Goal: Transaction & Acquisition: Book appointment/travel/reservation

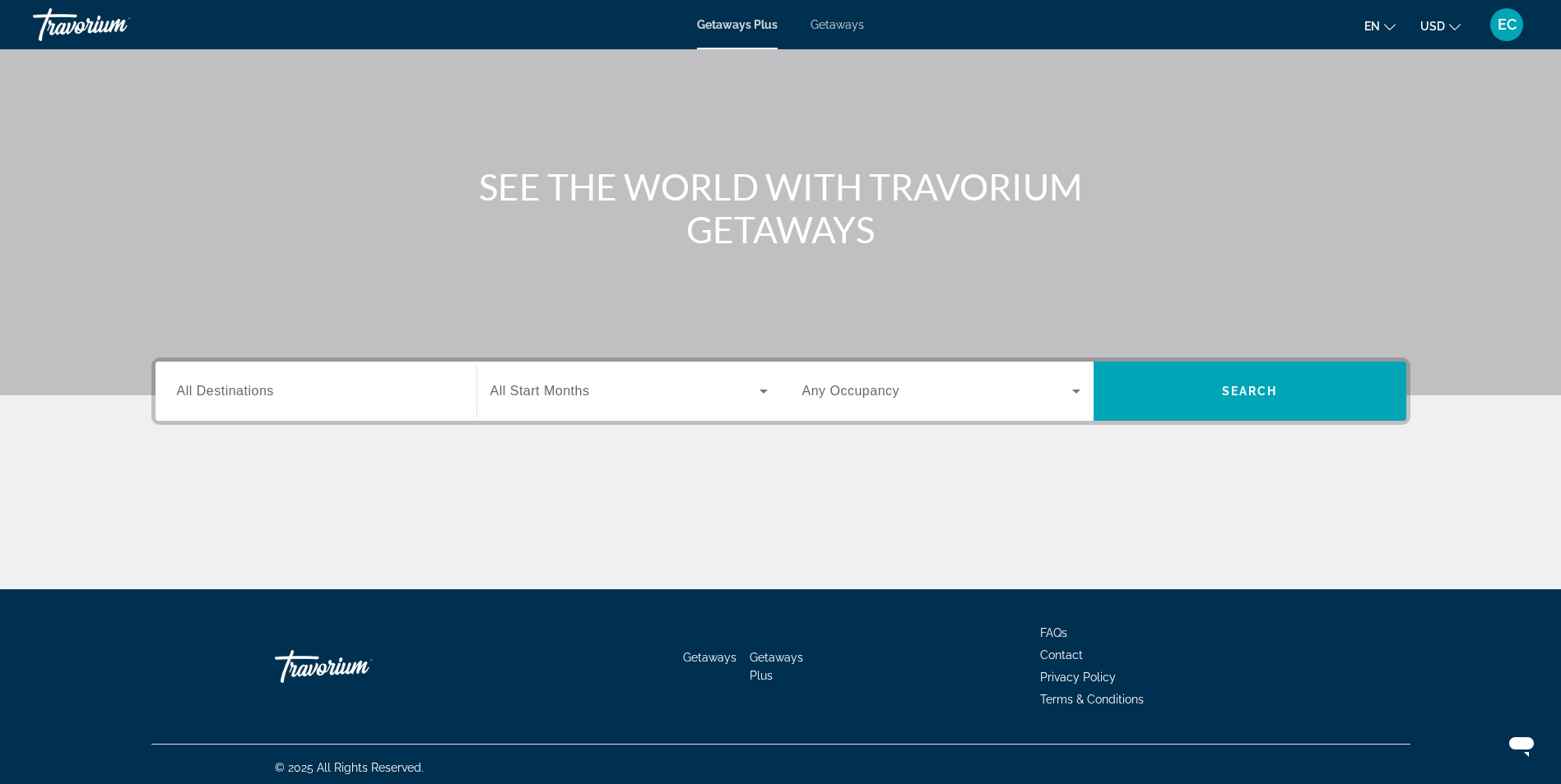
scroll to position [105, 0]
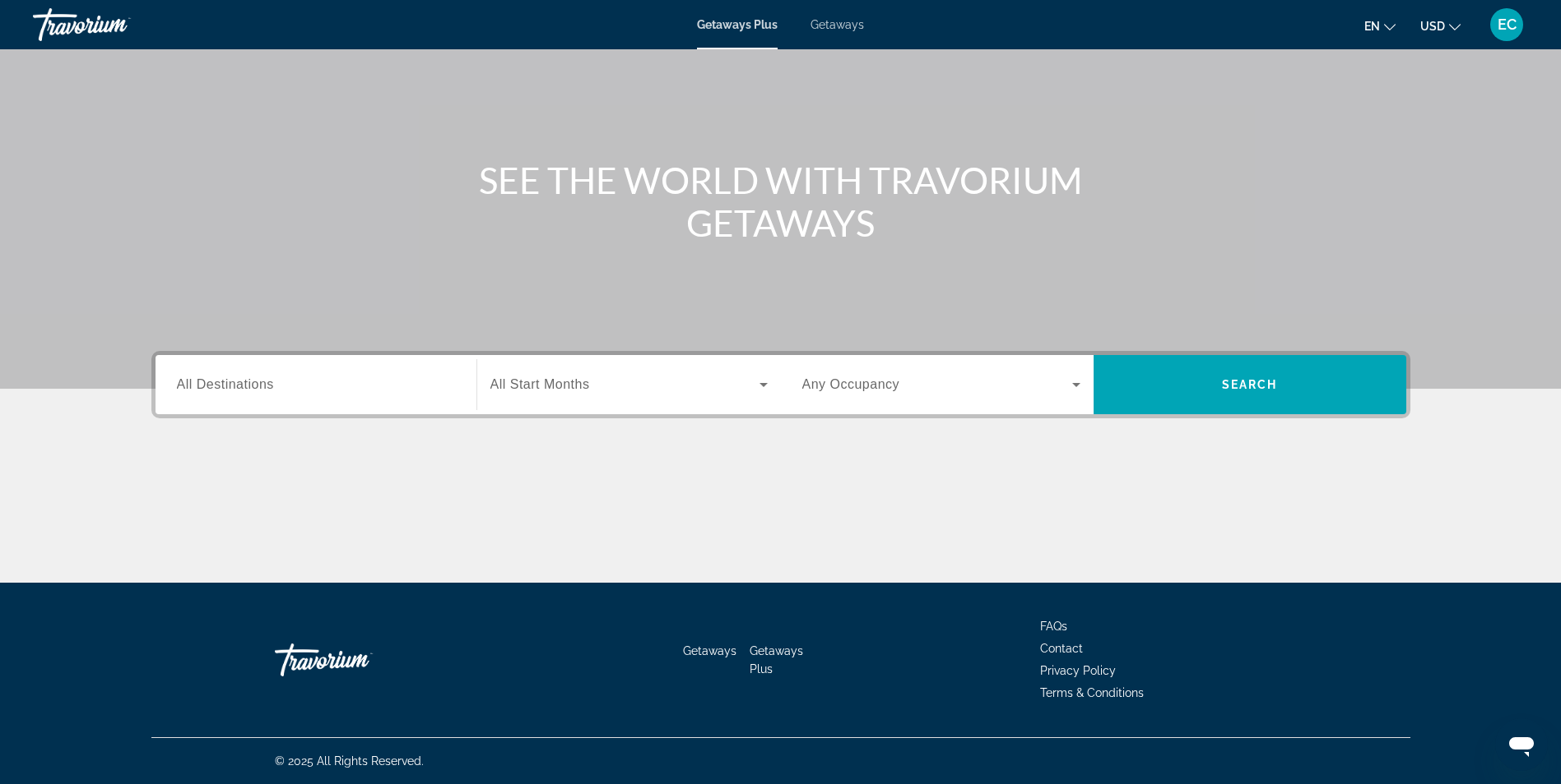
click at [215, 364] on div "Search widget" at bounding box center [316, 385] width 278 height 47
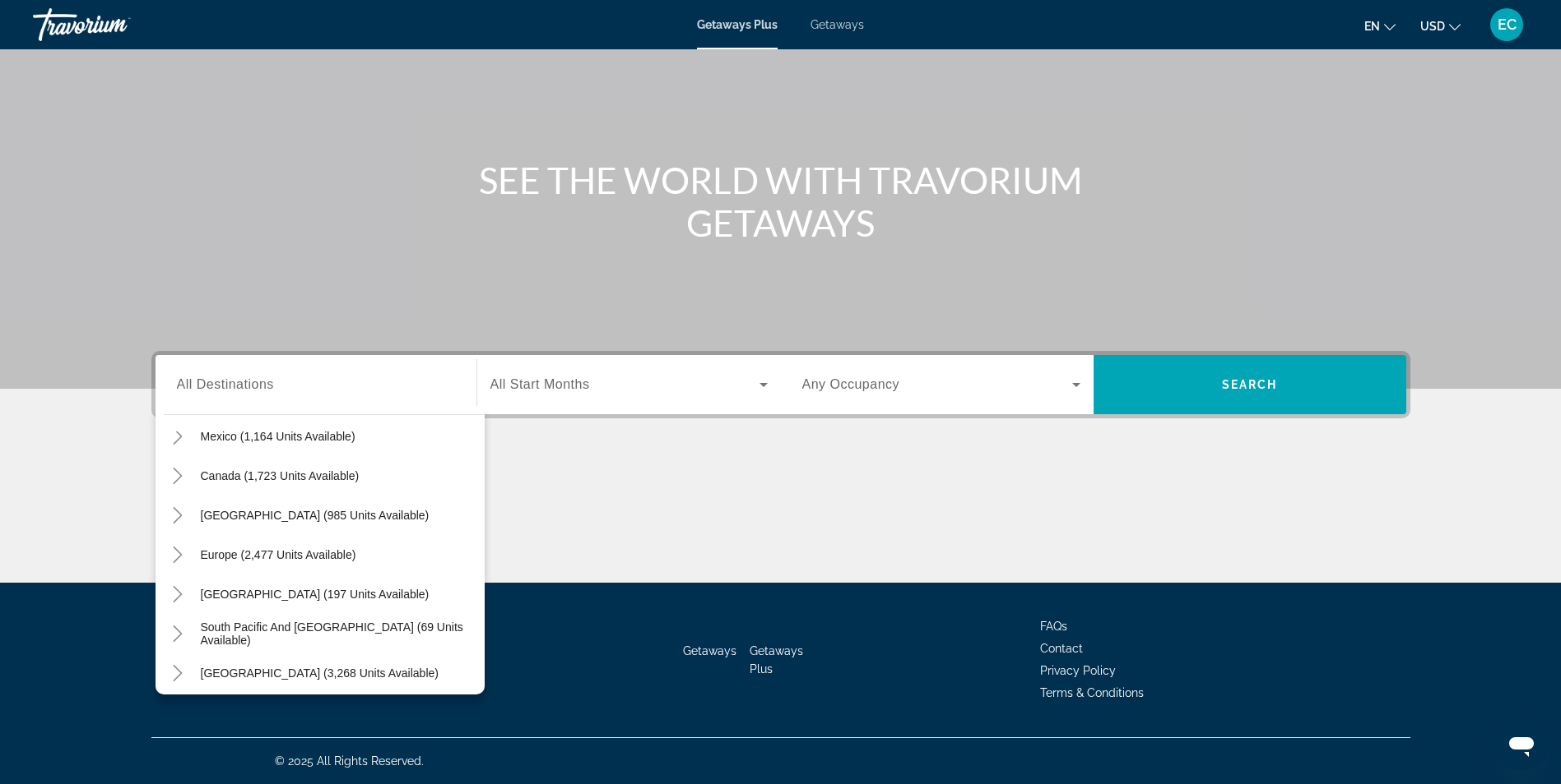
scroll to position [19, 0]
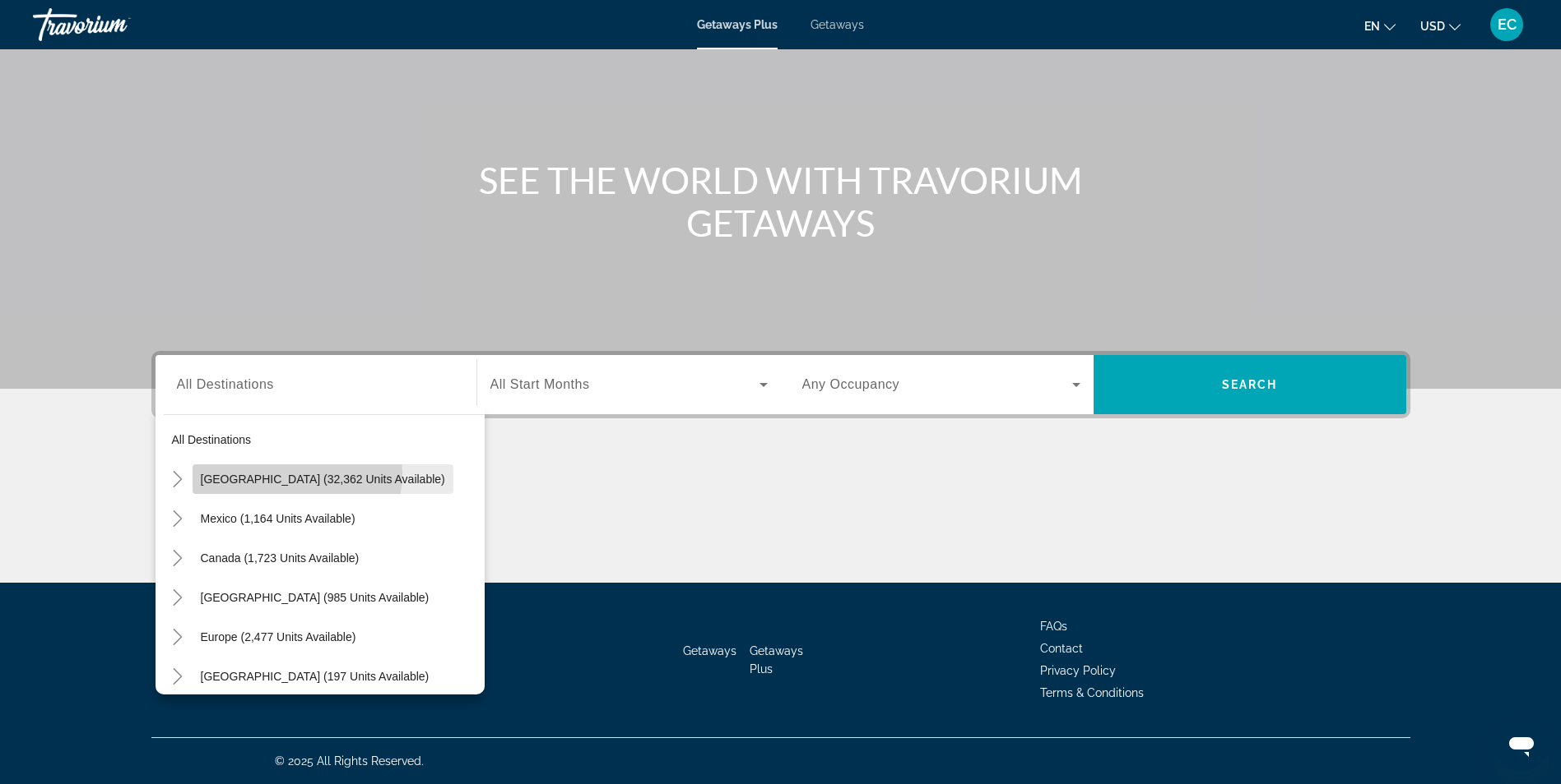
click at [279, 473] on span "[GEOGRAPHIC_DATA] (32,362 units available)" at bounding box center [323, 479] width 244 height 13
type input "**********"
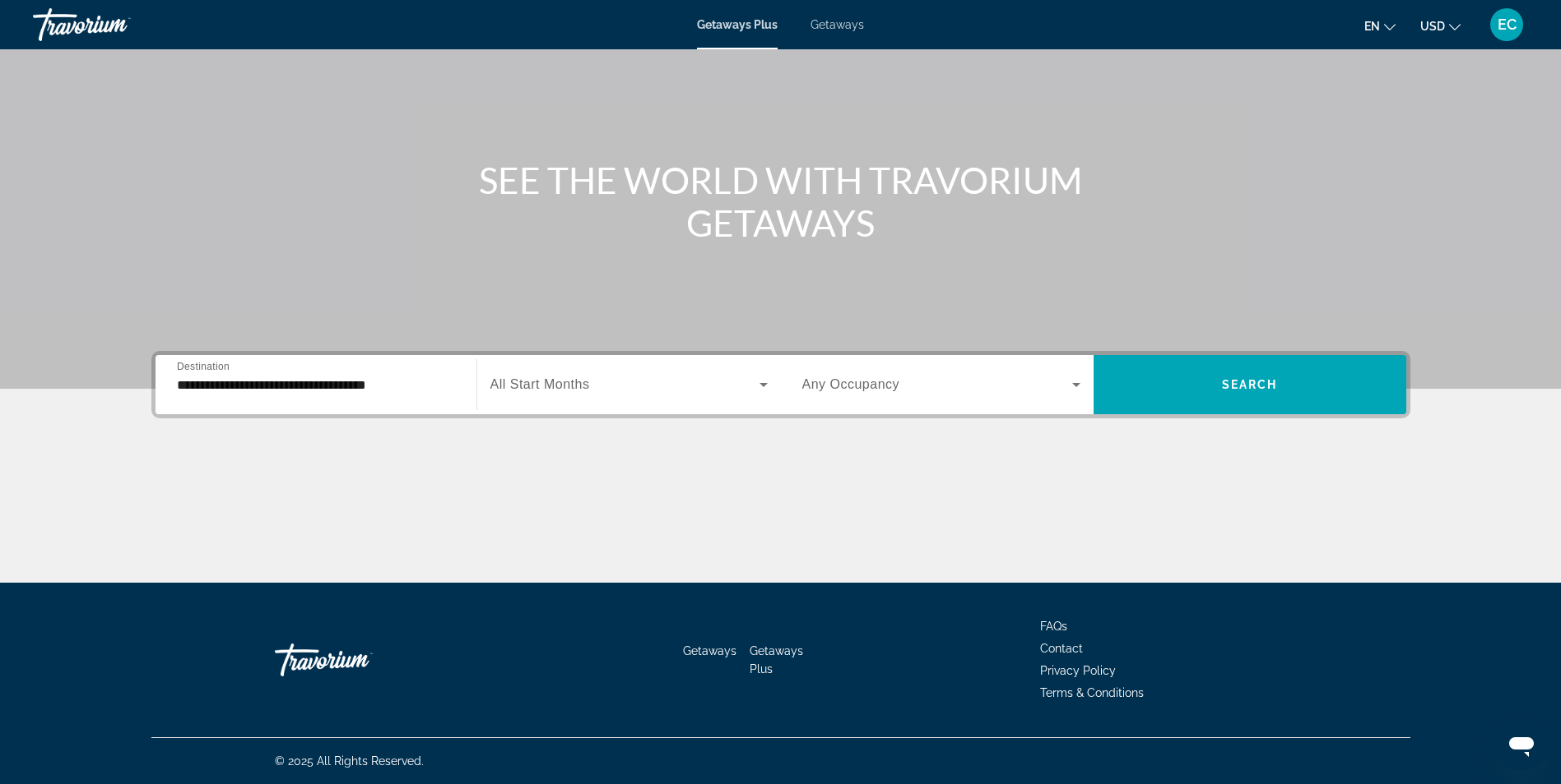
click at [542, 388] on span "All Start Months" at bounding box center [540, 384] width 99 height 14
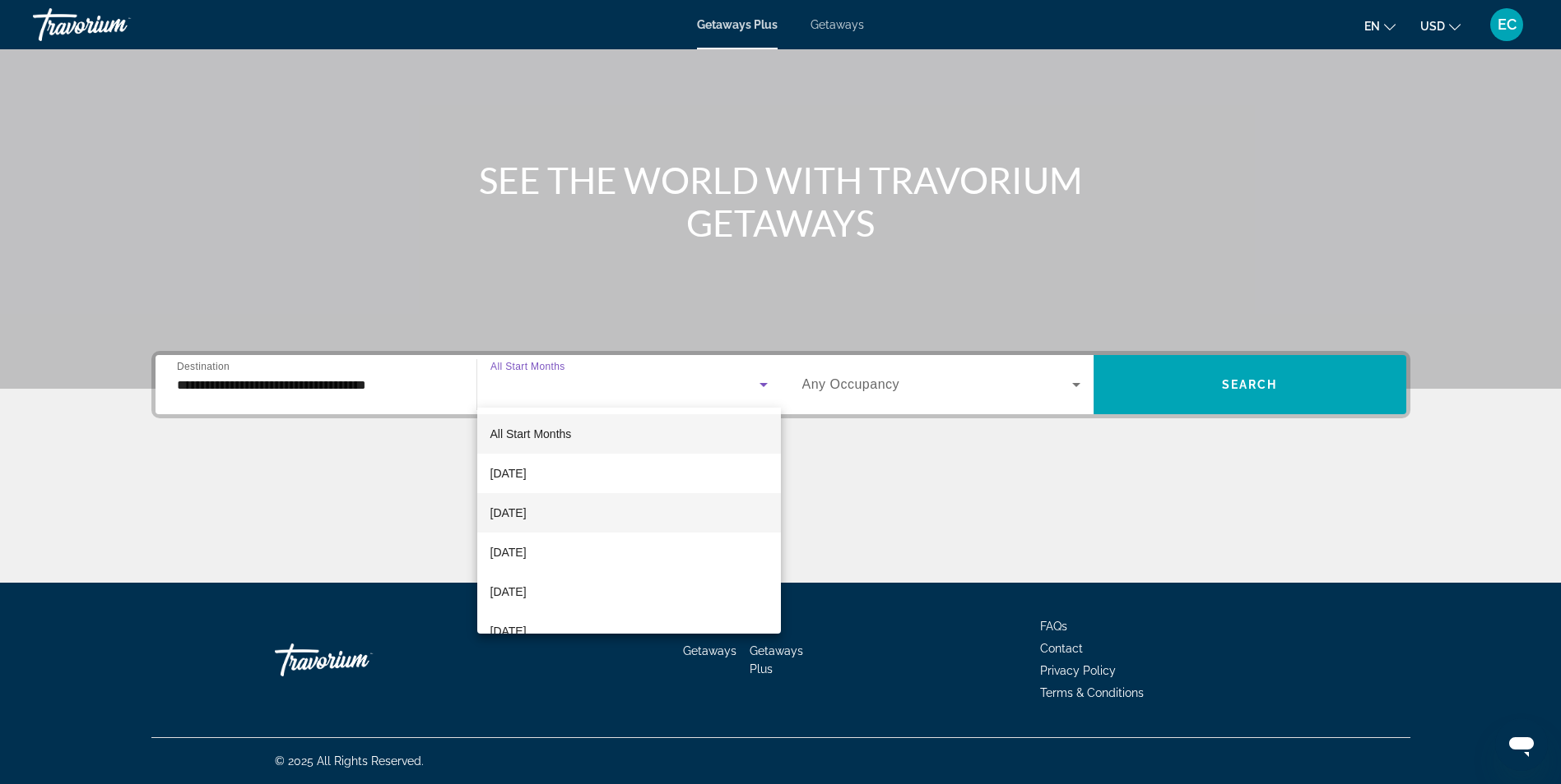
click at [527, 512] on span "[DATE]" at bounding box center [508, 512] width 36 height 19
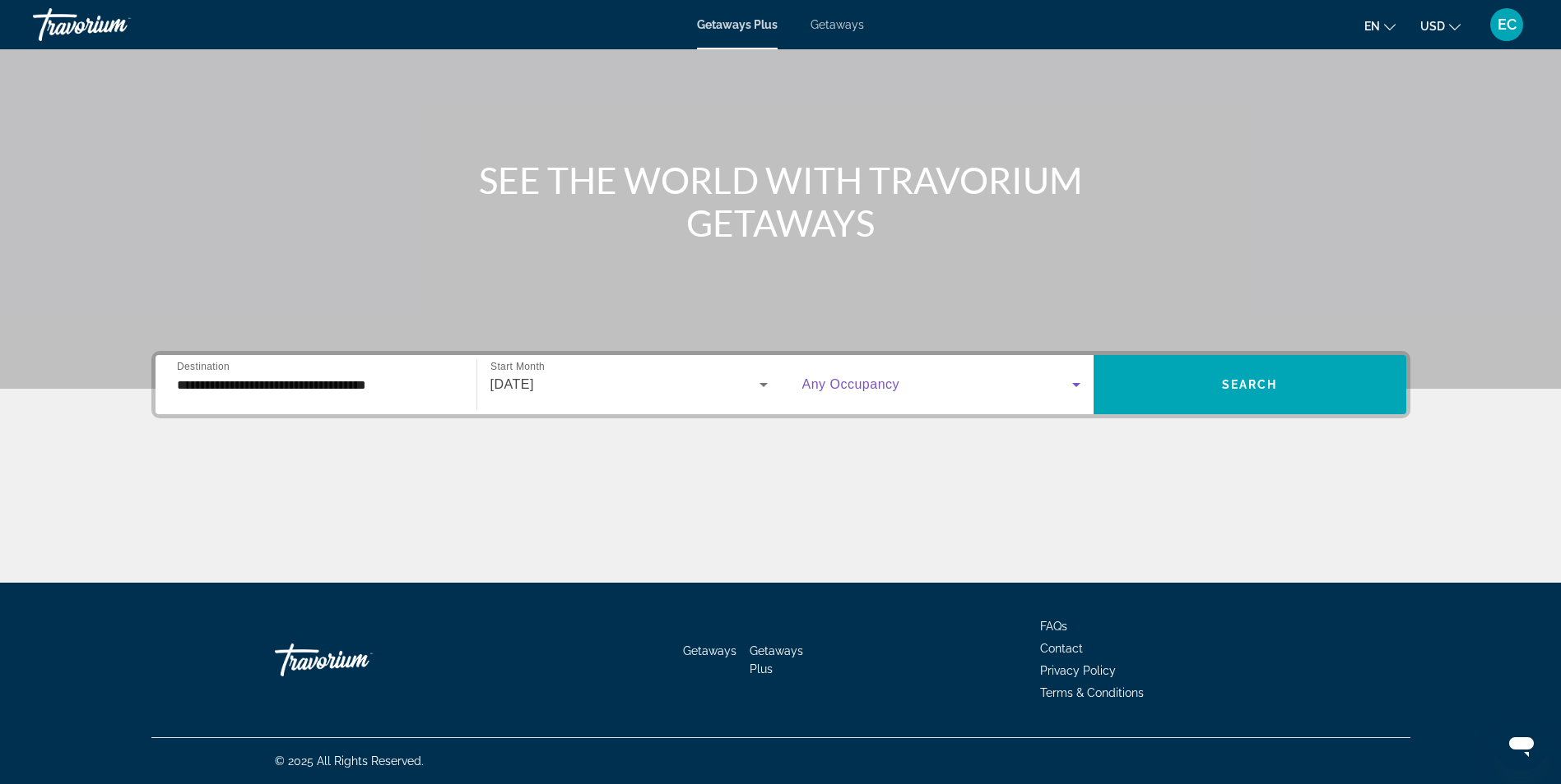
click at [1076, 383] on icon "Search widget" at bounding box center [1076, 385] width 8 height 4
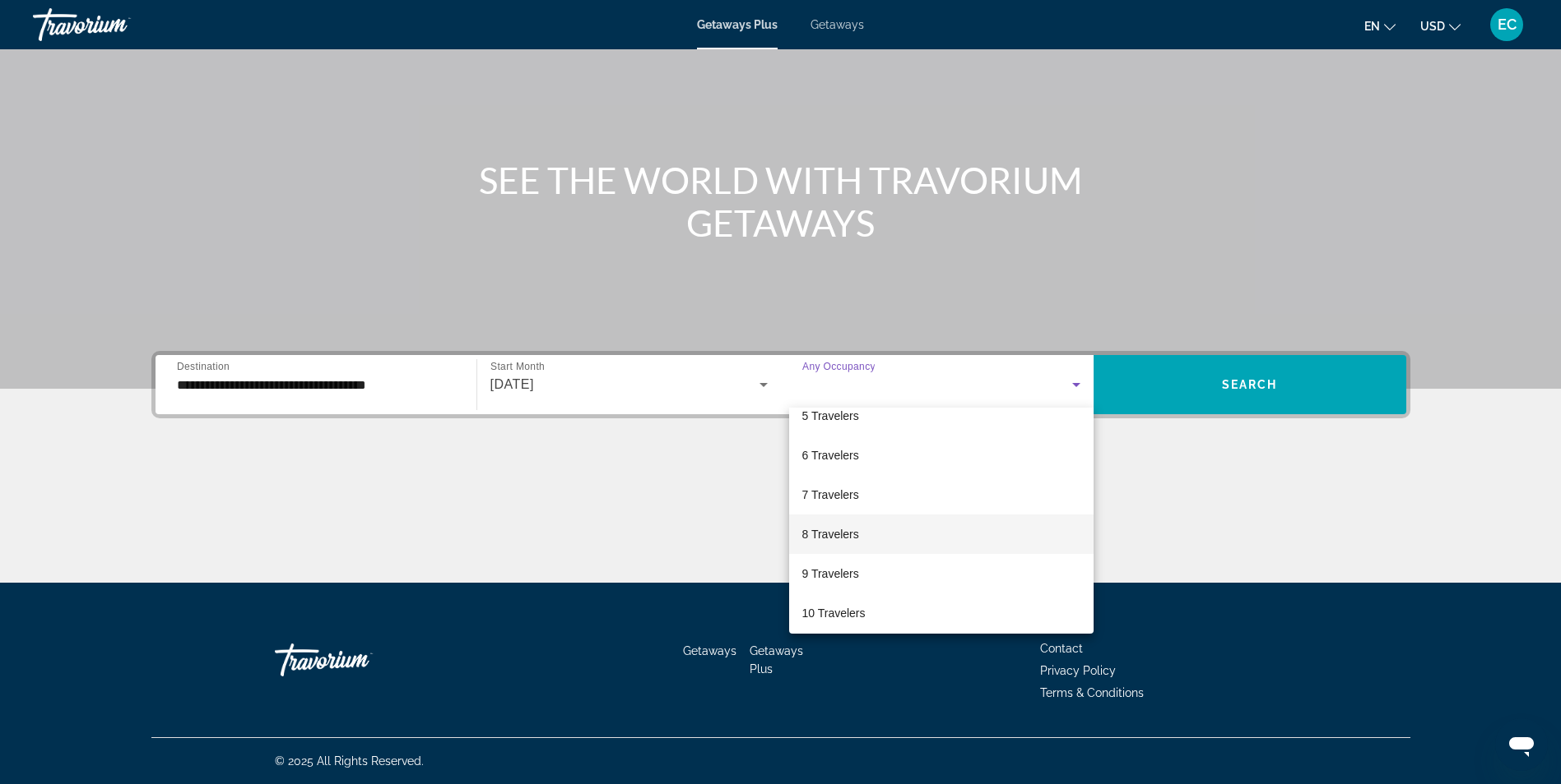
scroll to position [182, 0]
click at [887, 68] on div at bounding box center [780, 392] width 1561 height 784
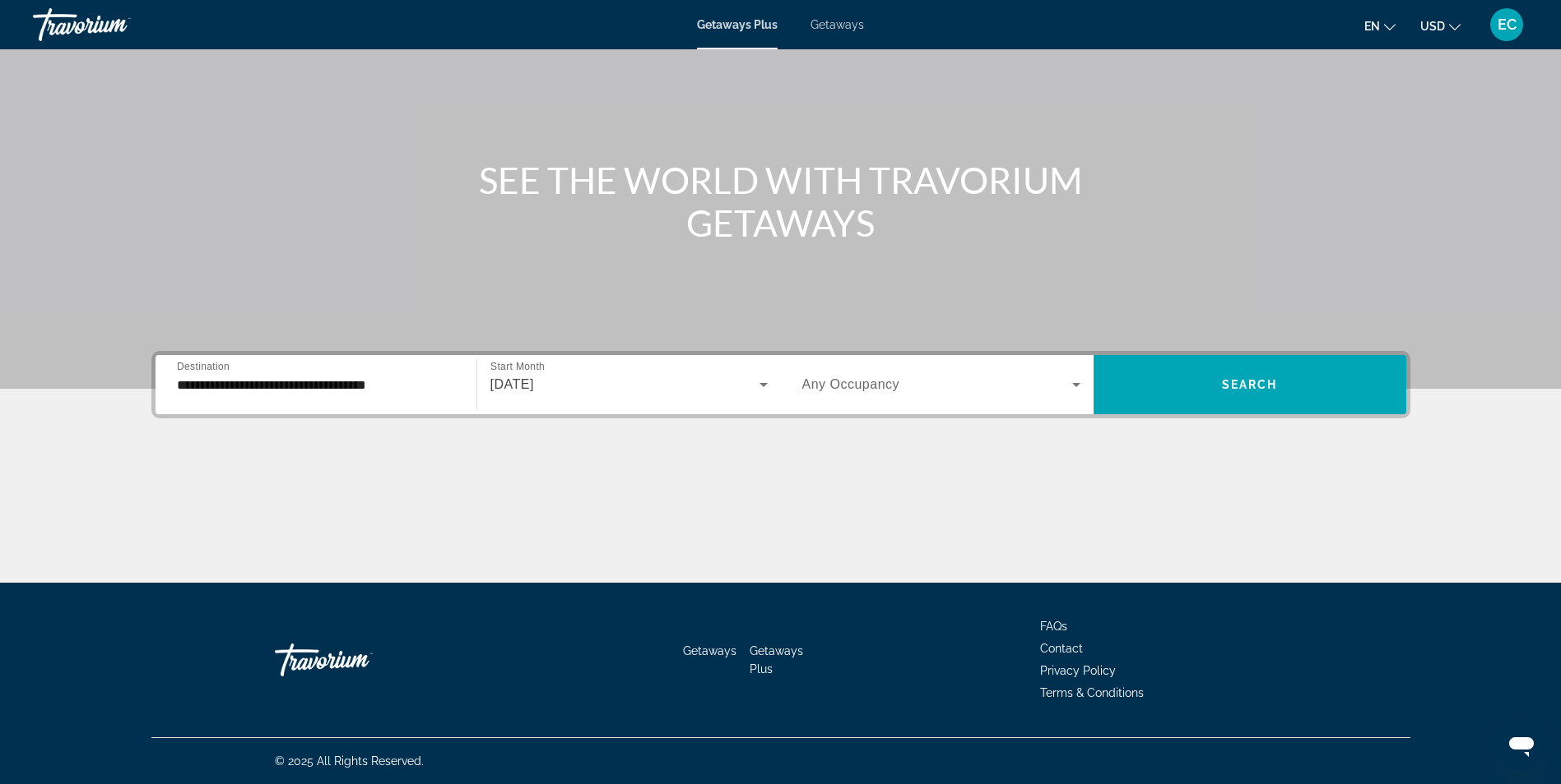
click at [839, 28] on span "Getaways" at bounding box center [836, 25] width 54 height 13
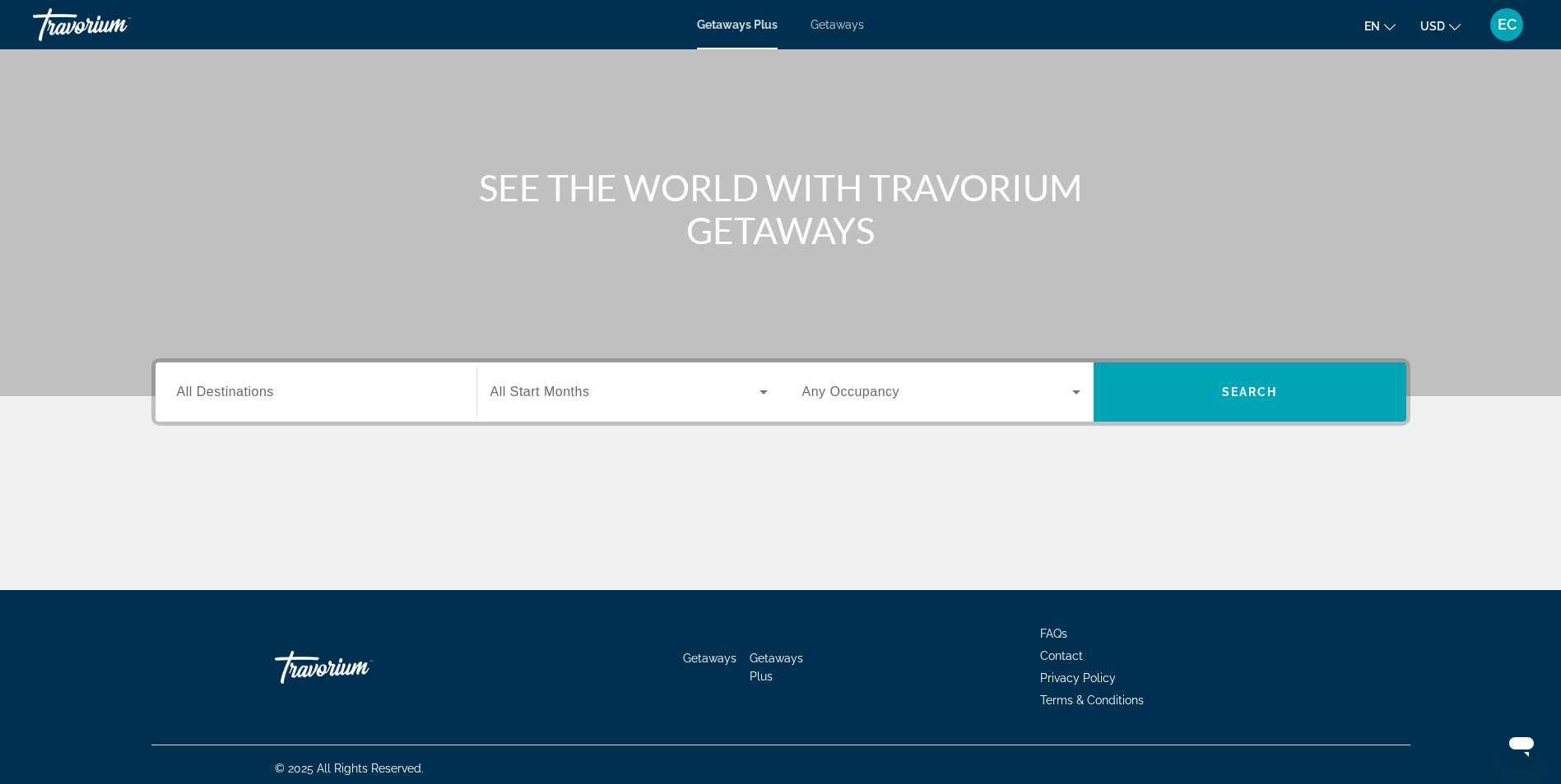
scroll to position [105, 0]
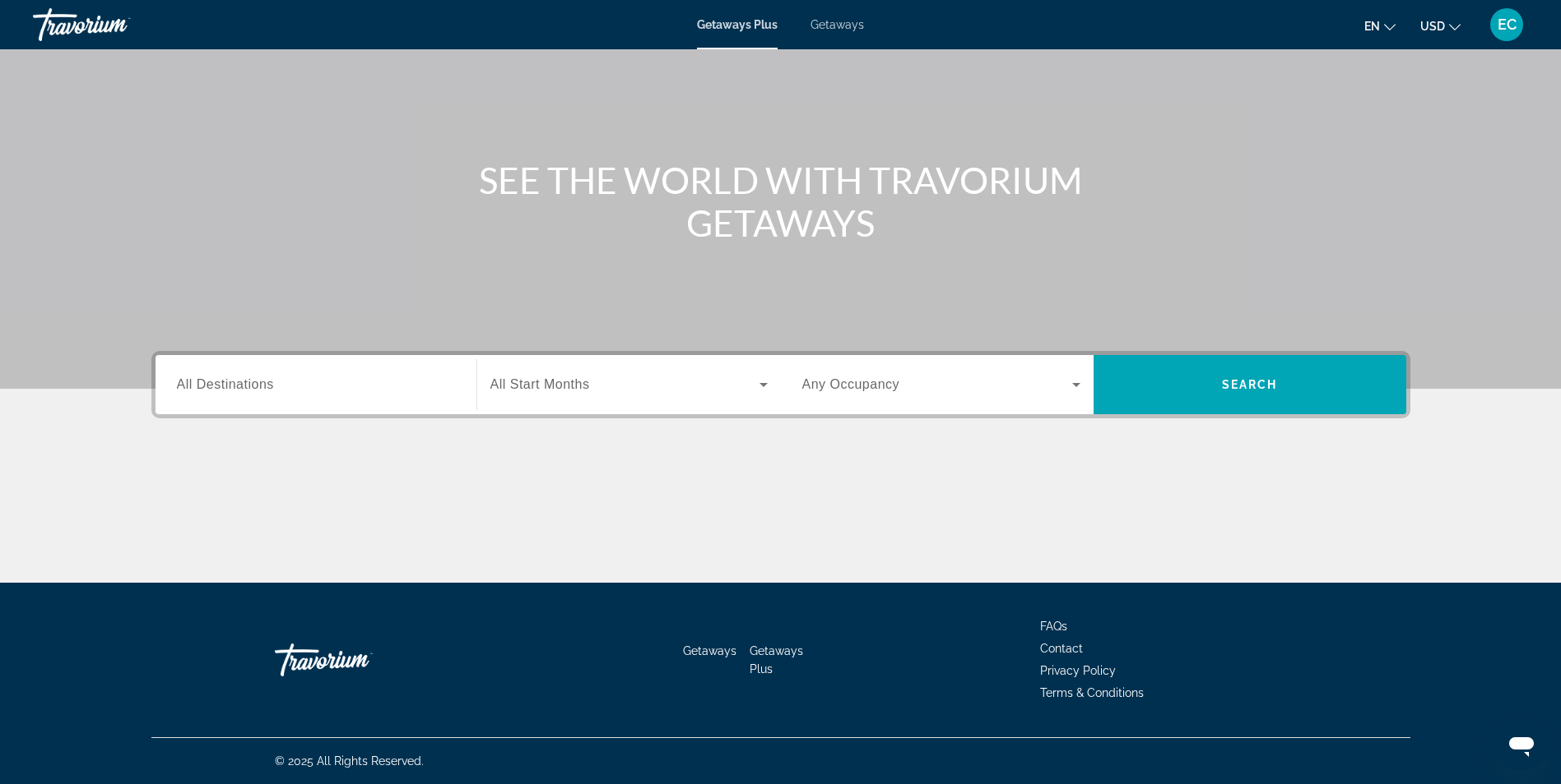
click at [193, 385] on span "All Destinations" at bounding box center [225, 384] width 97 height 14
click at [193, 385] on input "Destination All Destinations" at bounding box center [316, 385] width 278 height 19
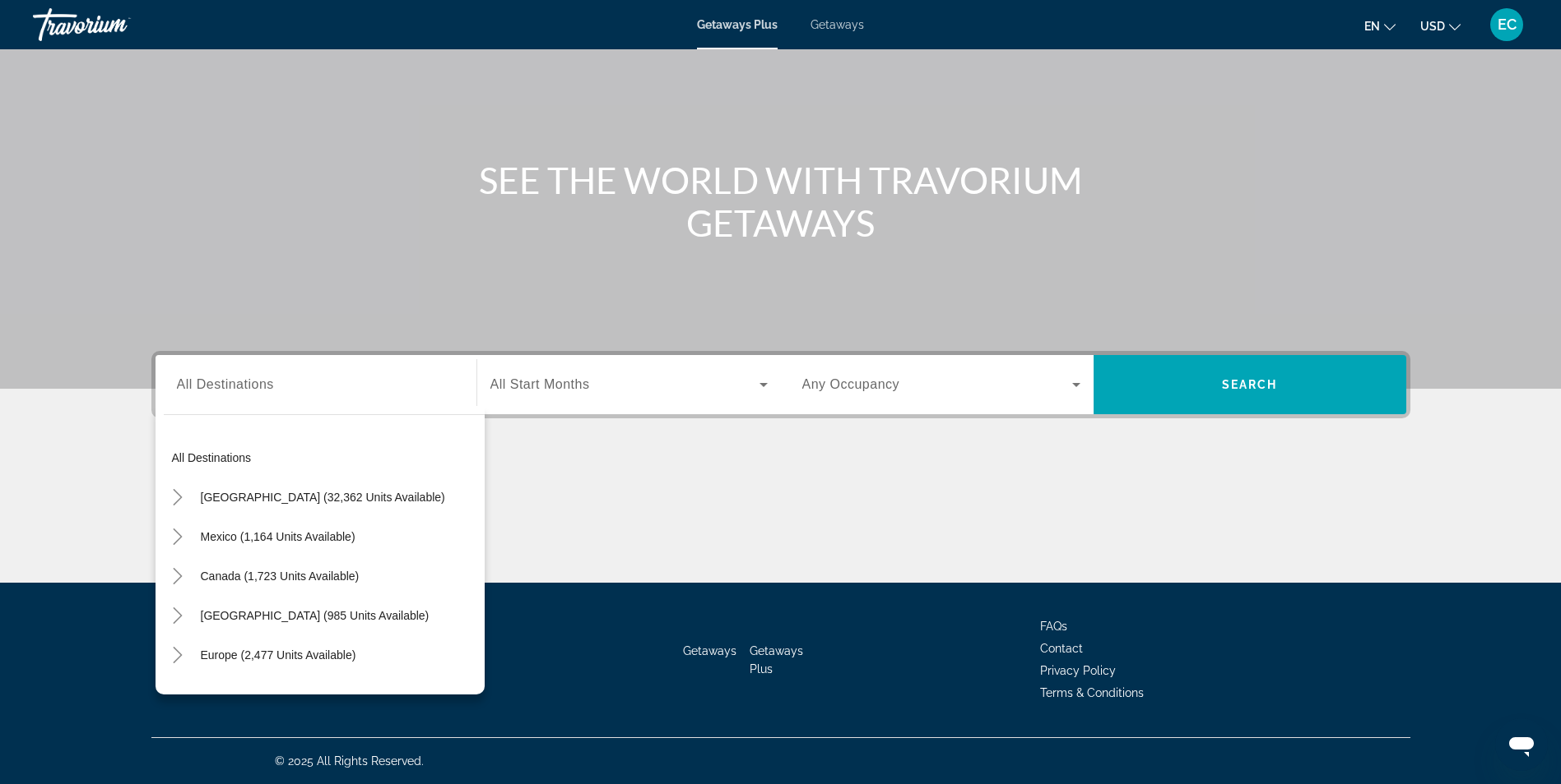
scroll to position [0, 0]
click at [339, 499] on span "[GEOGRAPHIC_DATA] (32,362 units available)" at bounding box center [323, 498] width 244 height 13
type input "**********"
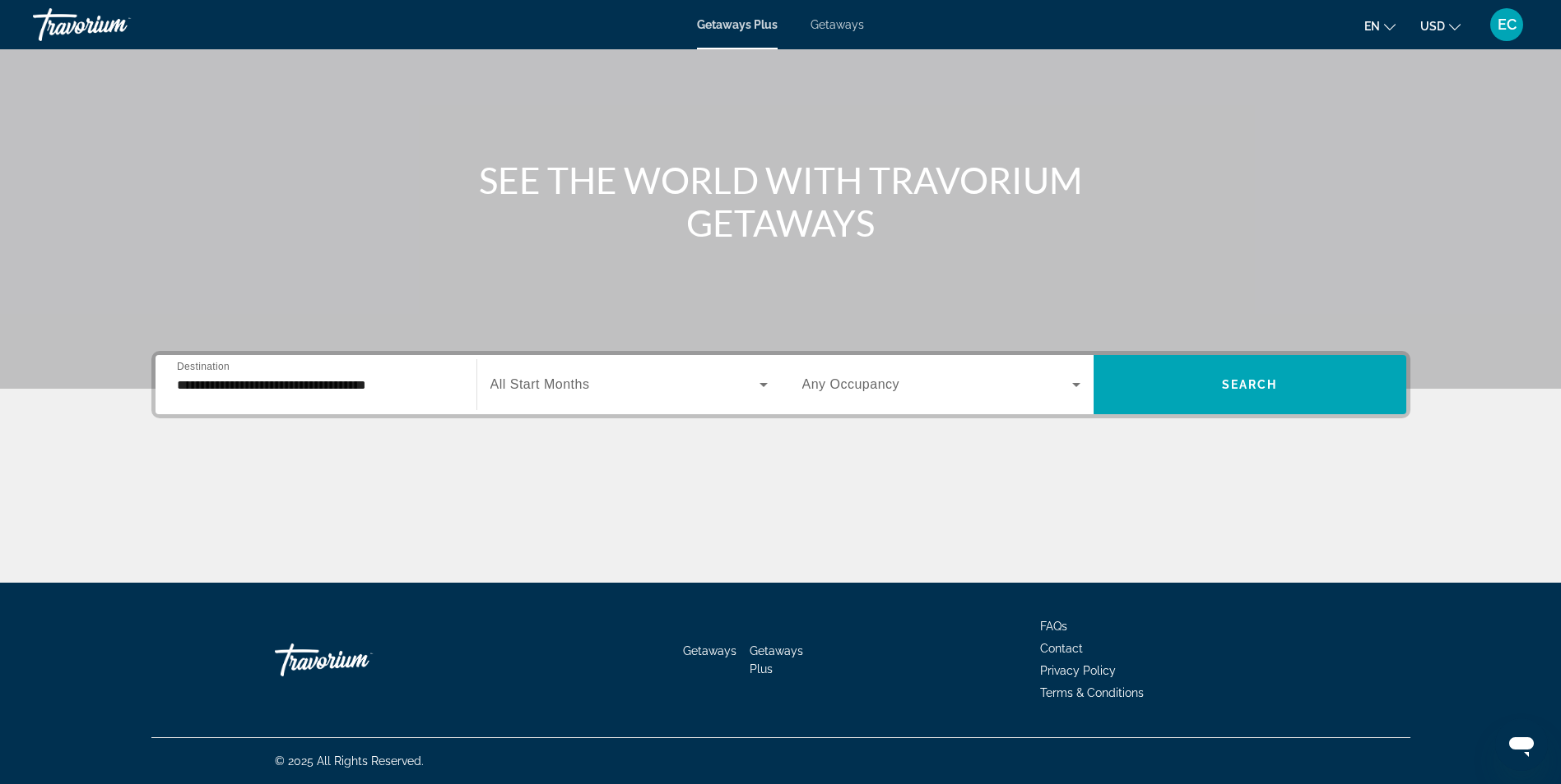
click at [565, 388] on span "All Start Months" at bounding box center [540, 384] width 99 height 14
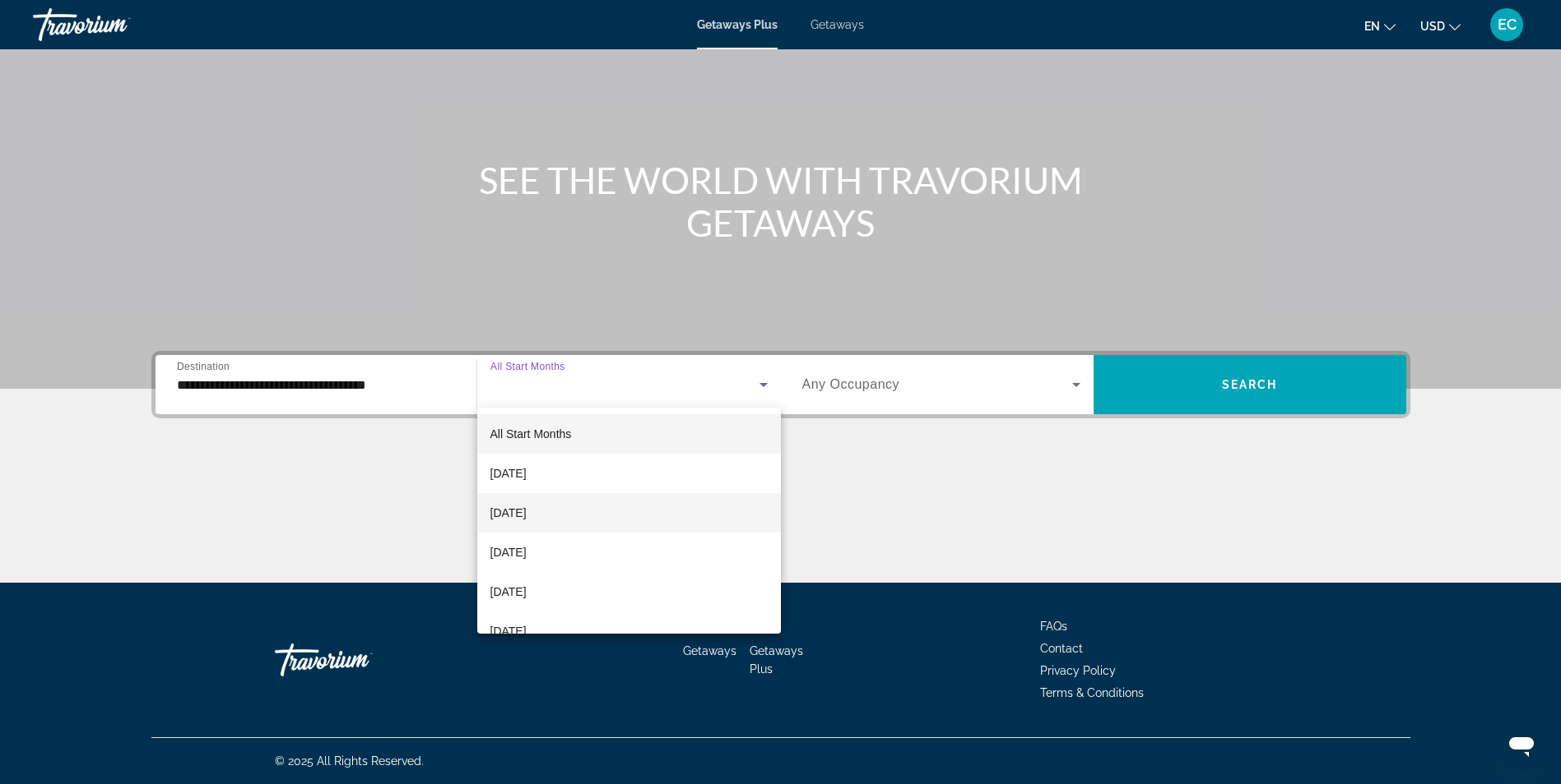
click at [525, 512] on span "[DATE]" at bounding box center [508, 512] width 36 height 19
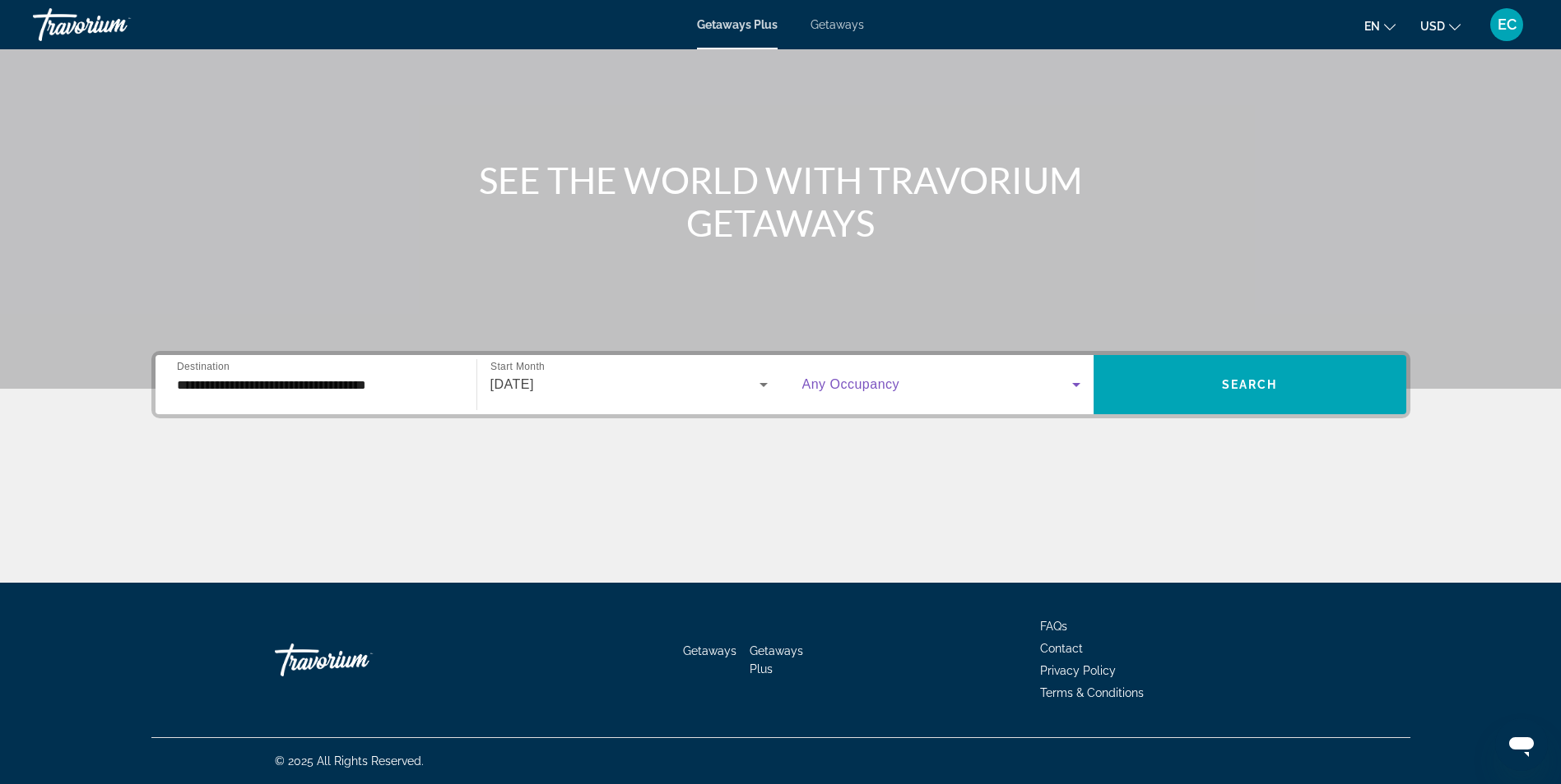
click at [1079, 381] on icon "Search widget" at bounding box center [1076, 385] width 19 height 19
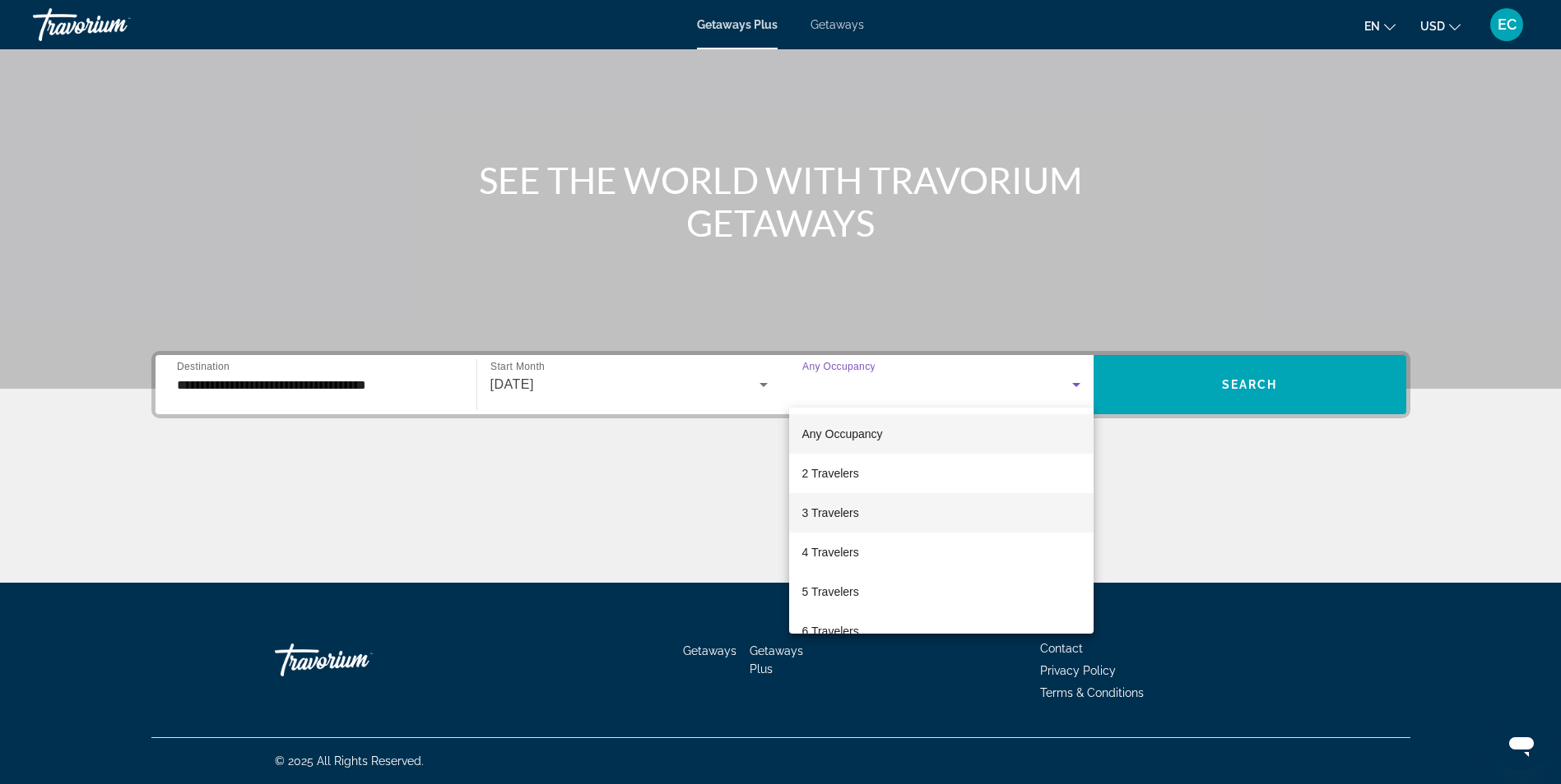
click at [835, 508] on span "3 Travelers" at bounding box center [830, 512] width 57 height 19
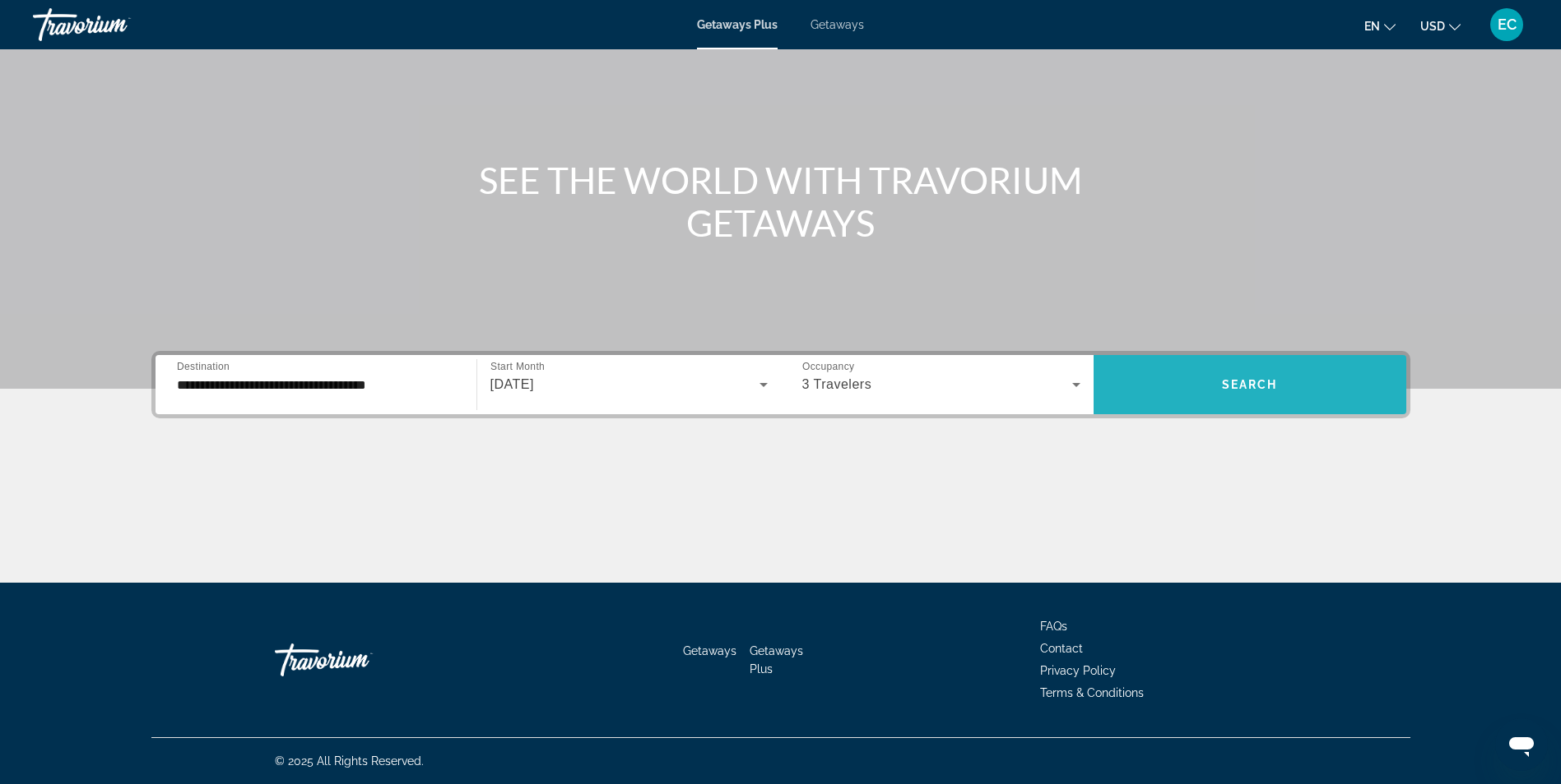
click at [1255, 381] on span "Search" at bounding box center [1250, 384] width 56 height 13
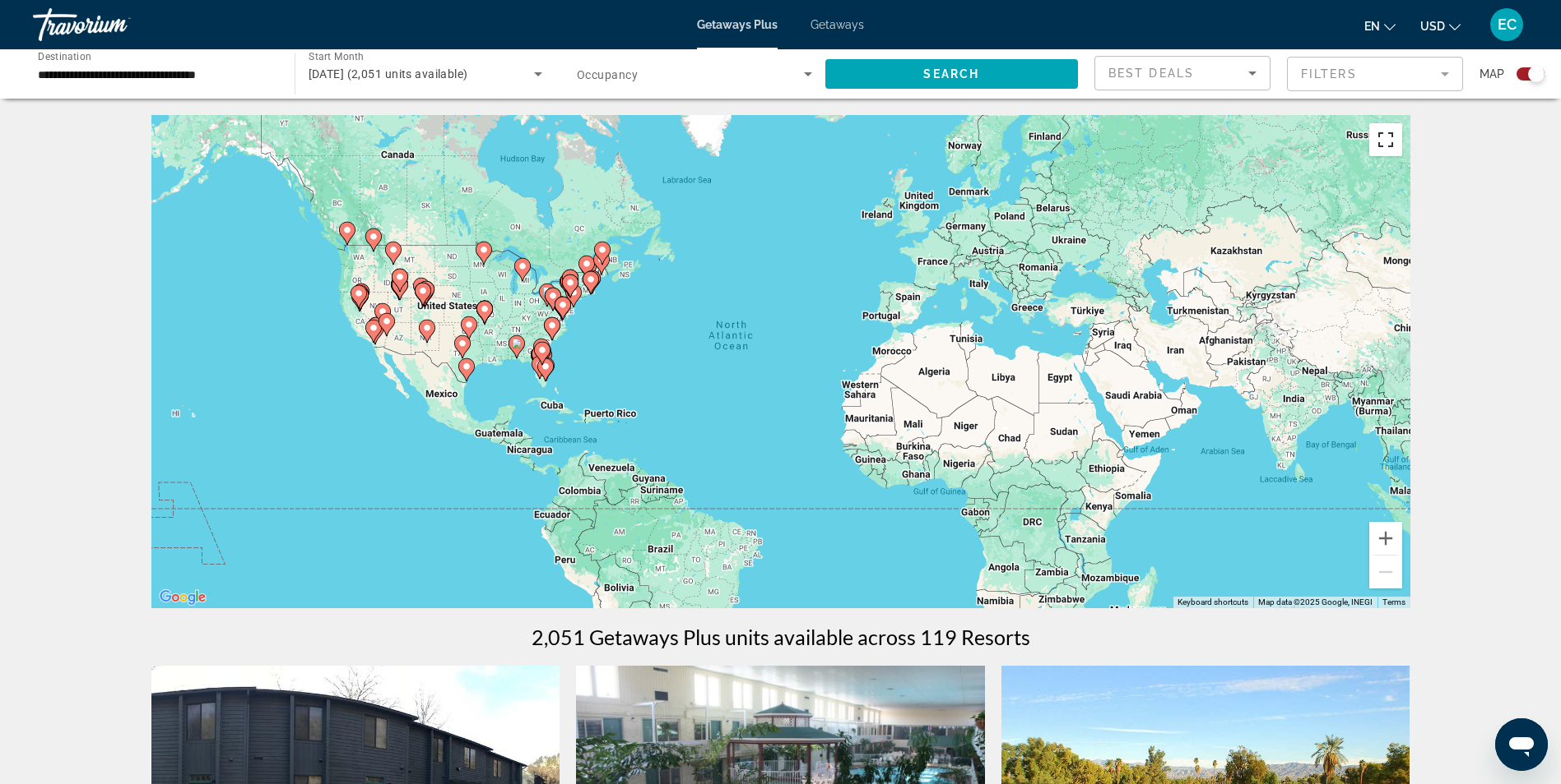
click at [1382, 134] on button "Toggle fullscreen view" at bounding box center [1385, 139] width 33 height 33
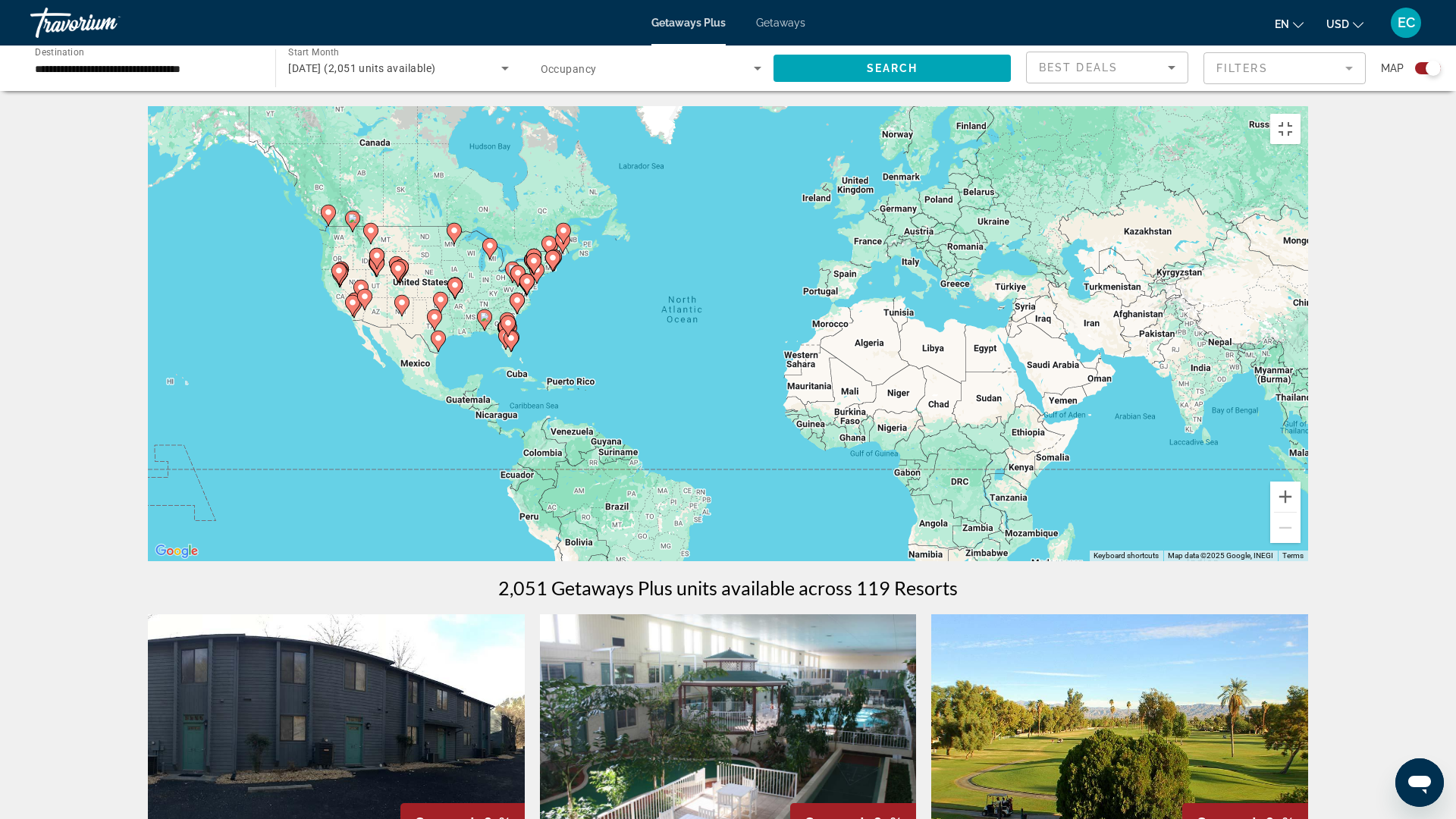
click at [1276, 179] on div "To activate drag with keyboard, press Alt + Enter. Once in keyboard drag state,…" at bounding box center [727, 333] width 1160 height 455
click at [1300, 114] on button "Toggle fullscreen view" at bounding box center [1285, 128] width 30 height 30
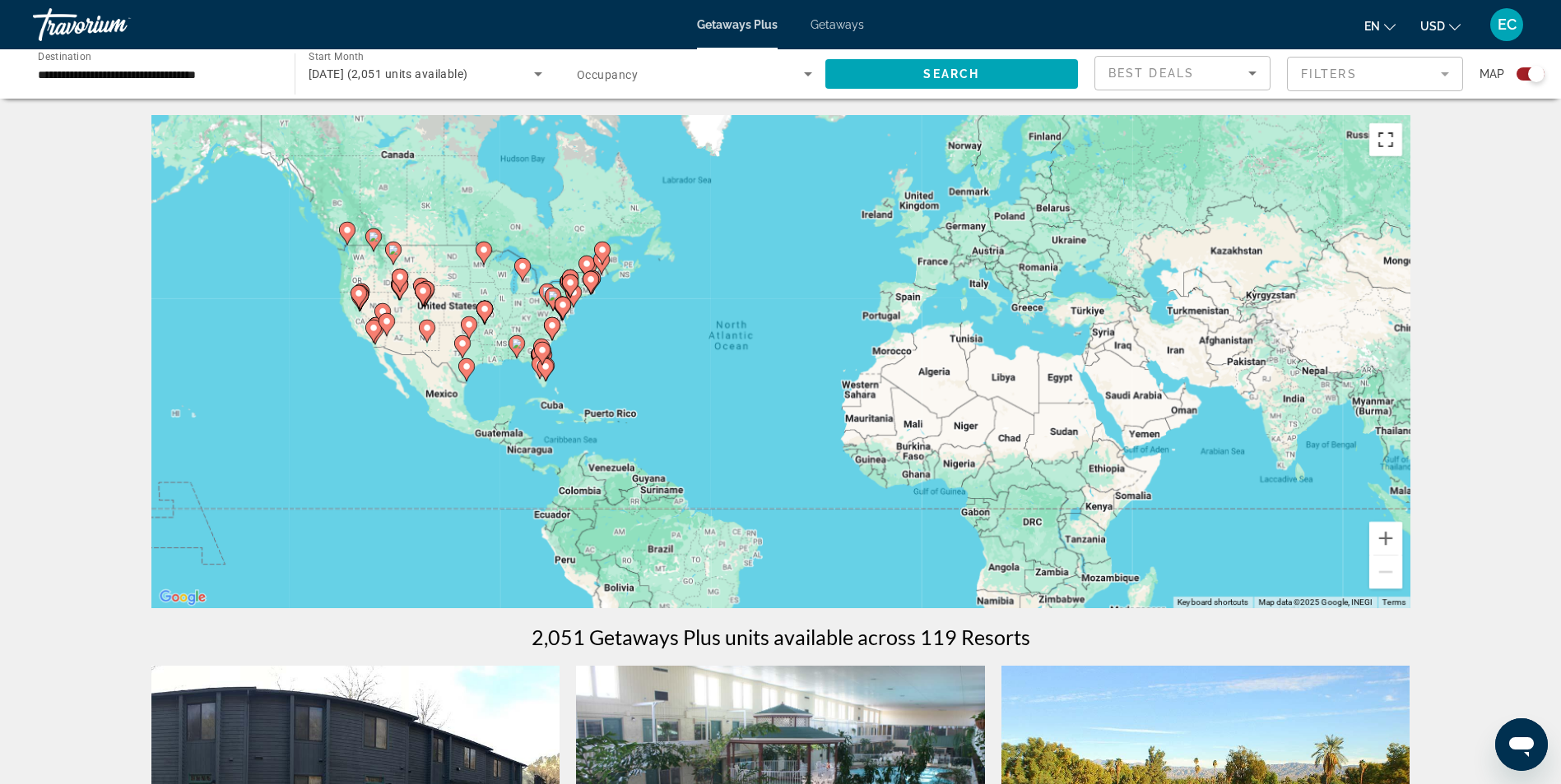
drag, startPoint x: 1386, startPoint y: 146, endPoint x: 1390, endPoint y: 207, distance: 61.1
click at [1386, 146] on button "Toggle fullscreen view" at bounding box center [1385, 139] width 33 height 33
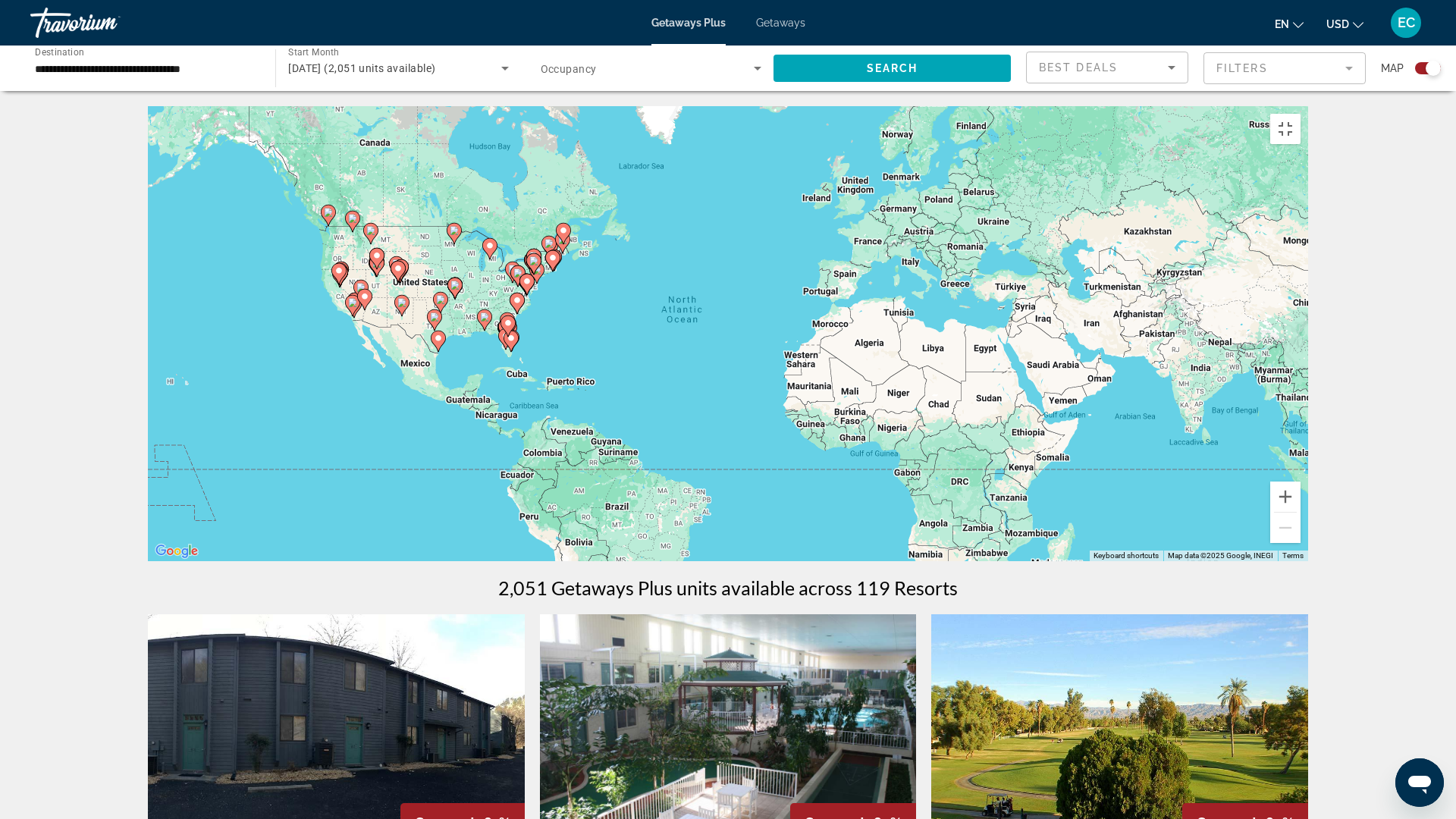
click at [331, 373] on div "To activate drag with keyboard, press Alt + Enter. Once in keyboard drag state,…" at bounding box center [727, 333] width 1160 height 455
click at [333, 367] on div "To activate drag with keyboard, press Alt + Enter. Once in keyboard drag state,…" at bounding box center [727, 333] width 1160 height 455
click at [331, 368] on div "To activate drag with keyboard, press Alt + Enter. Once in keyboard drag state,…" at bounding box center [727, 333] width 1160 height 455
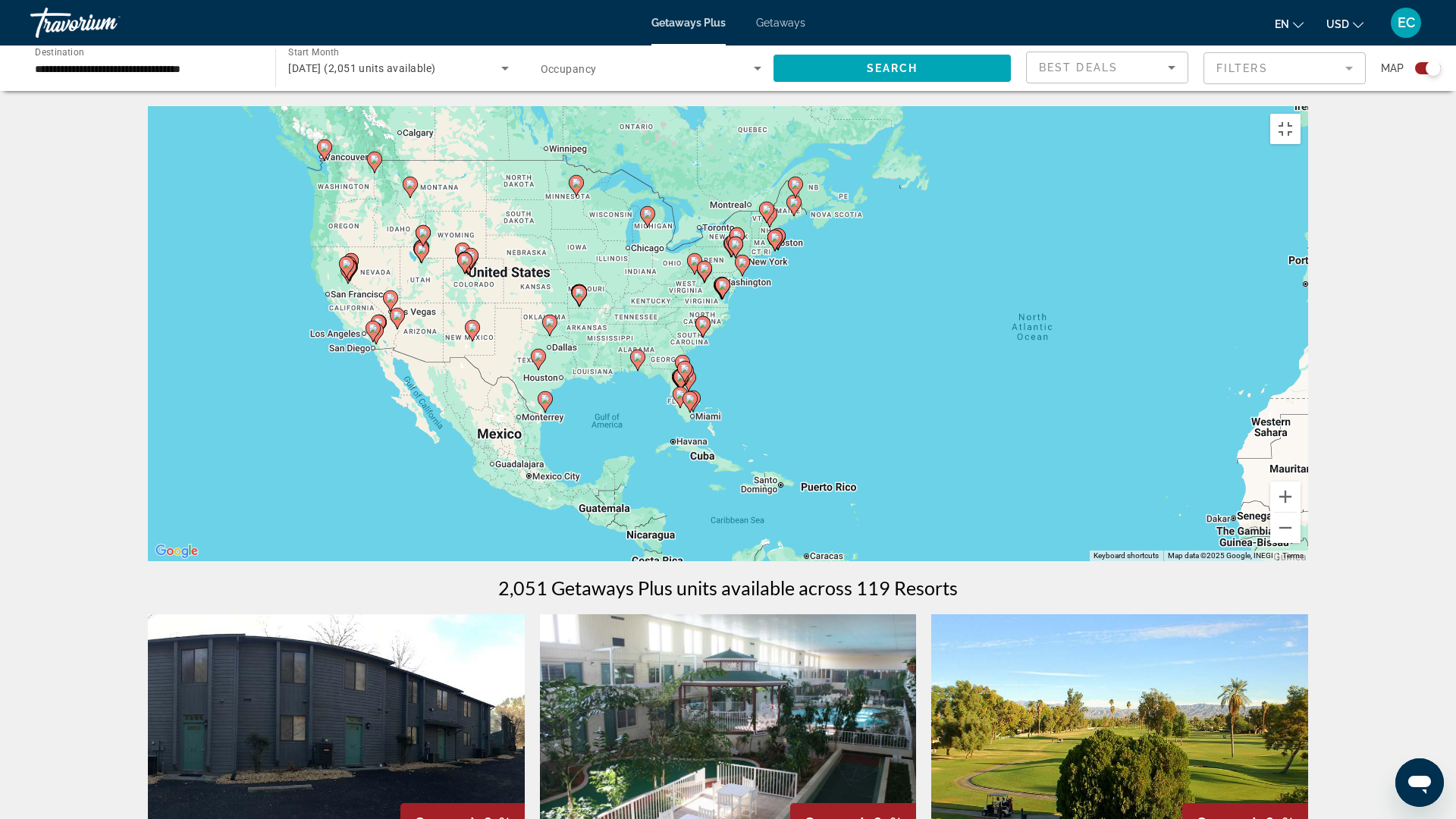
click at [323, 361] on div "To activate drag with keyboard, press Alt + Enter. Once in keyboard drag state,…" at bounding box center [727, 333] width 1160 height 455
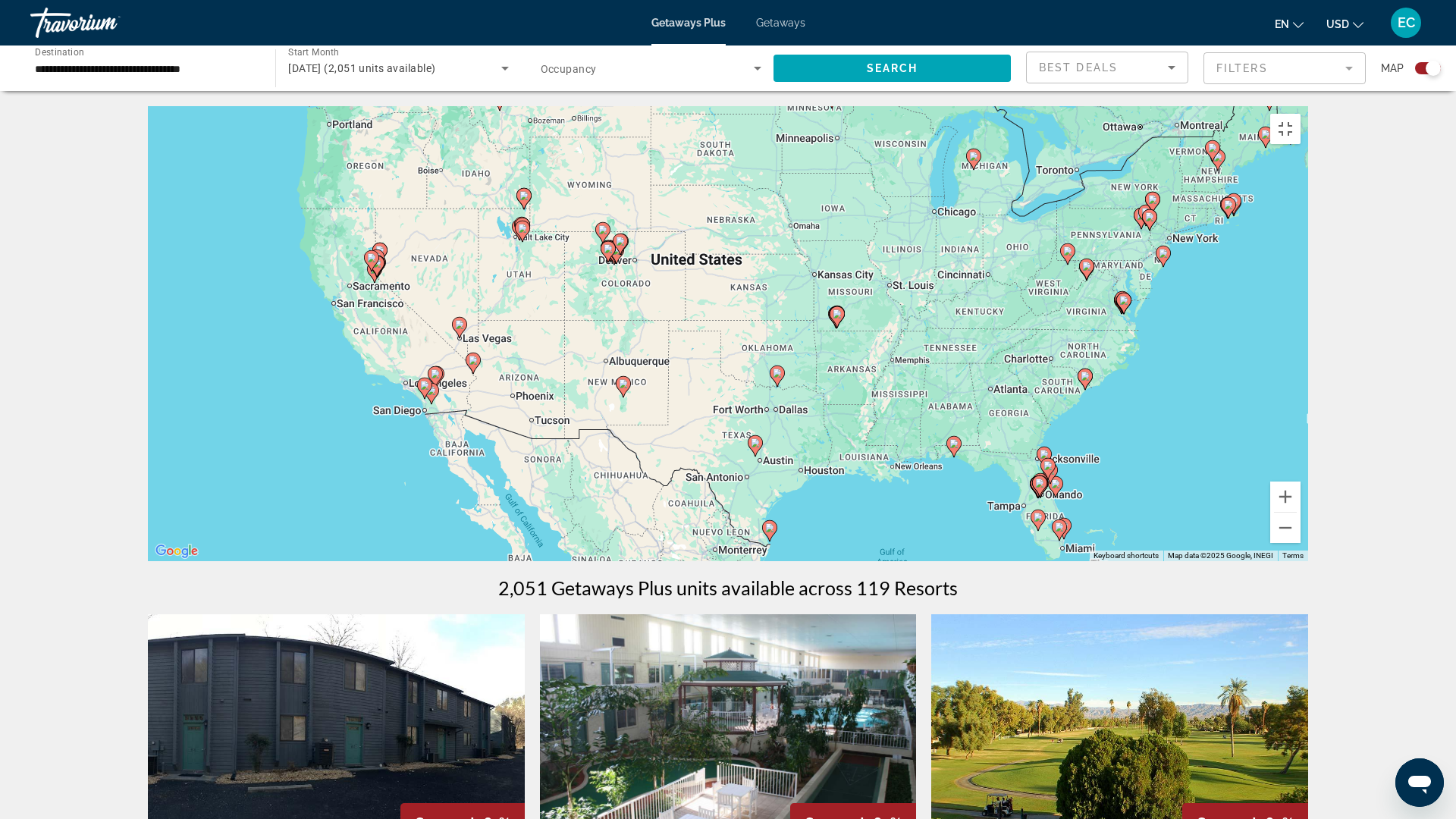
click at [325, 361] on div "To activate drag with keyboard, press Alt + Enter. Once in keyboard drag state,…" at bounding box center [727, 333] width 1160 height 455
click at [326, 361] on div "To activate drag with keyboard, press Alt + Enter. Once in keyboard drag state,…" at bounding box center [727, 333] width 1160 height 455
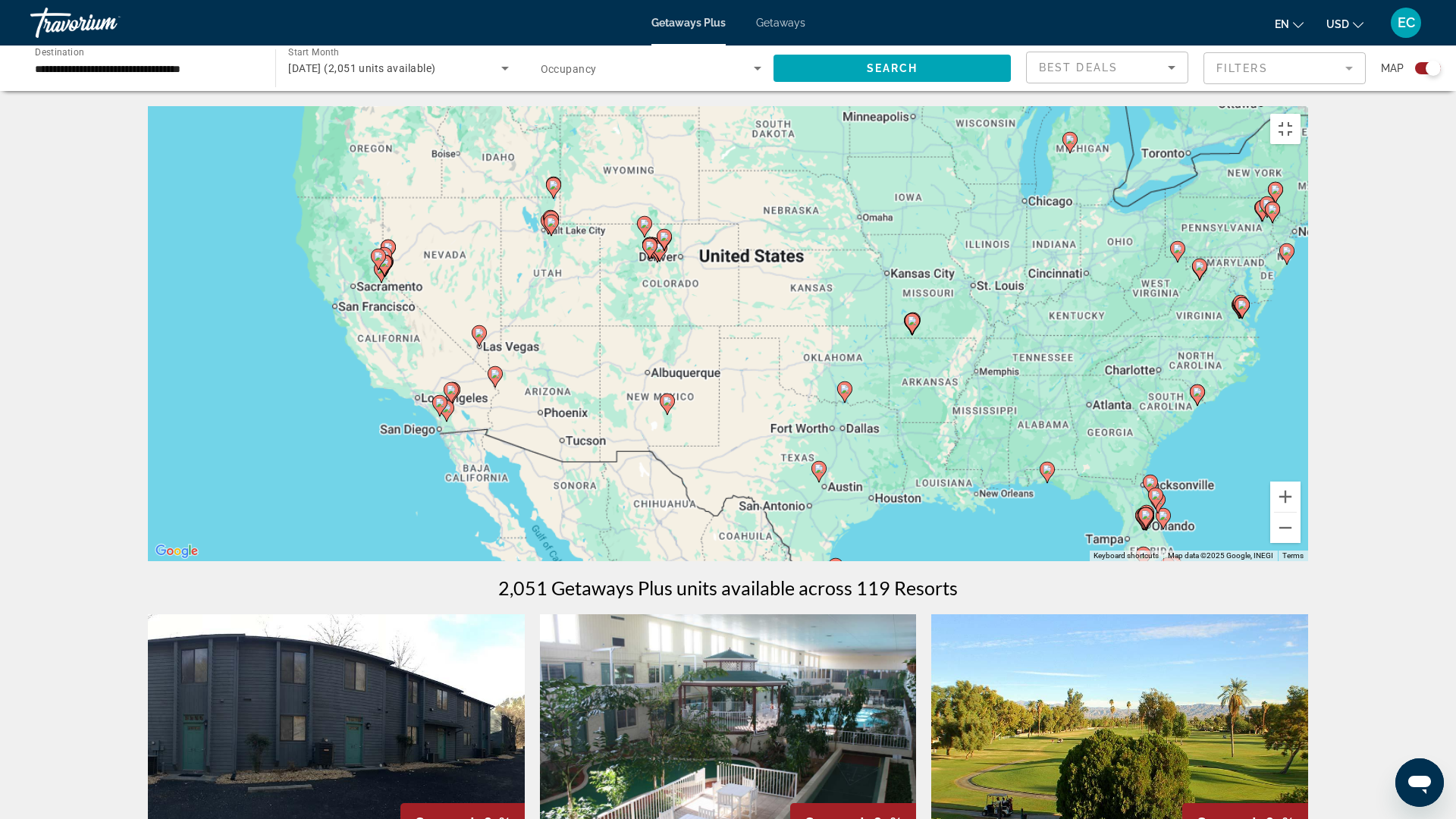
click at [327, 361] on div "To activate drag with keyboard, press Alt + Enter. Once in keyboard drag state,…" at bounding box center [727, 333] width 1160 height 455
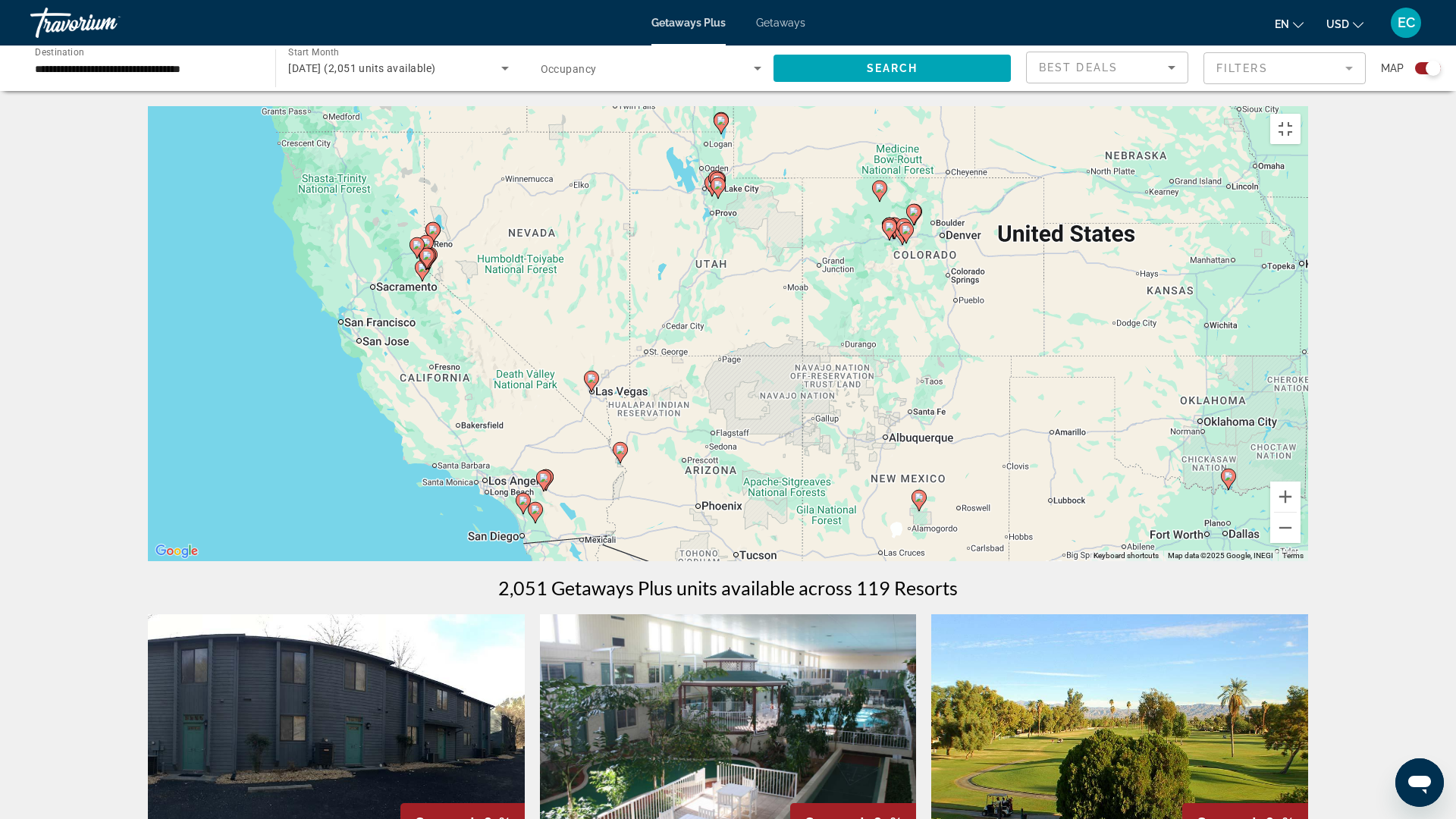
click at [328, 361] on div "To activate drag with keyboard, press Alt + Enter. Once in keyboard drag state,…" at bounding box center [727, 333] width 1160 height 455
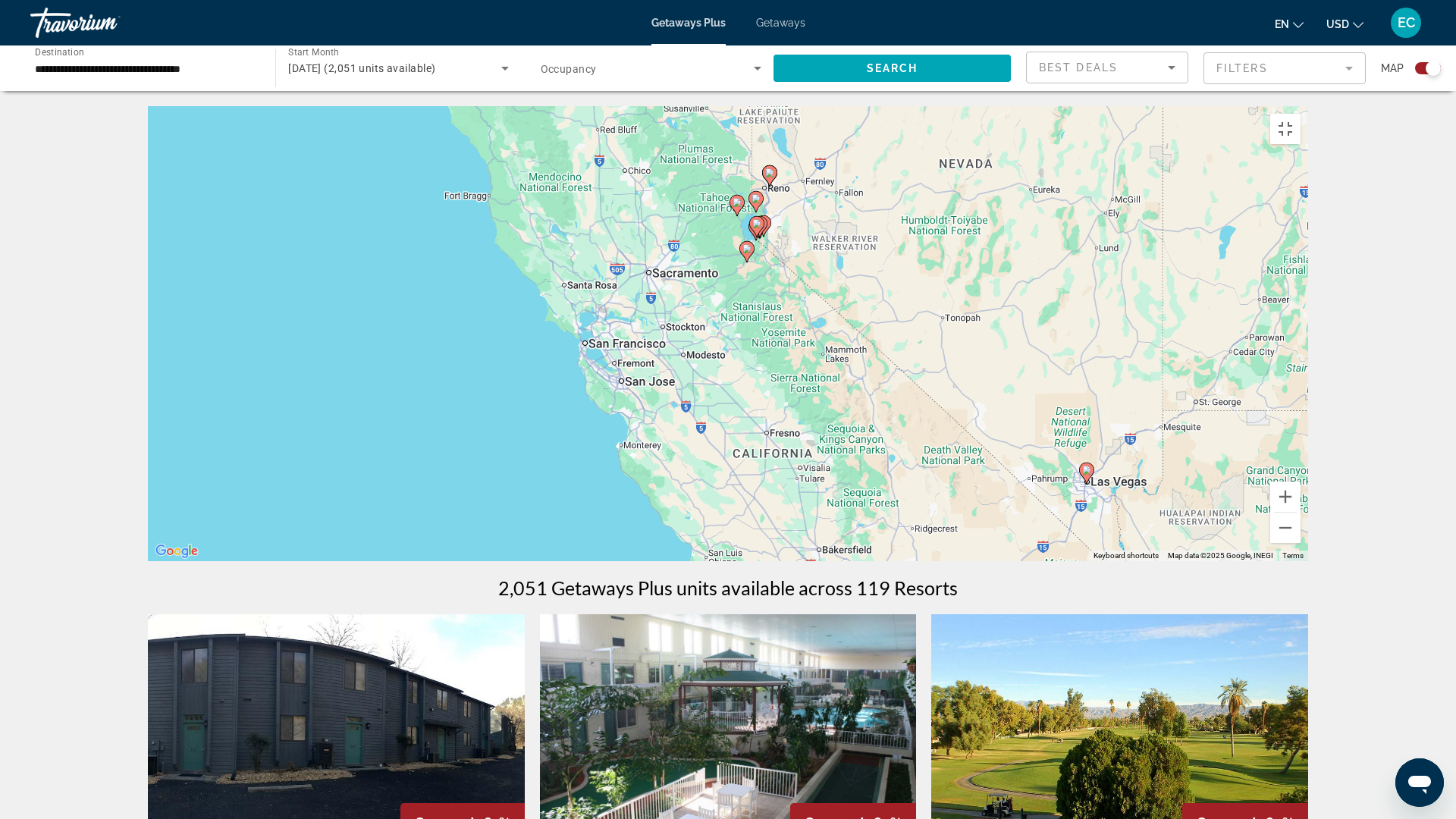
drag, startPoint x: 798, startPoint y: 744, endPoint x: 1002, endPoint y: 701, distance: 208.5
click at [1028, 561] on div "To activate drag with keyboard, press Alt + Enter. Once in keyboard drag state,…" at bounding box center [727, 333] width 1160 height 455
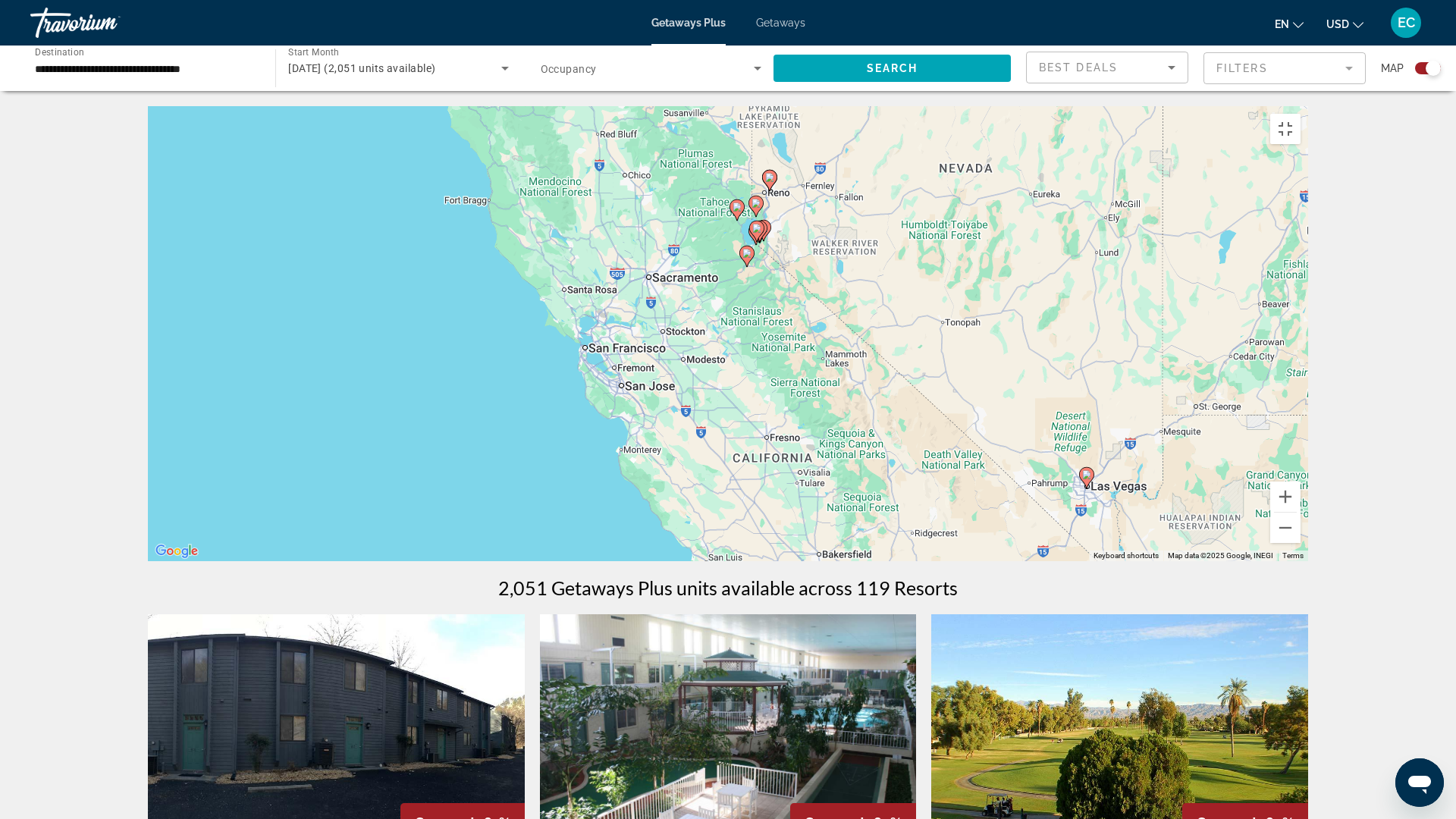
drag, startPoint x: 739, startPoint y: 389, endPoint x: 723, endPoint y: 389, distance: 16.0
click at [723, 389] on div "To activate drag with keyboard, press Alt + Enter. Once in keyboard drag state,…" at bounding box center [727, 333] width 1160 height 455
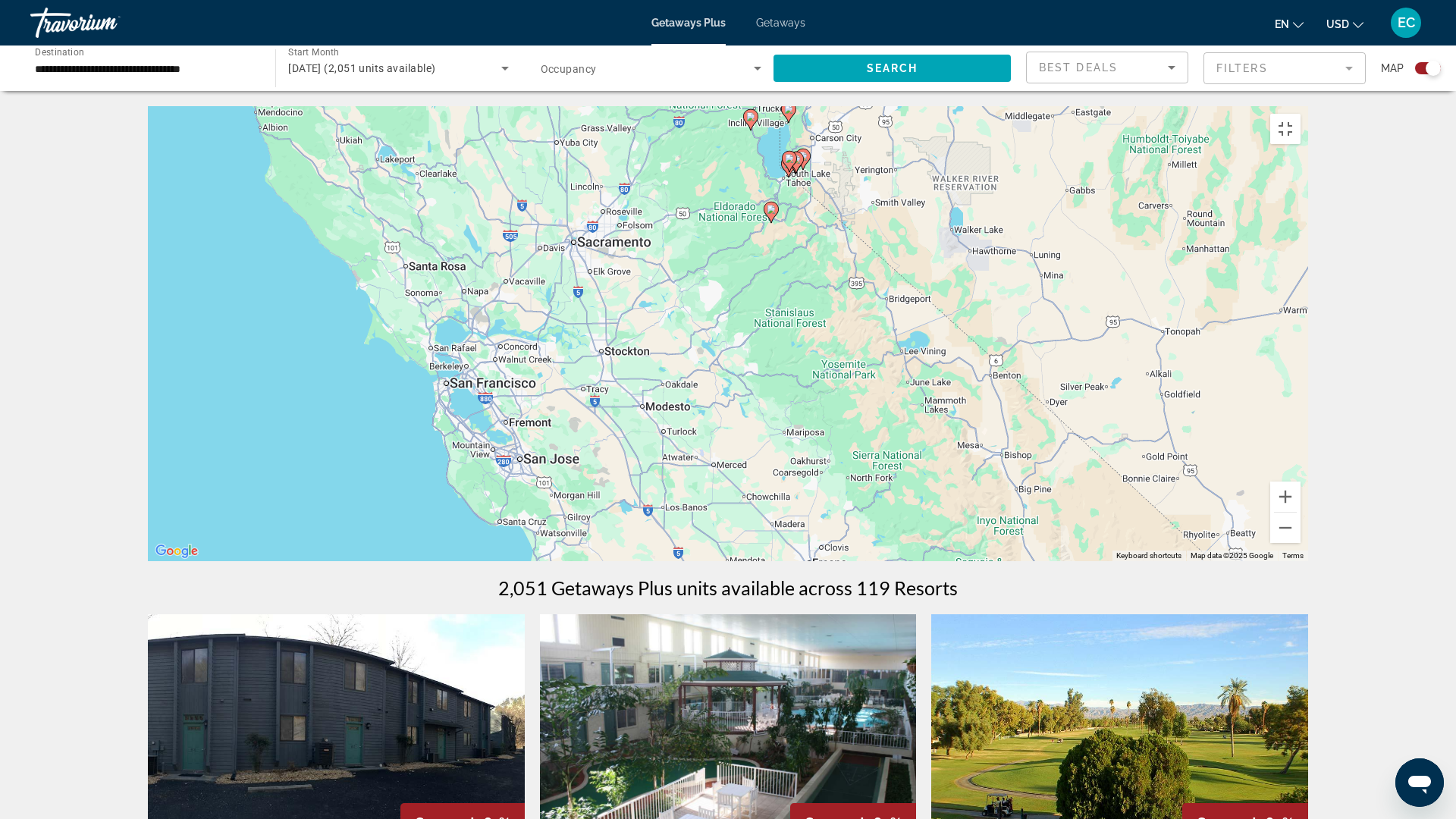
click at [722, 389] on div "To activate drag with keyboard, press Alt + Enter. Once in keyboard drag state,…" at bounding box center [727, 333] width 1160 height 455
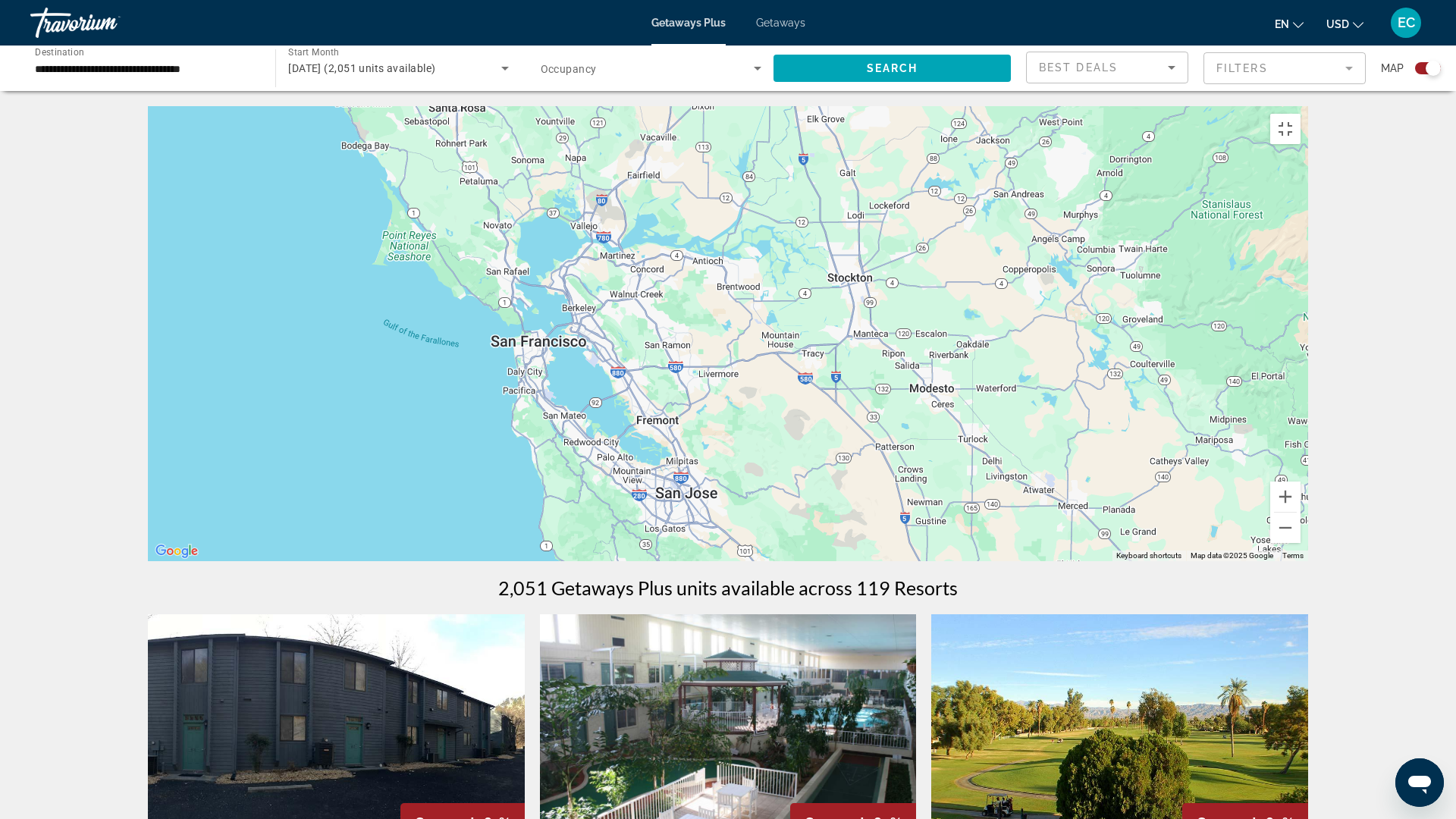
drag, startPoint x: 378, startPoint y: 405, endPoint x: 735, endPoint y: 302, distance: 371.6
click at [754, 288] on div "To activate drag with keyboard, press Alt + Enter. Once in keyboard drag state,…" at bounding box center [727, 333] width 1160 height 455
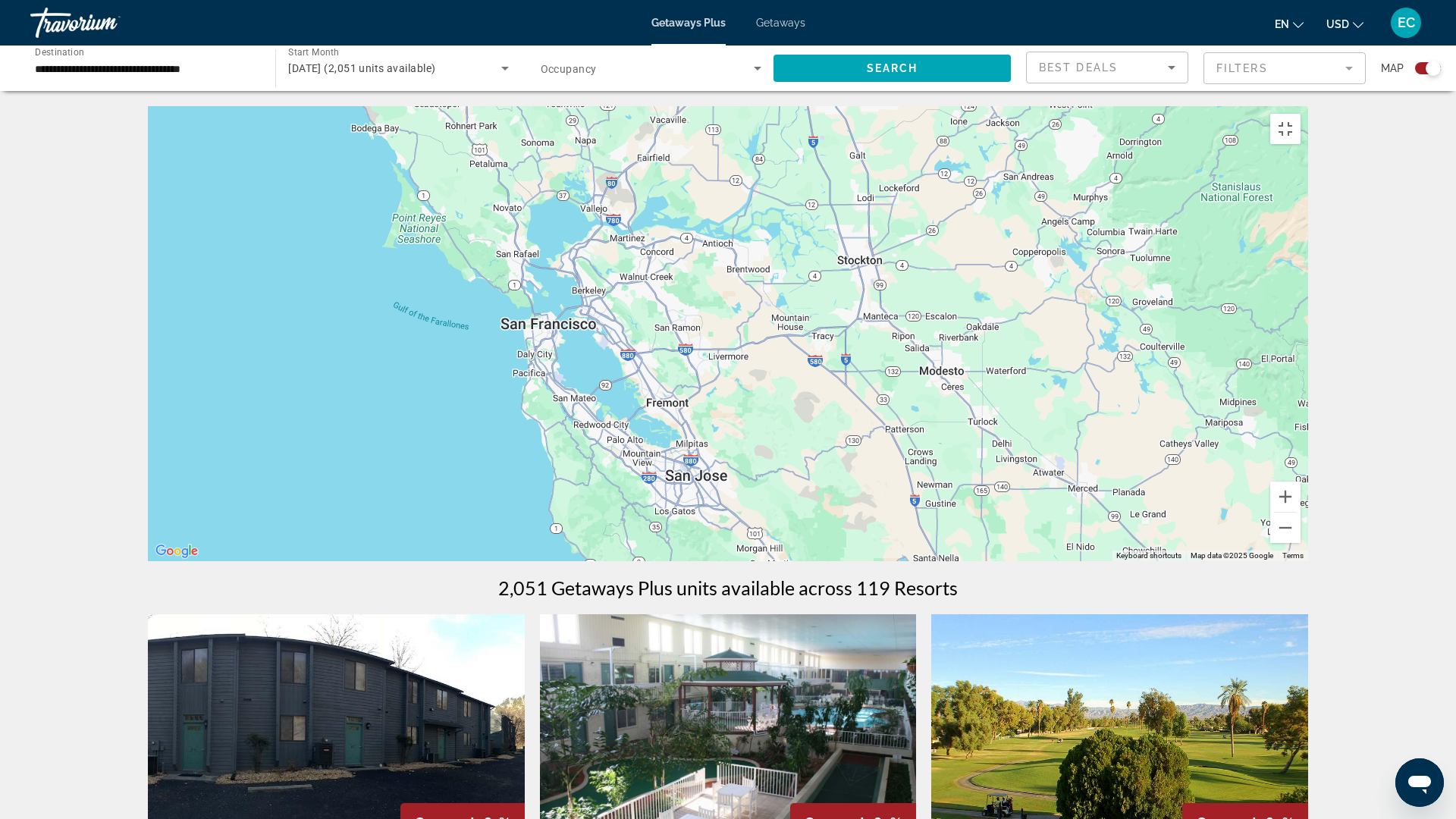
click at [547, 405] on div "To activate drag with keyboard, press Alt + Enter. Once in keyboard drag state,…" at bounding box center [727, 333] width 1160 height 455
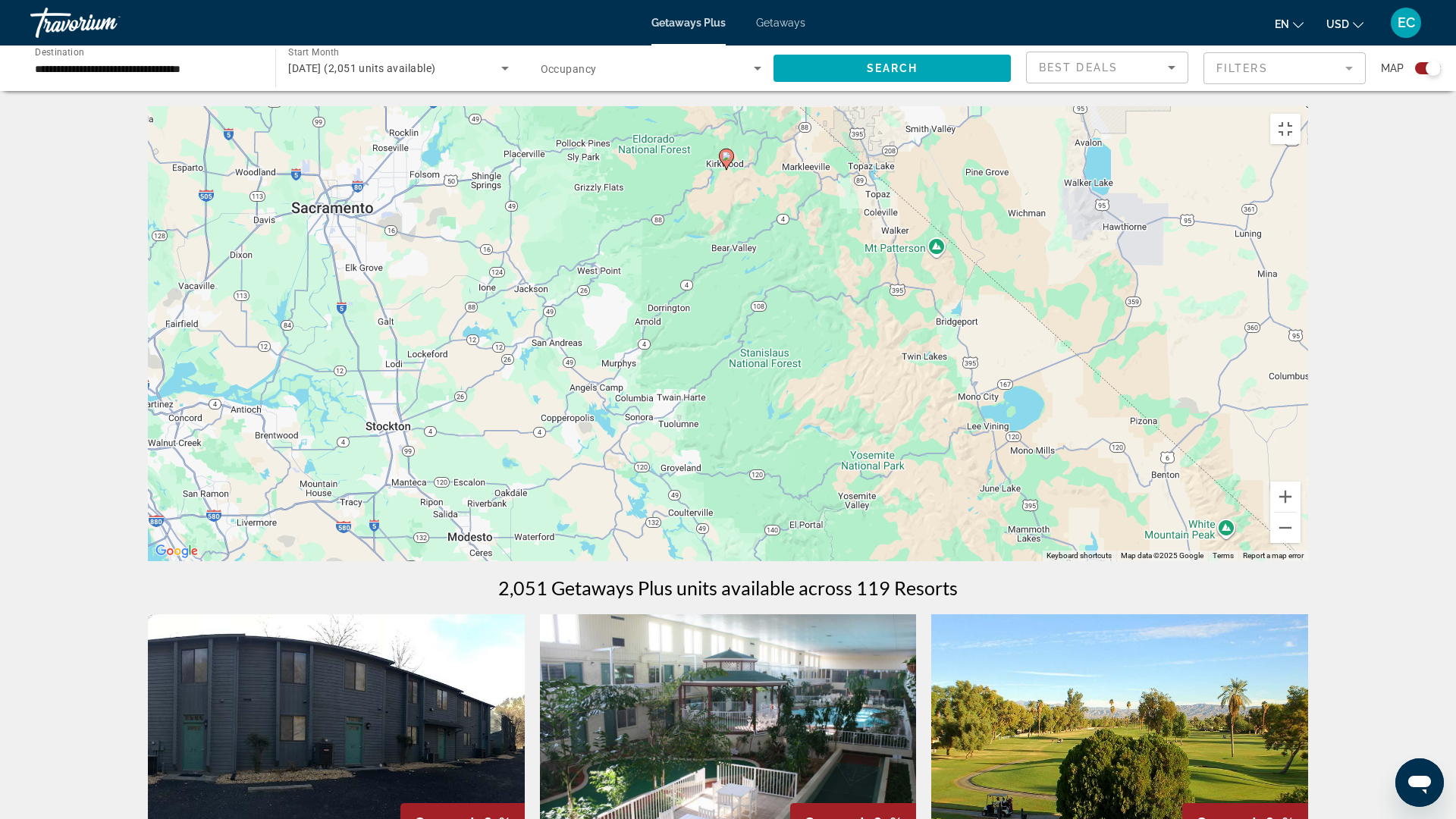
drag, startPoint x: 794, startPoint y: 355, endPoint x: 343, endPoint y: 28, distance: 557.1
click at [343, 106] on div "To activate drag with keyboard, press Alt + Enter. Once in keyboard drag state,…" at bounding box center [727, 333] width 1160 height 455
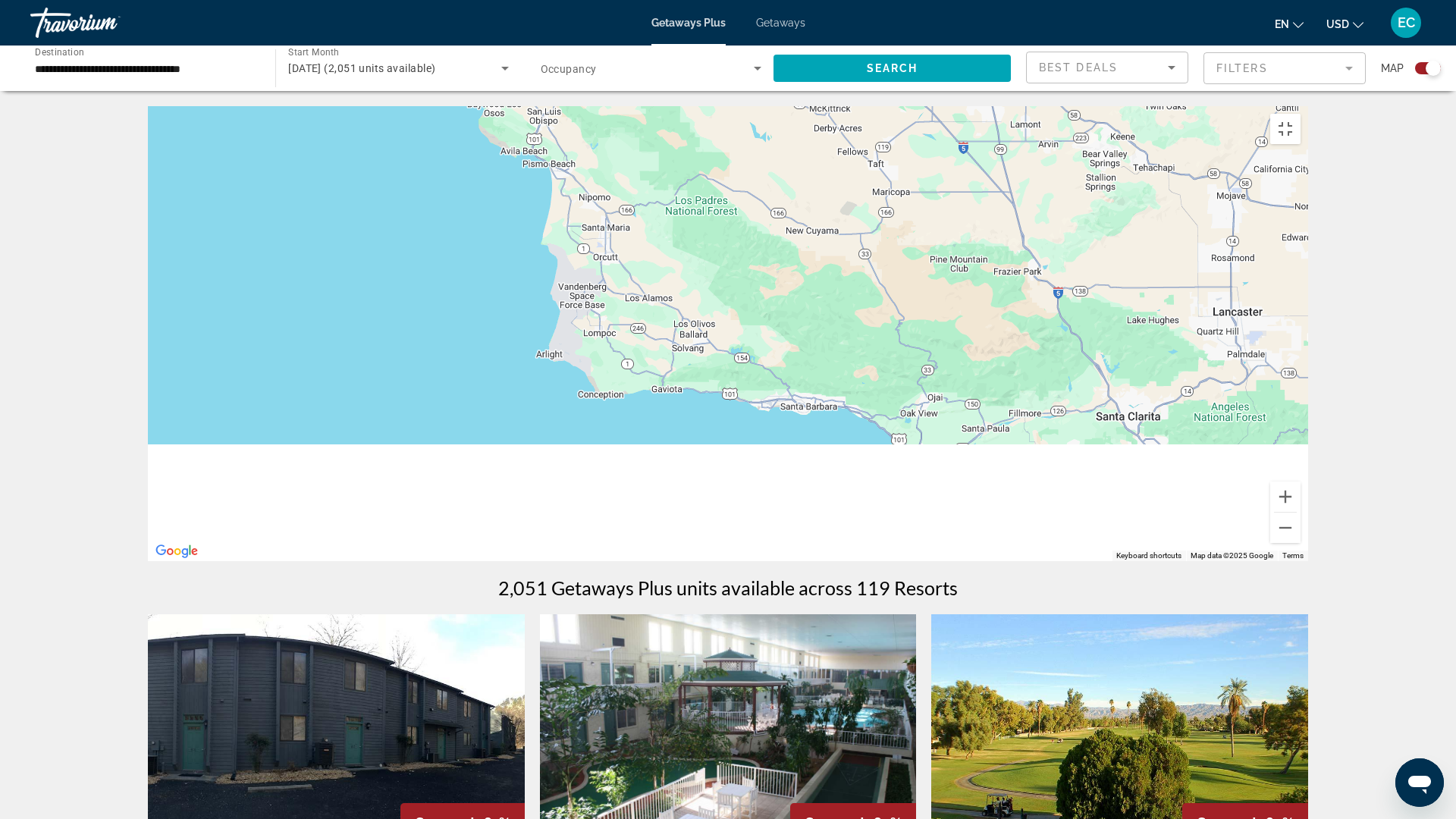
drag, startPoint x: 838, startPoint y: 440, endPoint x: 774, endPoint y: 7, distance: 437.7
click at [814, 106] on div "Main content" at bounding box center [727, 333] width 1160 height 455
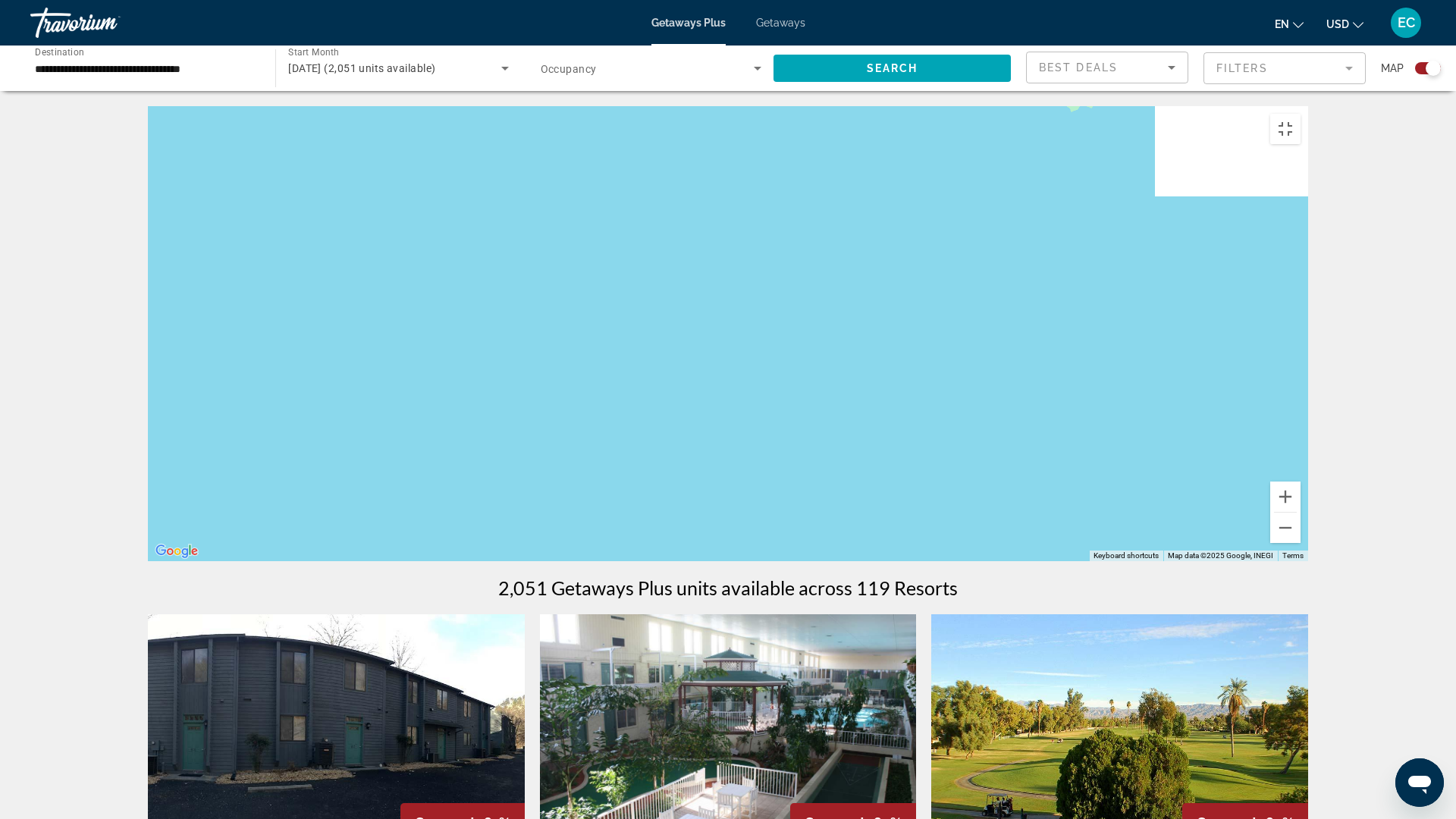
drag, startPoint x: 749, startPoint y: 149, endPoint x: 618, endPoint y: 569, distance: 440.0
click at [611, 561] on div "Main content" at bounding box center [727, 333] width 1160 height 455
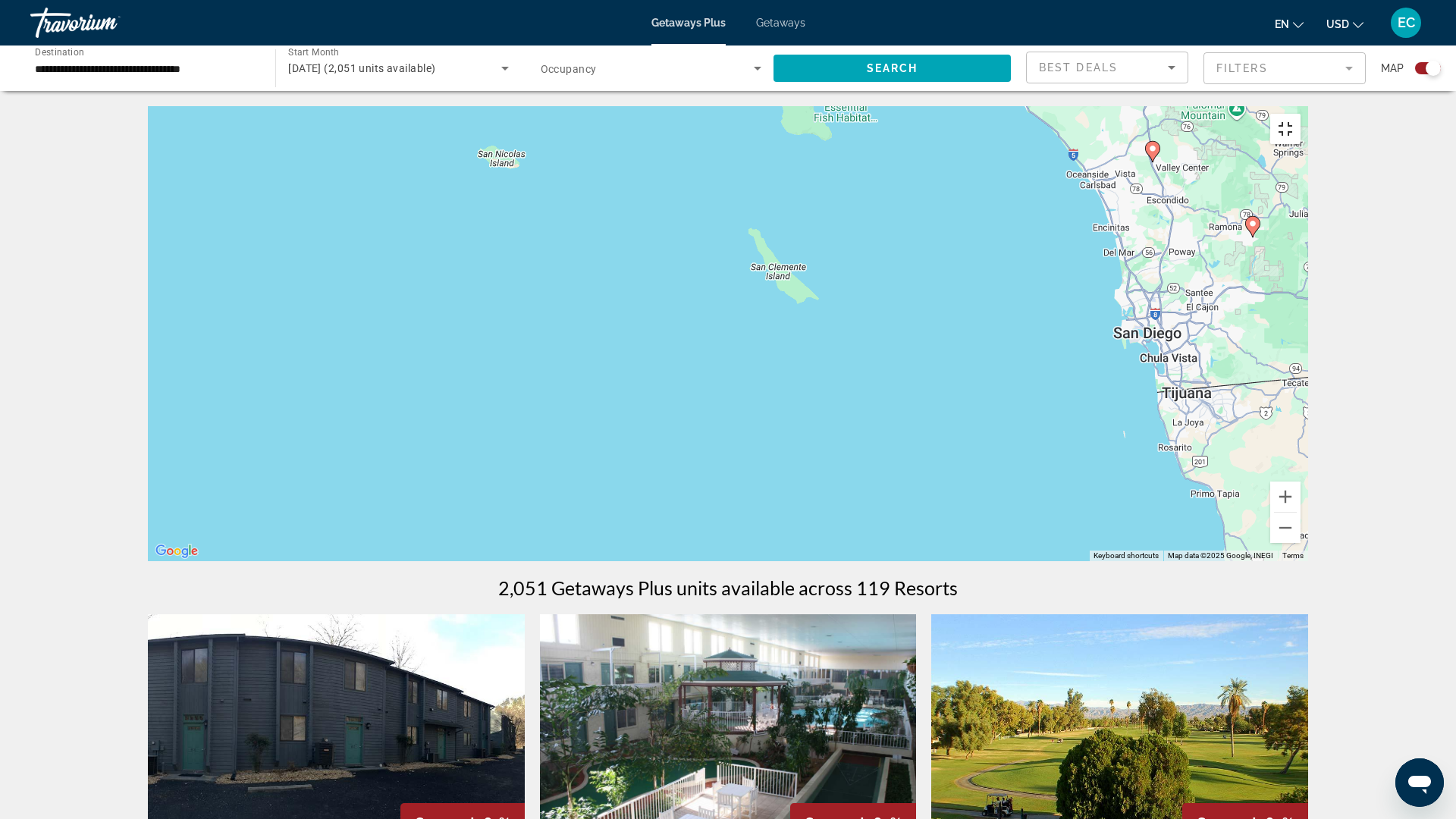
click at [1300, 114] on button "Toggle fullscreen view" at bounding box center [1285, 128] width 30 height 30
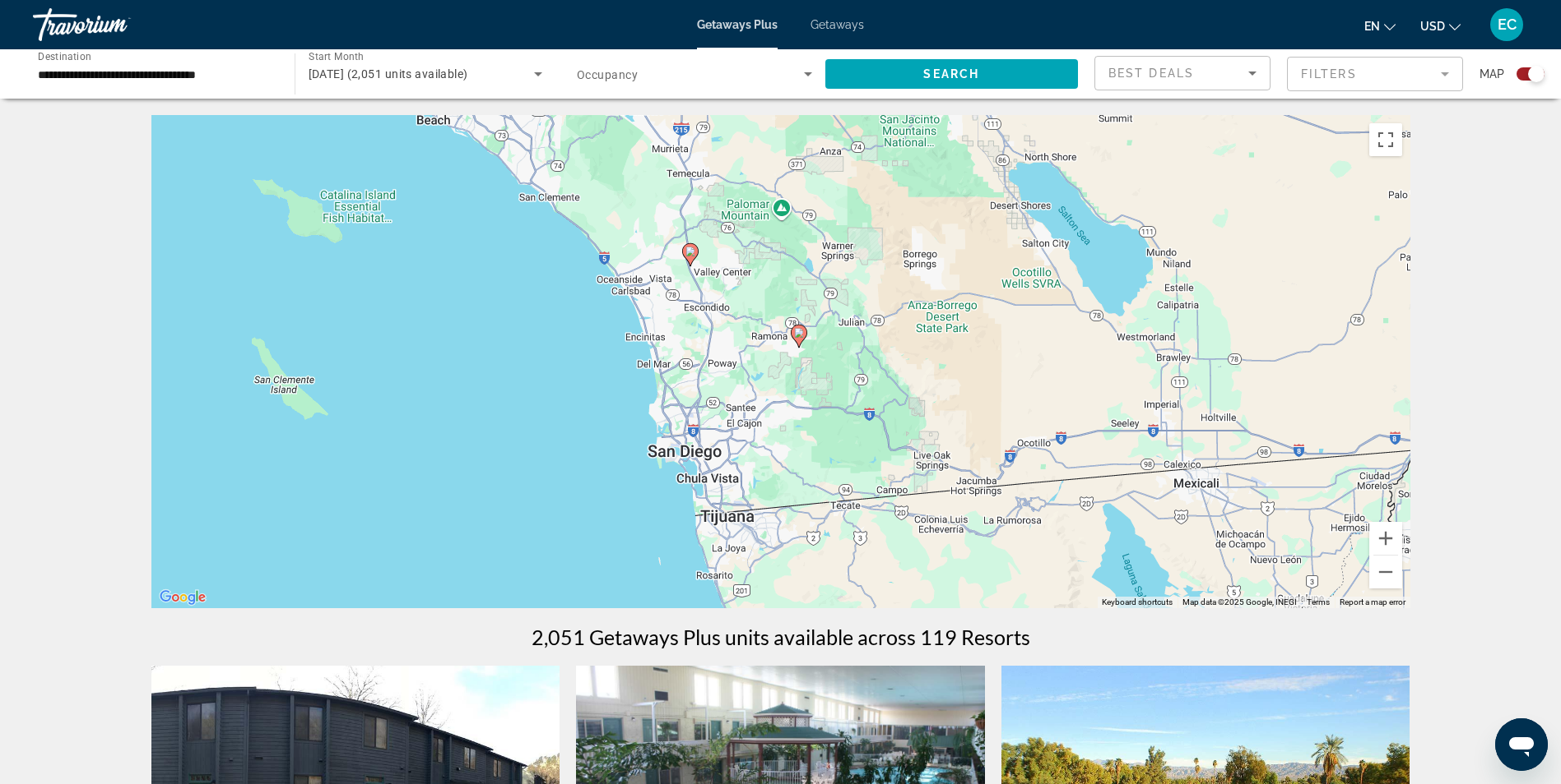
drag, startPoint x: 1127, startPoint y: 287, endPoint x: 565, endPoint y: 368, distance: 567.8
click at [570, 375] on div "To activate drag with keyboard, press Alt + Enter. Once in keyboard drag state,…" at bounding box center [780, 361] width 1258 height 493
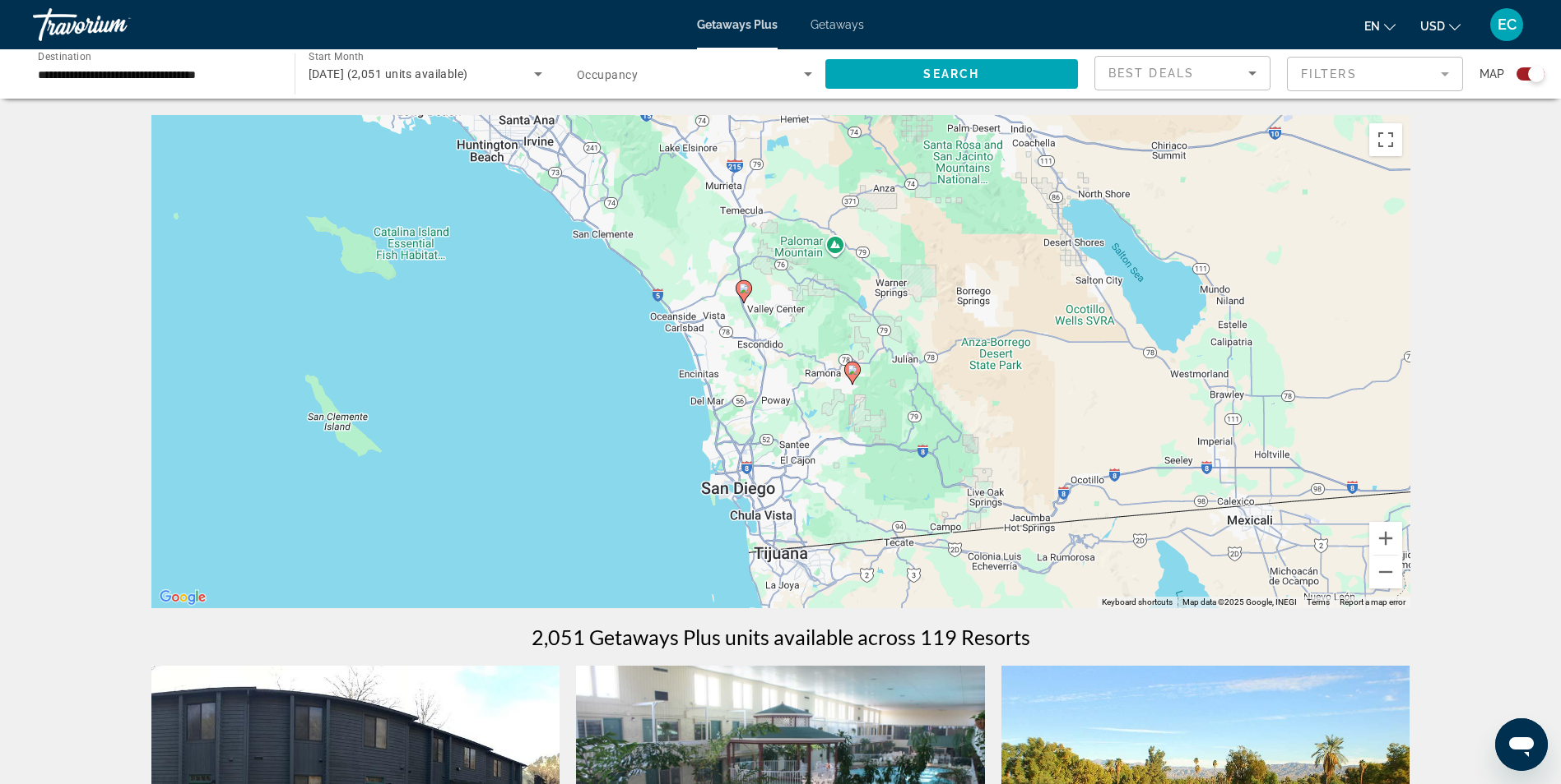
drag, startPoint x: 918, startPoint y: 468, endPoint x: 972, endPoint y: 506, distance: 66.0
click at [972, 506] on div "To activate drag with keyboard, press Alt + Enter. Once in keyboard drag state,…" at bounding box center [780, 361] width 1258 height 493
click at [1382, 136] on button "Toggle fullscreen view" at bounding box center [1385, 139] width 33 height 33
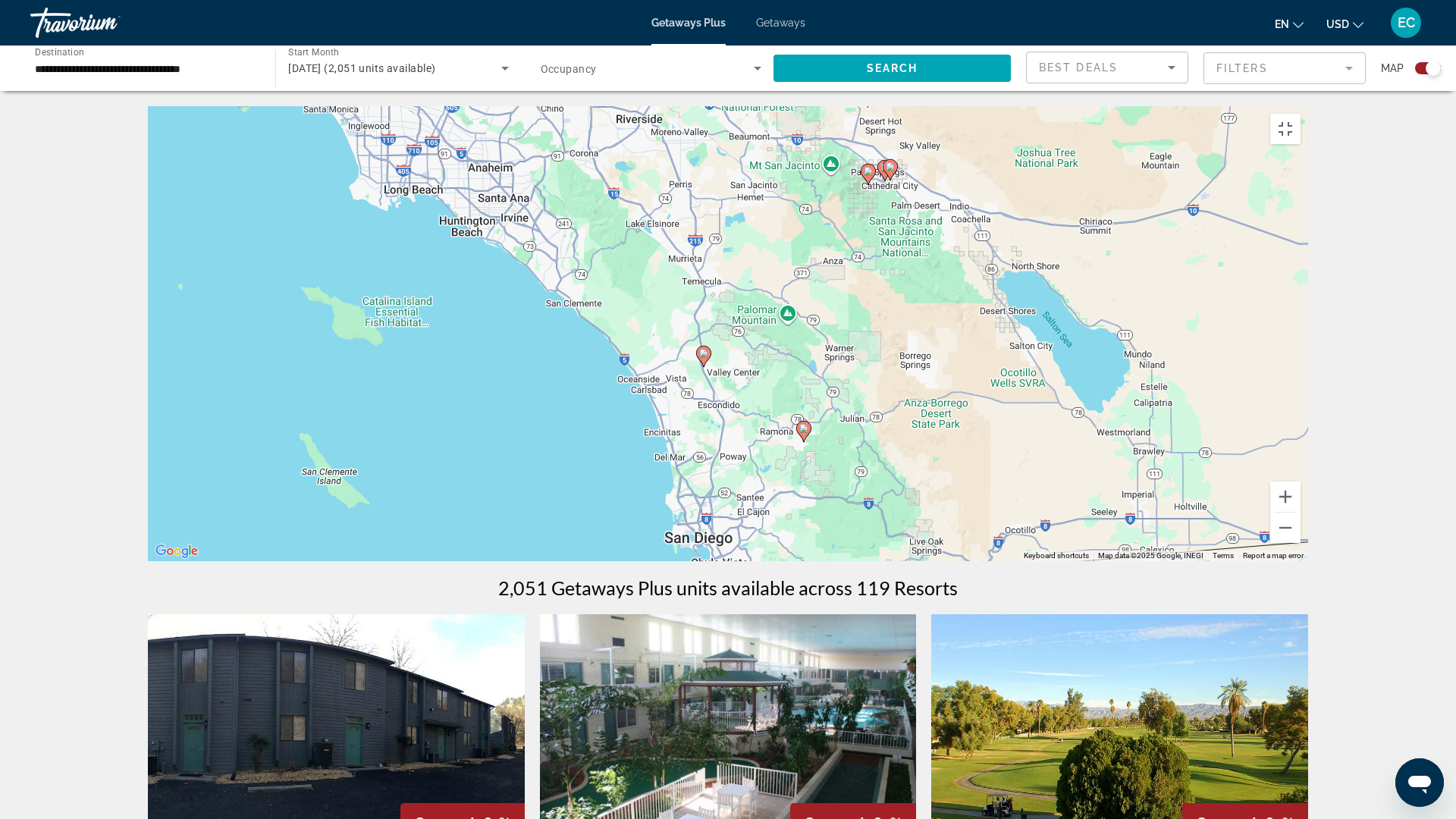
drag, startPoint x: 910, startPoint y: 331, endPoint x: 908, endPoint y: 393, distance: 62.0
click at [910, 395] on div "To activate drag with keyboard, press Alt + Enter. Once in keyboard drag state,…" at bounding box center [727, 333] width 1160 height 455
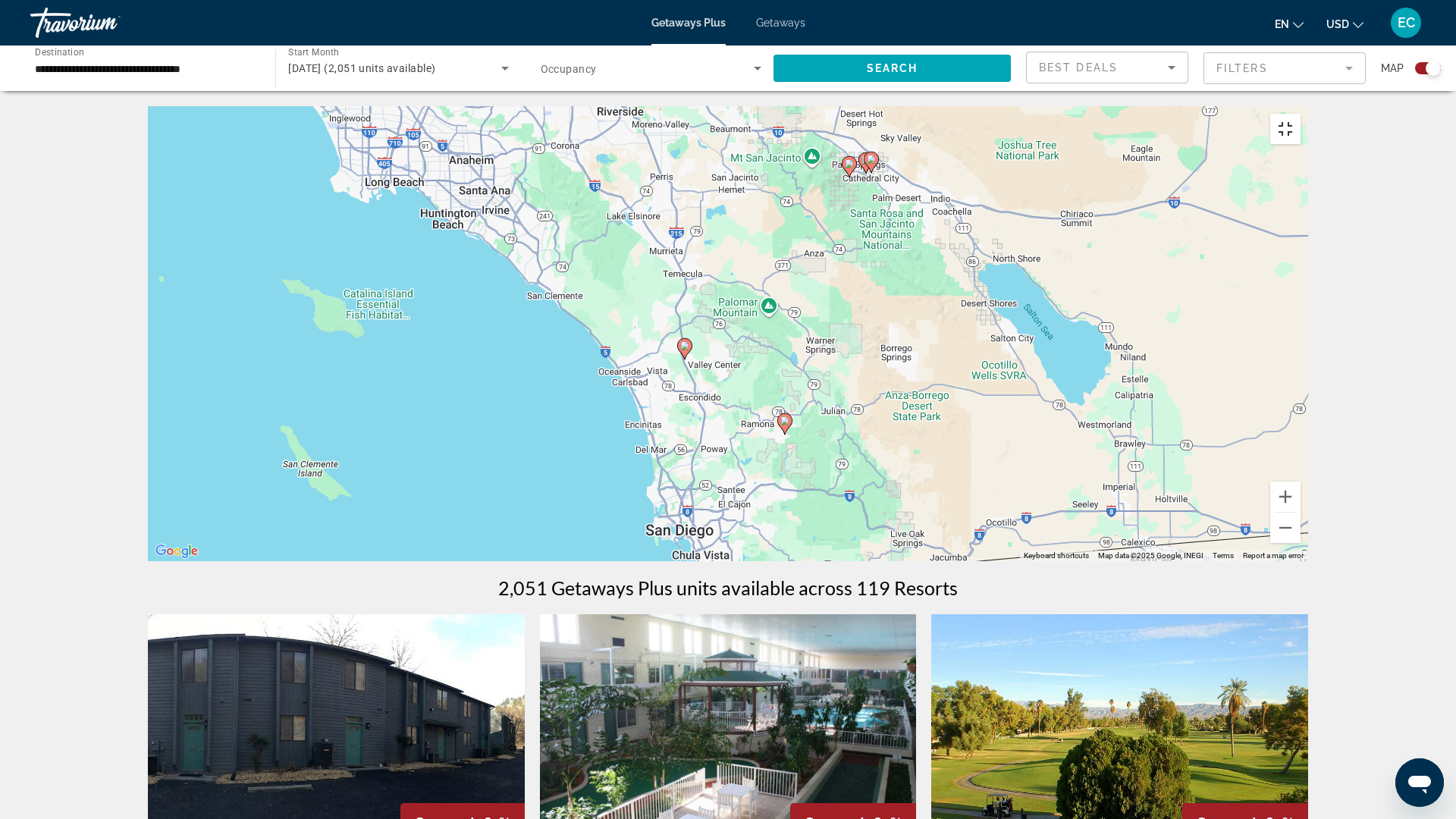
click at [1300, 114] on button "Toggle fullscreen view" at bounding box center [1285, 128] width 30 height 30
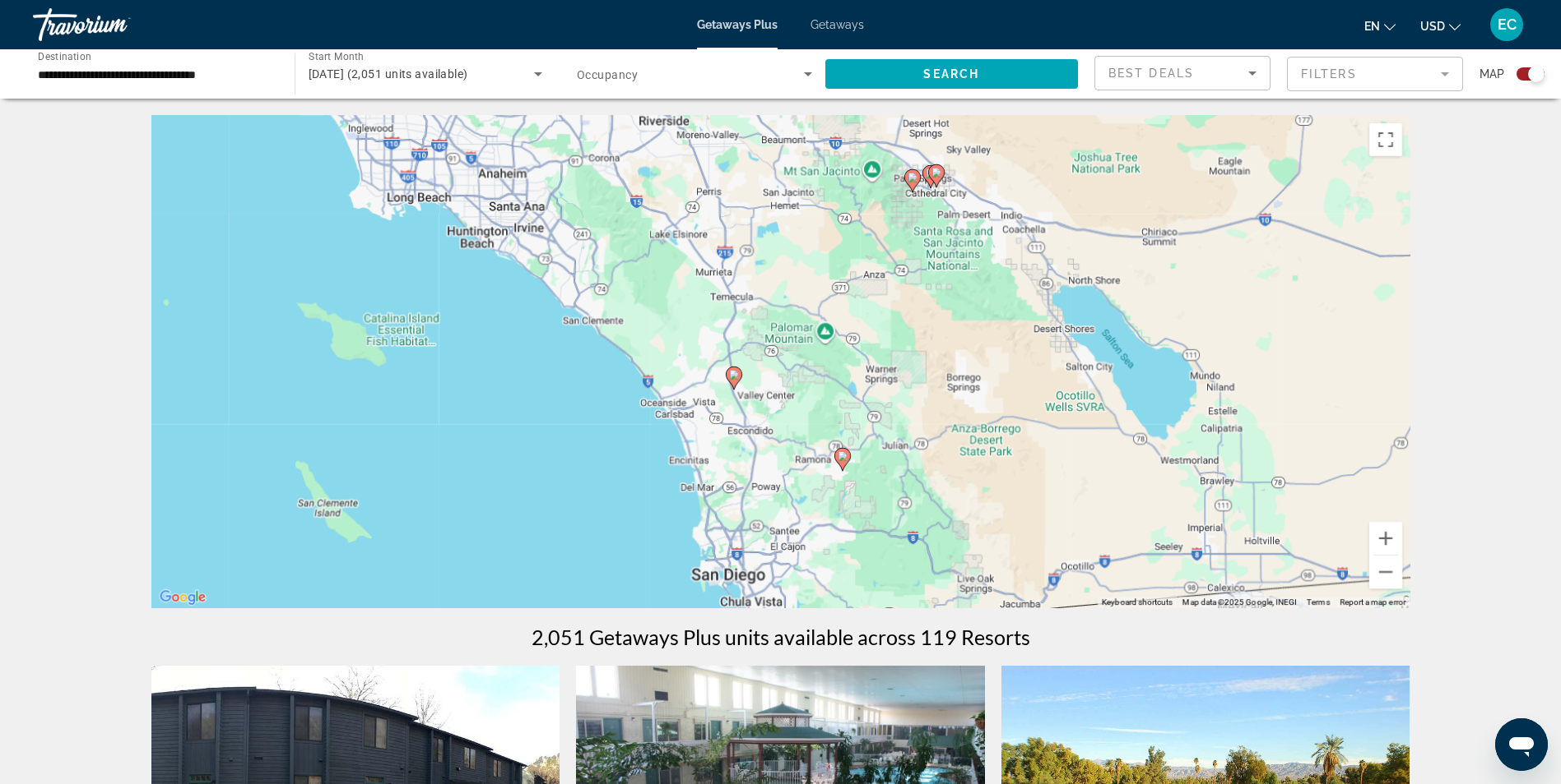
click at [1258, 70] on icon "Sort by" at bounding box center [1251, 73] width 19 height 19
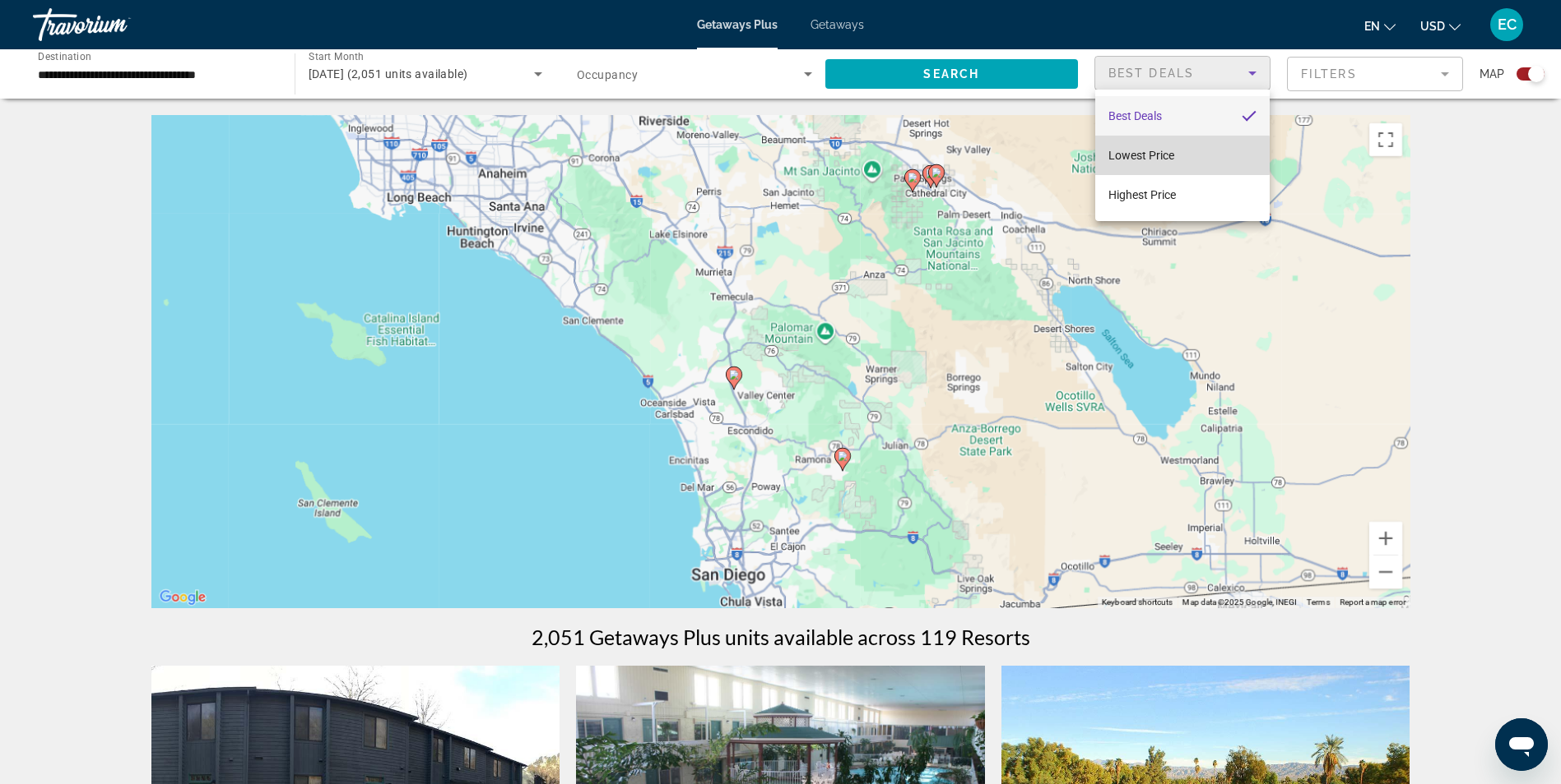
click at [1169, 156] on span "Lowest Price" at bounding box center [1141, 155] width 66 height 13
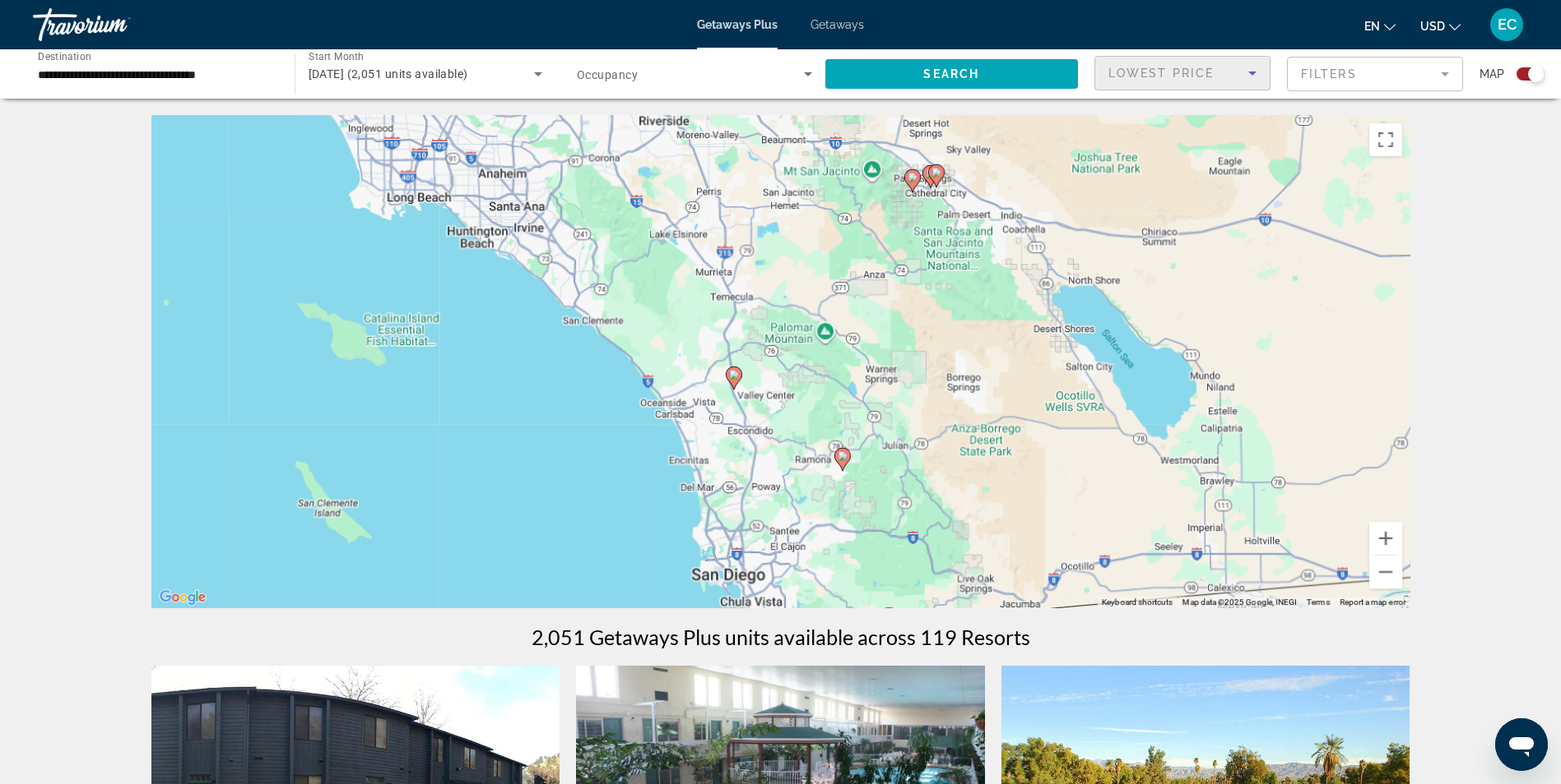
click at [1247, 76] on icon "Sort by" at bounding box center [1251, 73] width 19 height 19
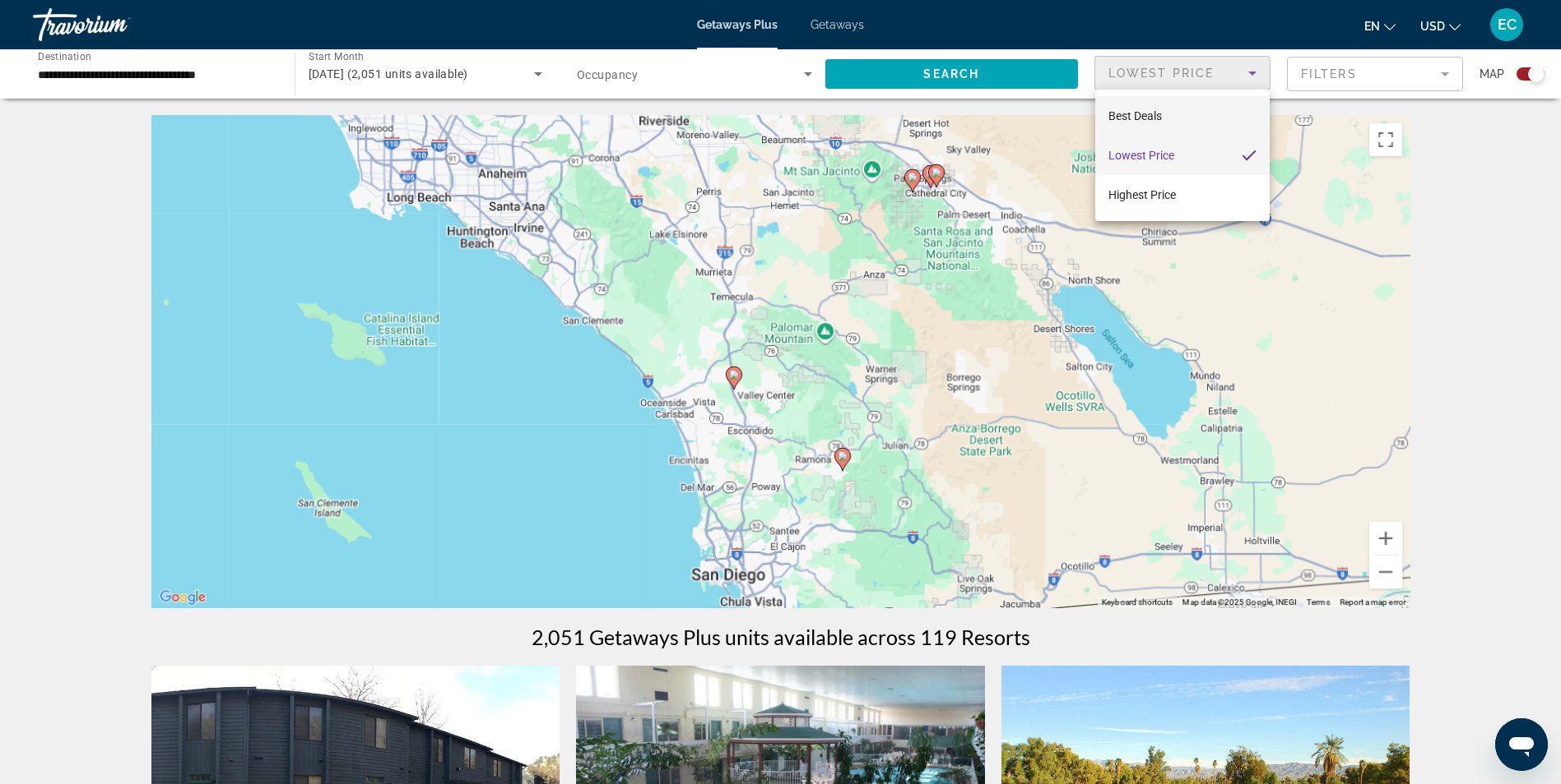
click at [1178, 116] on mat-option "Best Deals" at bounding box center [1182, 115] width 174 height 40
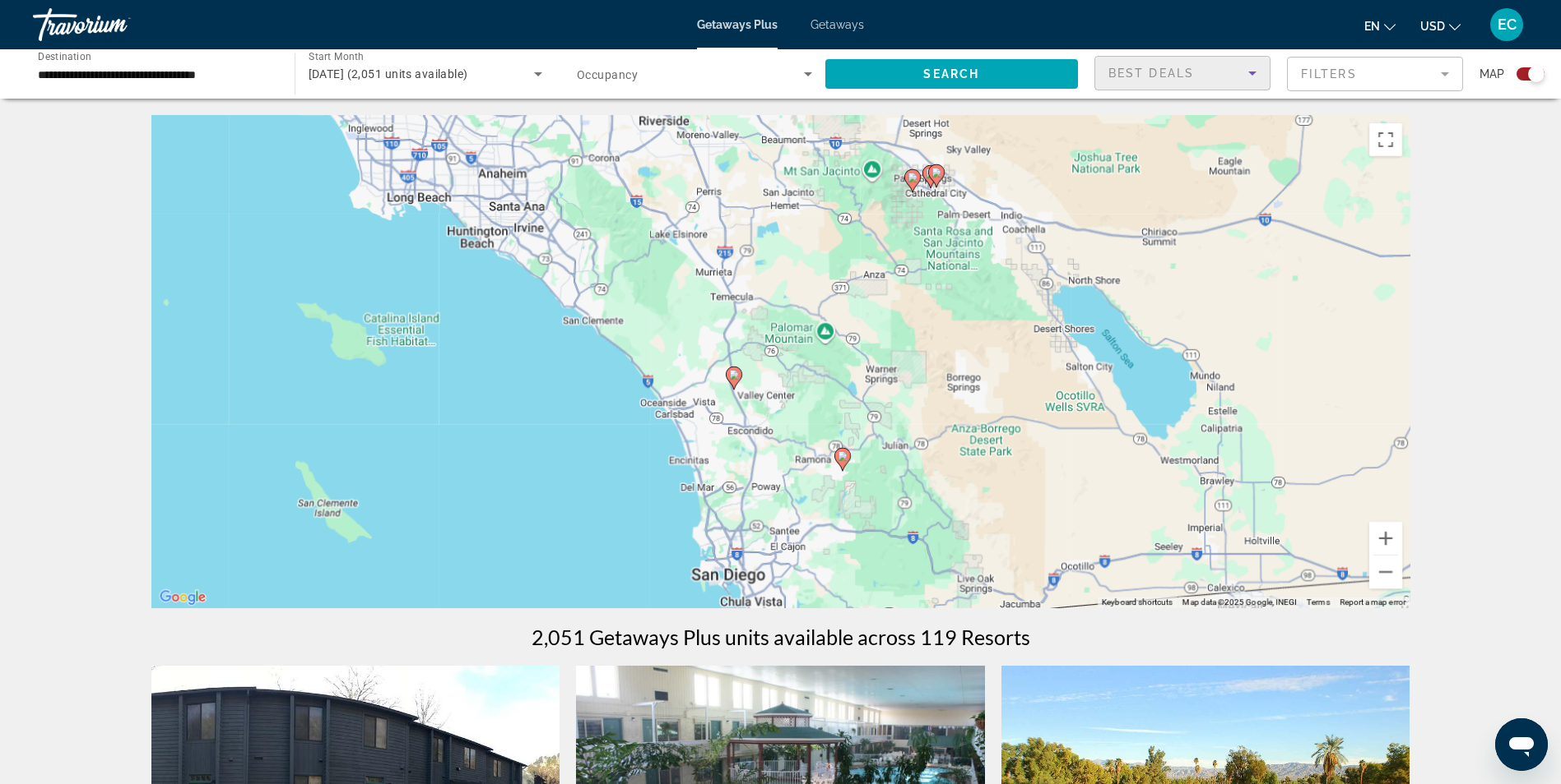
click at [1445, 66] on mat-form-field "Filters" at bounding box center [1375, 74] width 176 height 34
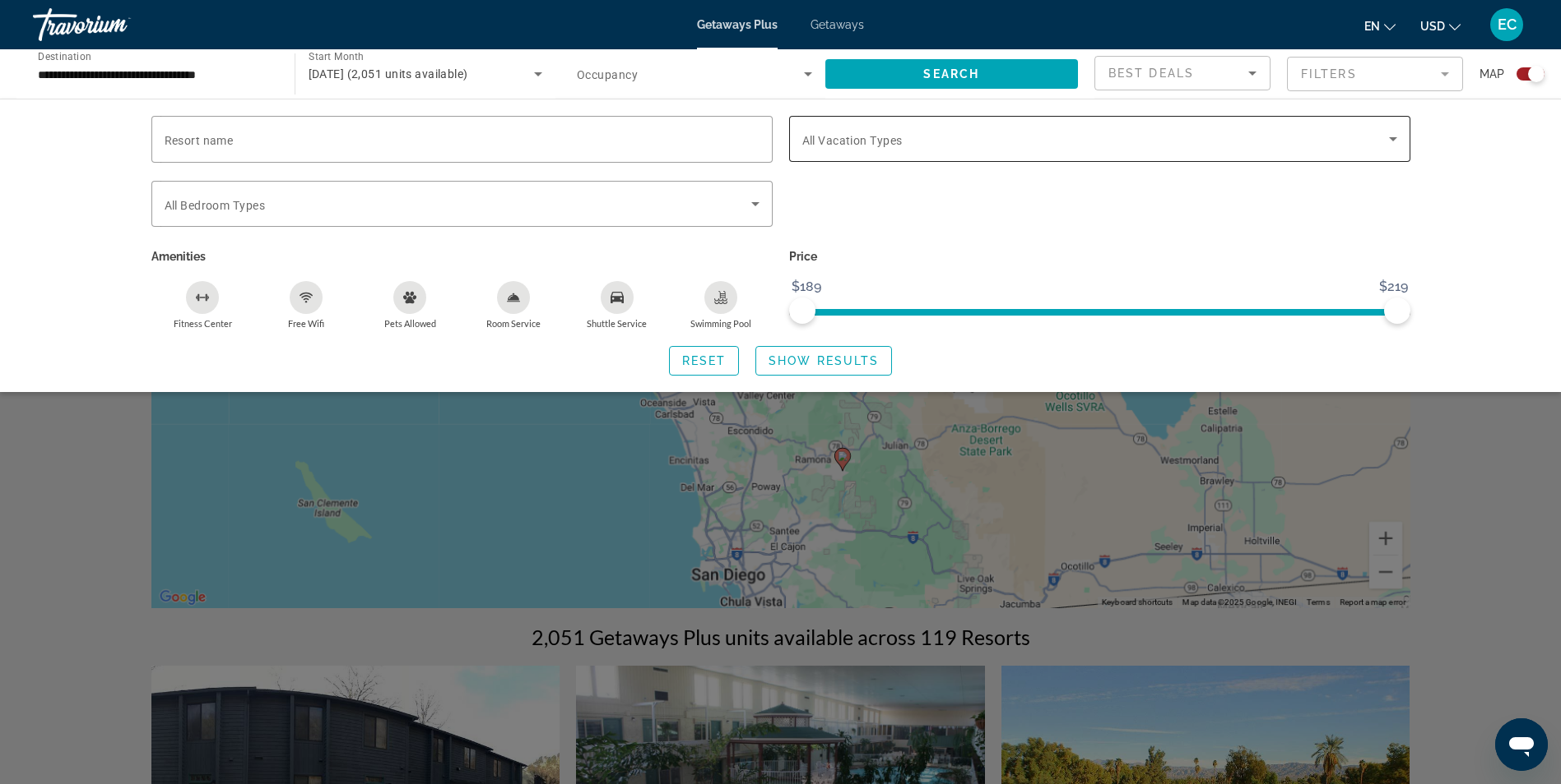
click at [1396, 131] on icon "Search widget" at bounding box center [1392, 139] width 19 height 19
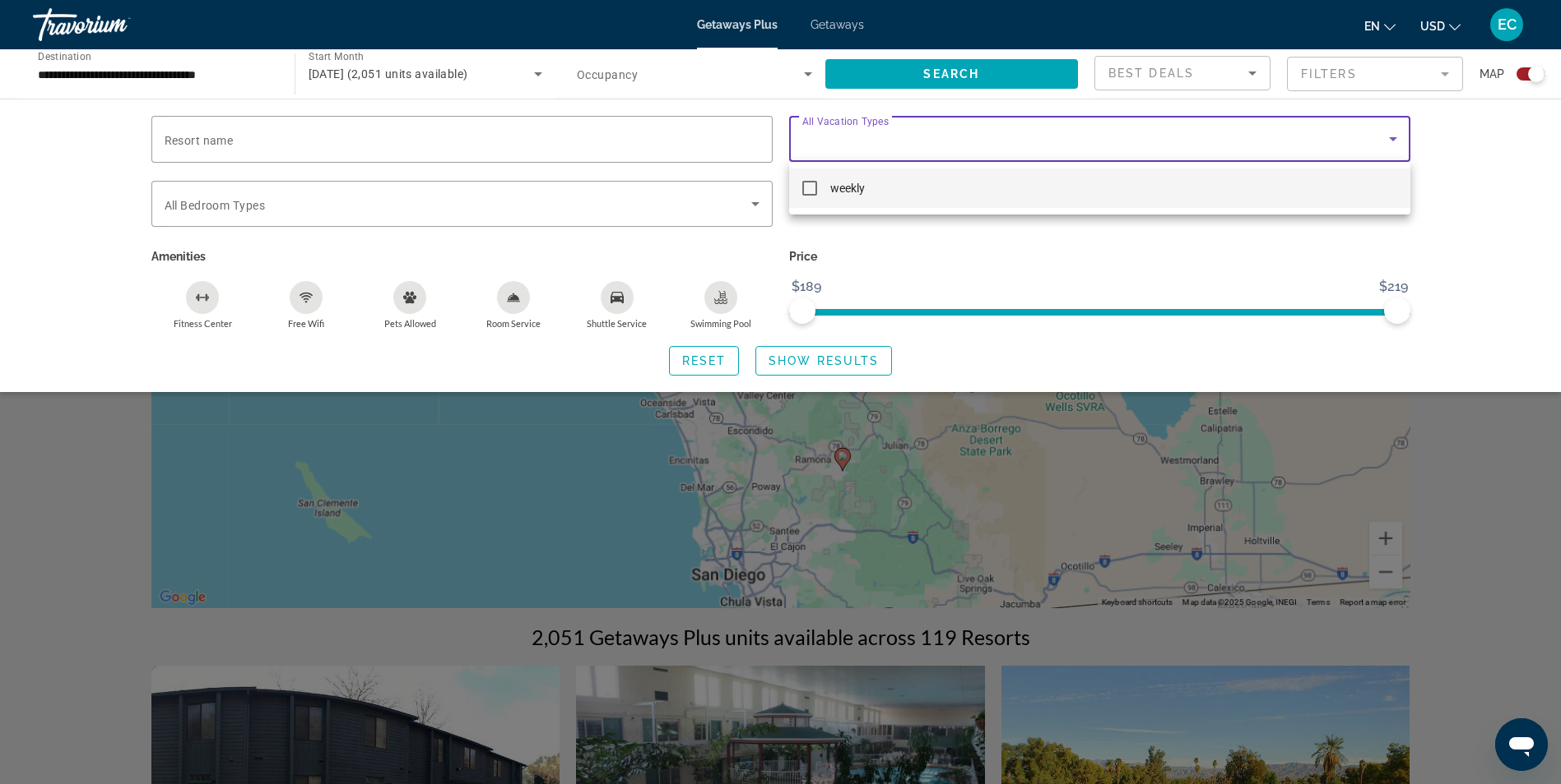
click at [1326, 261] on div at bounding box center [780, 392] width 1561 height 784
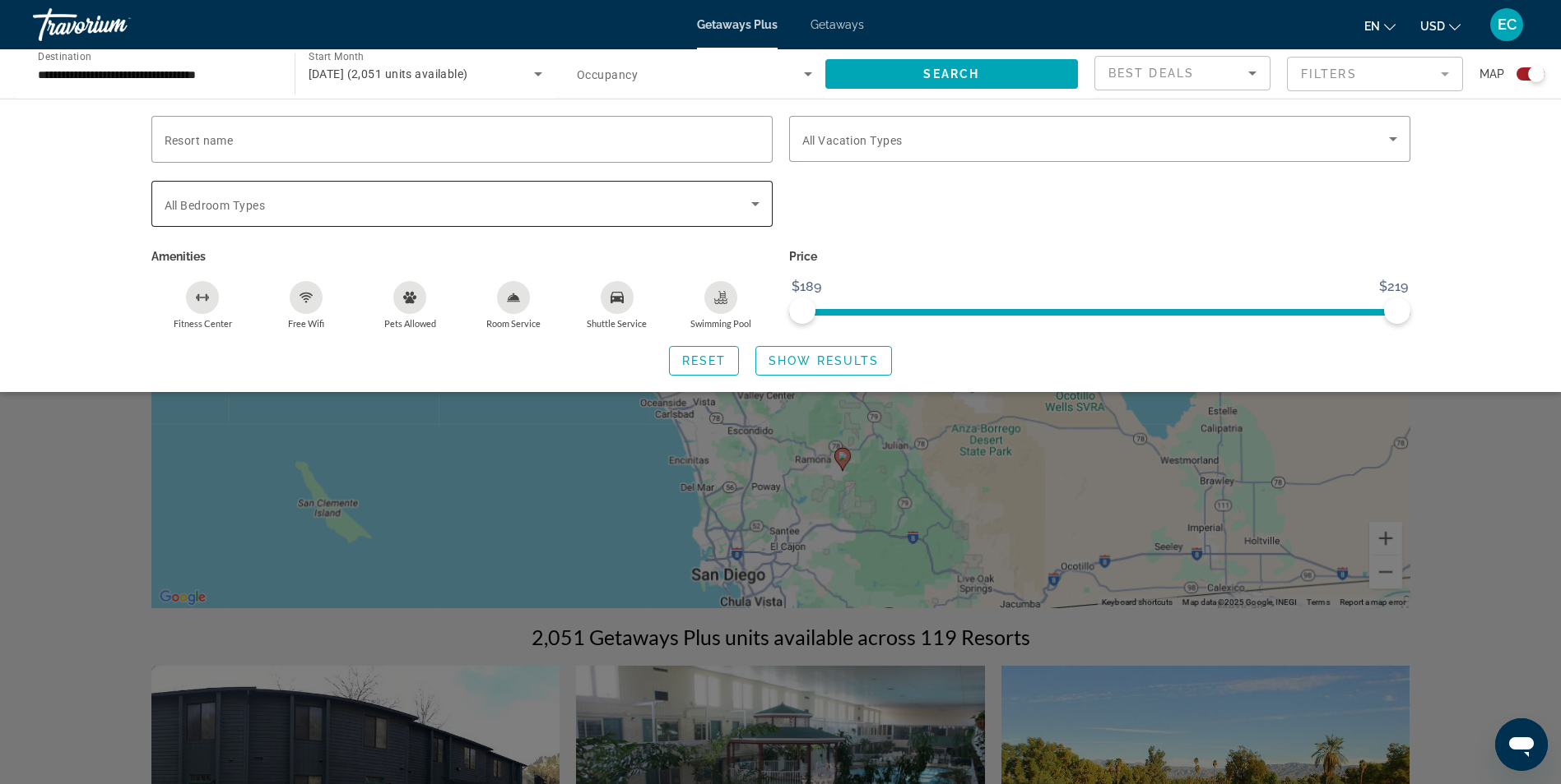
click at [756, 199] on icon "Search widget" at bounding box center [755, 204] width 19 height 19
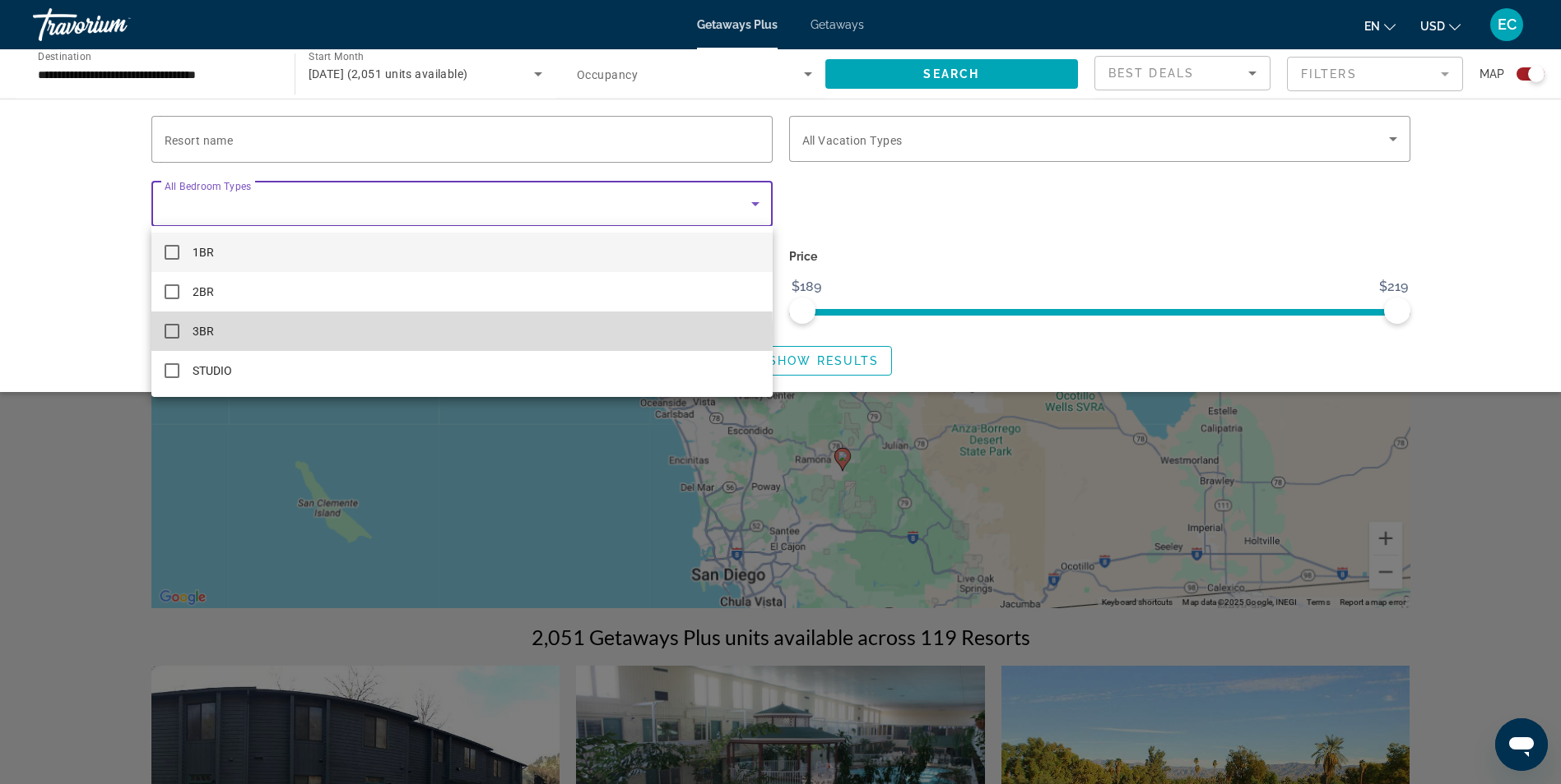
click at [173, 330] on mat-pseudo-checkbox at bounding box center [171, 331] width 15 height 15
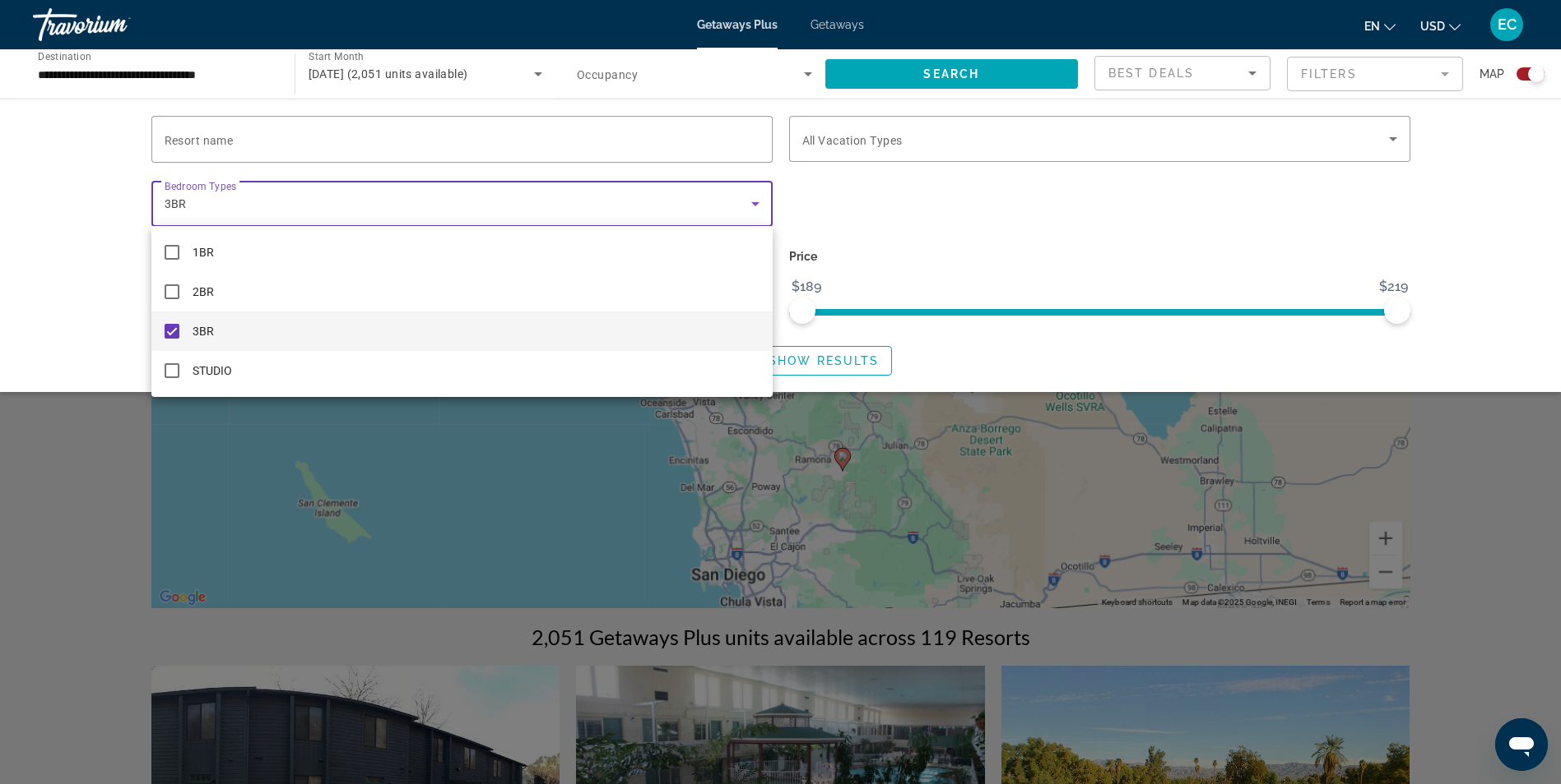
click at [165, 327] on mat-pseudo-checkbox at bounding box center [171, 331] width 15 height 15
click at [311, 136] on div at bounding box center [780, 392] width 1561 height 784
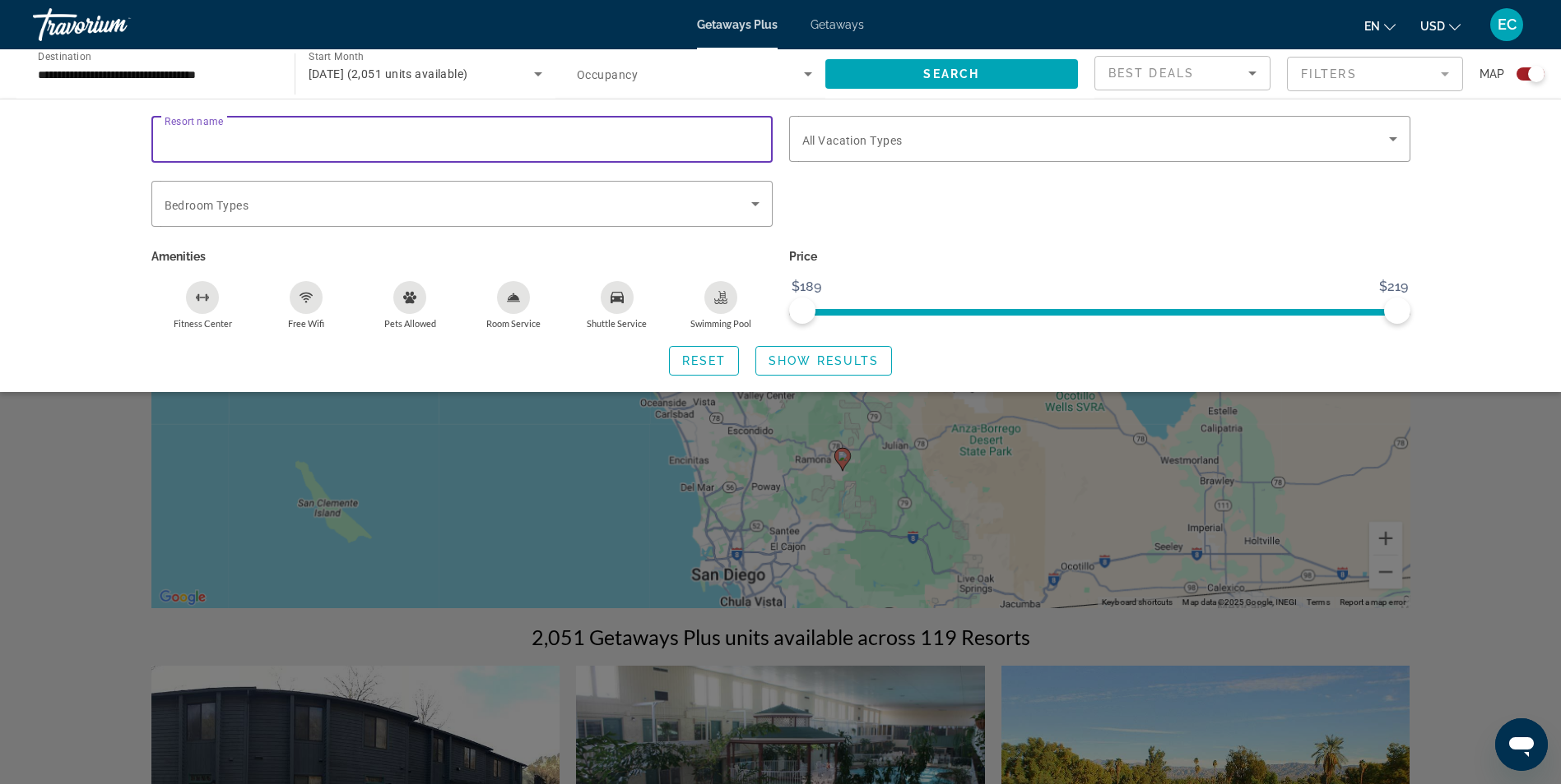
click at [311, 136] on input "Resort name" at bounding box center [462, 140] width 594 height 19
click at [288, 201] on span "Search widget" at bounding box center [457, 204] width 587 height 19
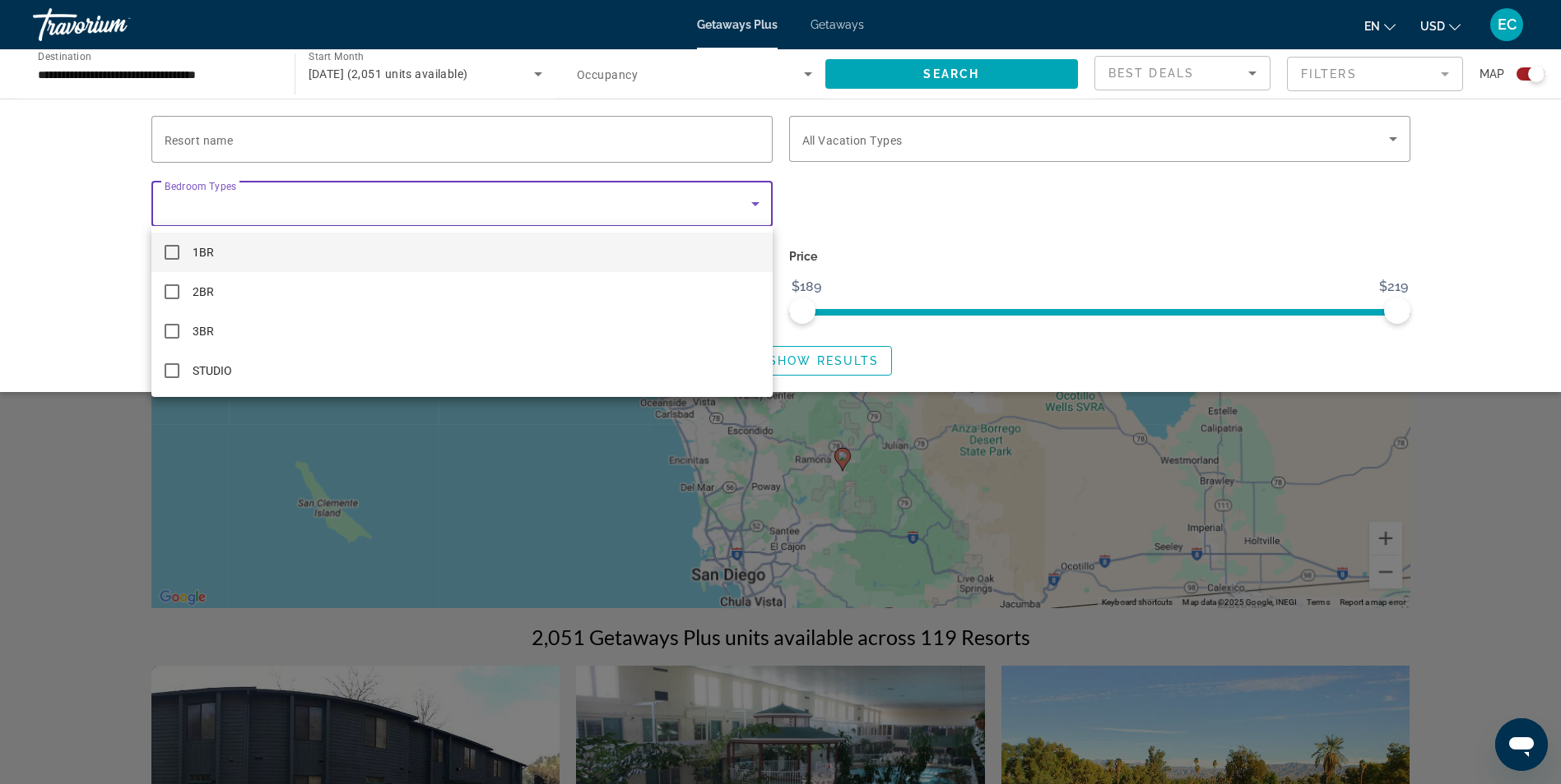
click at [438, 529] on div at bounding box center [780, 392] width 1561 height 784
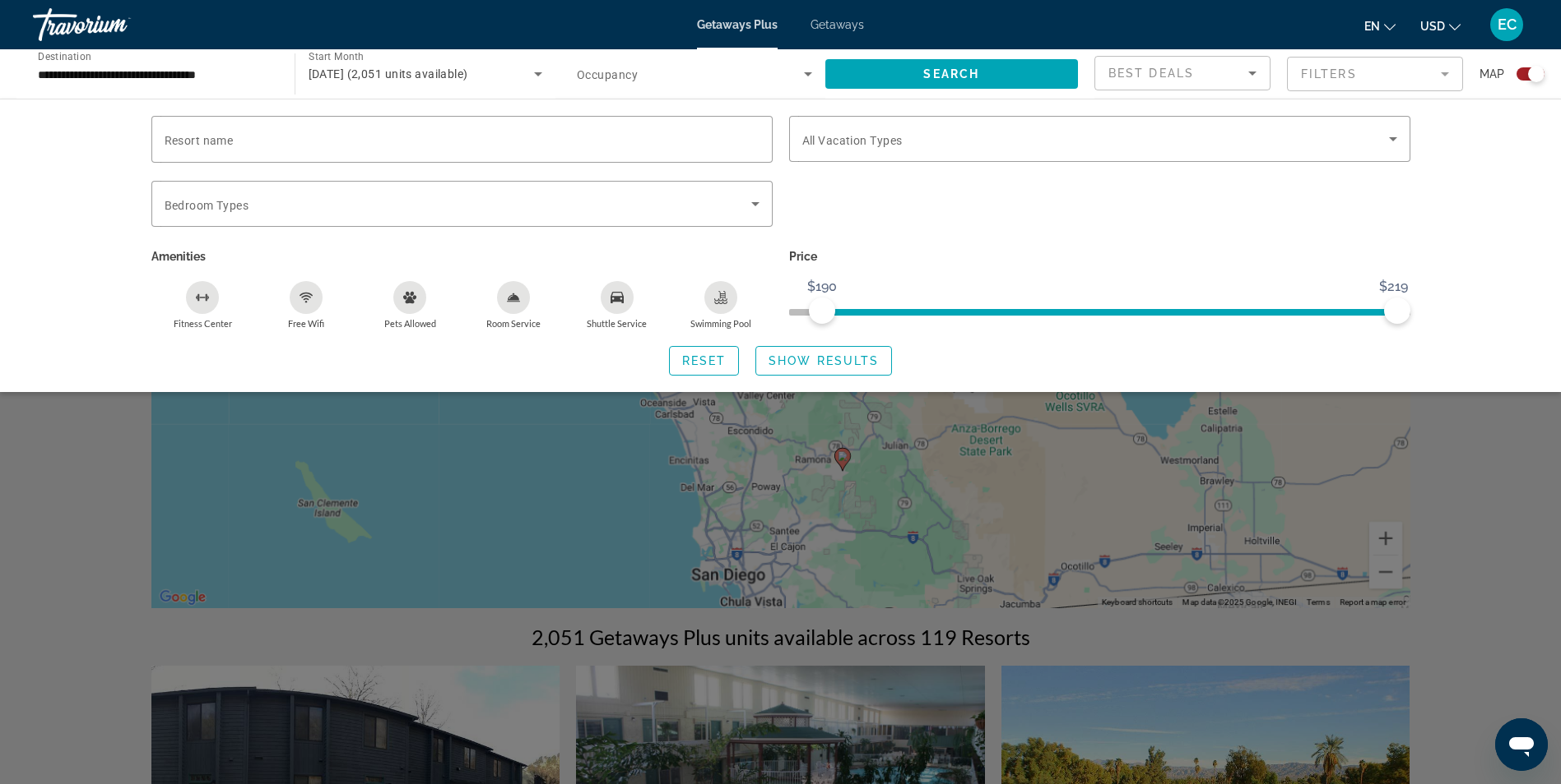
drag, startPoint x: 816, startPoint y: 312, endPoint x: 1095, endPoint y: 327, distance: 279.4
click at [1095, 326] on div "Price $189 $219 $190 $219" at bounding box center [1099, 287] width 638 height 84
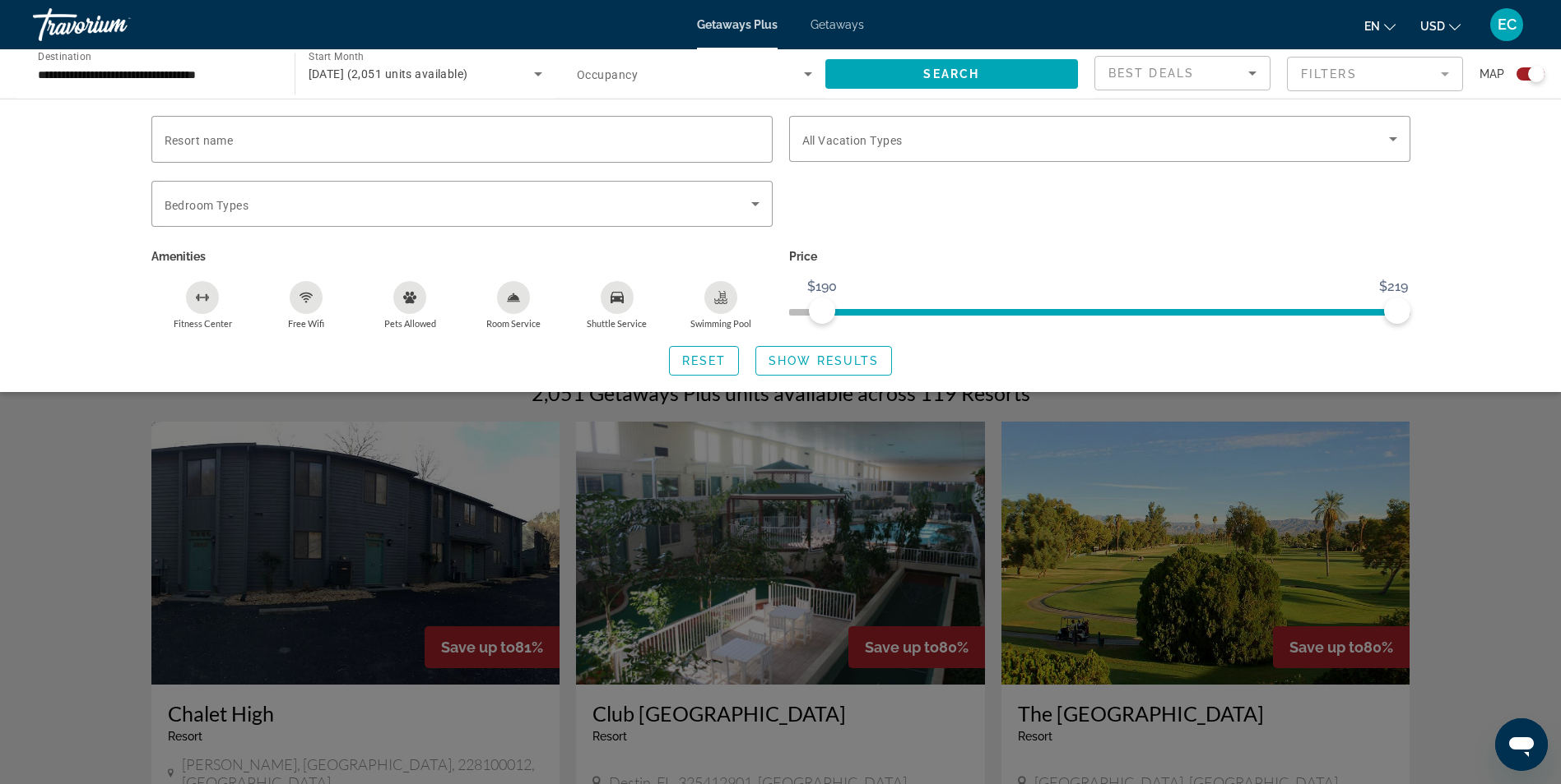
scroll to position [247, 0]
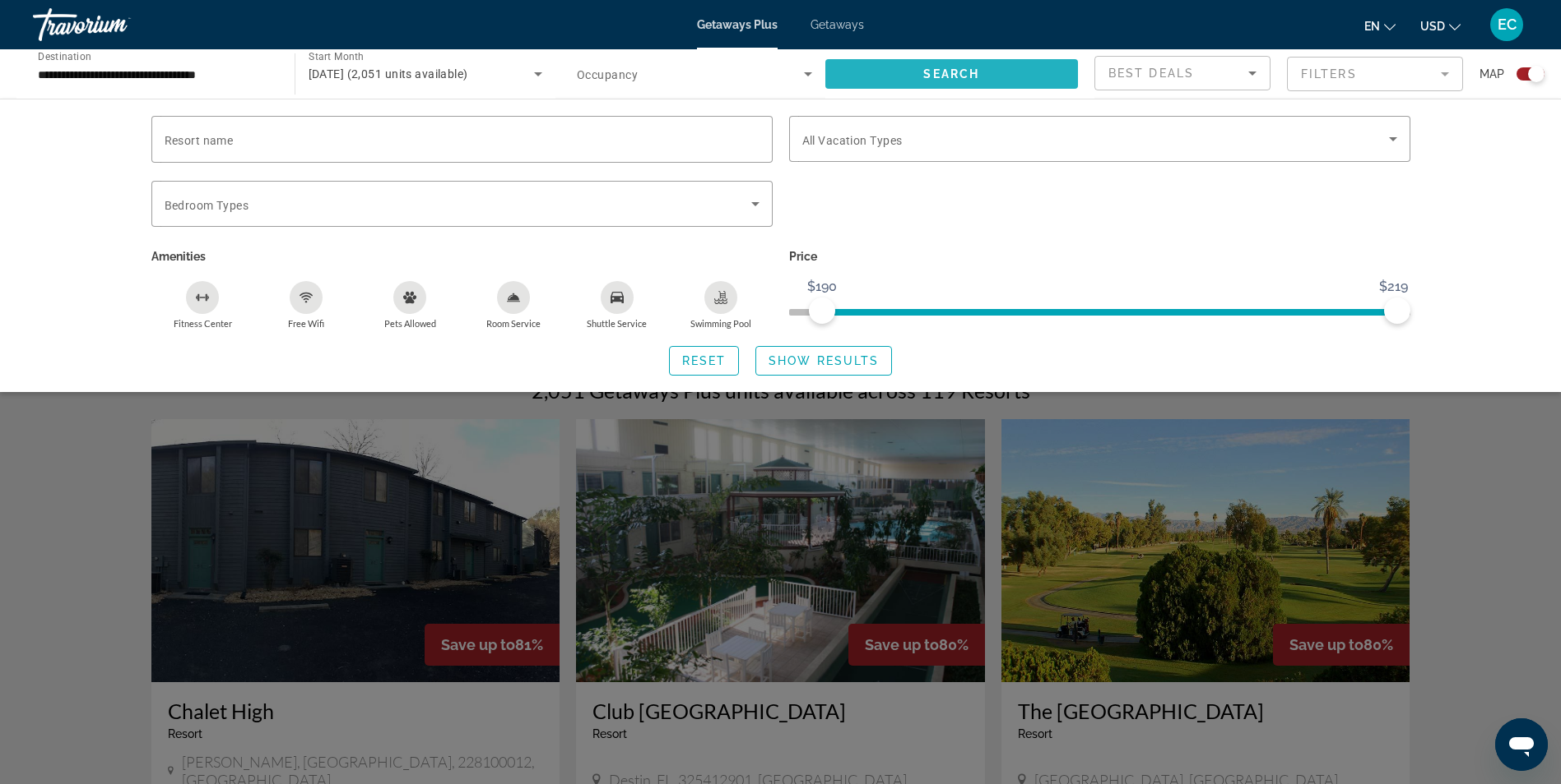
click at [991, 70] on span "Search widget" at bounding box center [952, 74] width 253 height 40
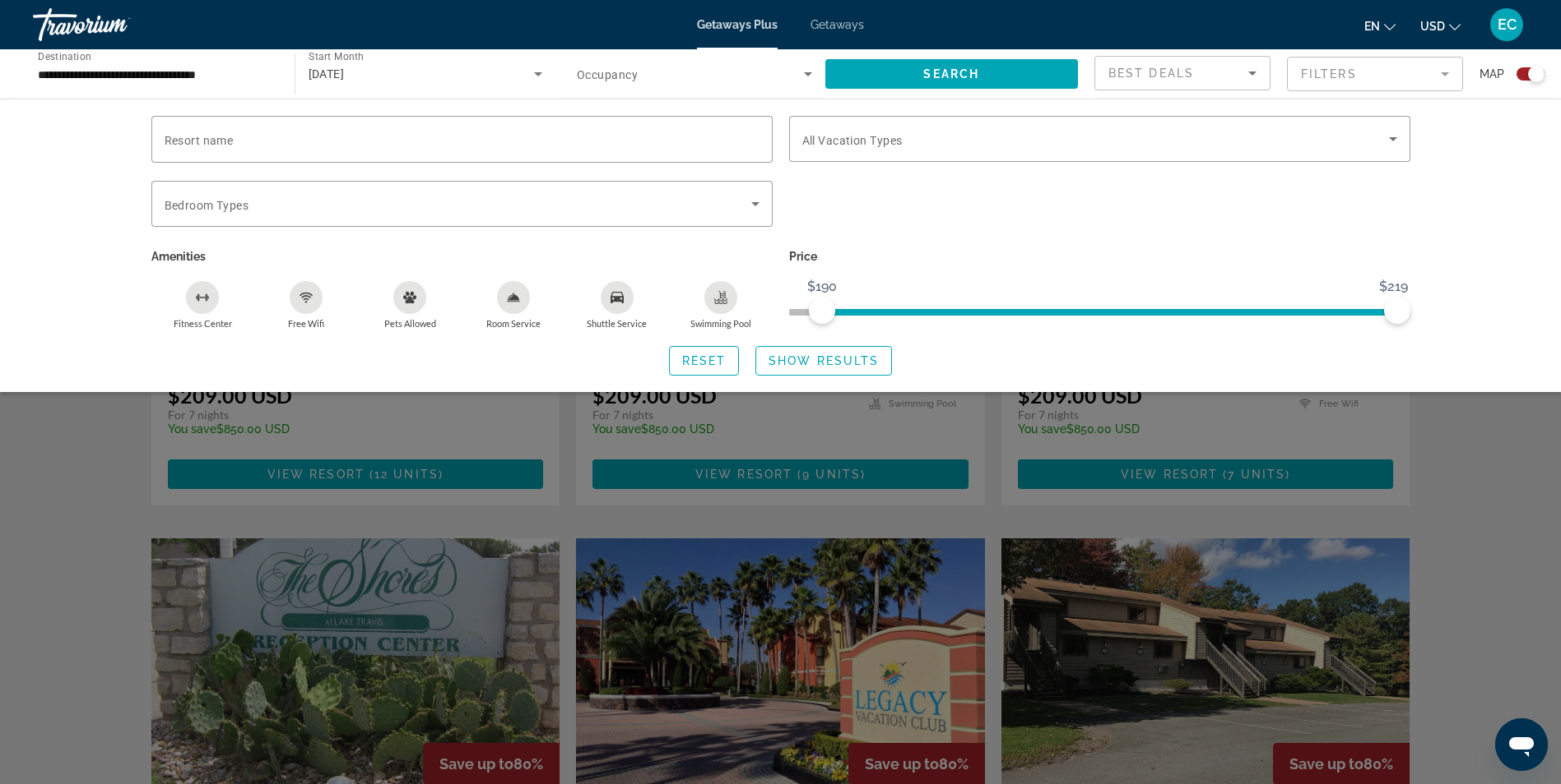
scroll to position [1891, 0]
click at [1209, 69] on div "Best Deals" at bounding box center [1178, 73] width 140 height 19
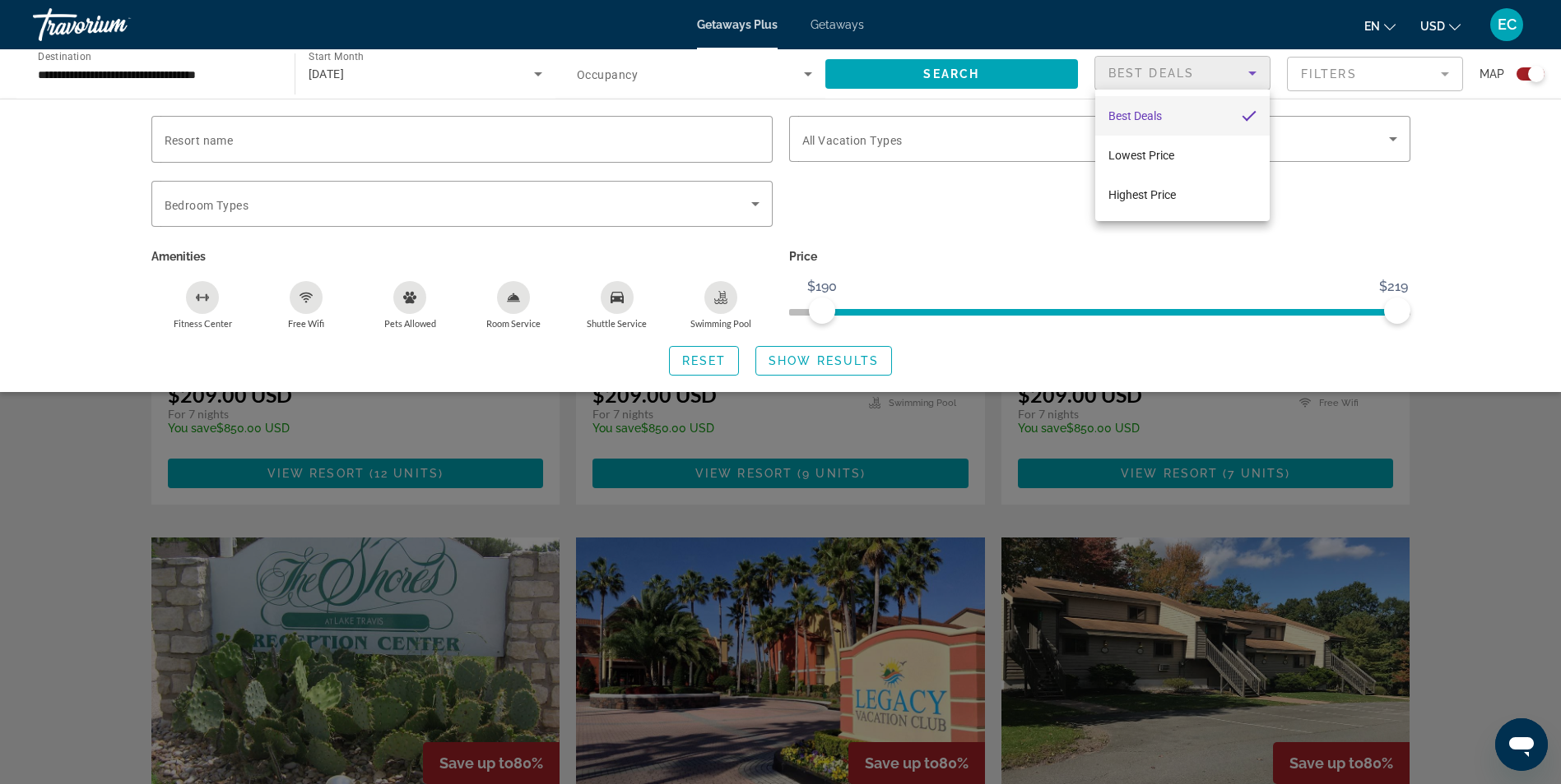
click at [1006, 481] on div at bounding box center [780, 392] width 1561 height 784
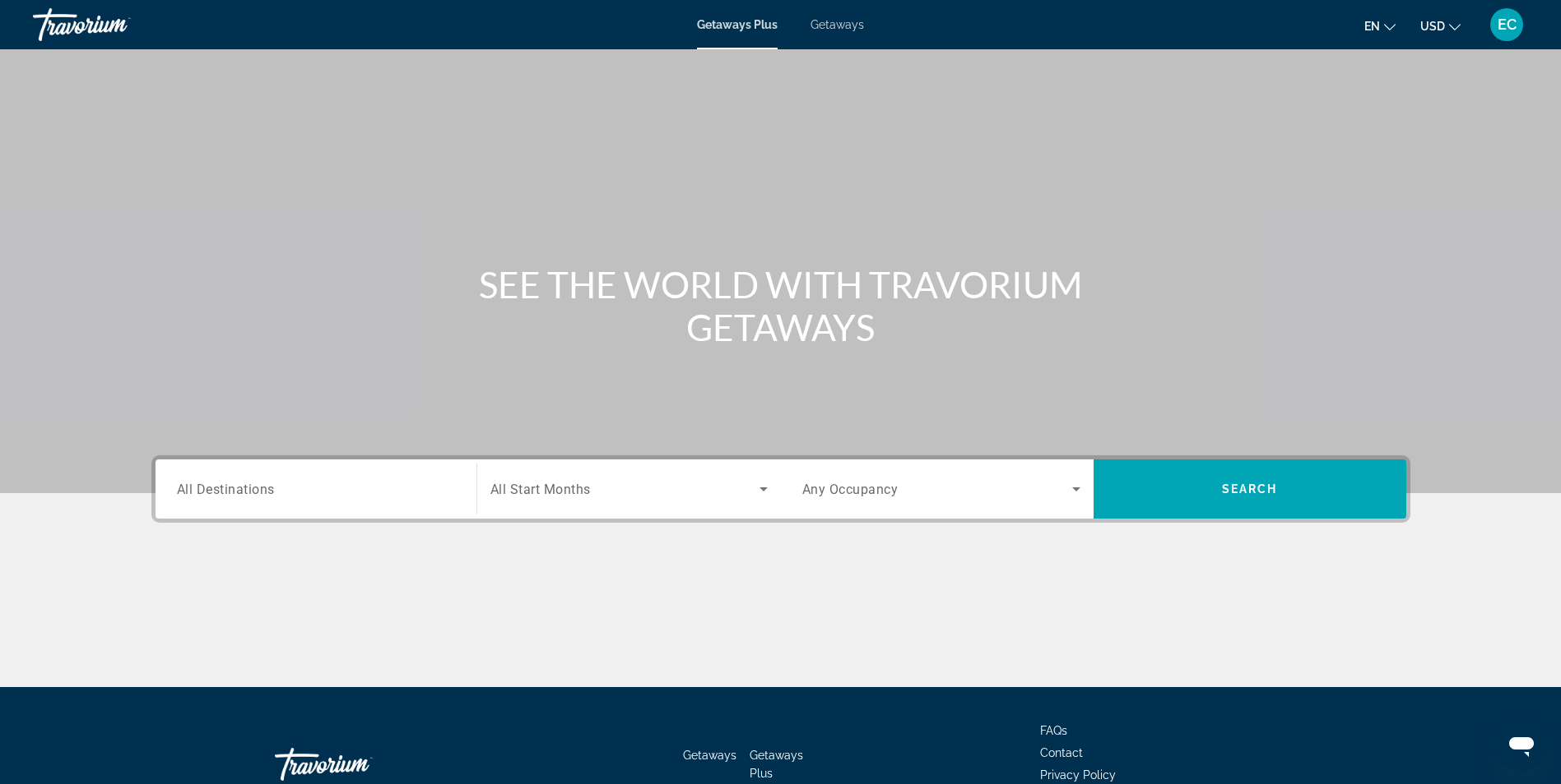
click at [835, 28] on span "Getaways" at bounding box center [836, 25] width 54 height 13
click at [719, 29] on span "Getaways Plus" at bounding box center [736, 25] width 80 height 13
click at [259, 492] on span "All Destinations" at bounding box center [225, 489] width 98 height 16
click at [259, 492] on input "Destination All Destinations" at bounding box center [316, 490] width 278 height 19
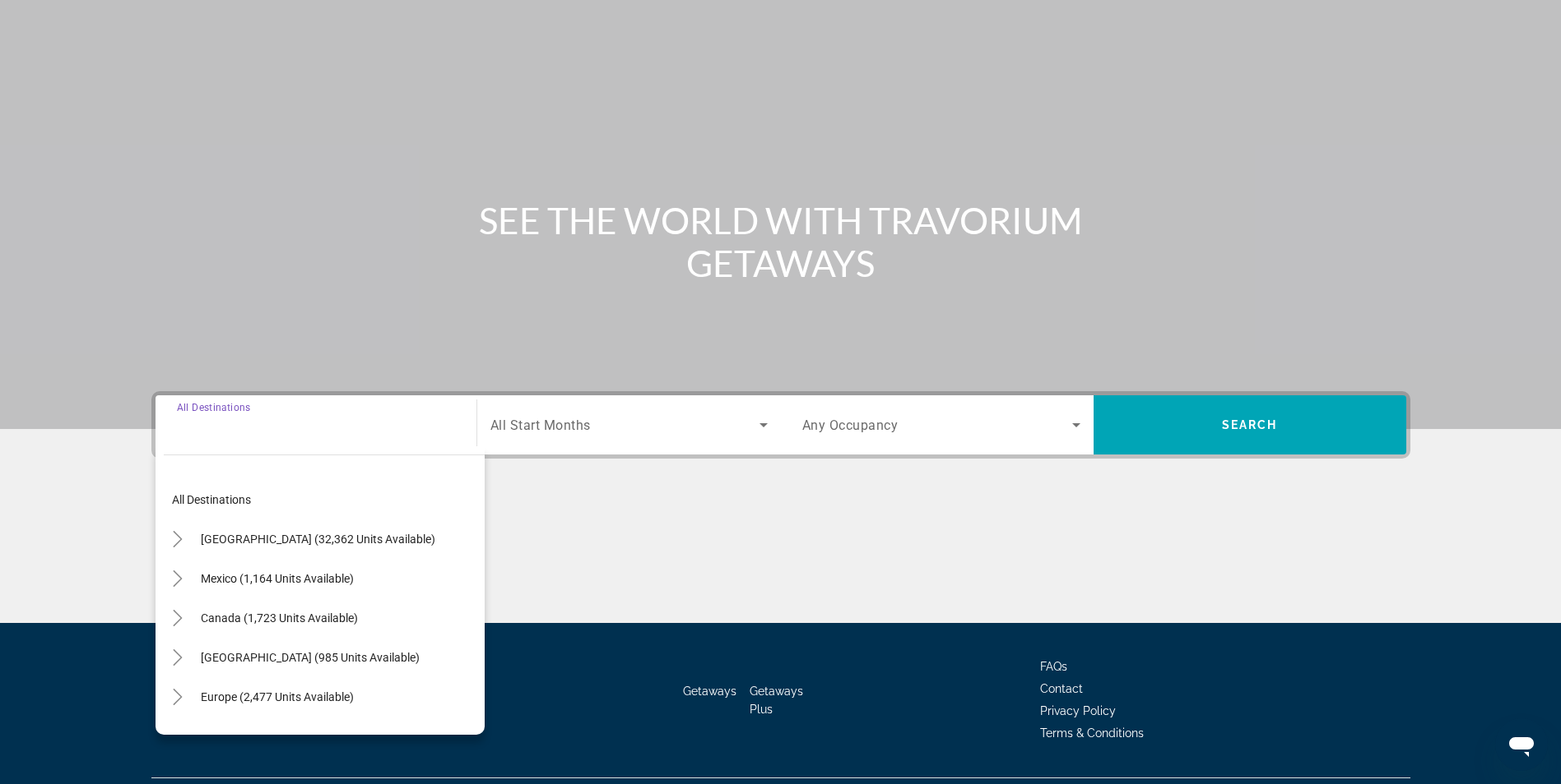
scroll to position [105, 0]
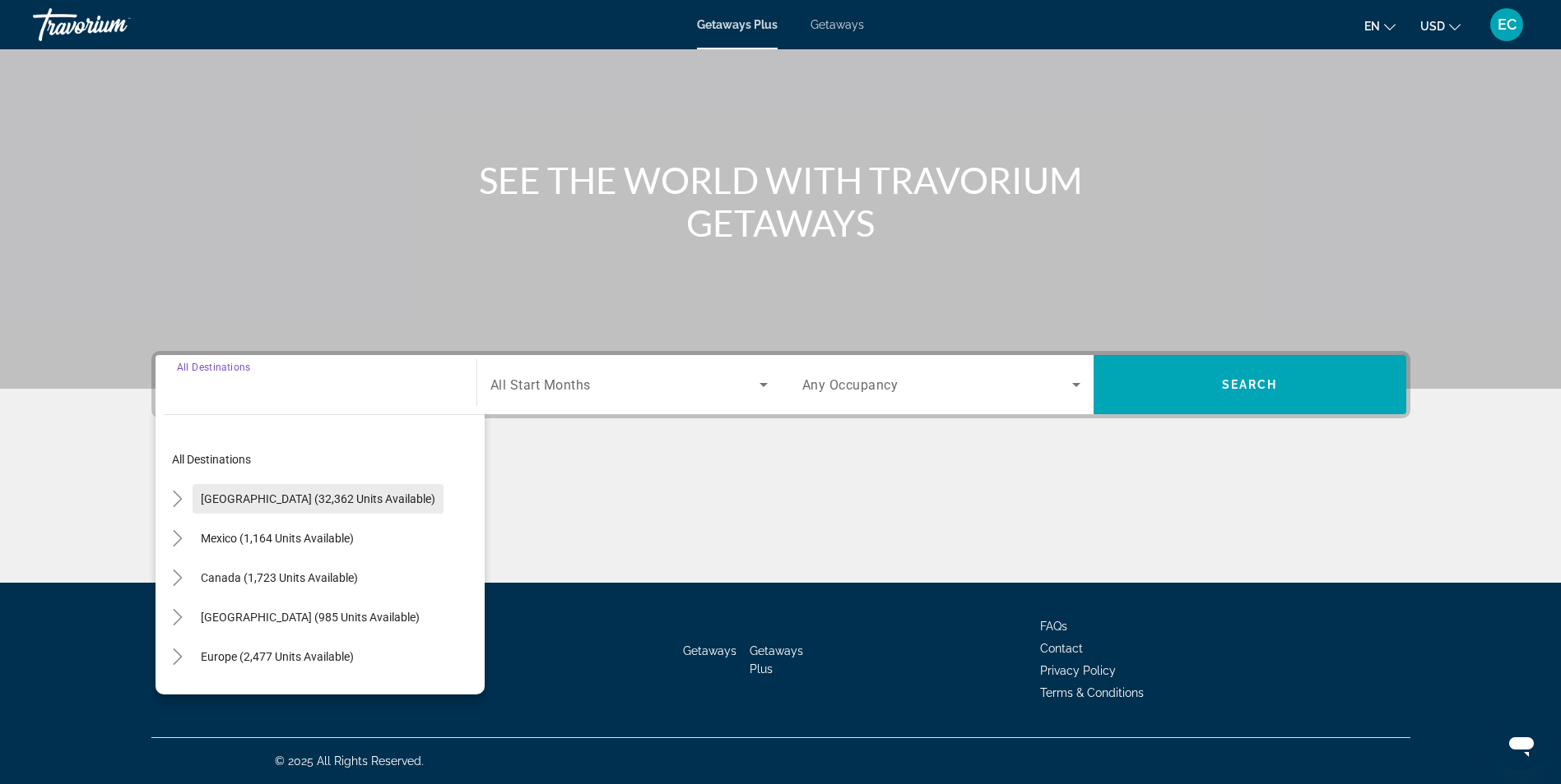
click at [275, 497] on span "[GEOGRAPHIC_DATA] (32,362 units available)" at bounding box center [317, 498] width 235 height 13
type input "**********"
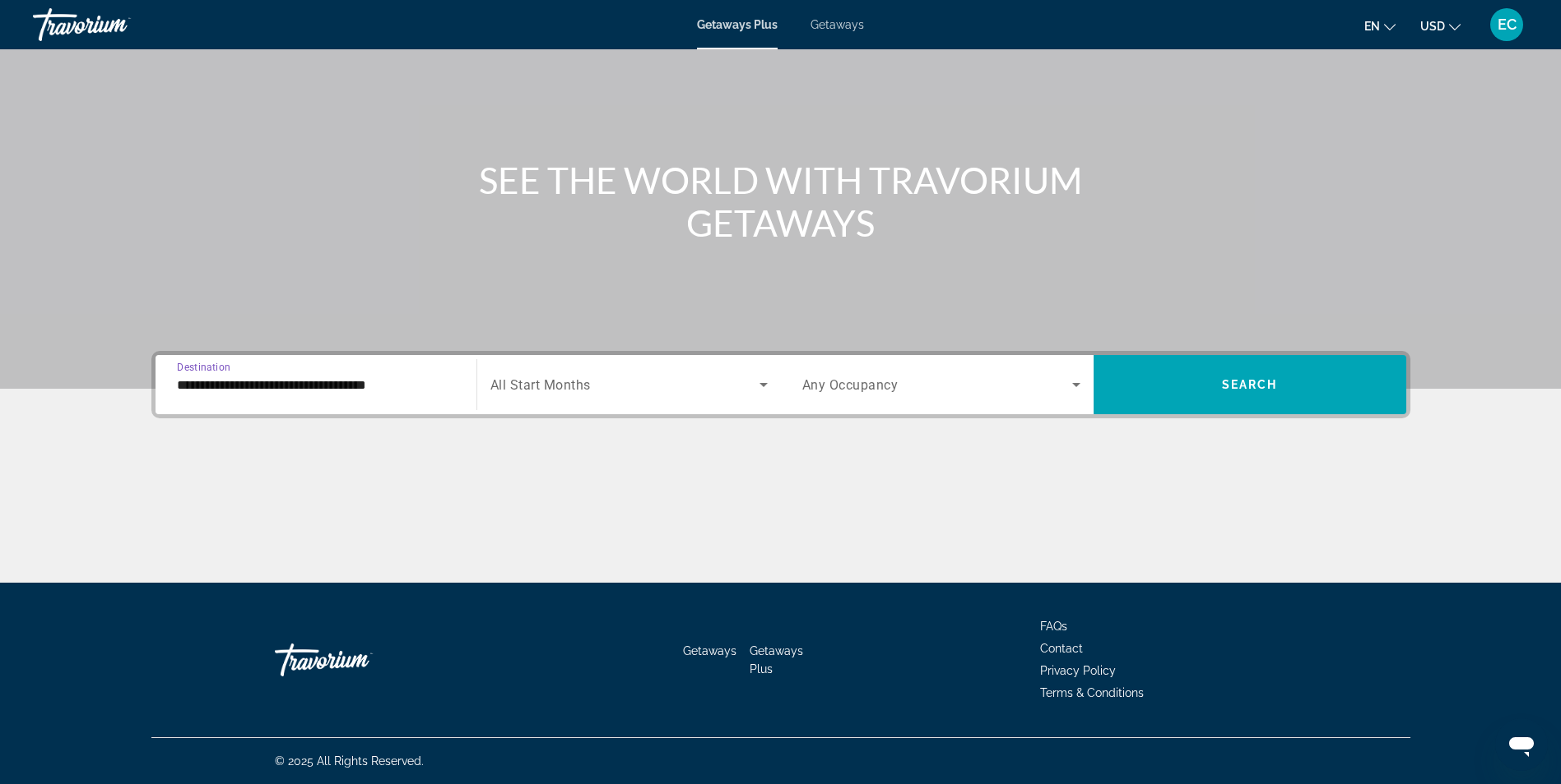
click at [641, 383] on span "Search widget" at bounding box center [625, 385] width 269 height 19
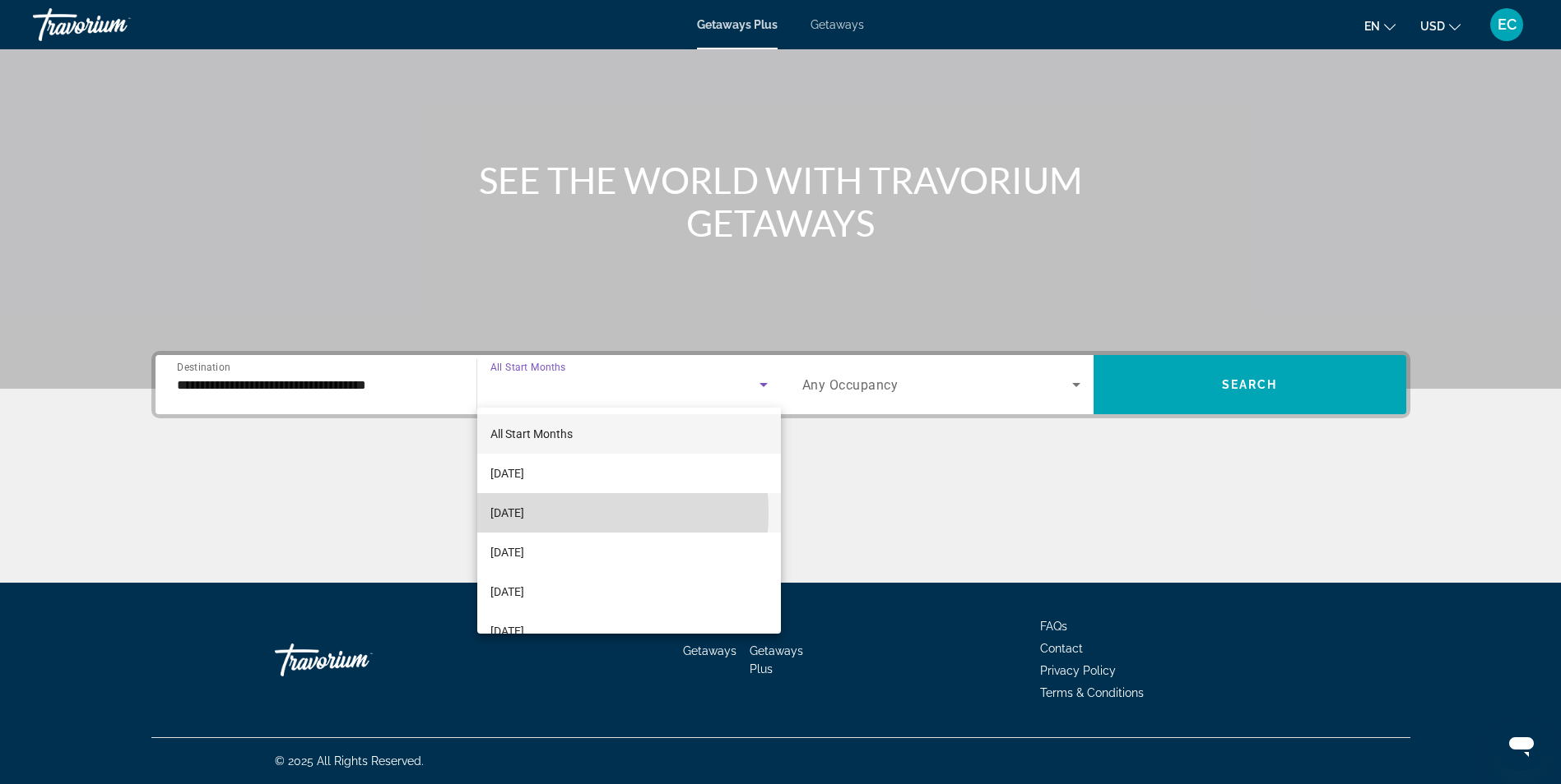
click at [524, 513] on span "[DATE]" at bounding box center [507, 512] width 33 height 19
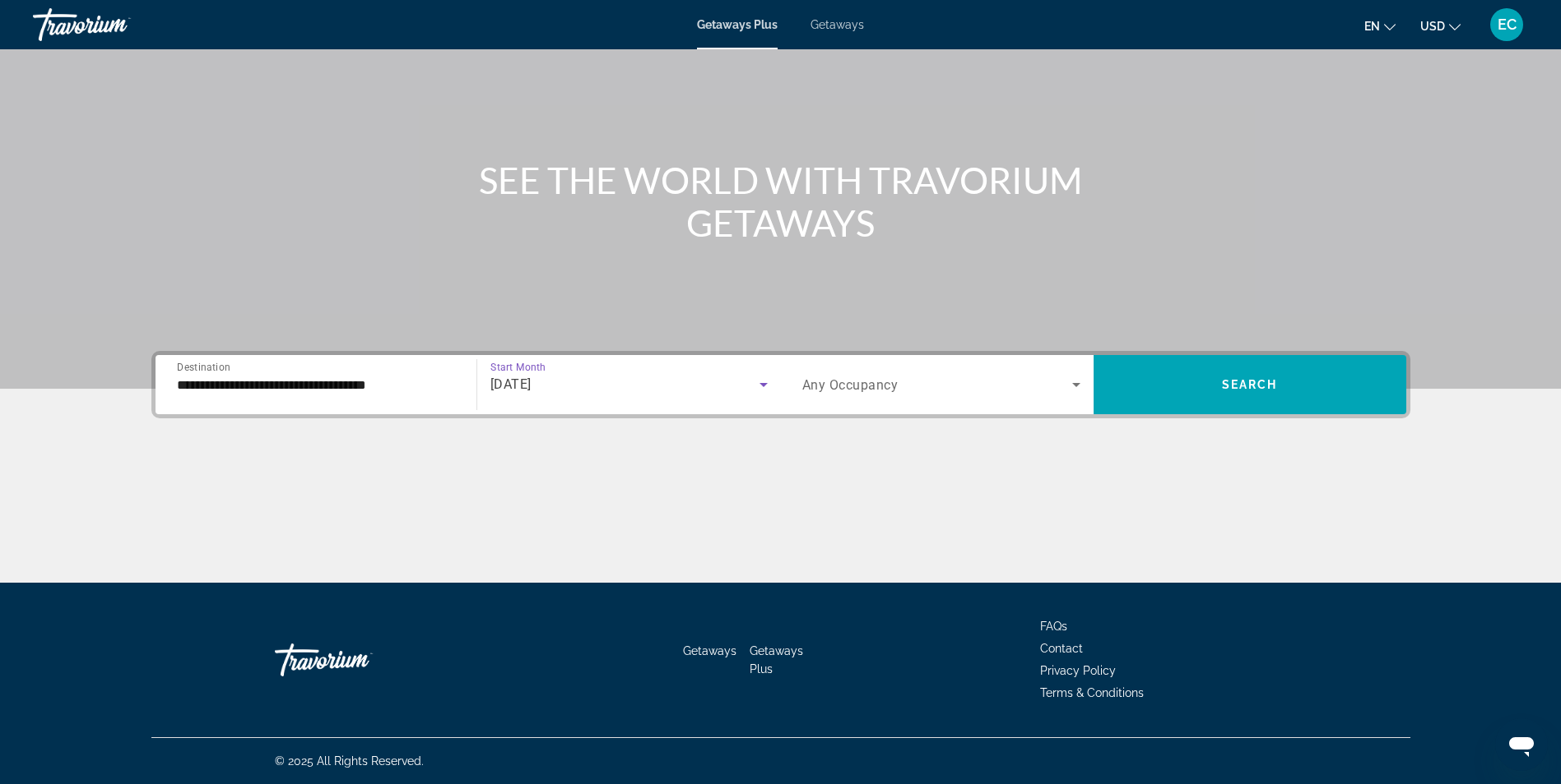
click at [1074, 385] on icon "Search widget" at bounding box center [1076, 385] width 8 height 4
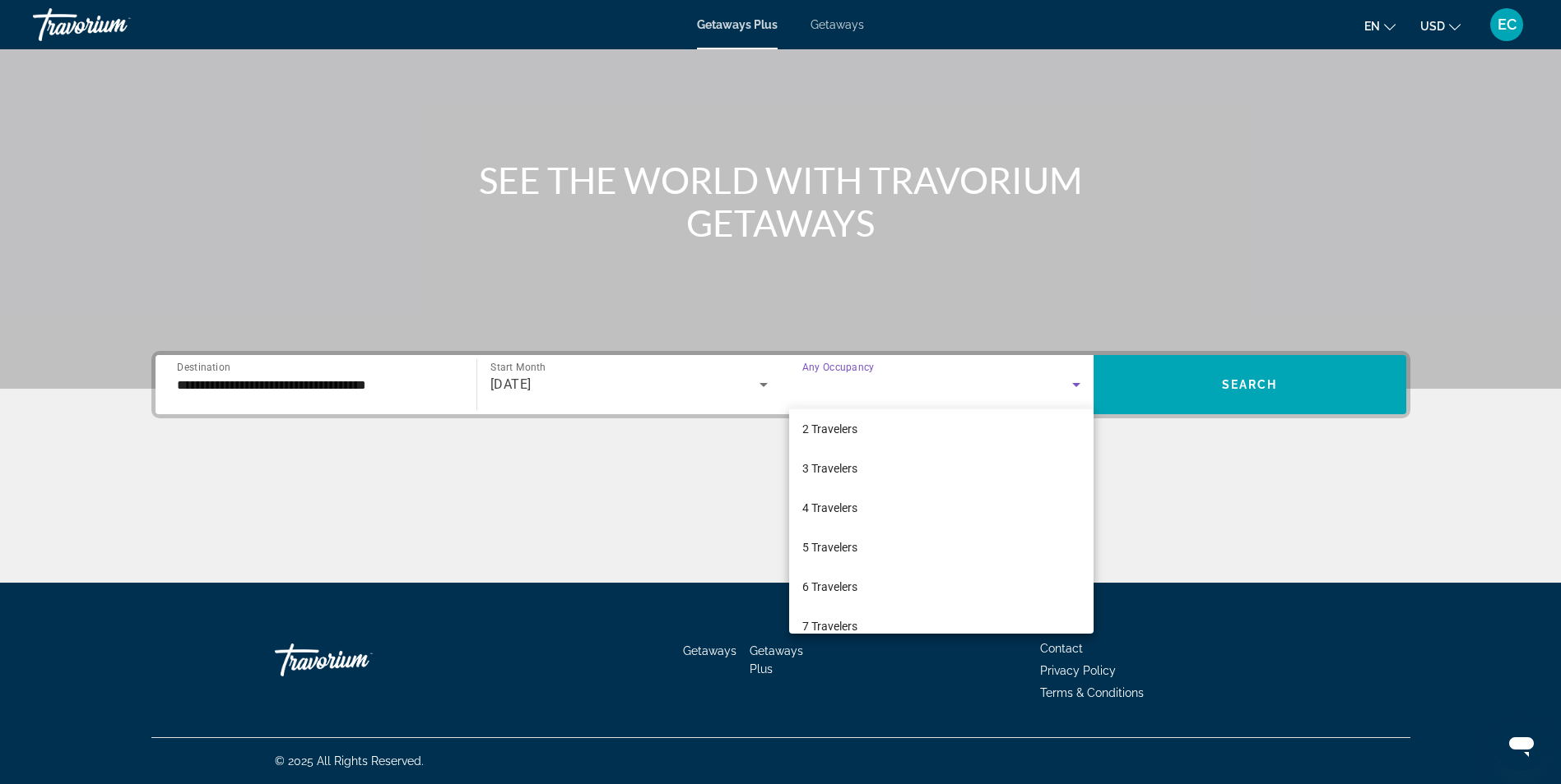
scroll to position [0, 0]
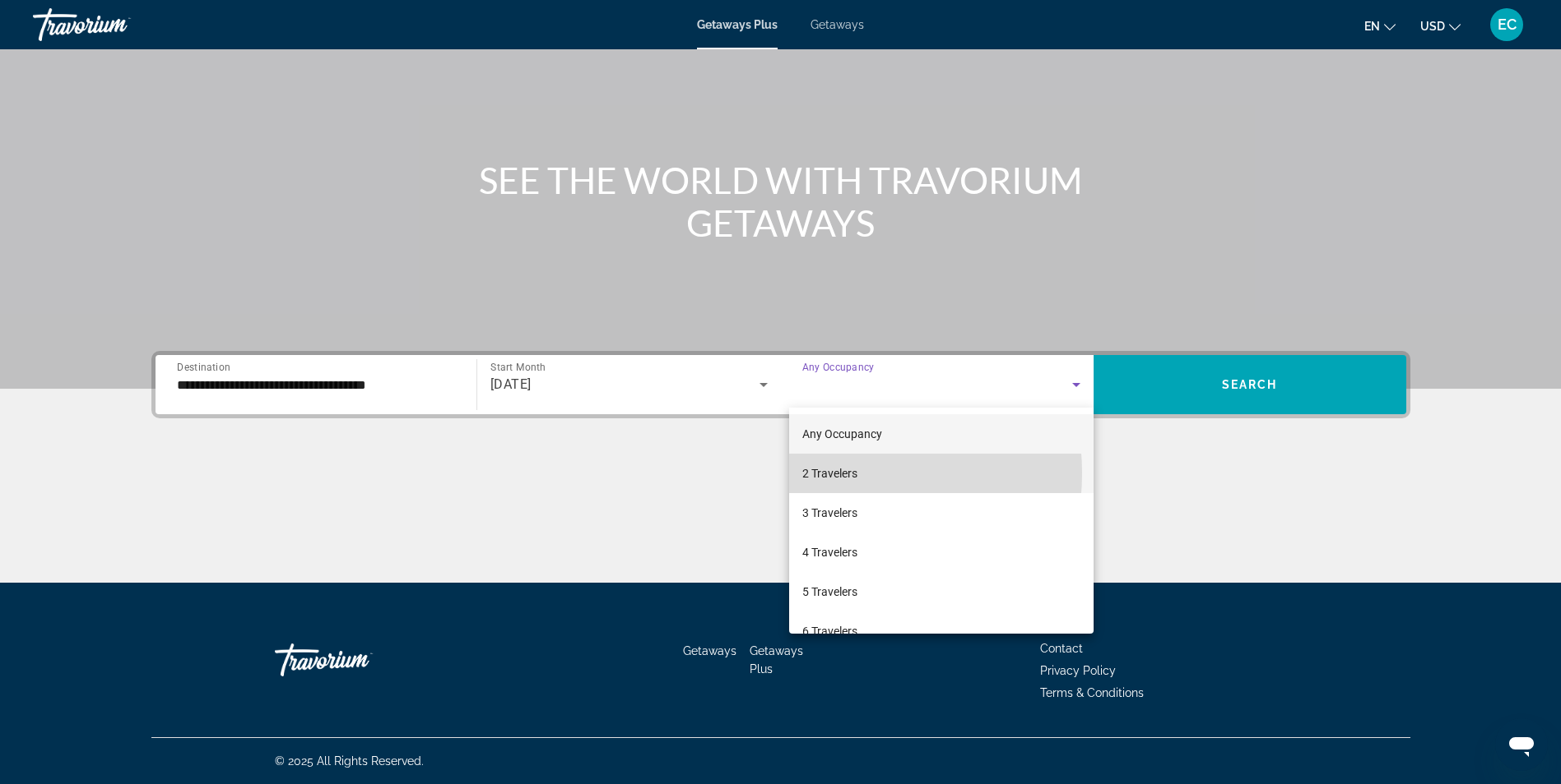
click at [822, 473] on span "2 Travelers" at bounding box center [829, 474] width 55 height 19
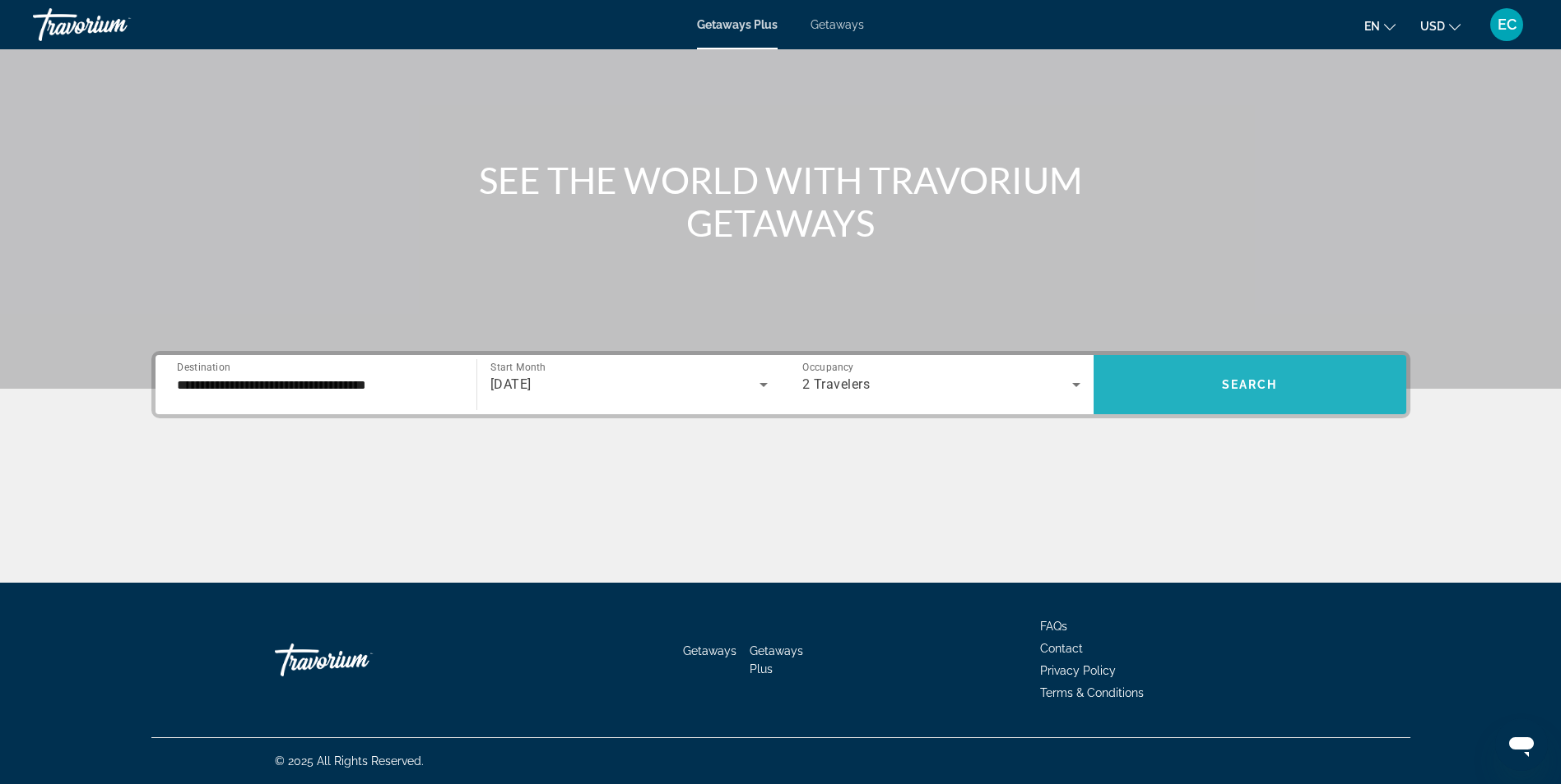
click at [1265, 372] on span "Search widget" at bounding box center [1249, 384] width 312 height 40
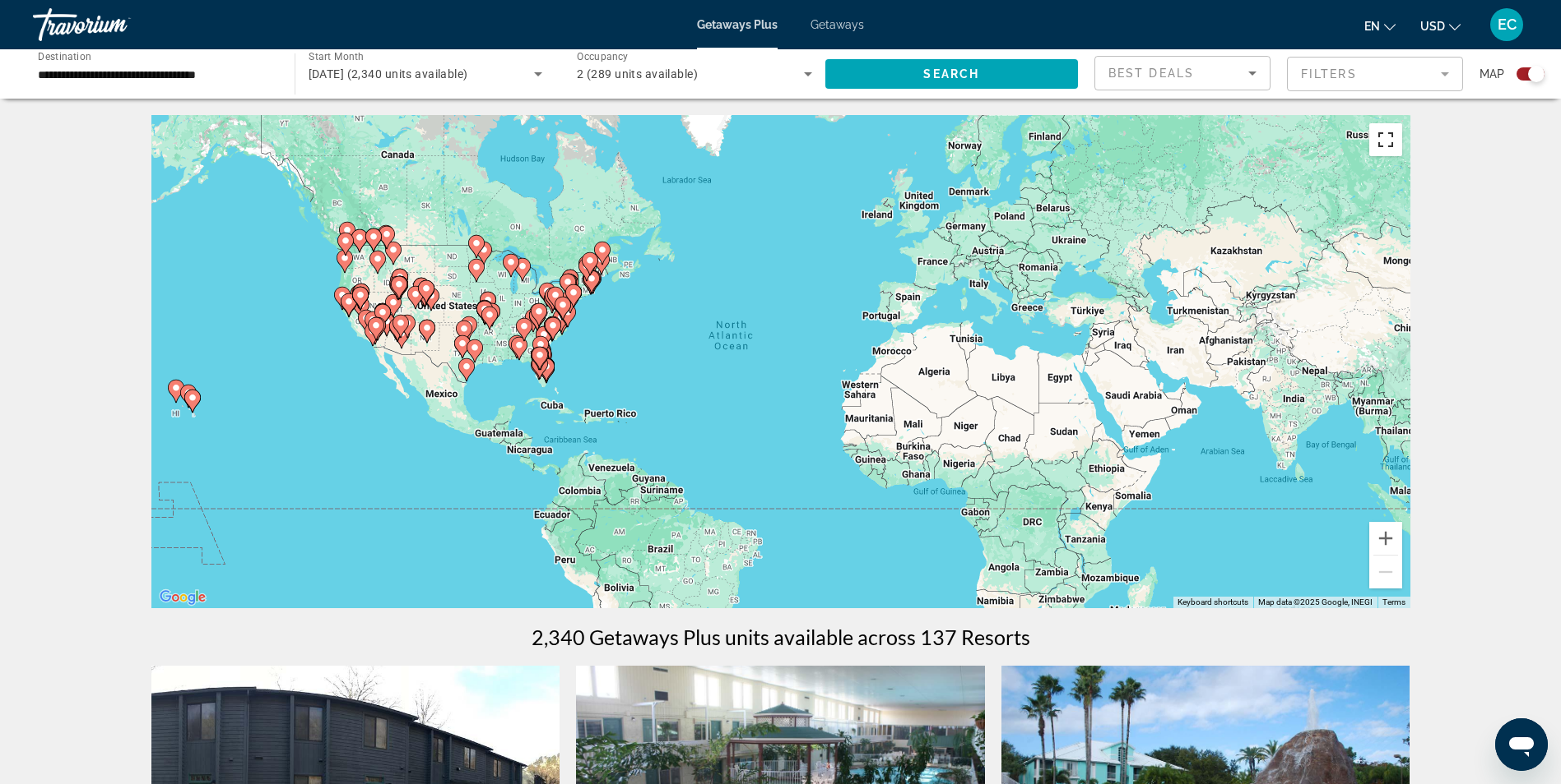
click at [1377, 142] on button "Toggle fullscreen view" at bounding box center [1385, 139] width 33 height 33
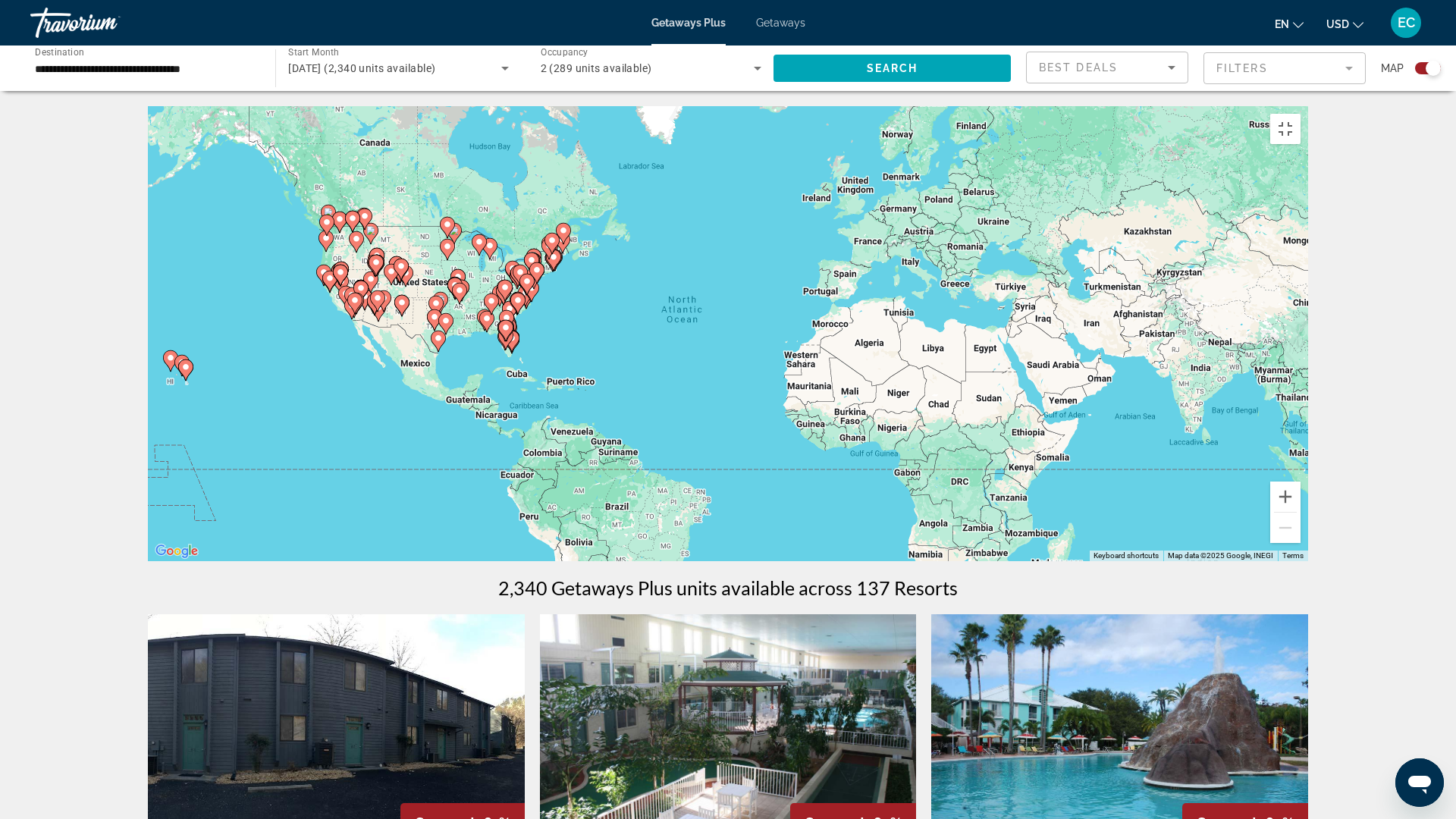
click at [340, 396] on div "To activate drag with keyboard, press Alt + Enter. Once in keyboard drag state,…" at bounding box center [727, 333] width 1160 height 455
click at [340, 393] on div "To activate drag with keyboard, press Alt + Enter. Once in keyboard drag state,…" at bounding box center [727, 333] width 1160 height 455
click at [341, 393] on div "To activate drag with keyboard, press Alt + Enter. Once in keyboard drag state,…" at bounding box center [727, 333] width 1160 height 455
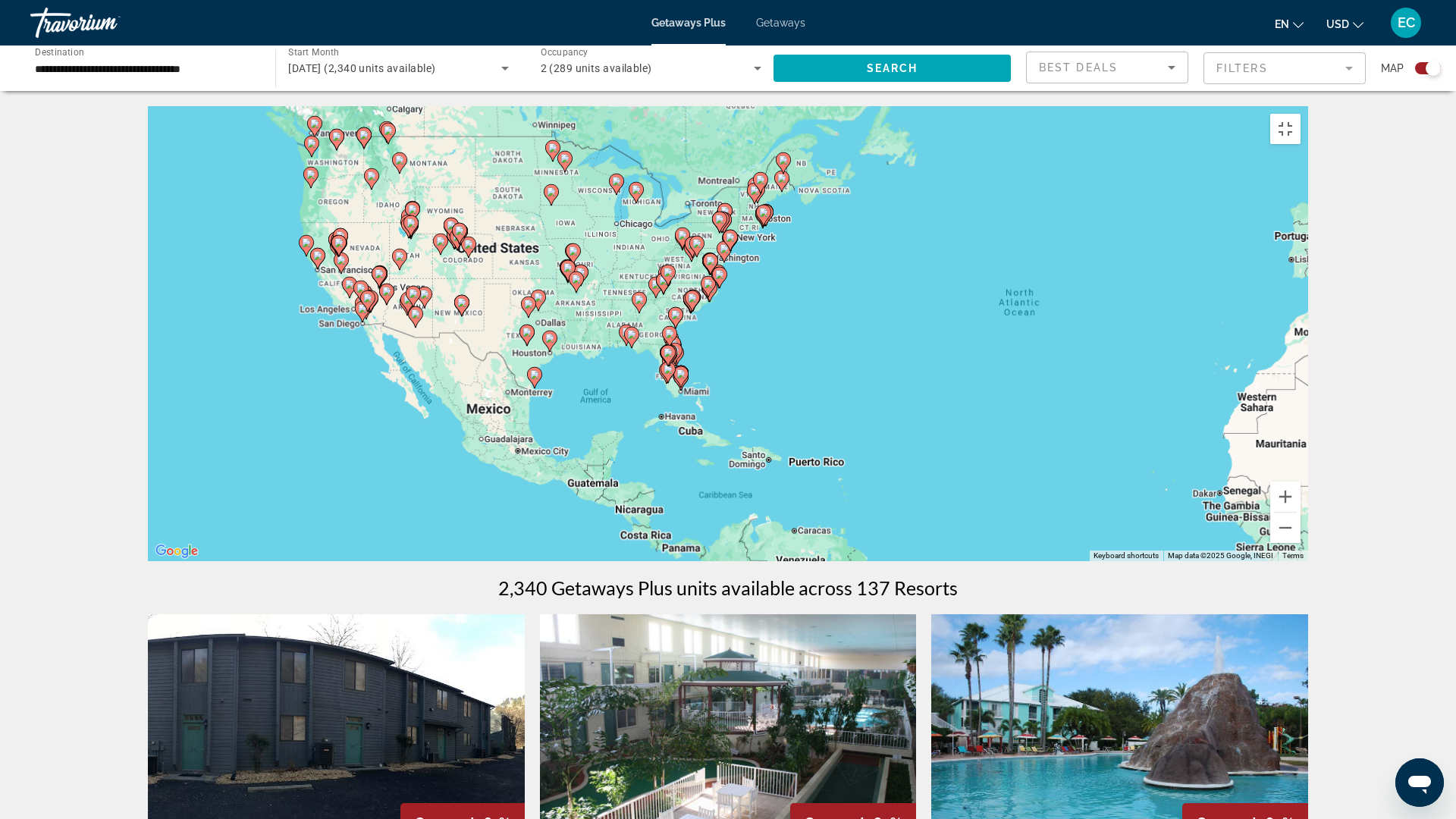
click at [345, 393] on div "To activate drag with keyboard, press Alt + Enter. Once in keyboard drag state,…" at bounding box center [727, 333] width 1160 height 455
click at [345, 393] on div "To activate drag with keyboard, press Alt + Enter. Once in keyboard drag state,…" at bounding box center [727, 333] width 1160 height 455
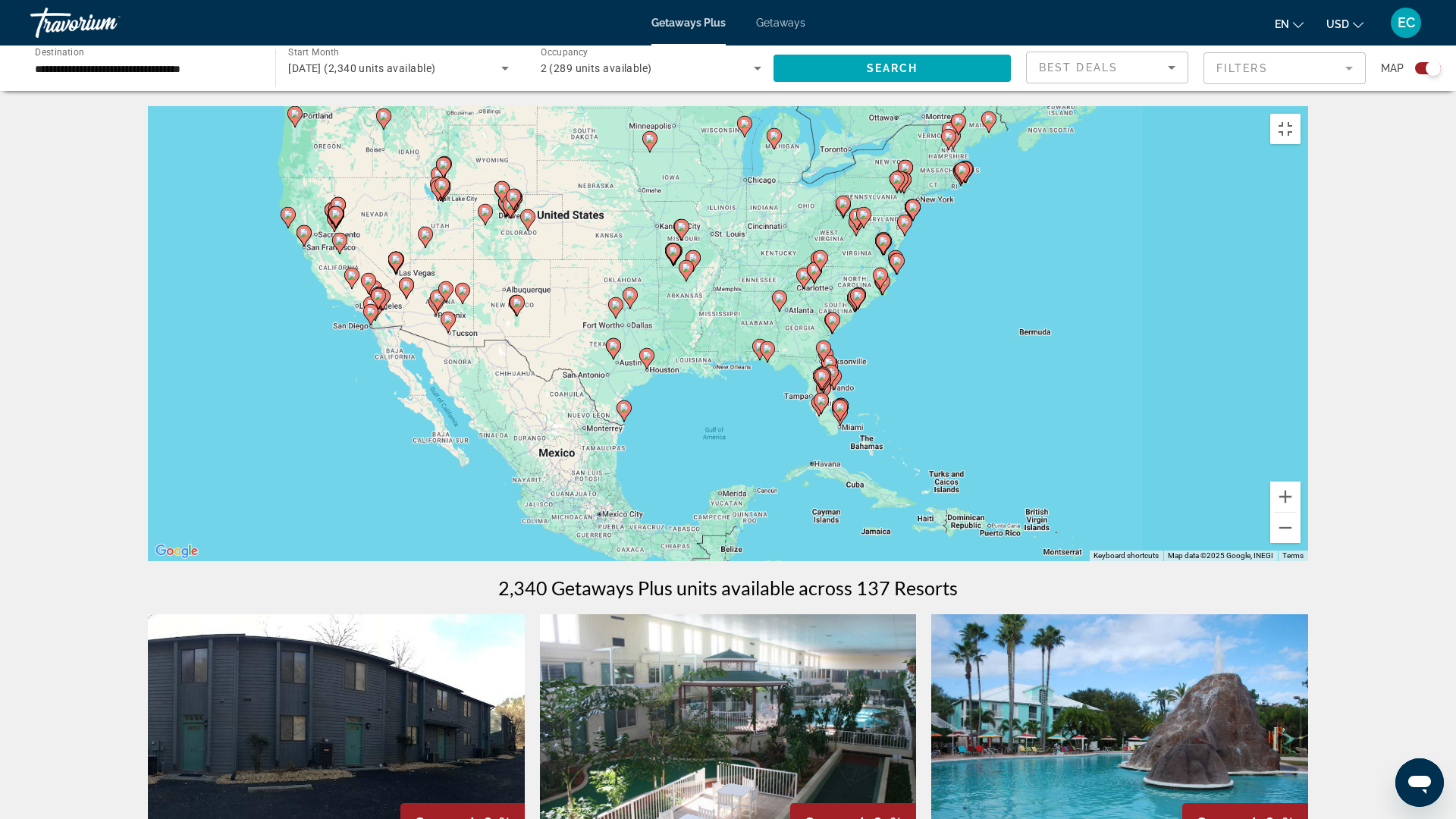
click at [345, 393] on div "To activate drag with keyboard, press Alt + Enter. Once in keyboard drag state,…" at bounding box center [727, 333] width 1160 height 455
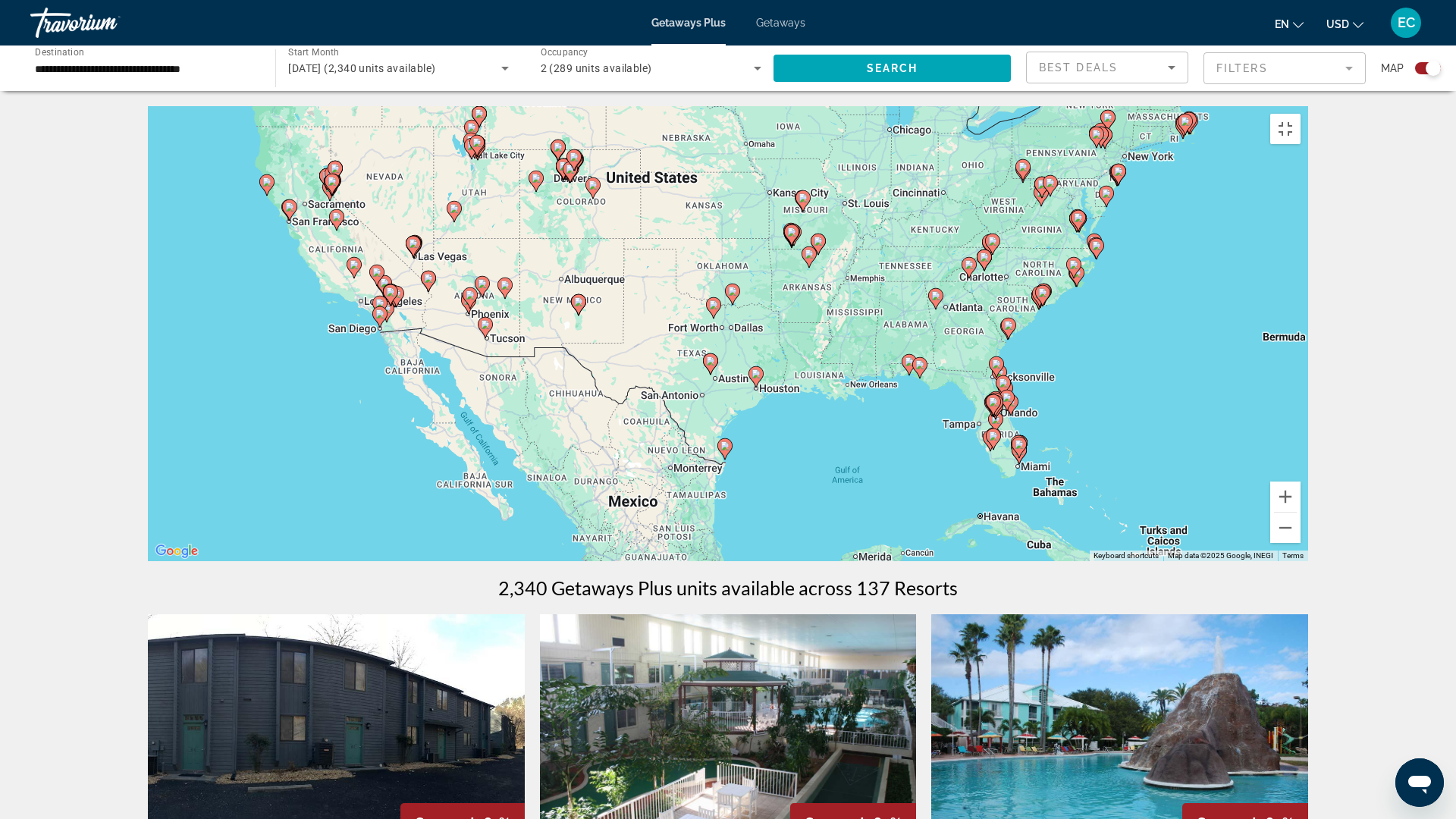
click at [345, 393] on div "To activate drag with keyboard, press Alt + Enter. Once in keyboard drag state,…" at bounding box center [727, 333] width 1160 height 455
click at [346, 393] on div "To activate drag with keyboard, press Alt + Enter. Once in keyboard drag state,…" at bounding box center [727, 333] width 1160 height 455
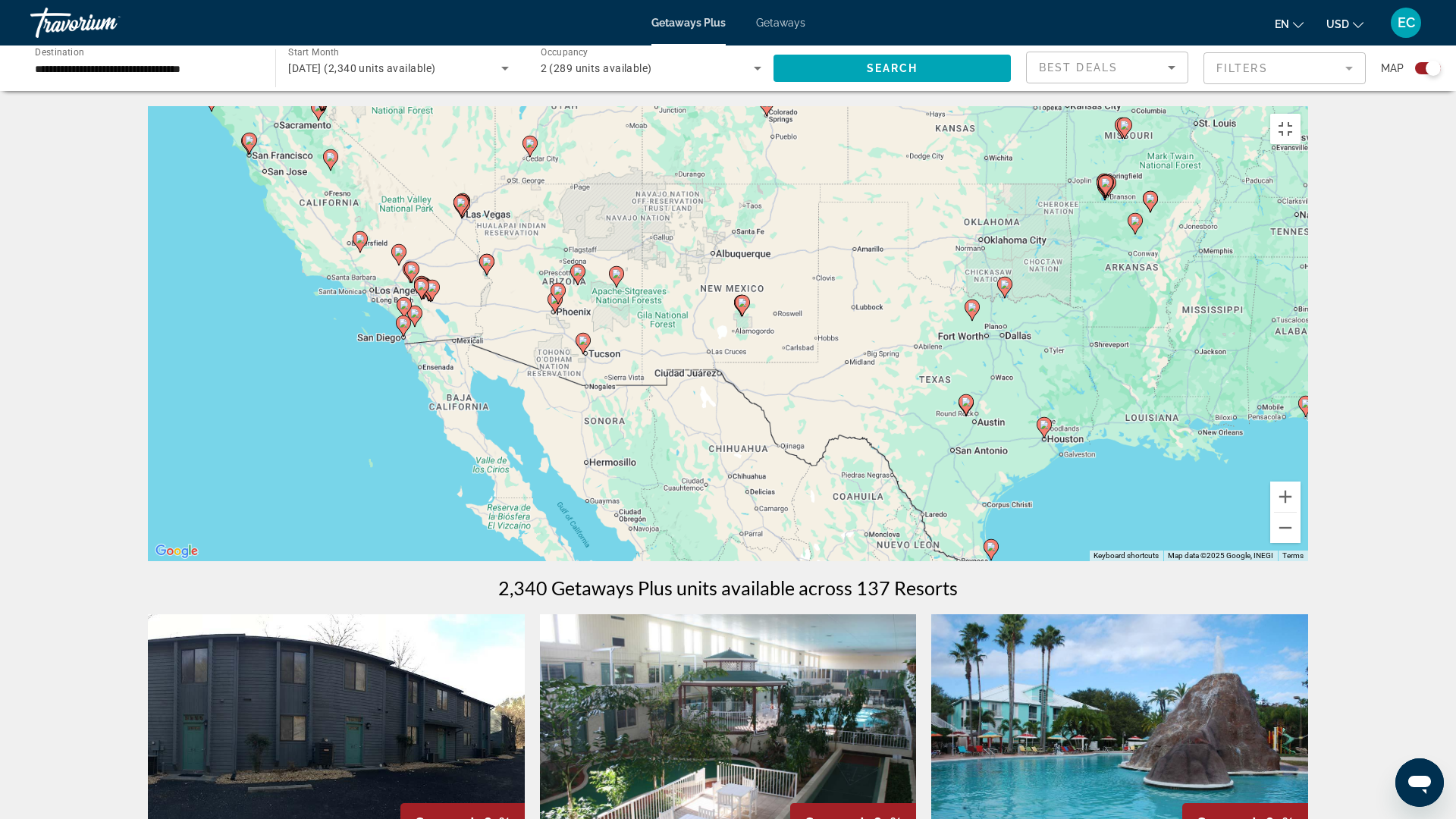
click at [353, 396] on div "To activate drag with keyboard, press Alt + Enter. Once in keyboard drag state,…" at bounding box center [727, 333] width 1160 height 455
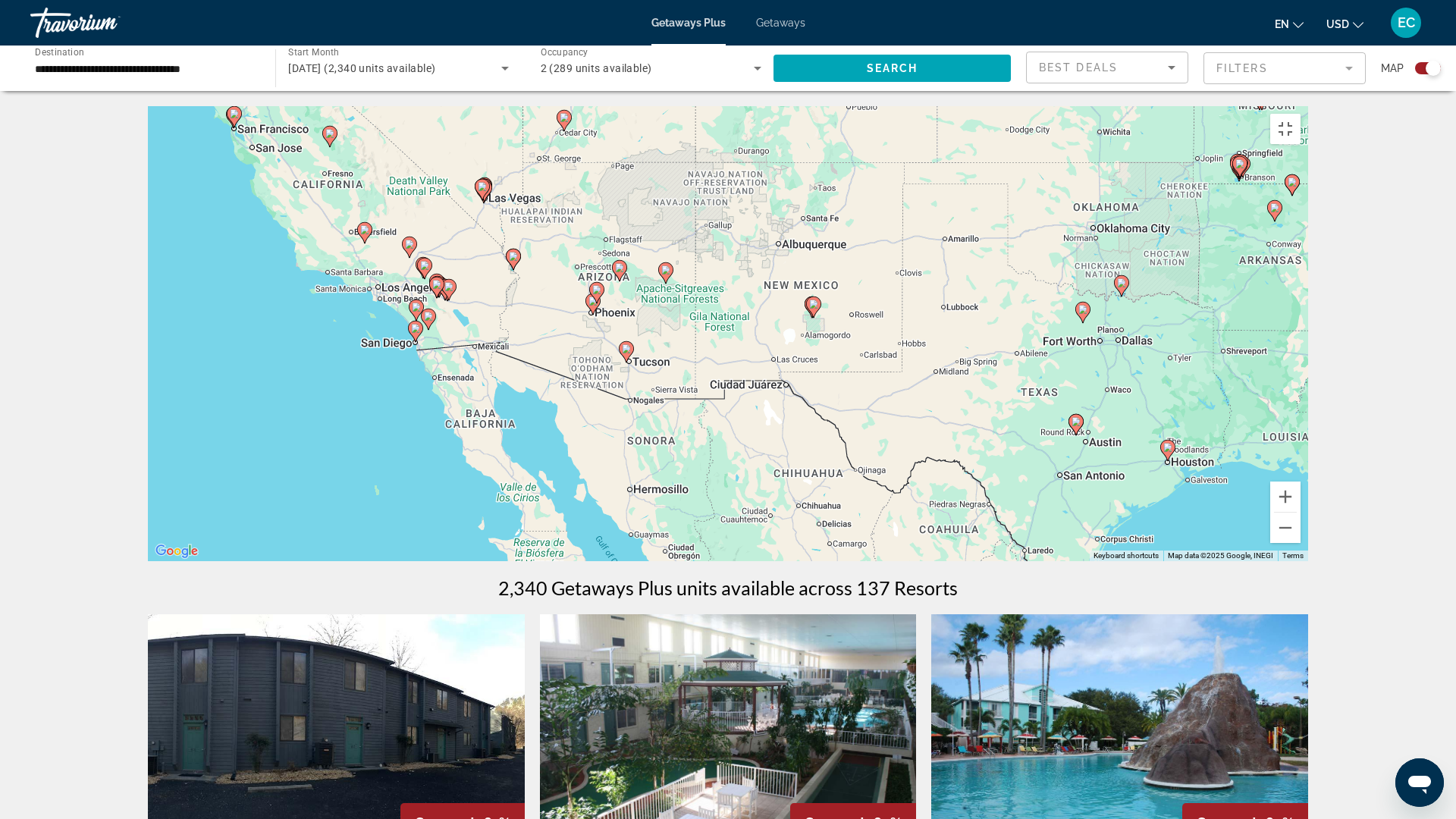
click at [422, 427] on div "To activate drag with keyboard, press Alt + Enter. Once in keyboard drag state,…" at bounding box center [727, 333] width 1160 height 455
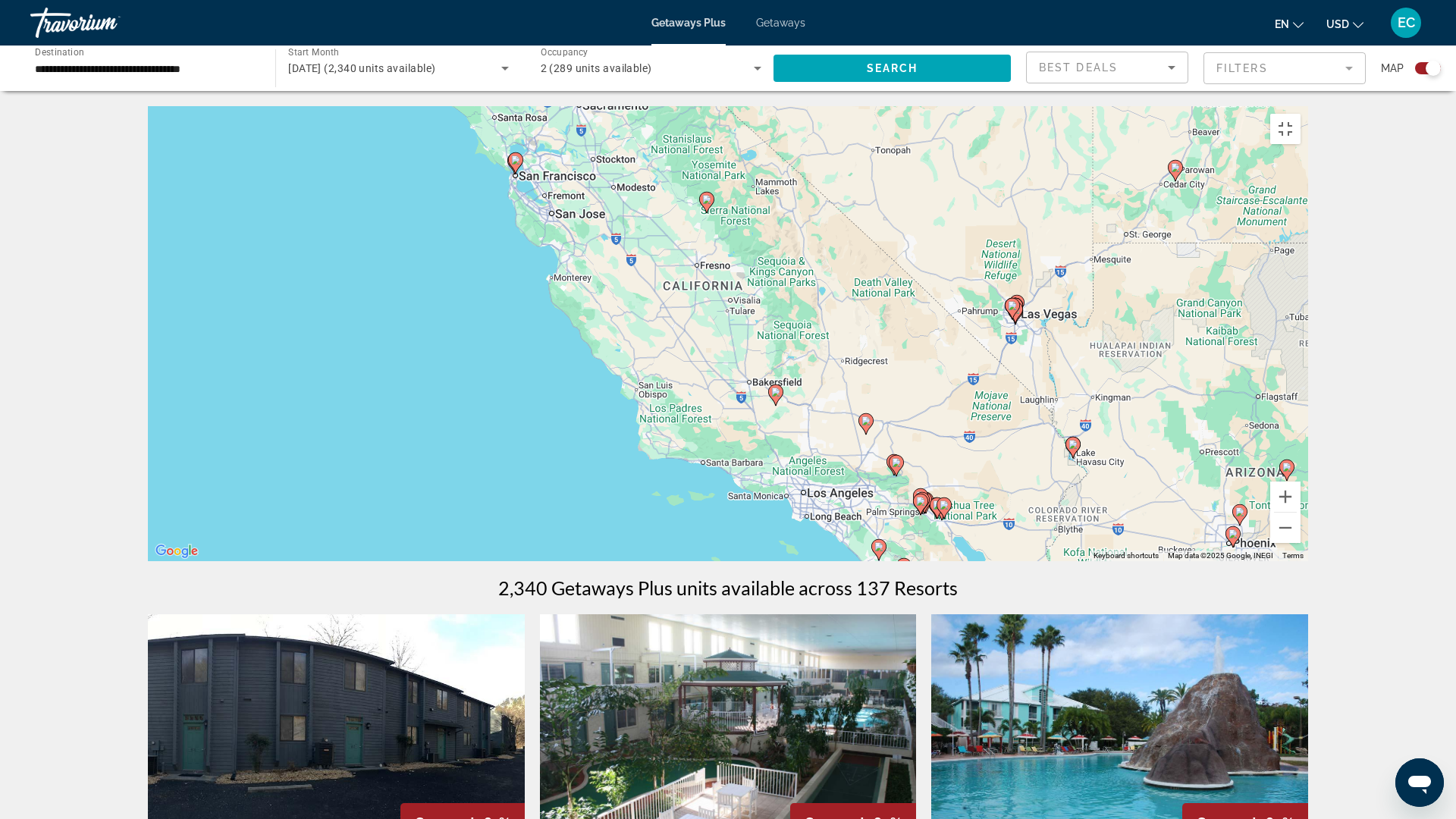
drag, startPoint x: 362, startPoint y: 407, endPoint x: 747, endPoint y: 618, distance: 439.0
click at [757, 561] on div "To activate drag with keyboard, press Alt + Enter. Once in keyboard drag state,…" at bounding box center [727, 333] width 1160 height 455
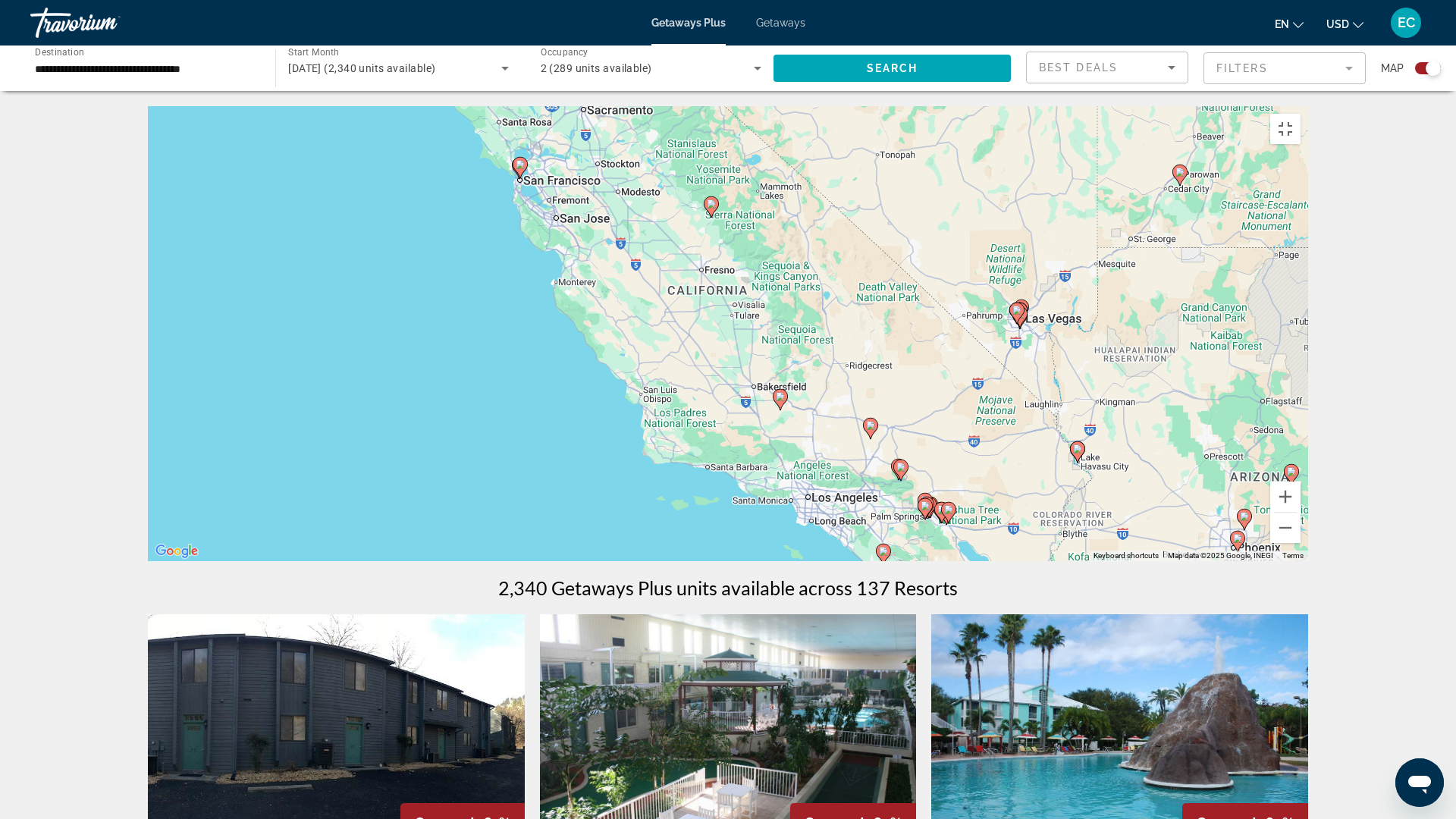
click at [543, 305] on div "To activate drag with keyboard, press Alt + Enter. Once in keyboard drag state,…" at bounding box center [727, 333] width 1160 height 455
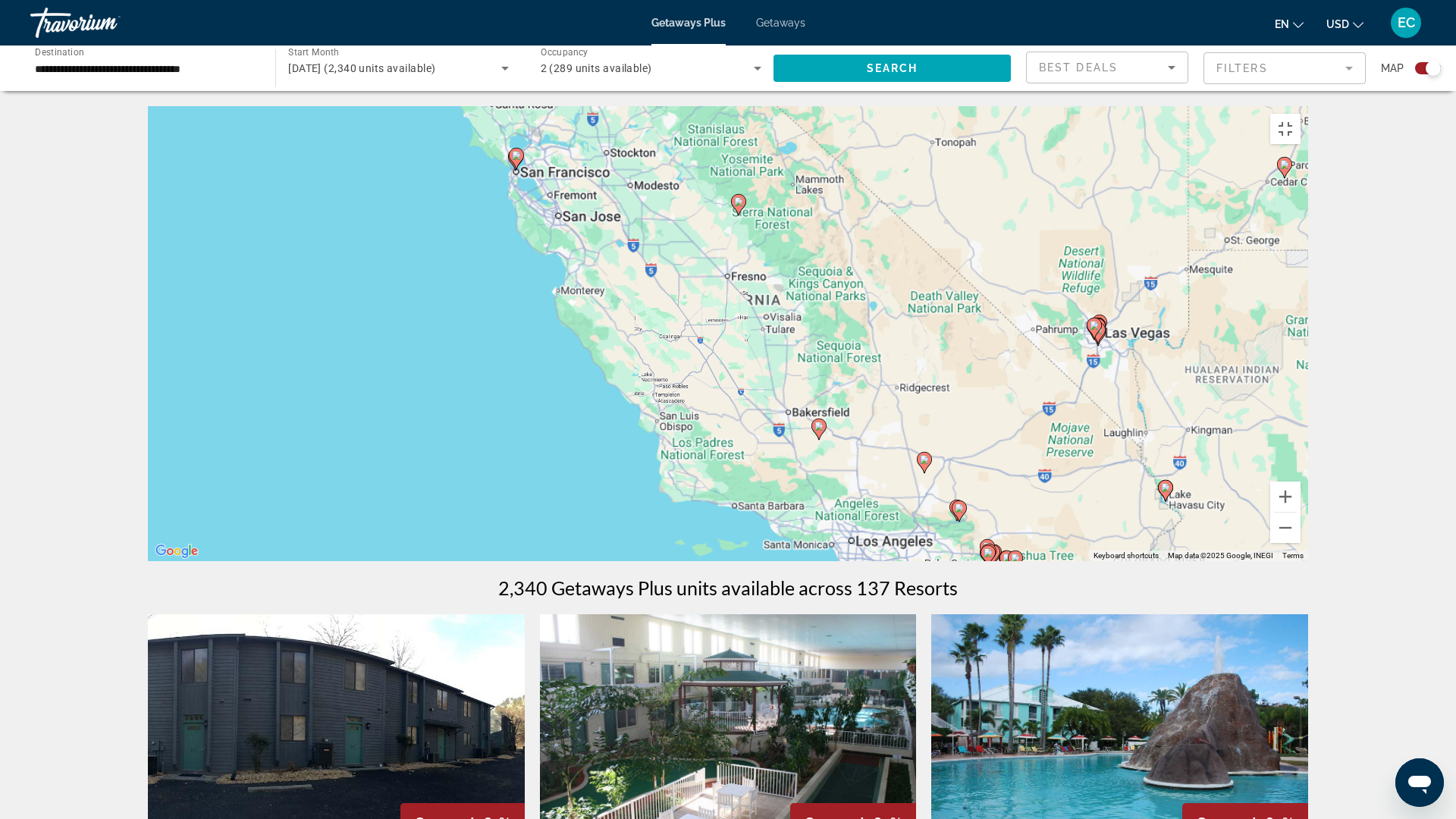
click at [543, 305] on div "To activate drag with keyboard, press Alt + Enter. Once in keyboard drag state,…" at bounding box center [727, 333] width 1160 height 455
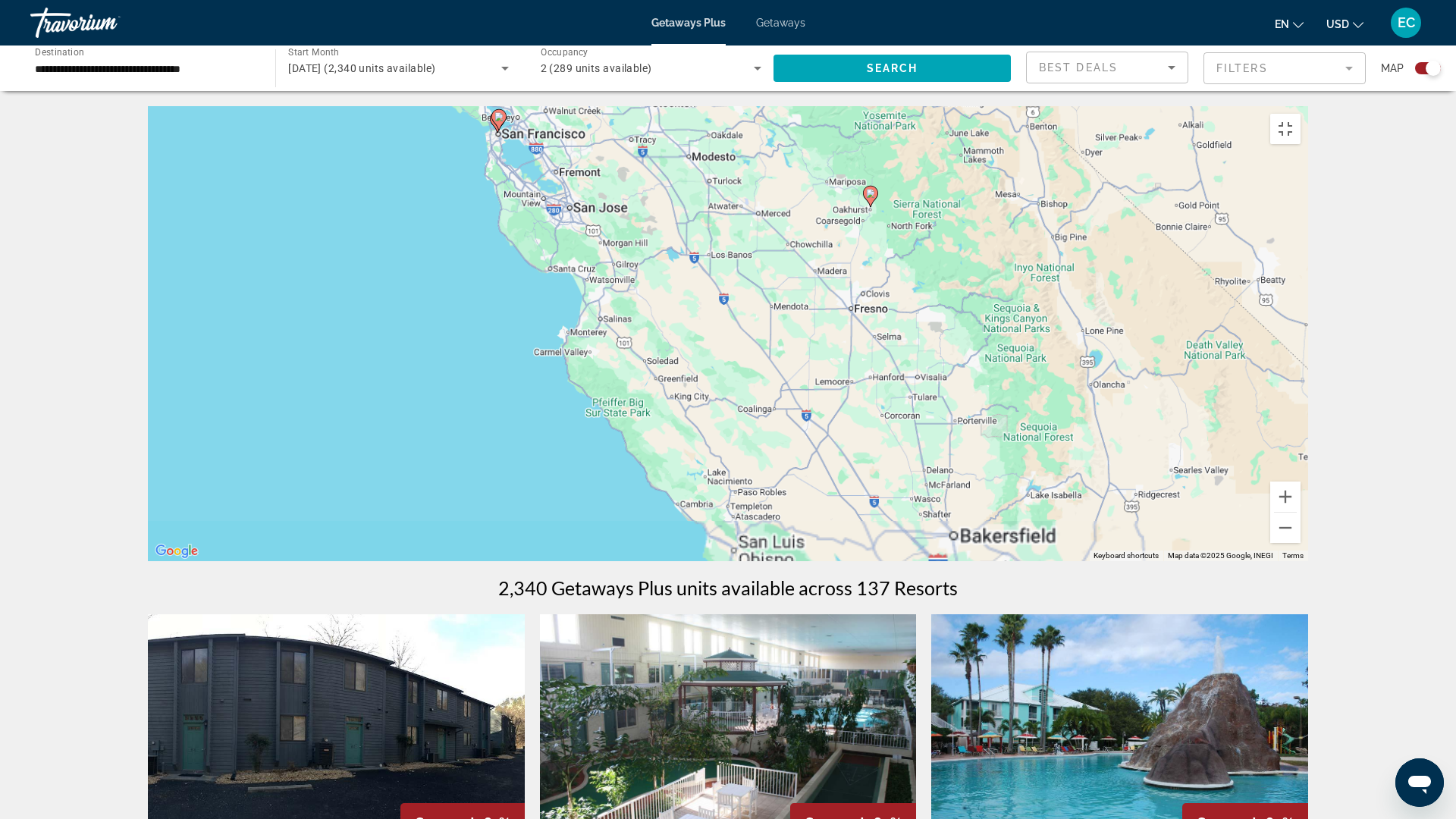
click at [543, 305] on div "To activate drag with keyboard, press Alt + Enter. Once in keyboard drag state,…" at bounding box center [727, 333] width 1160 height 455
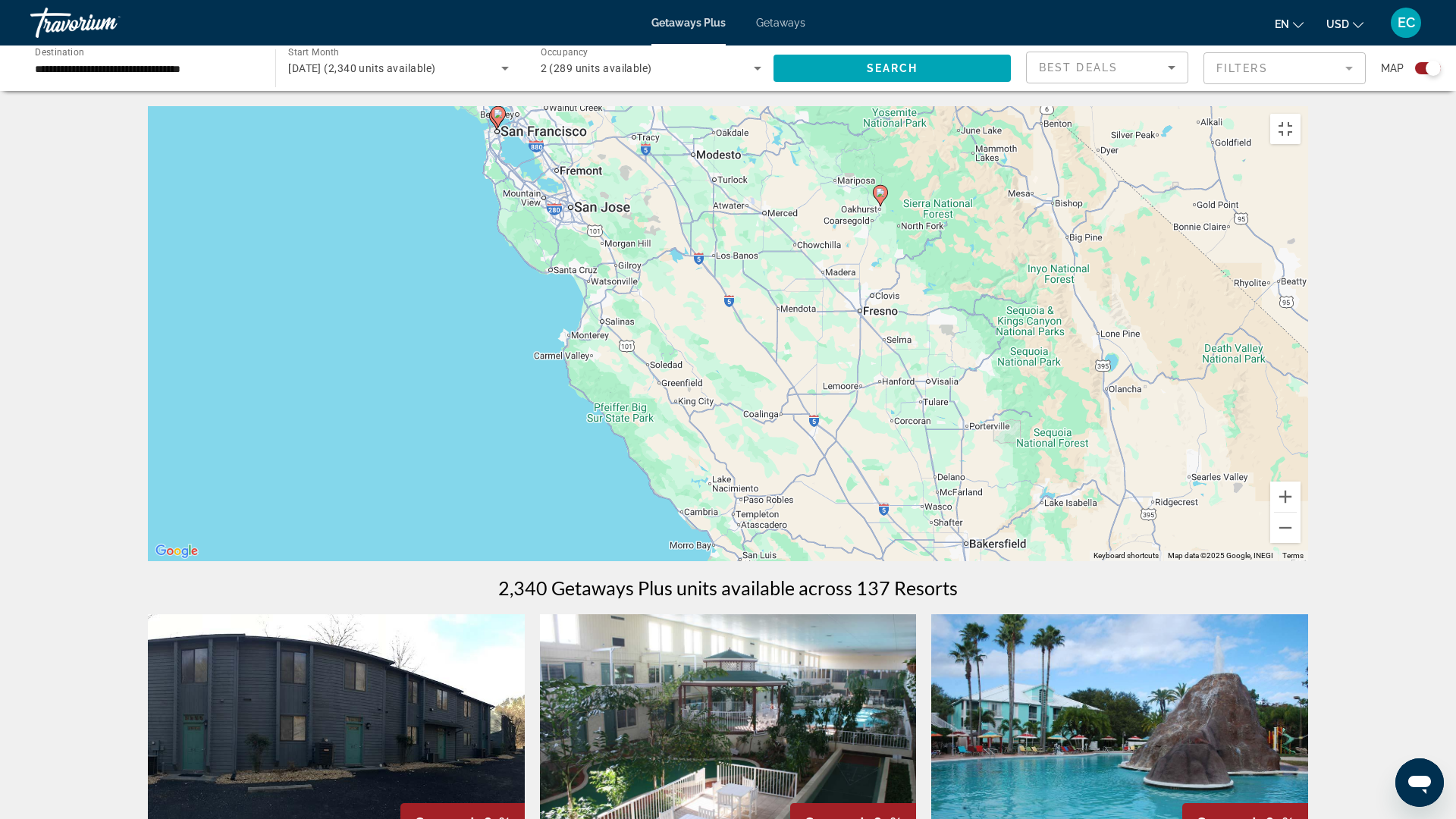
click at [543, 305] on div "To activate drag with keyboard, press Alt + Enter. Once in keyboard drag state,…" at bounding box center [727, 333] width 1160 height 455
drag, startPoint x: 543, startPoint y: 305, endPoint x: 519, endPoint y: 310, distance: 24.5
click at [542, 305] on div "To activate drag with keyboard, press Alt + Enter. Once in keyboard drag state,…" at bounding box center [727, 333] width 1160 height 455
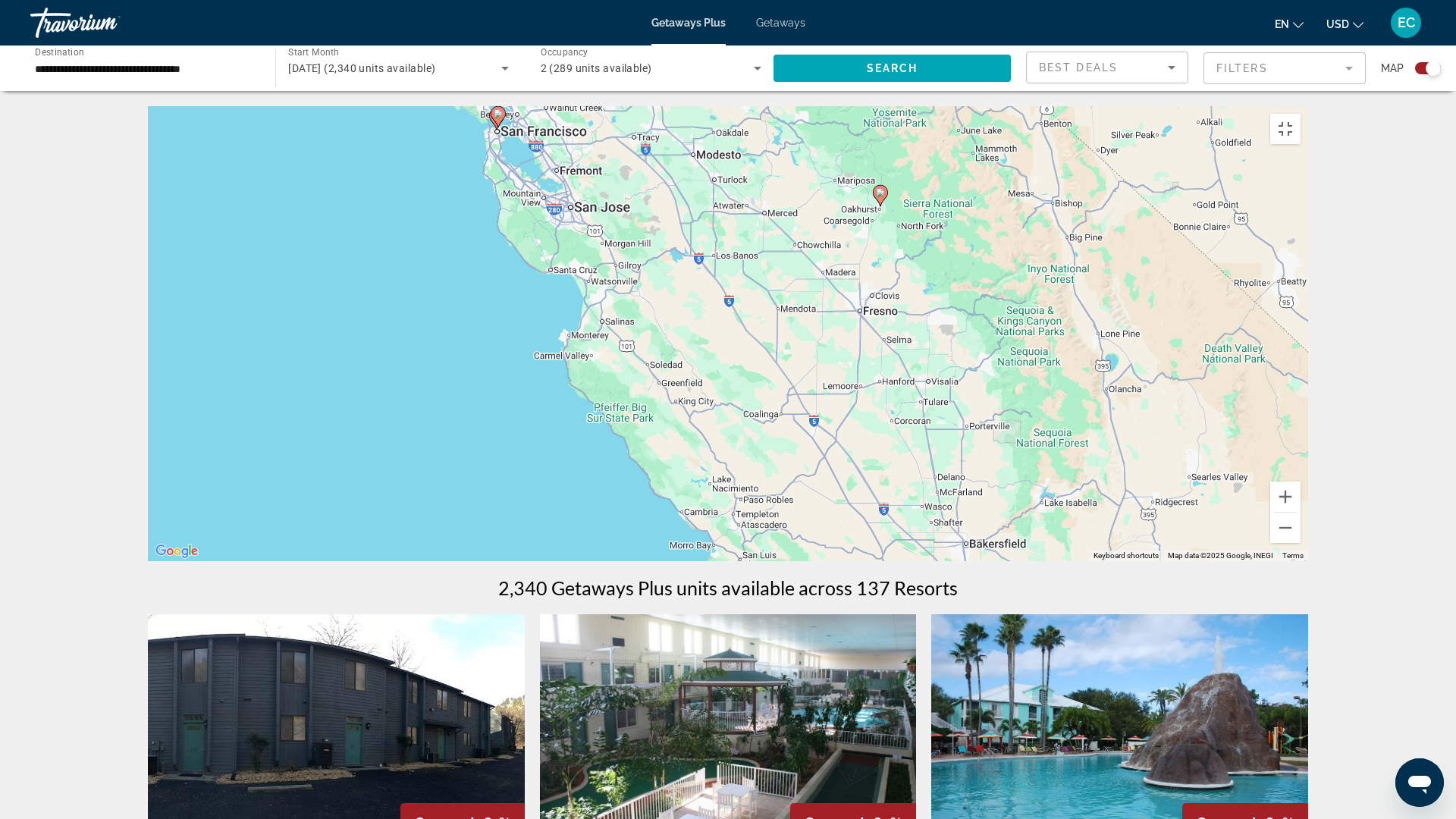
click at [498, 209] on div "To activate drag with keyboard, press Alt + Enter. Once in keyboard drag state,…" at bounding box center [727, 333] width 1160 height 455
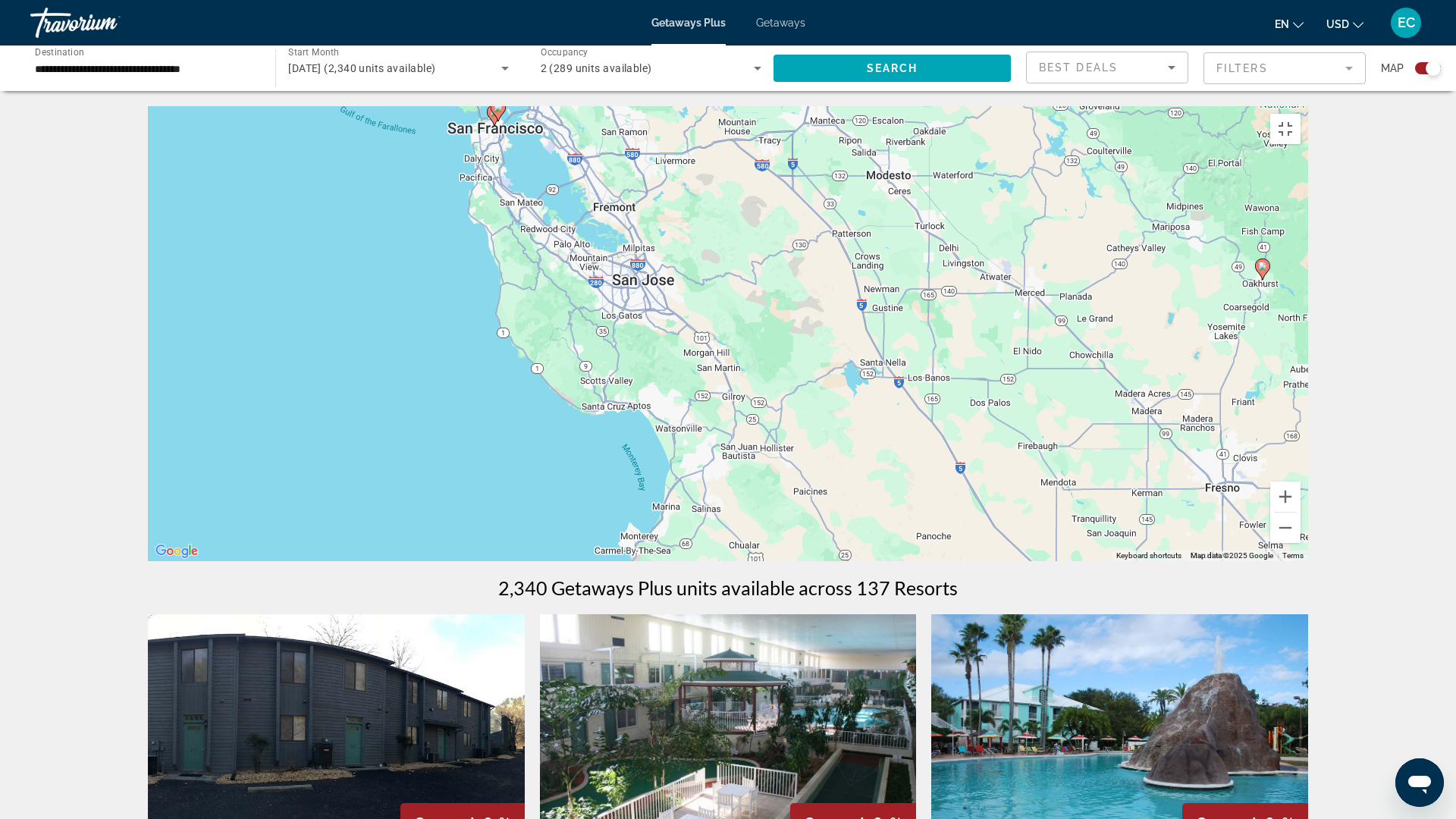
click at [494, 122] on gmp-advanced-marker "Main content" at bounding box center [498, 111] width 15 height 23
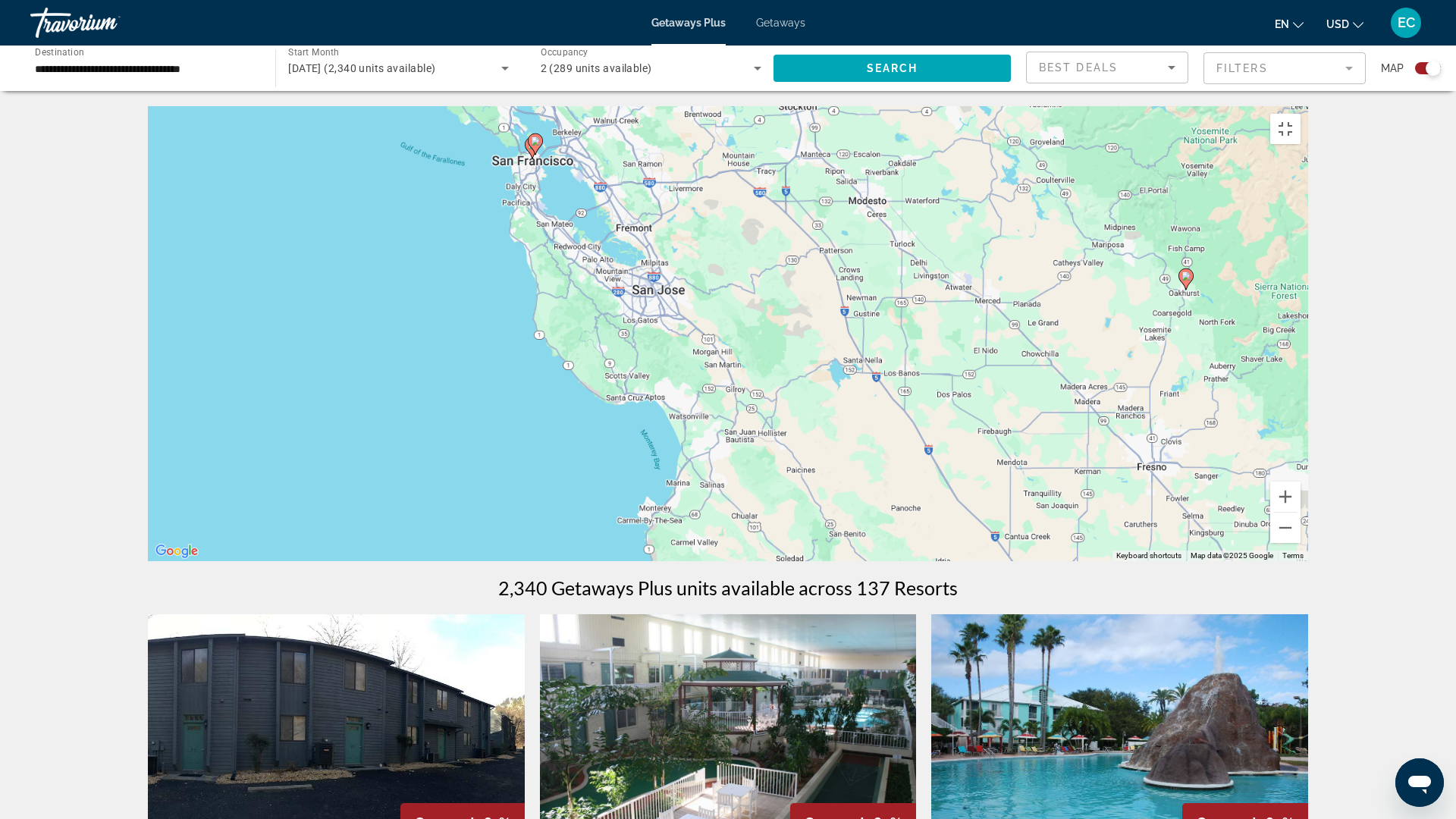
click at [494, 197] on div "To activate drag with keyboard, press Alt + Enter. Once in keyboard drag state,…" at bounding box center [727, 333] width 1160 height 455
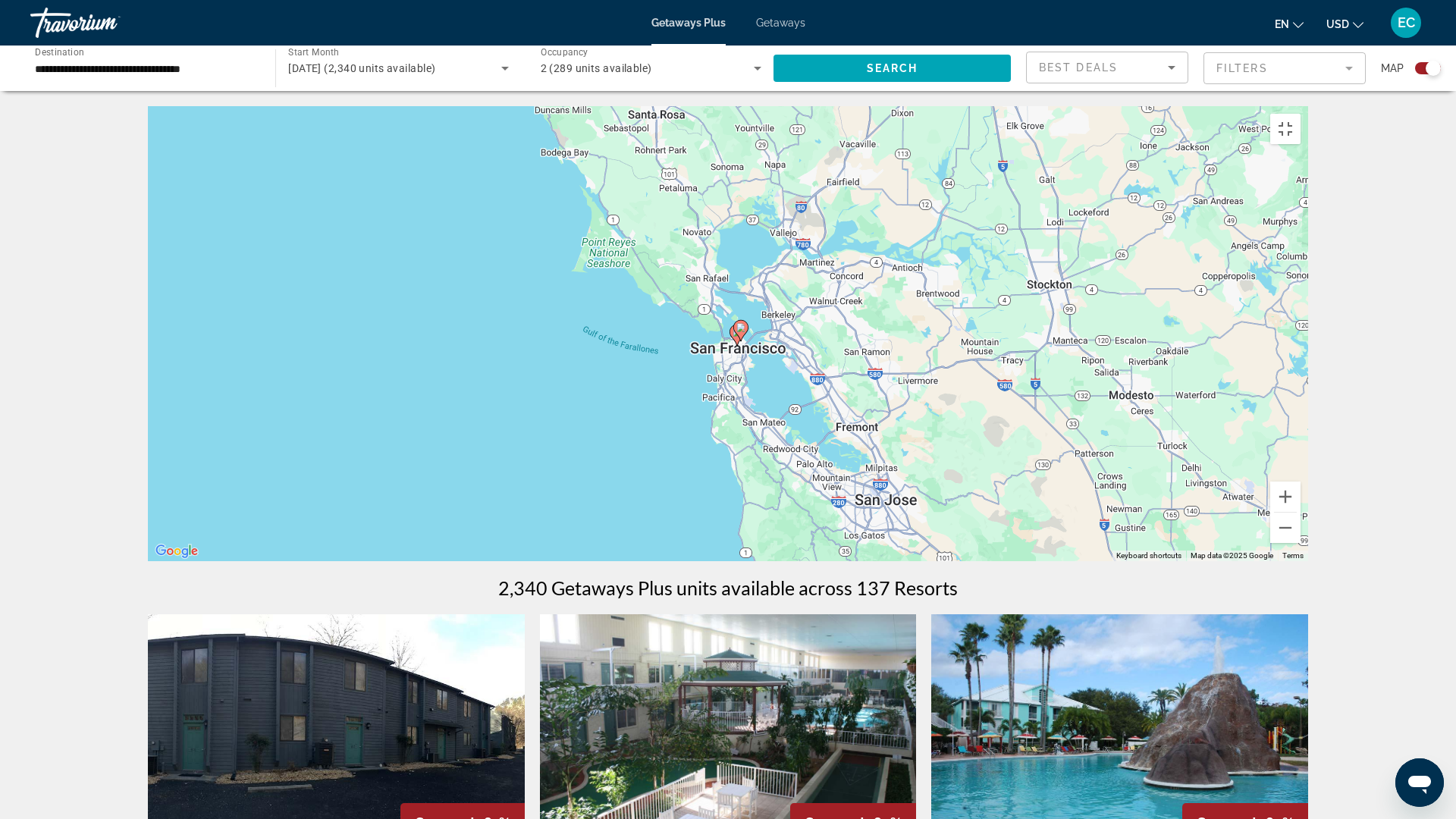
click at [738, 345] on icon "Main content" at bounding box center [737, 335] width 14 height 19
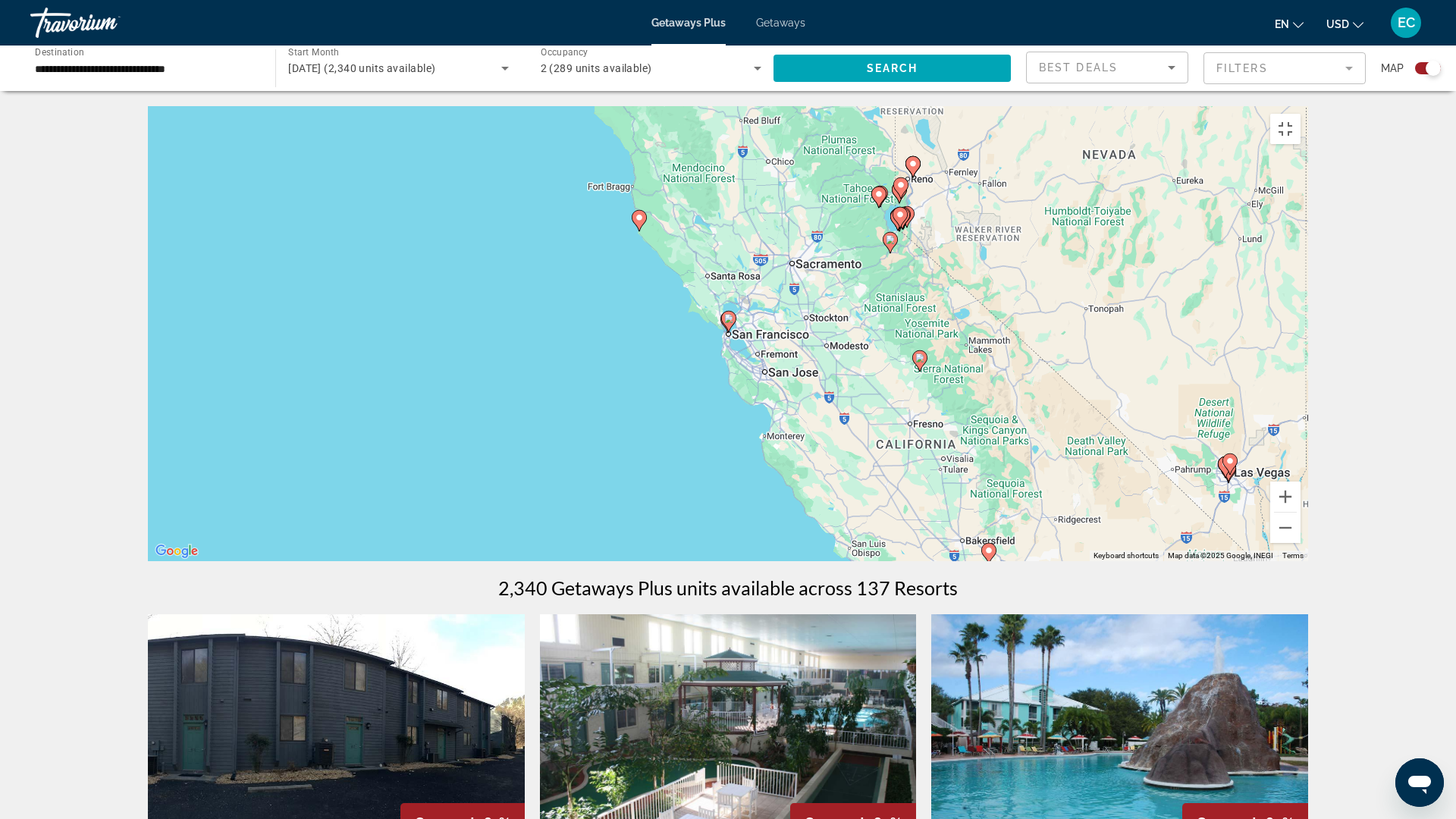
click at [723, 333] on gmp-advanced-marker "Main content" at bounding box center [729, 322] width 15 height 23
type input "**********"
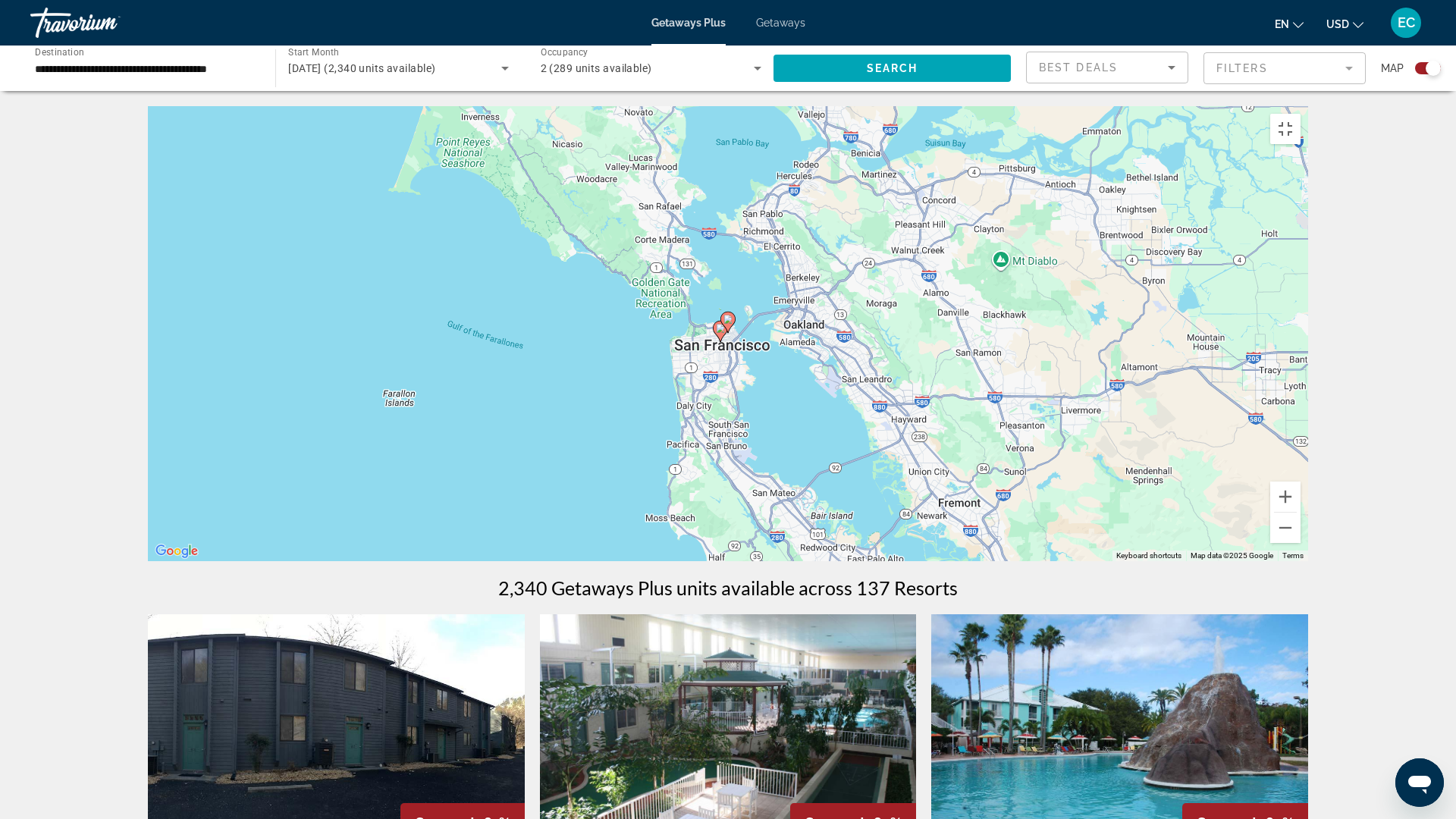
click at [721, 418] on div "To navigate, press the arrow keys. To activate drag with keyboard, press Alt + …" at bounding box center [727, 333] width 1160 height 455
click at [889, 314] on div "To activate drag with keyboard, press Alt + Enter. Once in keyboard drag state,…" at bounding box center [727, 333] width 1160 height 455
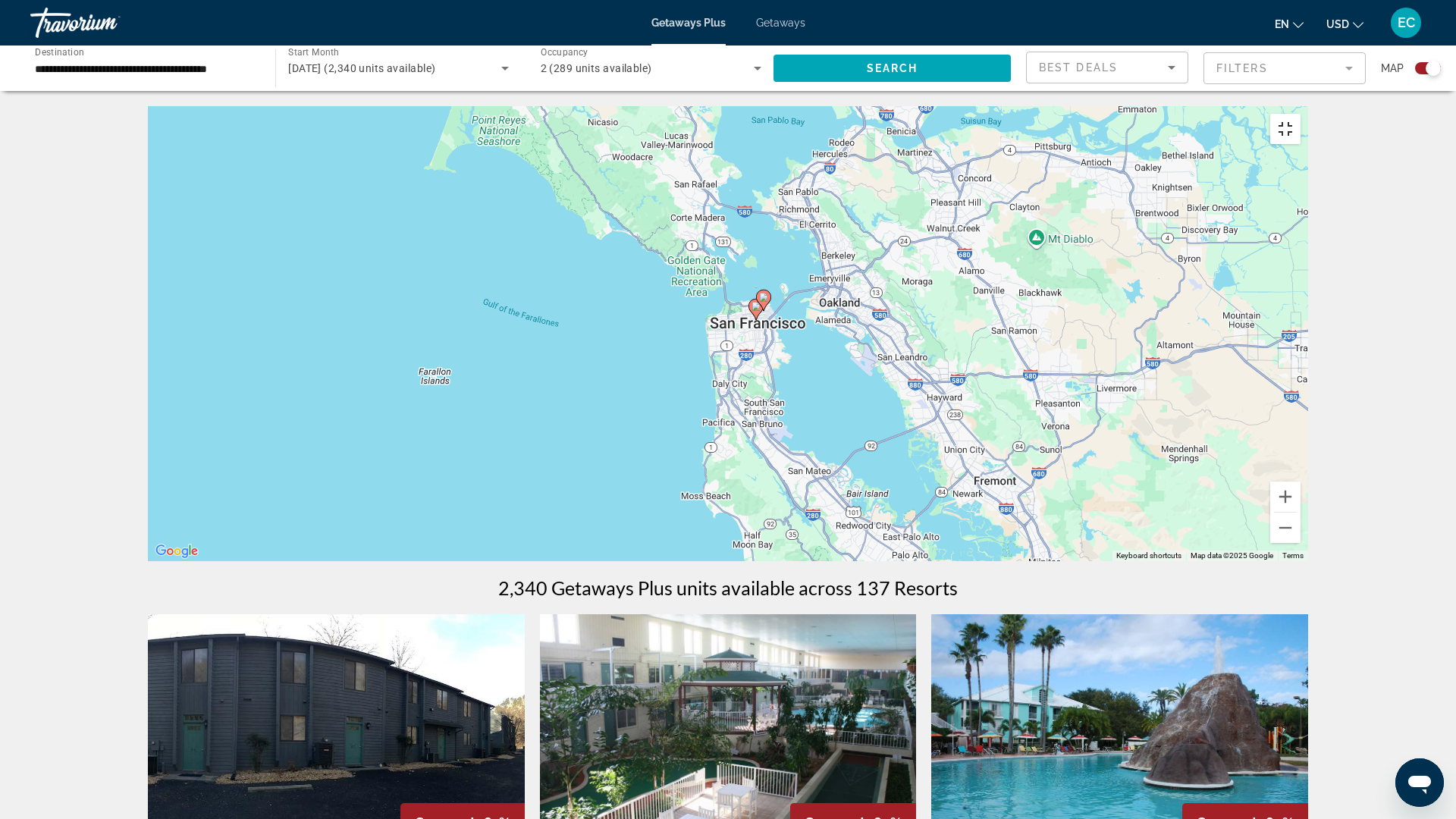
click at [1300, 114] on button "Toggle fullscreen view" at bounding box center [1285, 128] width 30 height 30
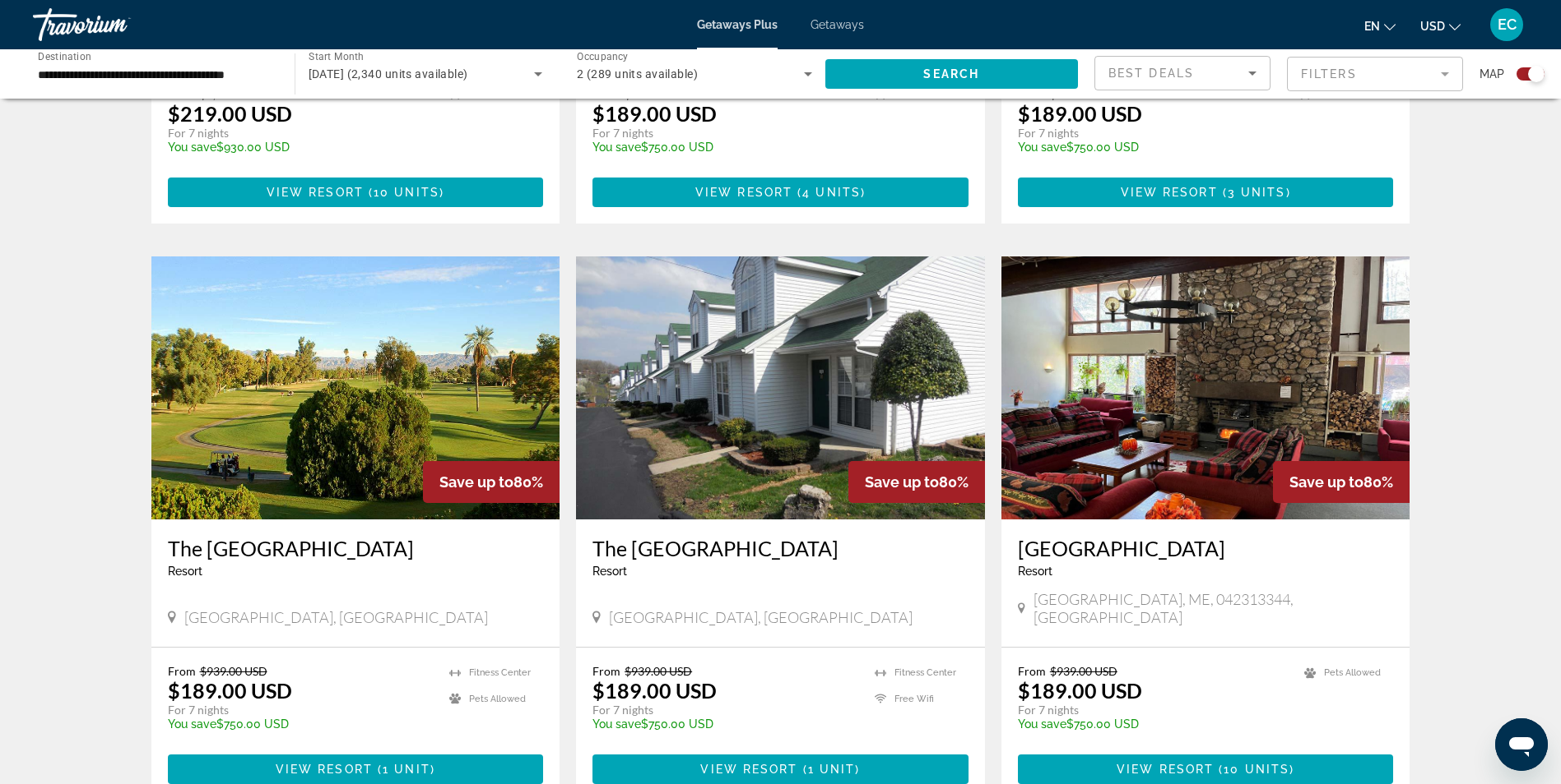
scroll to position [1069, 0]
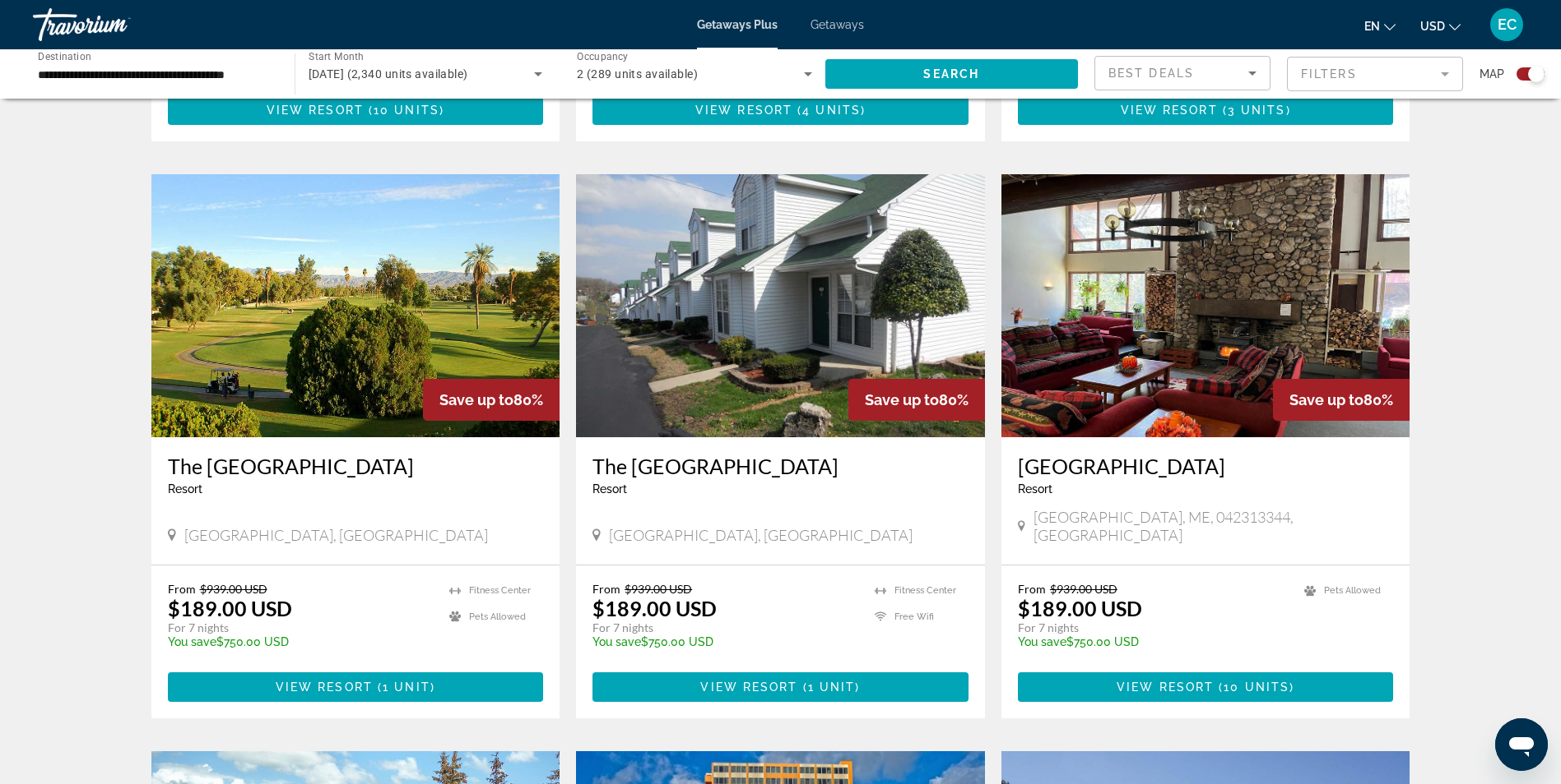
click at [1314, 585] on icon "Main content" at bounding box center [1309, 591] width 11 height 11
click at [1168, 390] on img "Main content" at bounding box center [1205, 305] width 409 height 263
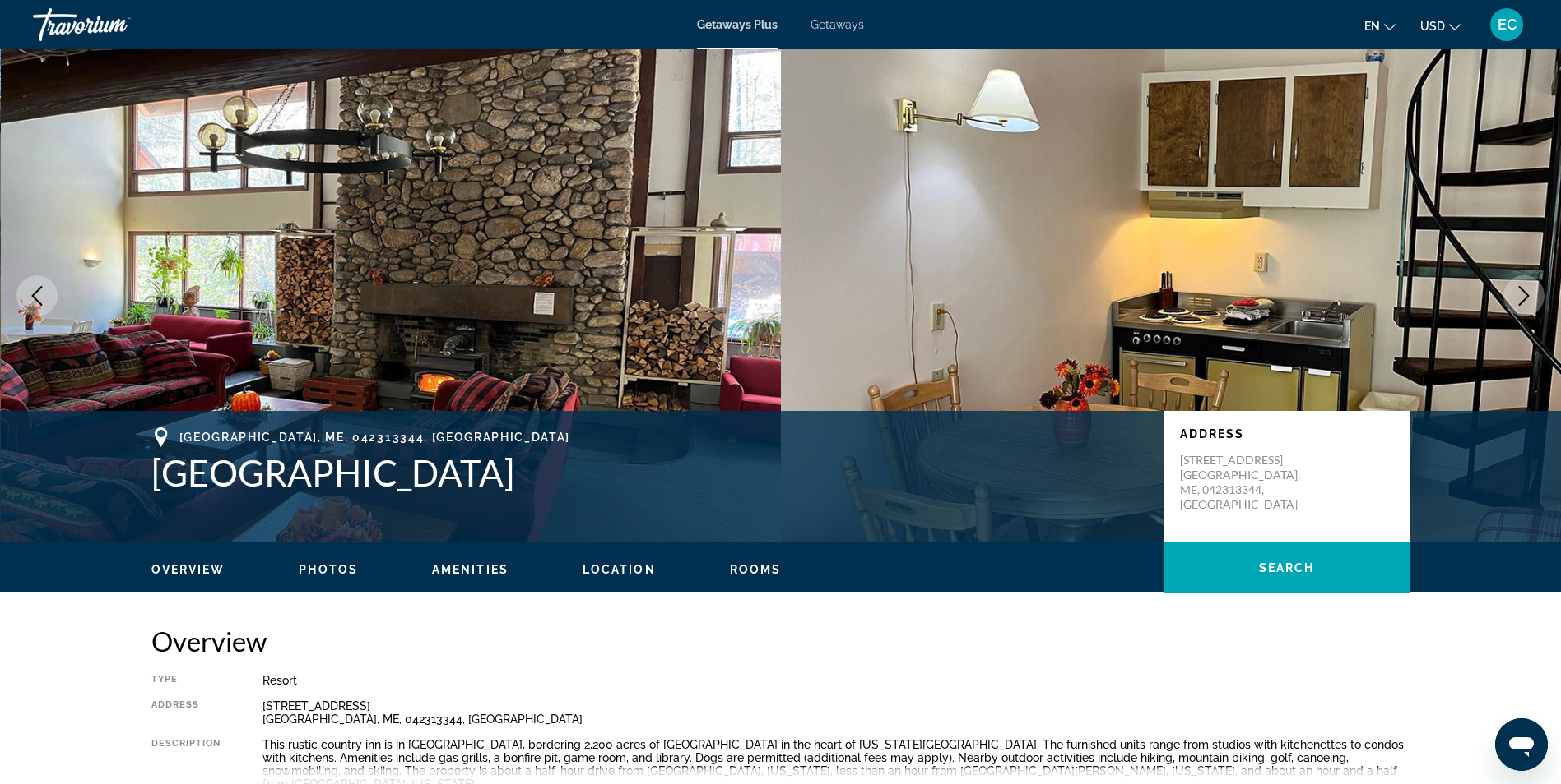
click at [1503, 275] on button "Next image" at bounding box center [1523, 295] width 41 height 41
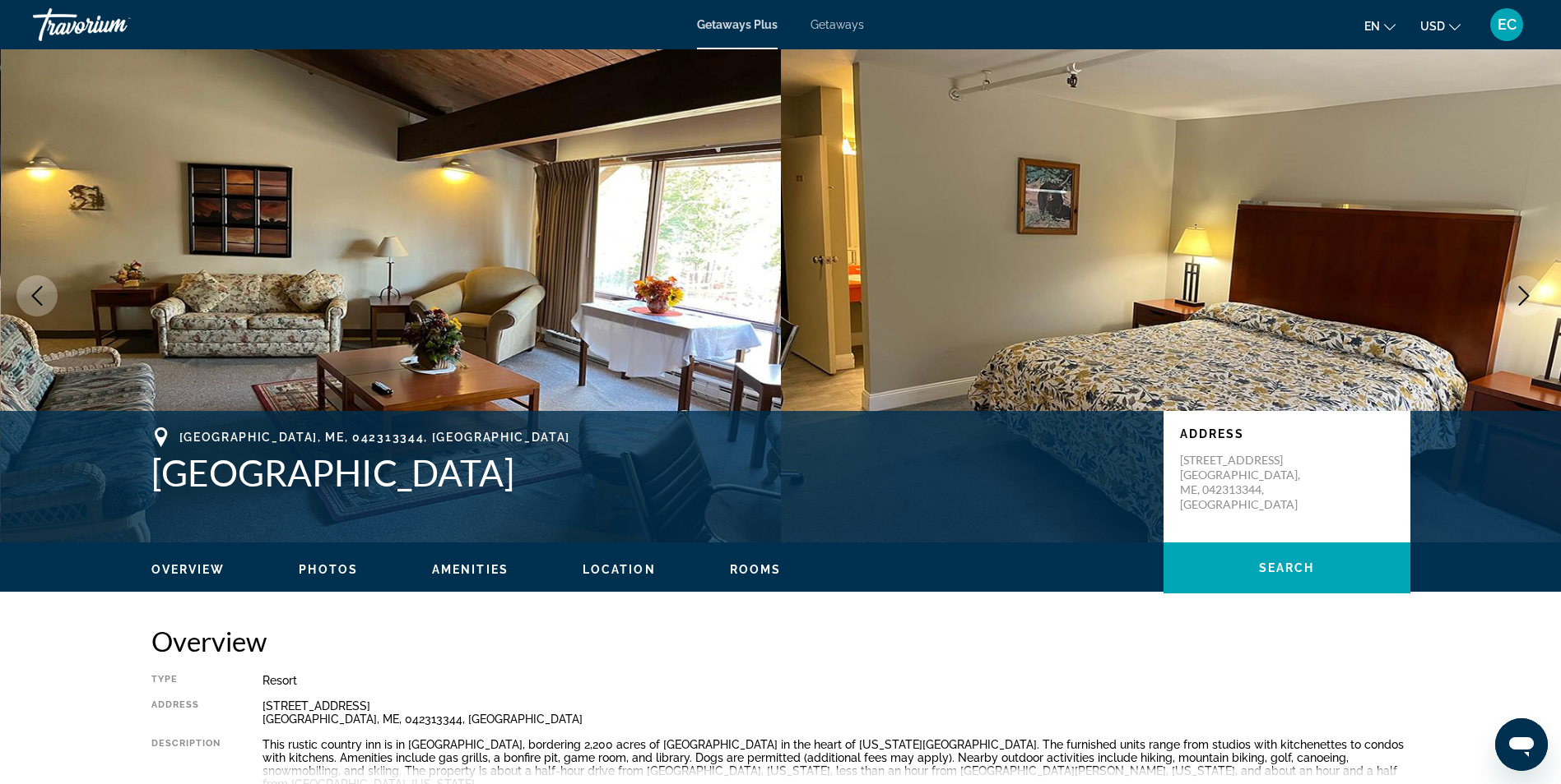
click at [1503, 275] on button "Next image" at bounding box center [1523, 295] width 41 height 41
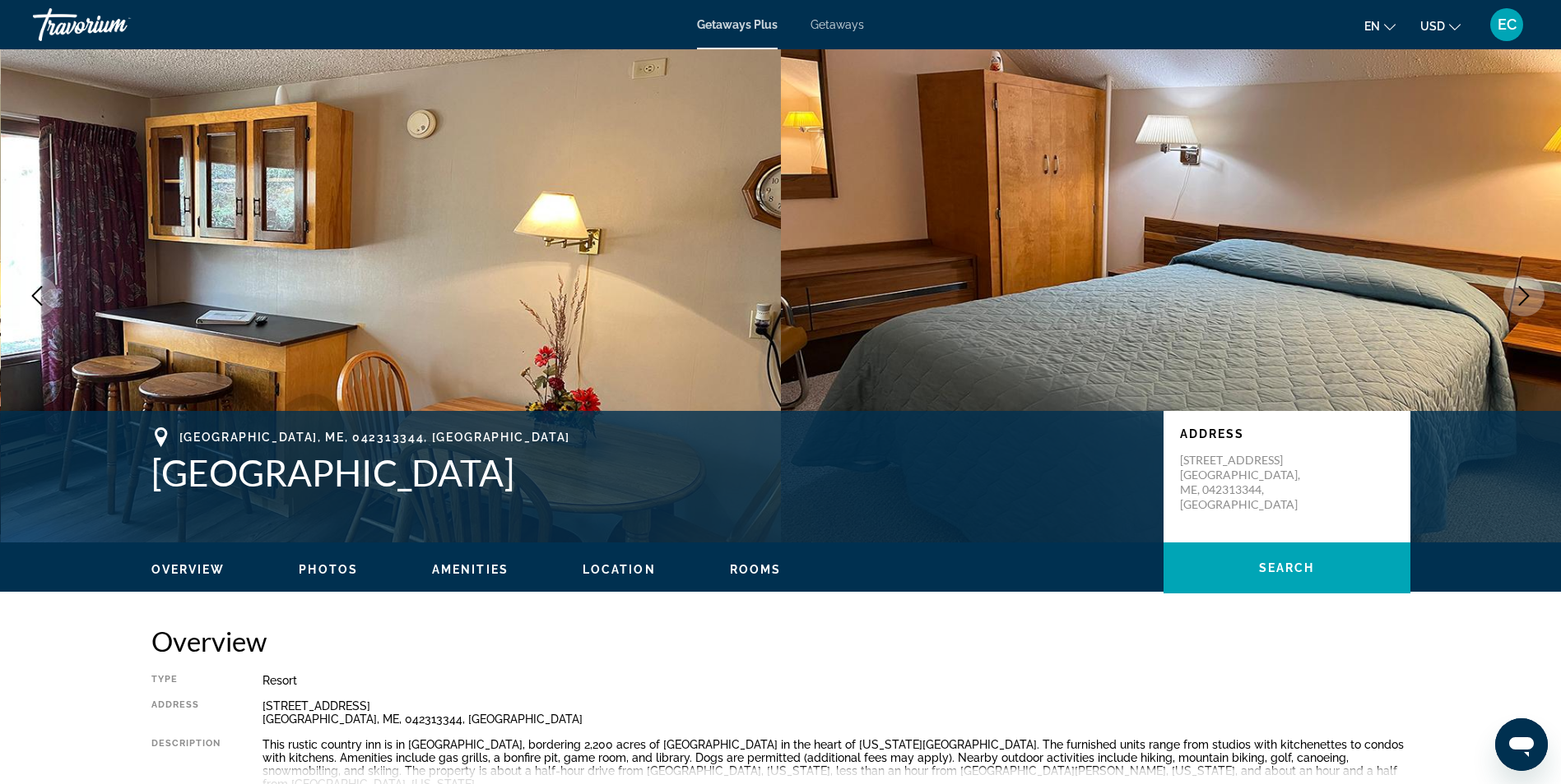
click at [1503, 275] on button "Next image" at bounding box center [1523, 295] width 41 height 41
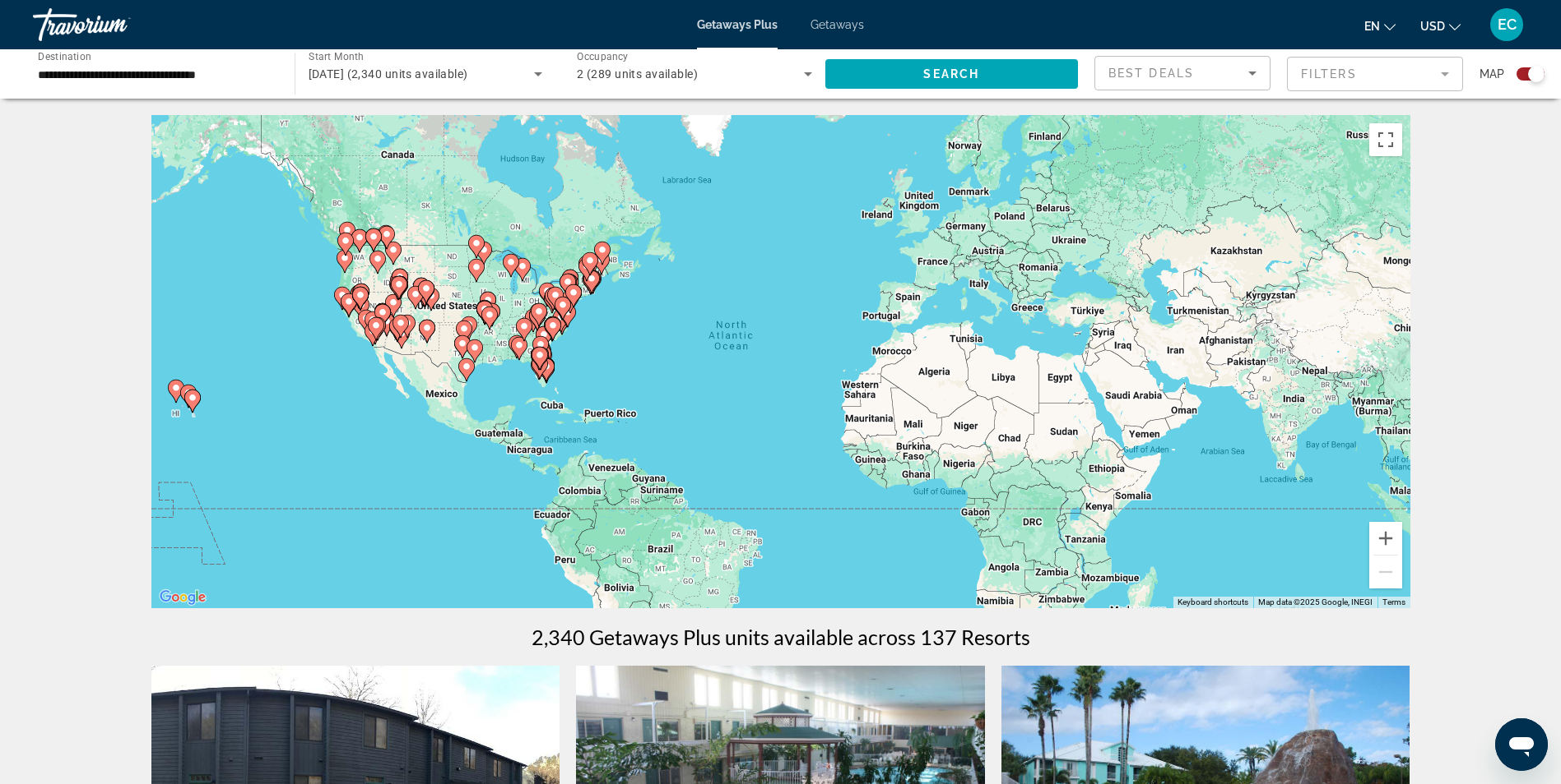
click at [350, 324] on div "To activate drag with keyboard, press Alt + Enter. Once in keyboard drag state,…" at bounding box center [780, 361] width 1258 height 493
click at [350, 323] on div "To activate drag with keyboard, press Alt + Enter. Once in keyboard drag state,…" at bounding box center [780, 361] width 1258 height 493
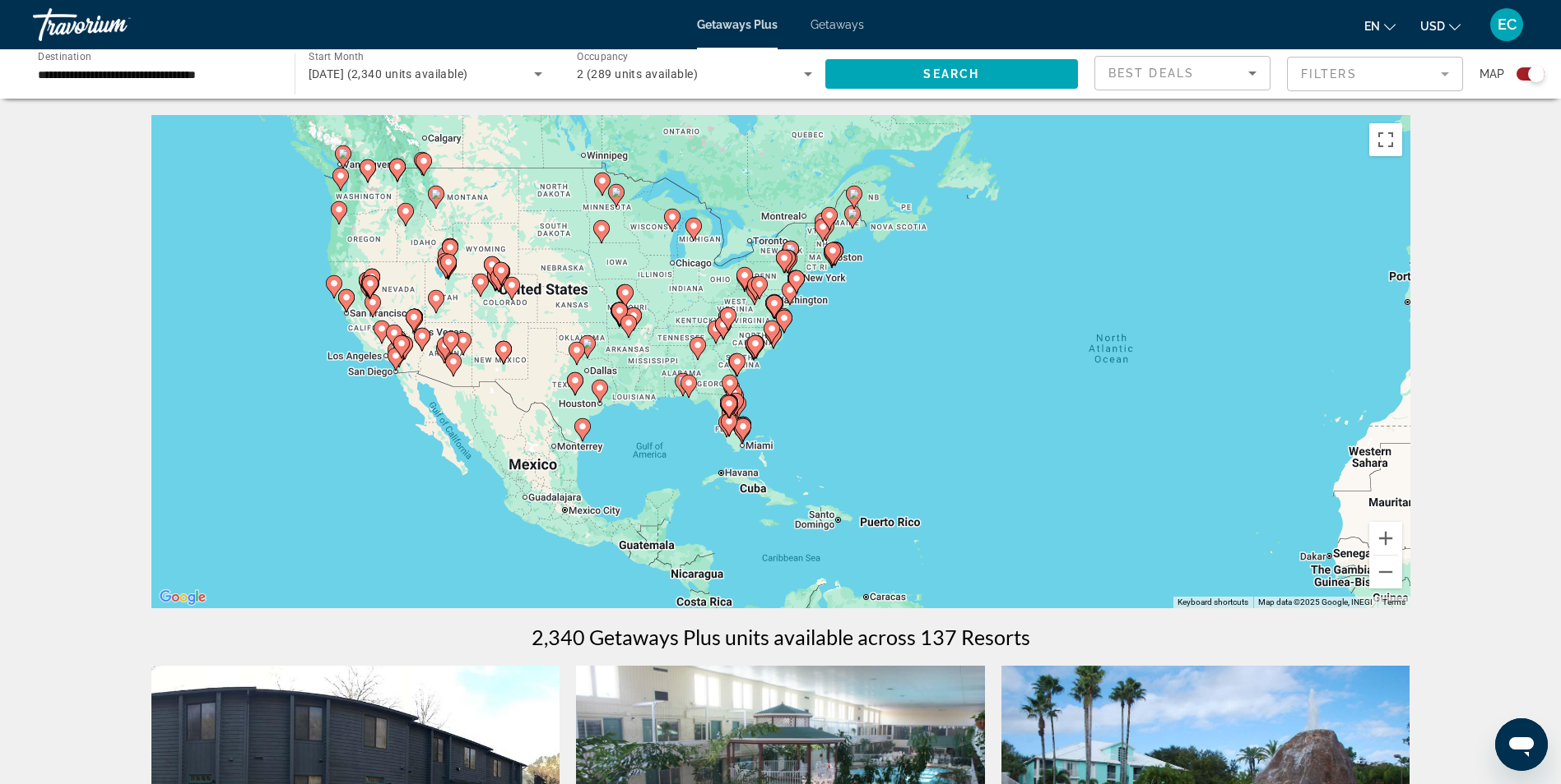
click at [350, 323] on div "To activate drag with keyboard, press Alt + Enter. Once in keyboard drag state,…" at bounding box center [780, 361] width 1258 height 493
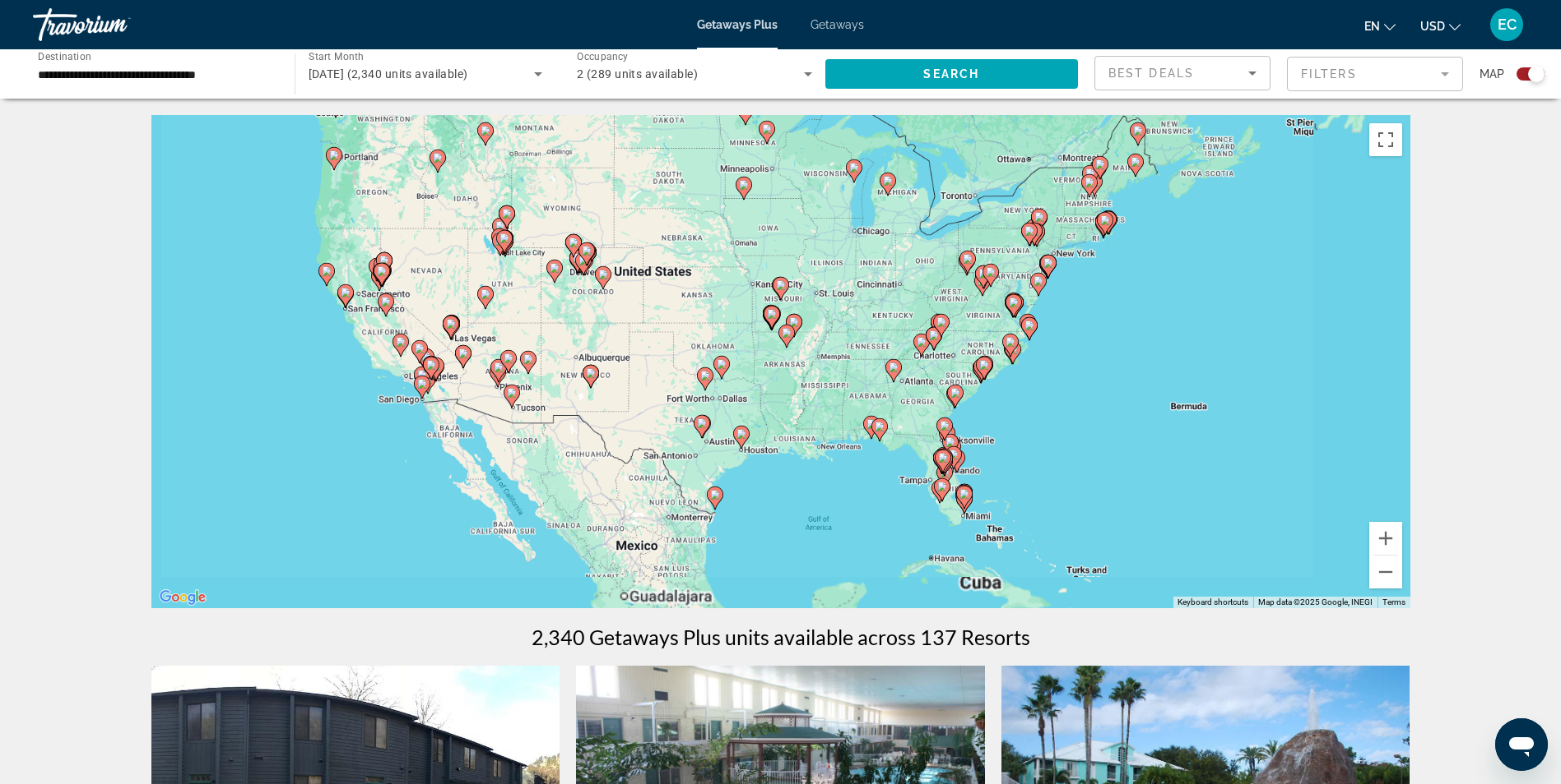
click at [350, 323] on div "To activate drag with keyboard, press Alt + Enter. Once in keyboard drag state,…" at bounding box center [780, 361] width 1258 height 493
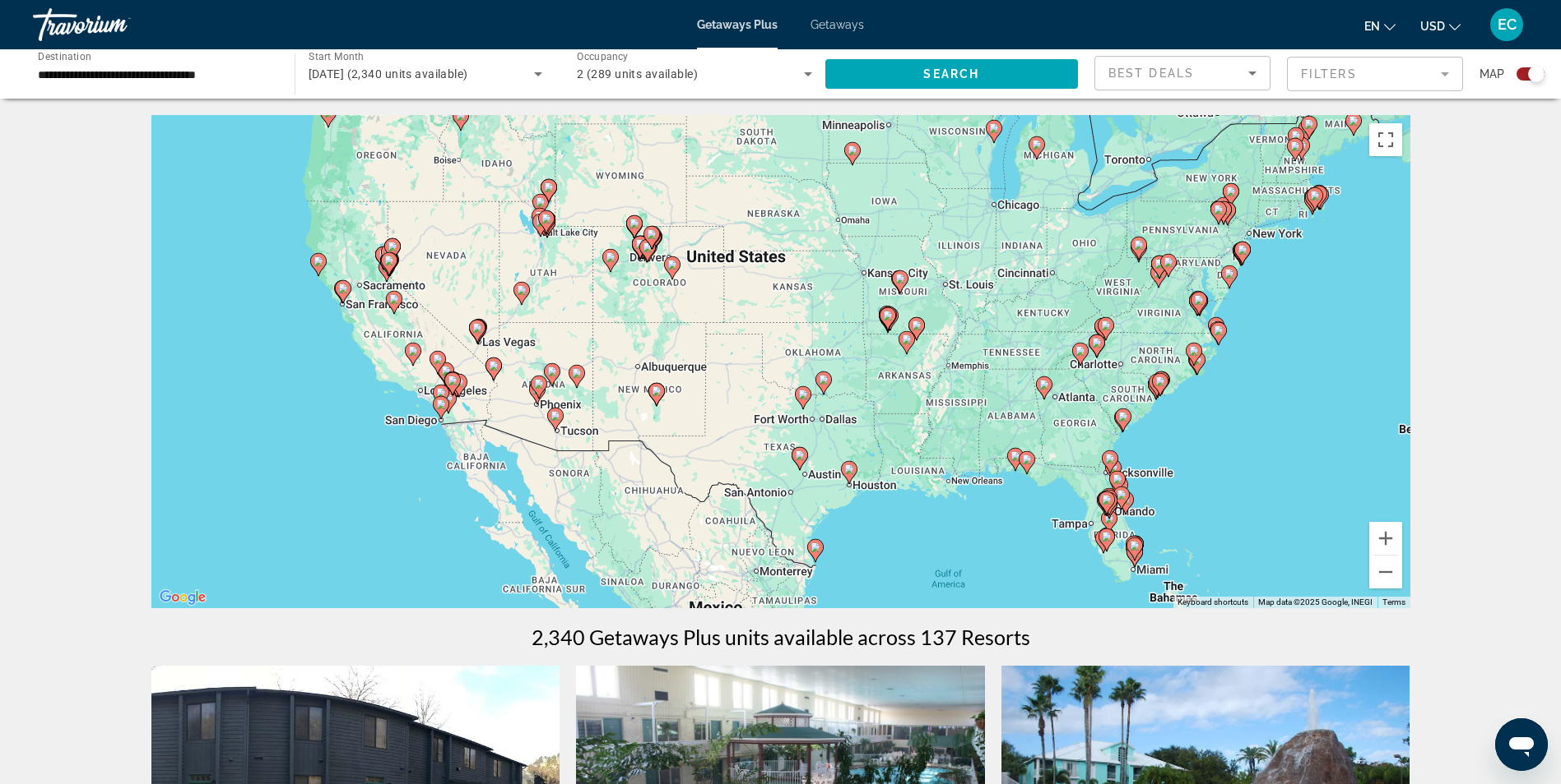
click at [350, 323] on div "To activate drag with keyboard, press Alt + Enter. Once in keyboard drag state,…" at bounding box center [780, 361] width 1258 height 493
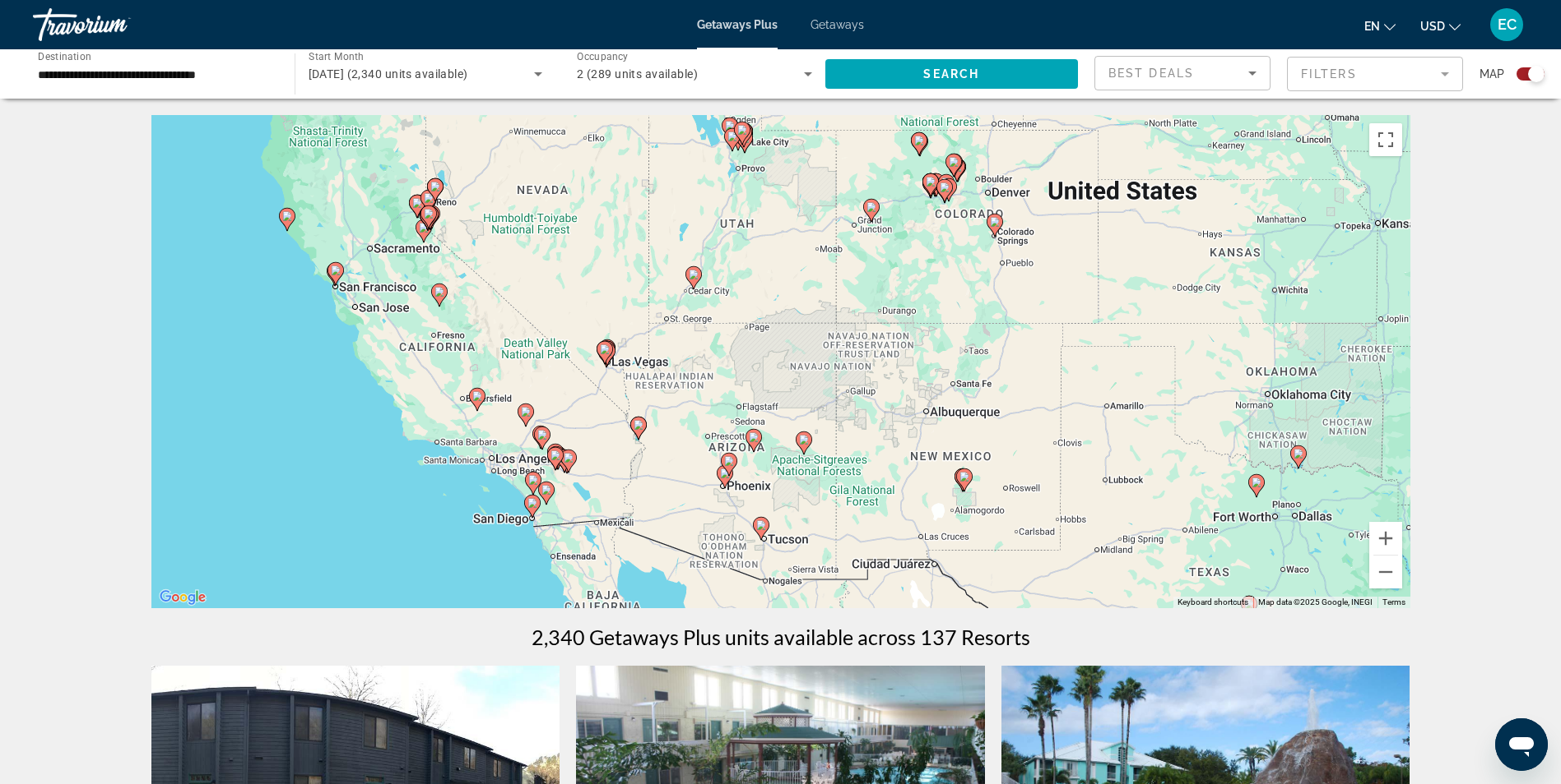
click at [286, 232] on div "To activate drag with keyboard, press Alt + Enter. Once in keyboard drag state,…" at bounding box center [780, 361] width 1258 height 493
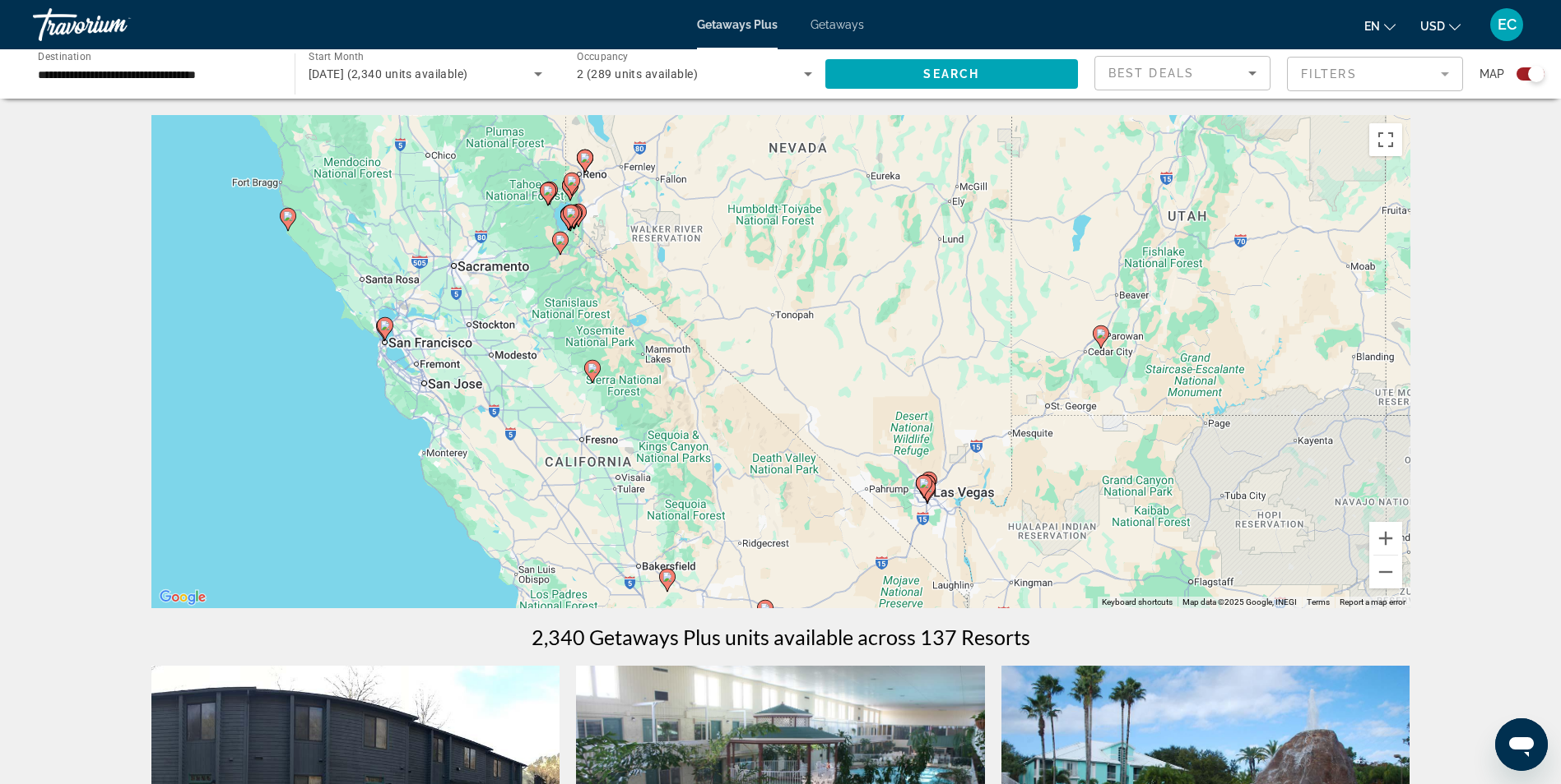
click at [286, 232] on div "To activate drag with keyboard, press Alt + Enter. Once in keyboard drag state,…" at bounding box center [780, 361] width 1258 height 493
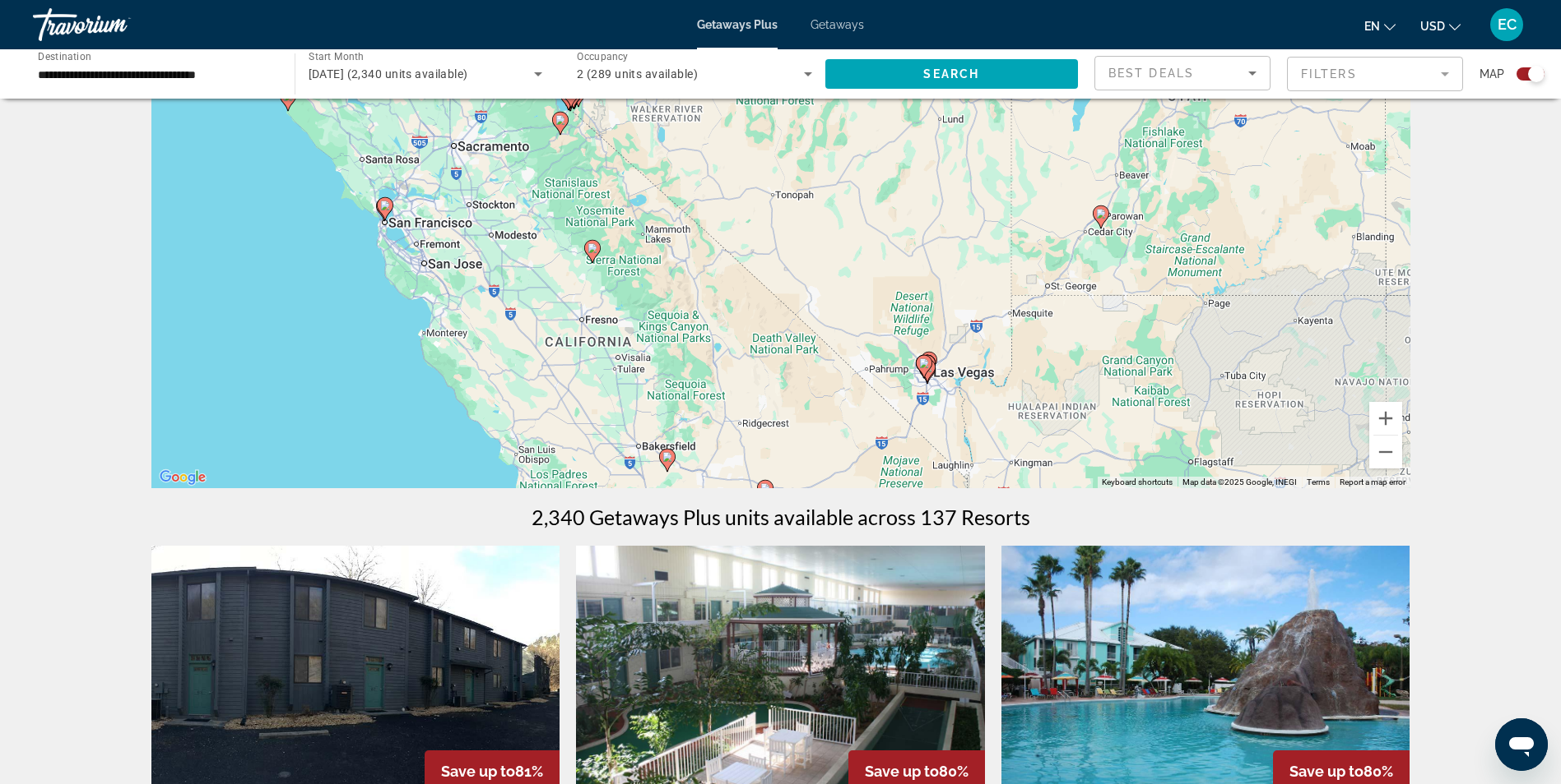
scroll to position [164, 0]
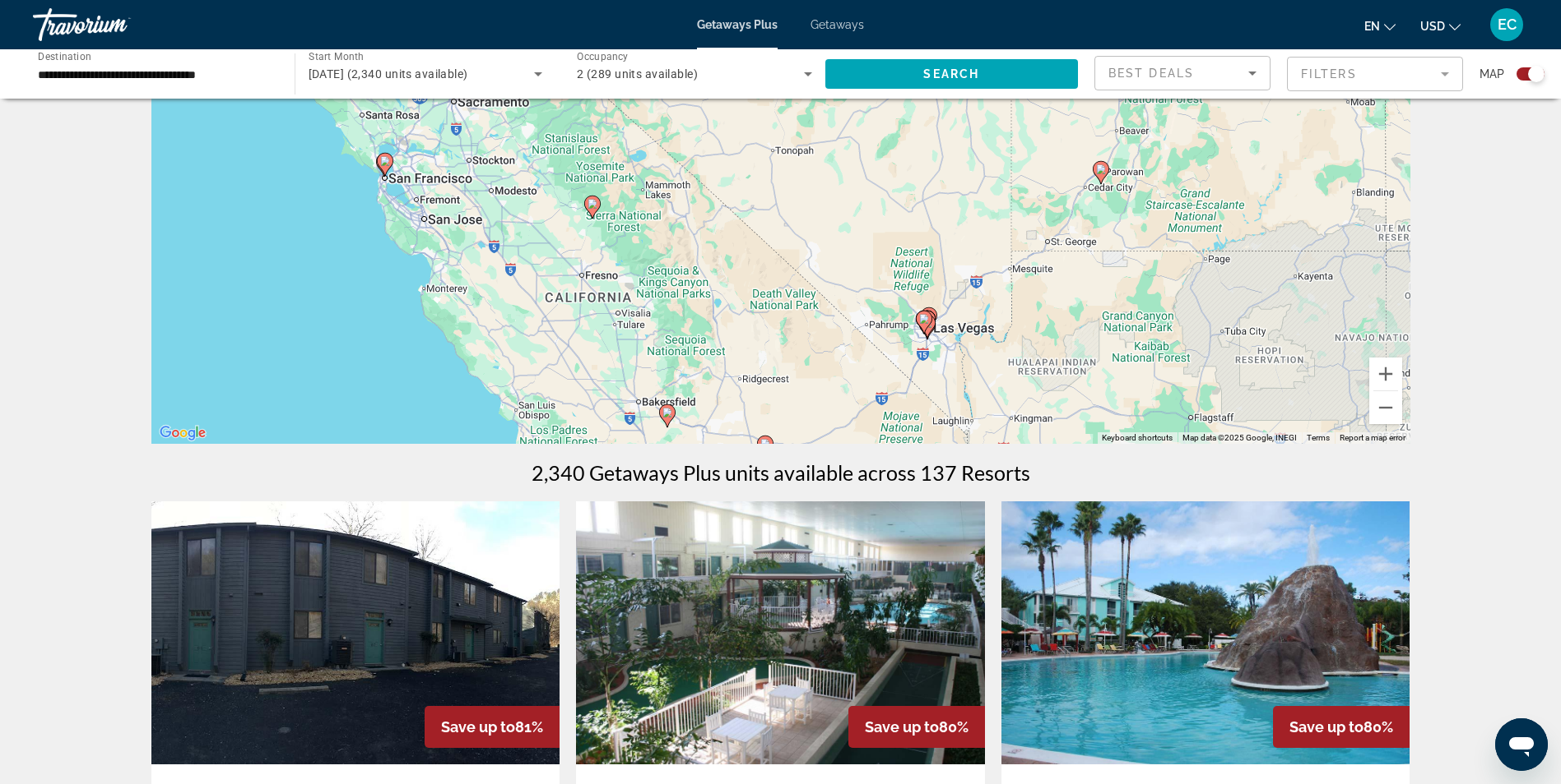
click at [1251, 70] on icon "Sort by" at bounding box center [1251, 73] width 19 height 19
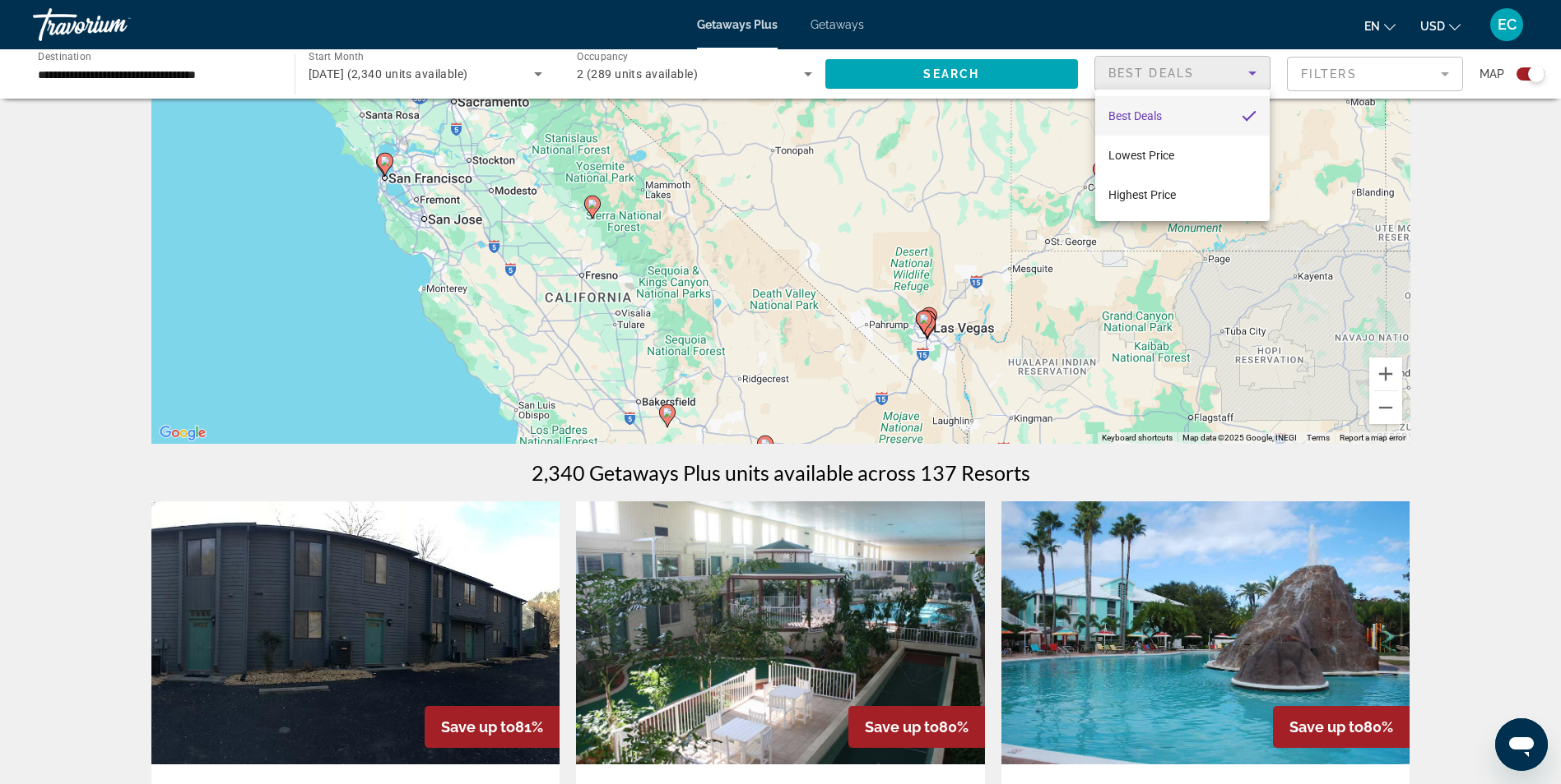
click at [1449, 65] on div at bounding box center [780, 392] width 1561 height 784
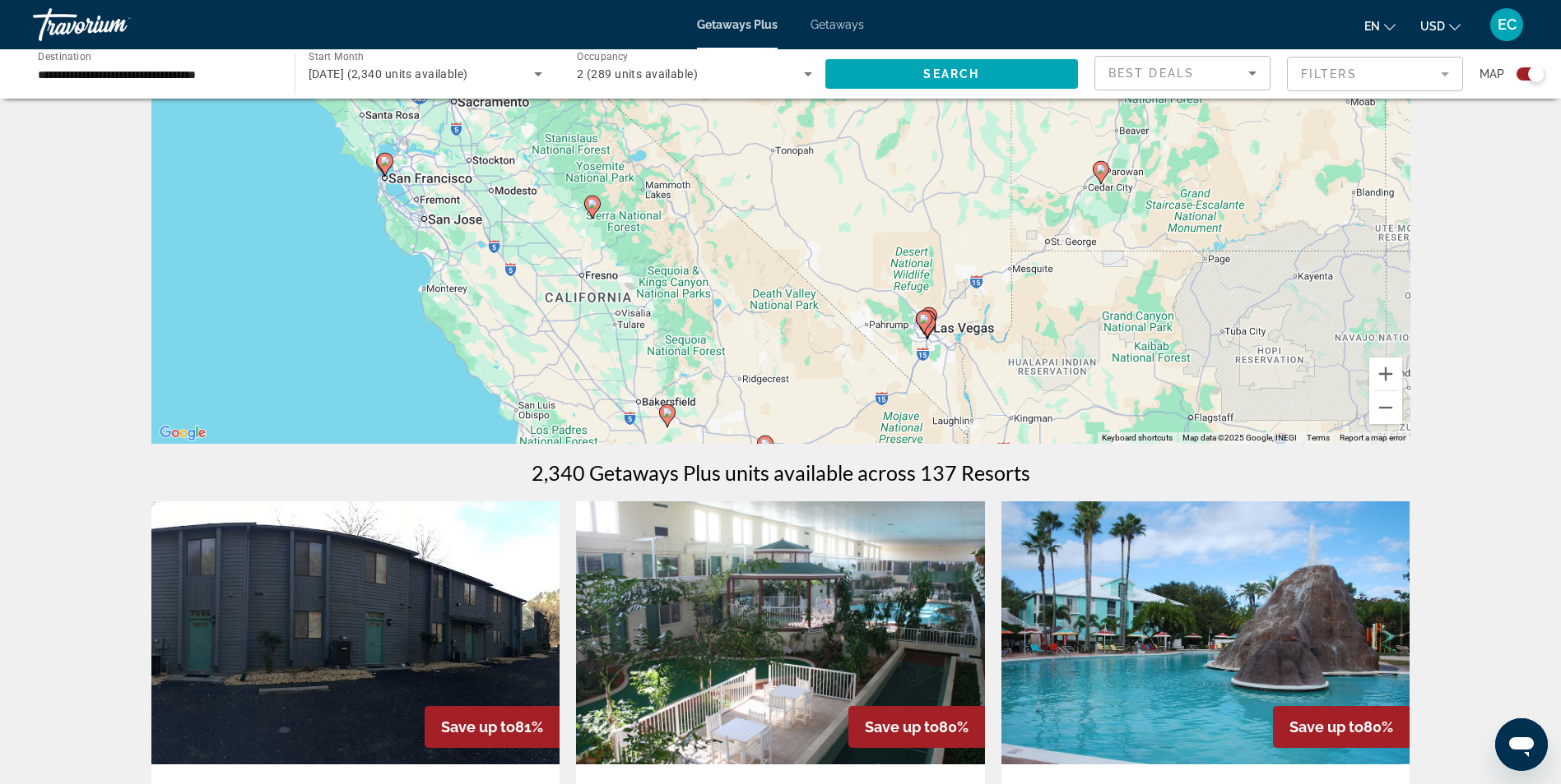
click at [1443, 62] on mat-form-field "Filters" at bounding box center [1375, 74] width 176 height 34
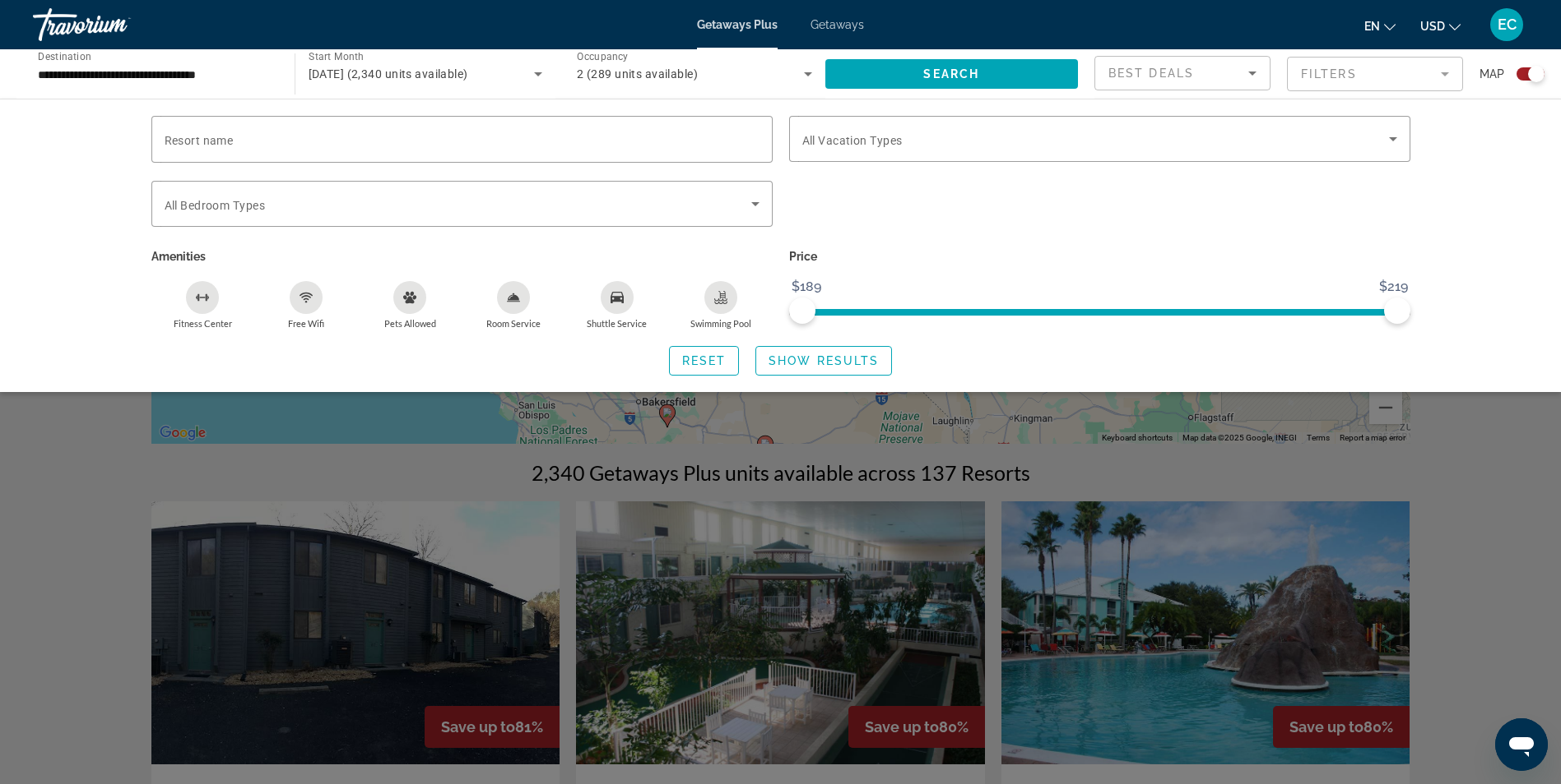
click at [83, 451] on div "Search widget" at bounding box center [780, 516] width 1561 height 538
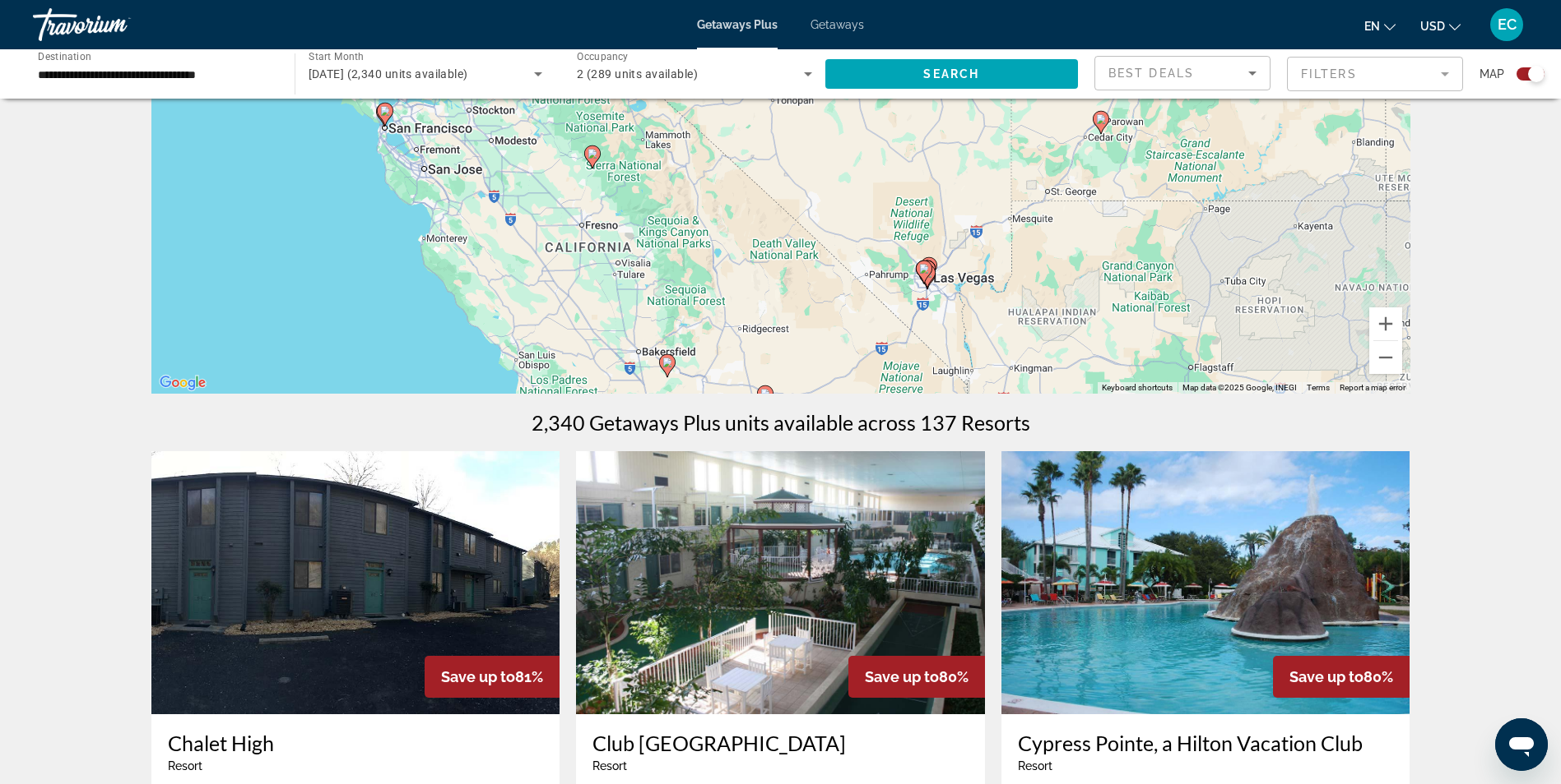
scroll to position [0, 0]
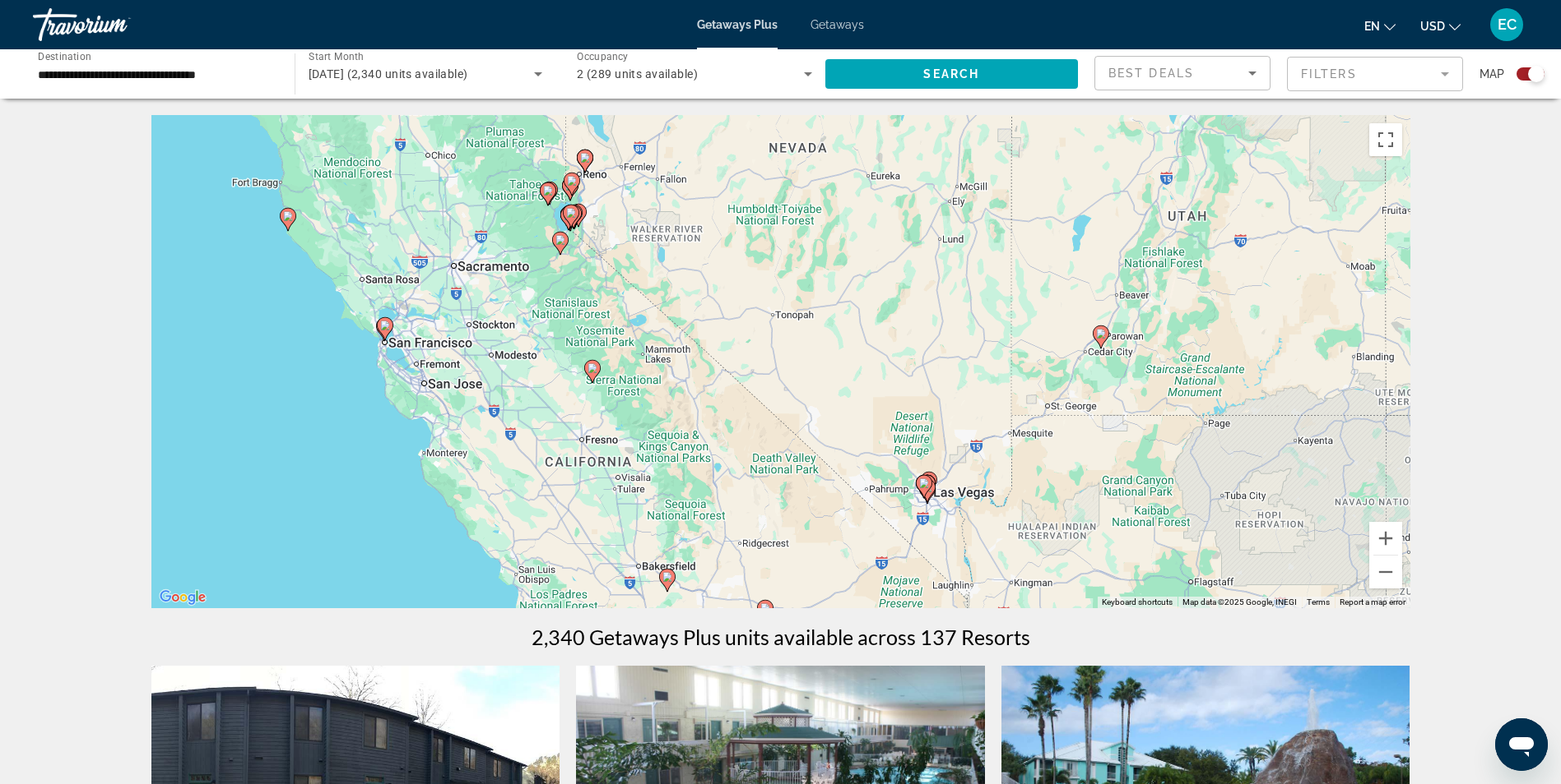
click at [284, 229] on icon "Main content" at bounding box center [288, 220] width 17 height 23
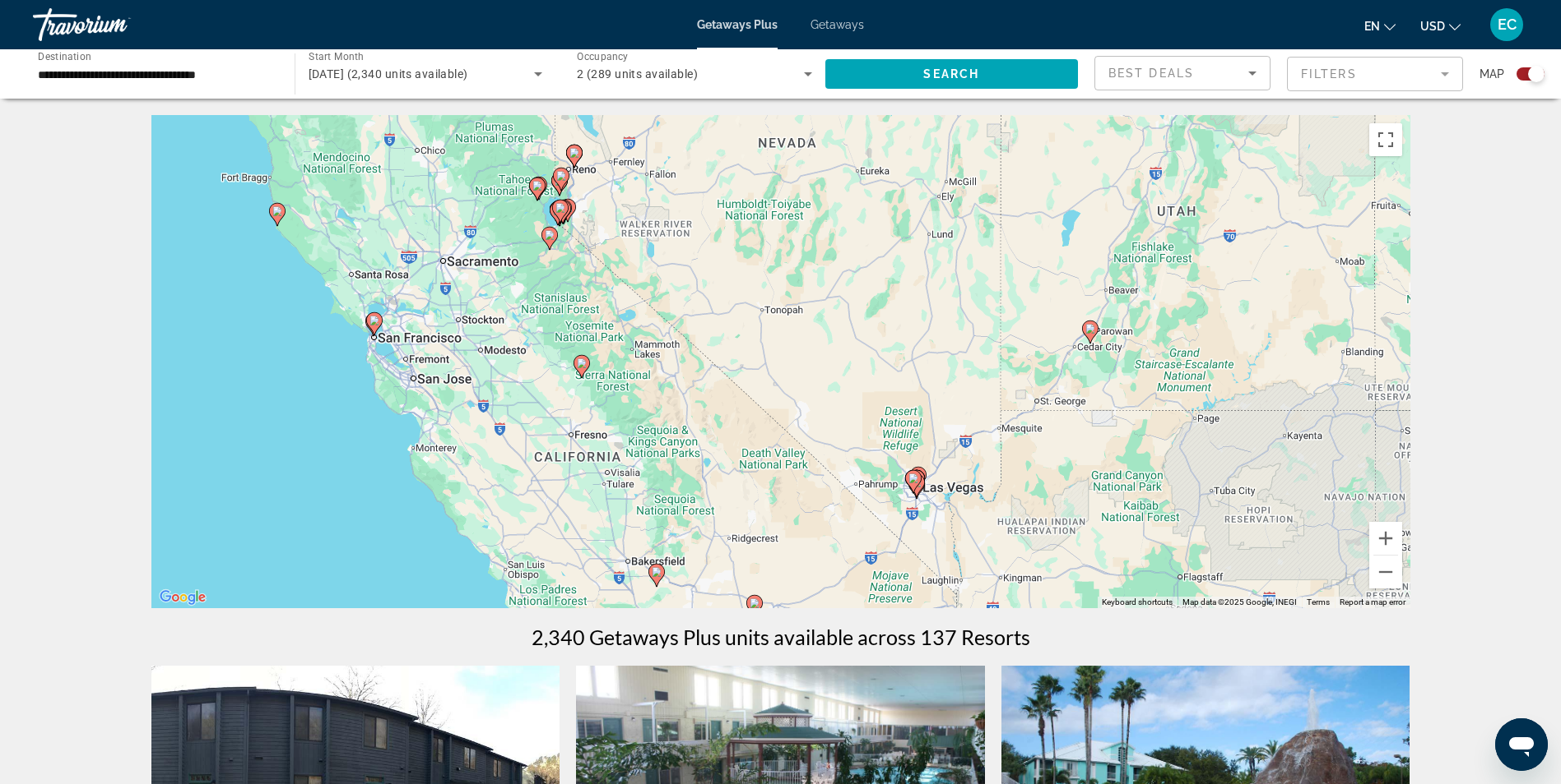
click at [272, 214] on icon "Main content" at bounding box center [276, 214] width 15 height 21
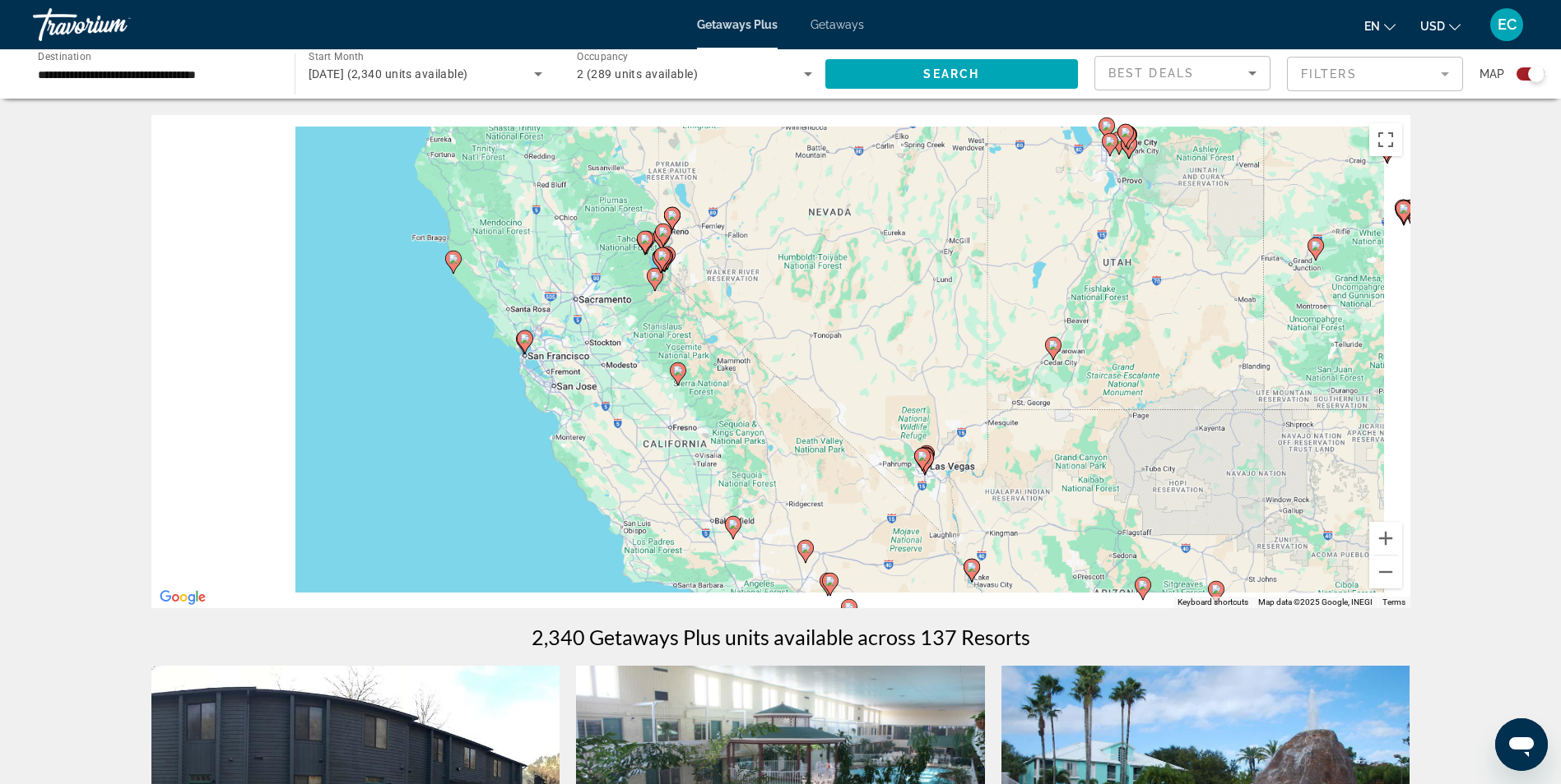
click at [269, 213] on div "To activate drag with keyboard, press Alt + Enter. Once in keyboard drag state,…" at bounding box center [780, 361] width 1258 height 493
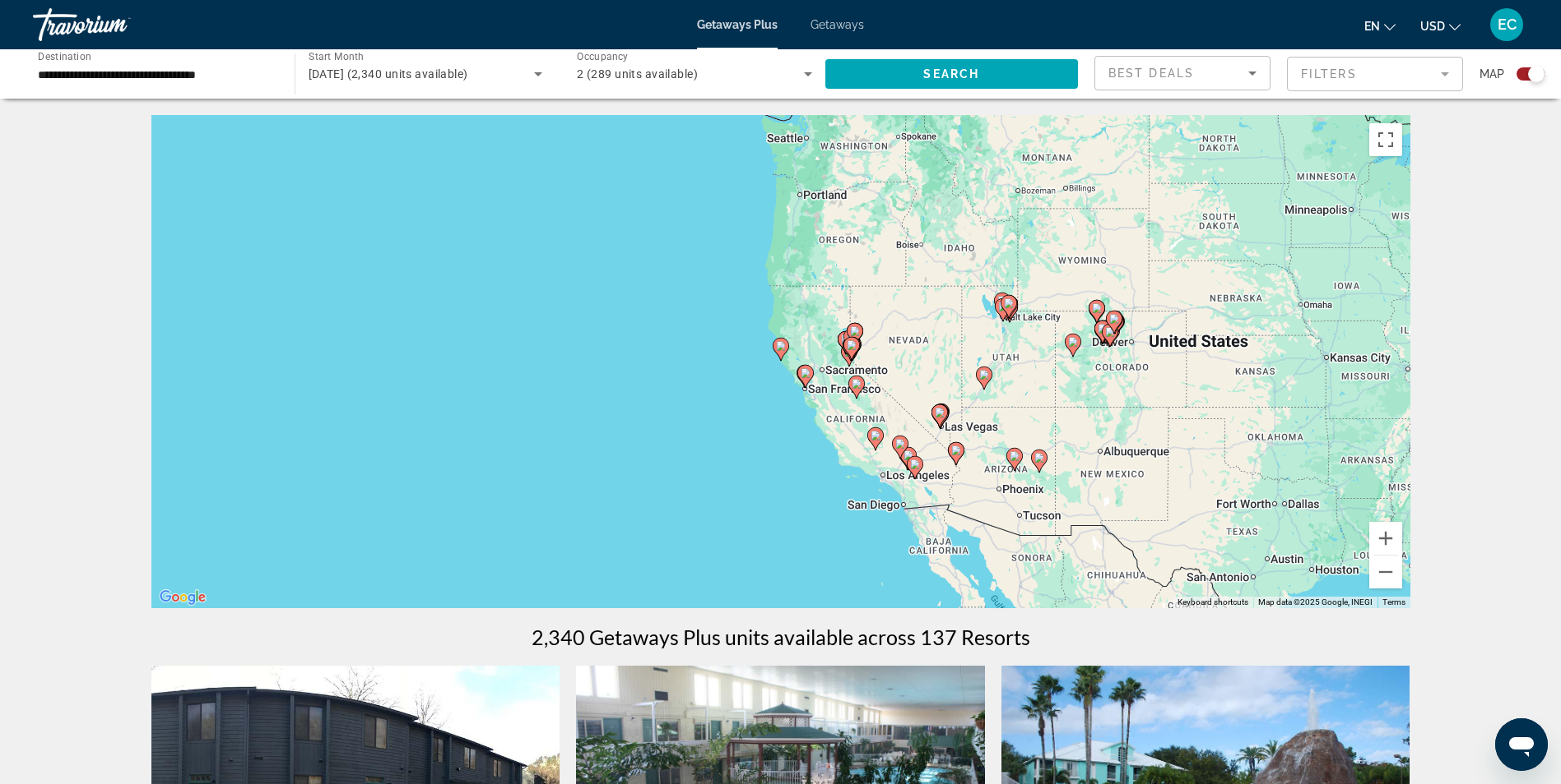
click at [784, 361] on gmp-advanced-marker "Main content" at bounding box center [780, 350] width 17 height 25
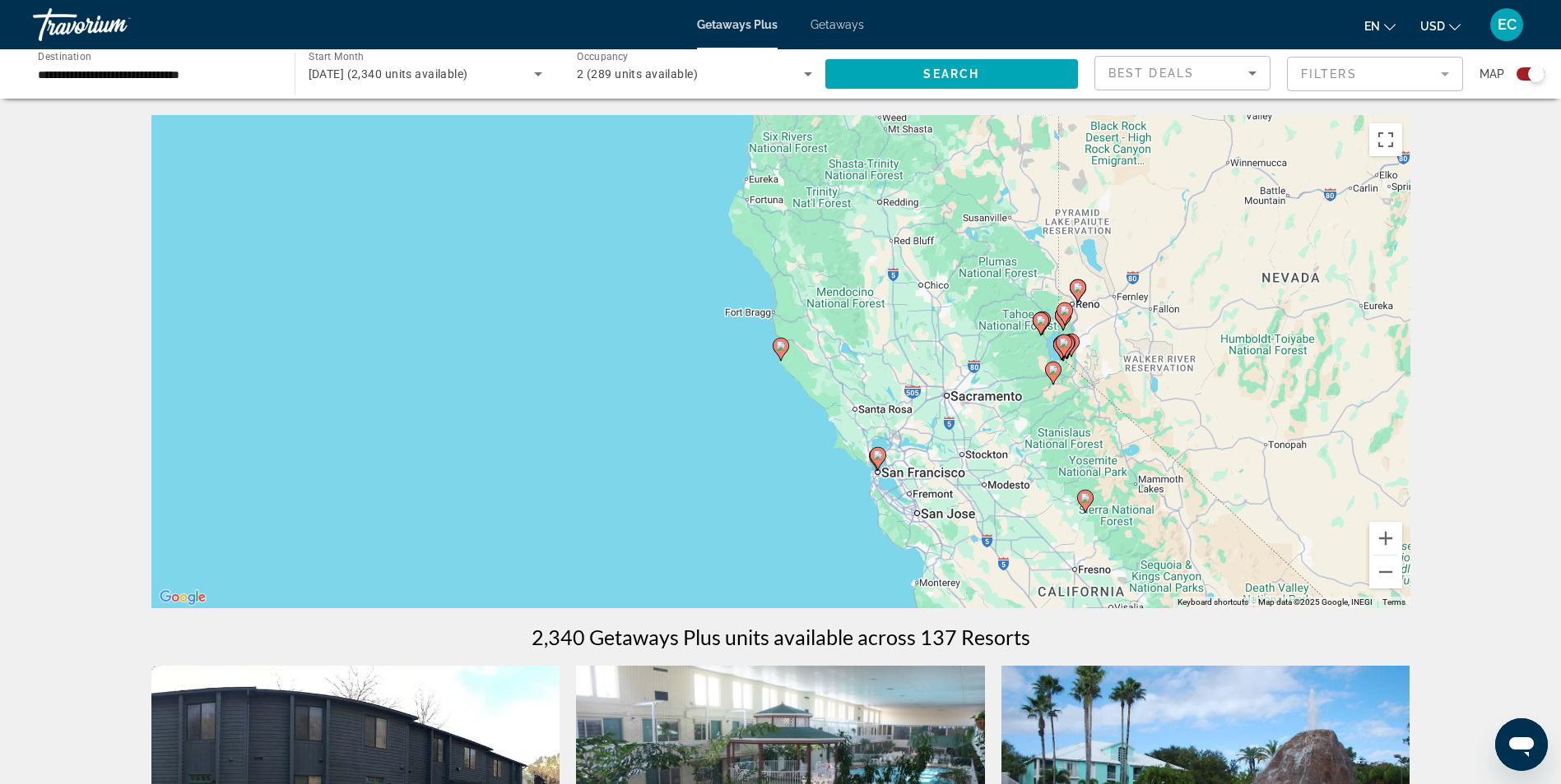
drag, startPoint x: 784, startPoint y: 361, endPoint x: 675, endPoint y: 480, distance: 161.4
click at [675, 480] on div "To activate drag with keyboard, press Alt + Enter. Once in keyboard drag state,…" at bounding box center [780, 361] width 1258 height 493
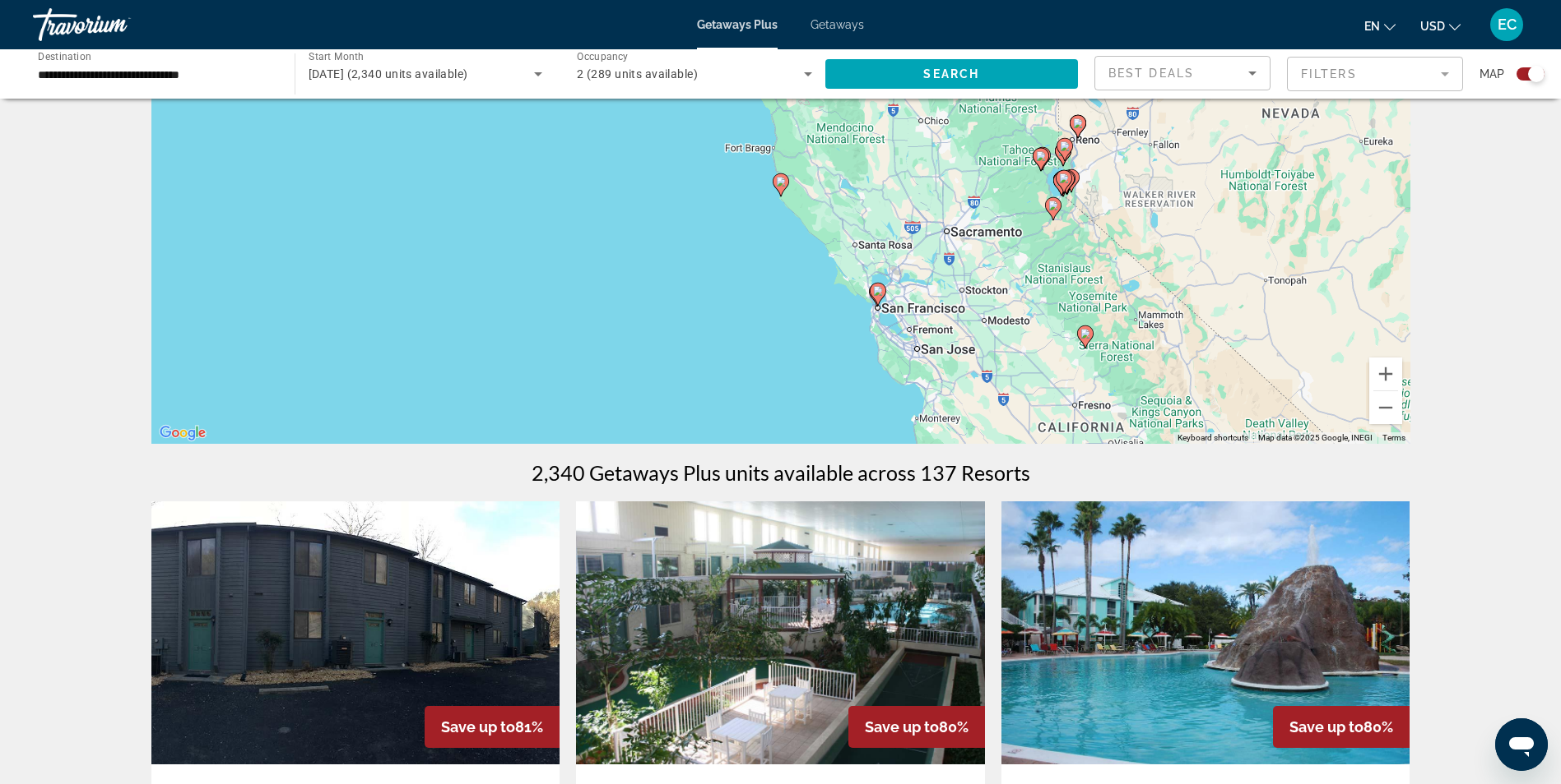
scroll to position [83, 0]
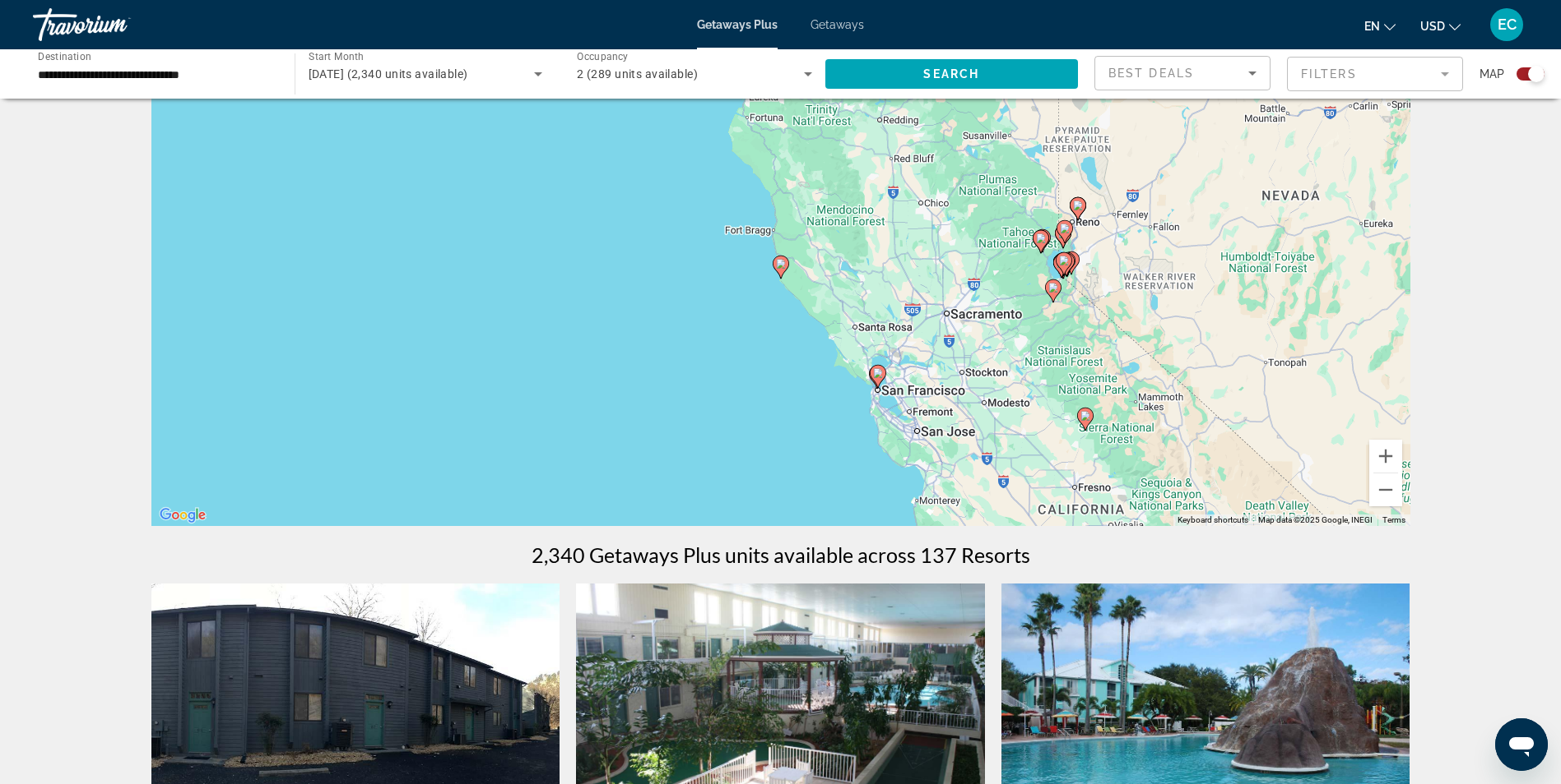
click at [762, 322] on div "To activate drag with keyboard, press Alt + Enter. Once in keyboard drag state,…" at bounding box center [780, 279] width 1258 height 493
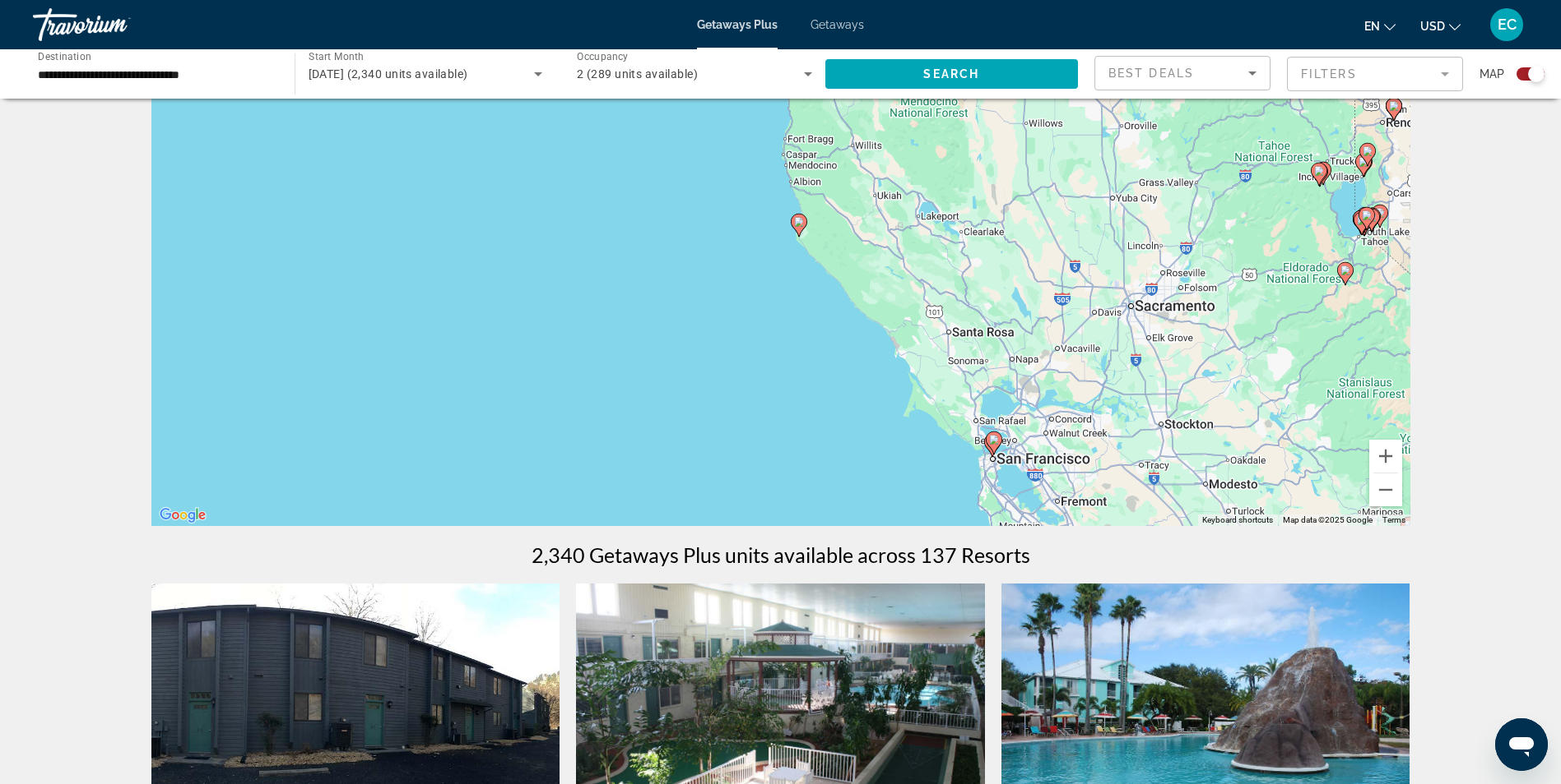
click at [762, 322] on div "To activate drag with keyboard, press Alt + Enter. Once in keyboard drag state,…" at bounding box center [780, 279] width 1258 height 493
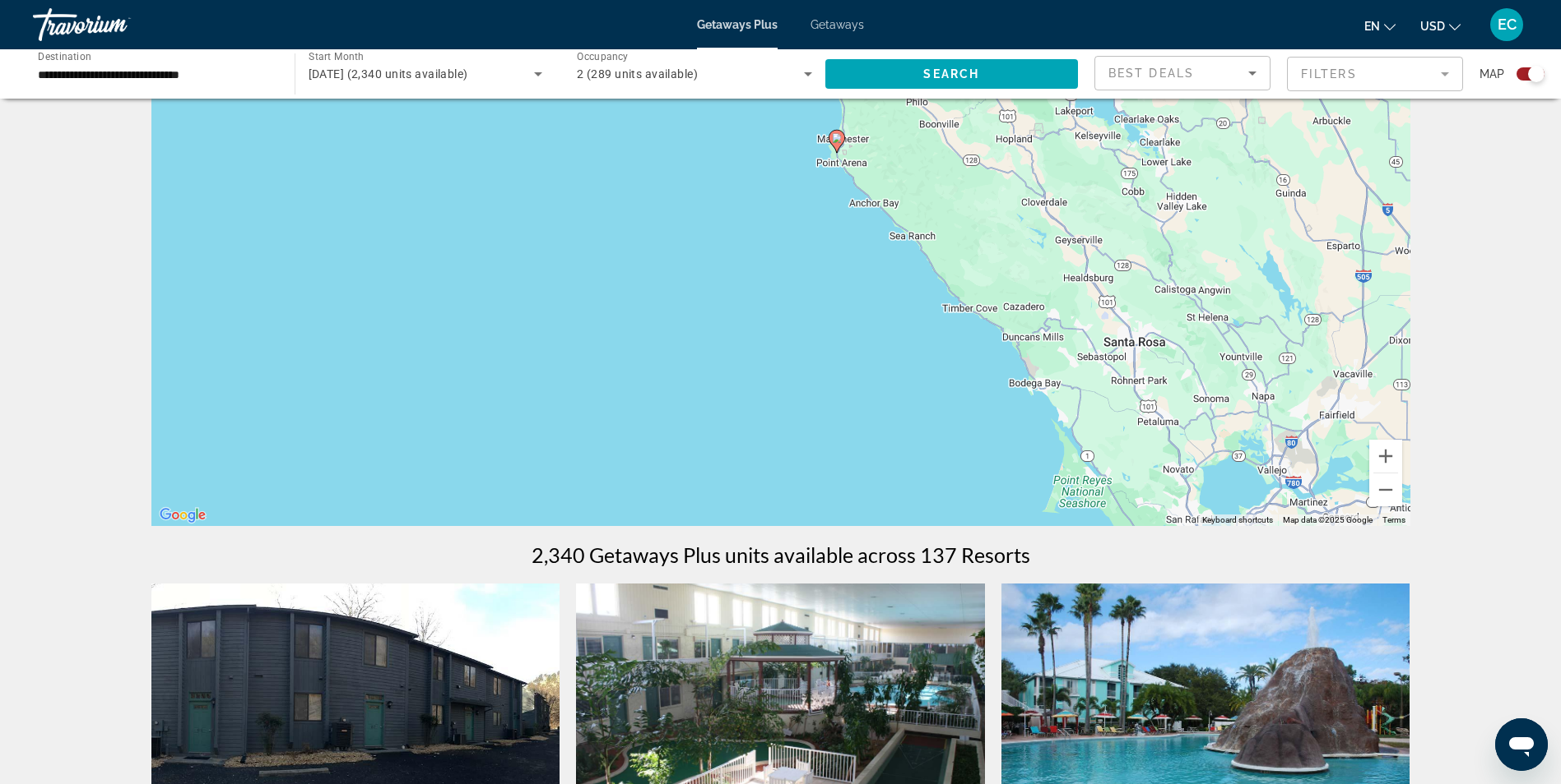
drag, startPoint x: 762, startPoint y: 322, endPoint x: 711, endPoint y: 356, distance: 61.3
click at [711, 356] on div "To activate drag with keyboard, press Alt + Enter. Once in keyboard drag state,…" at bounding box center [780, 279] width 1258 height 493
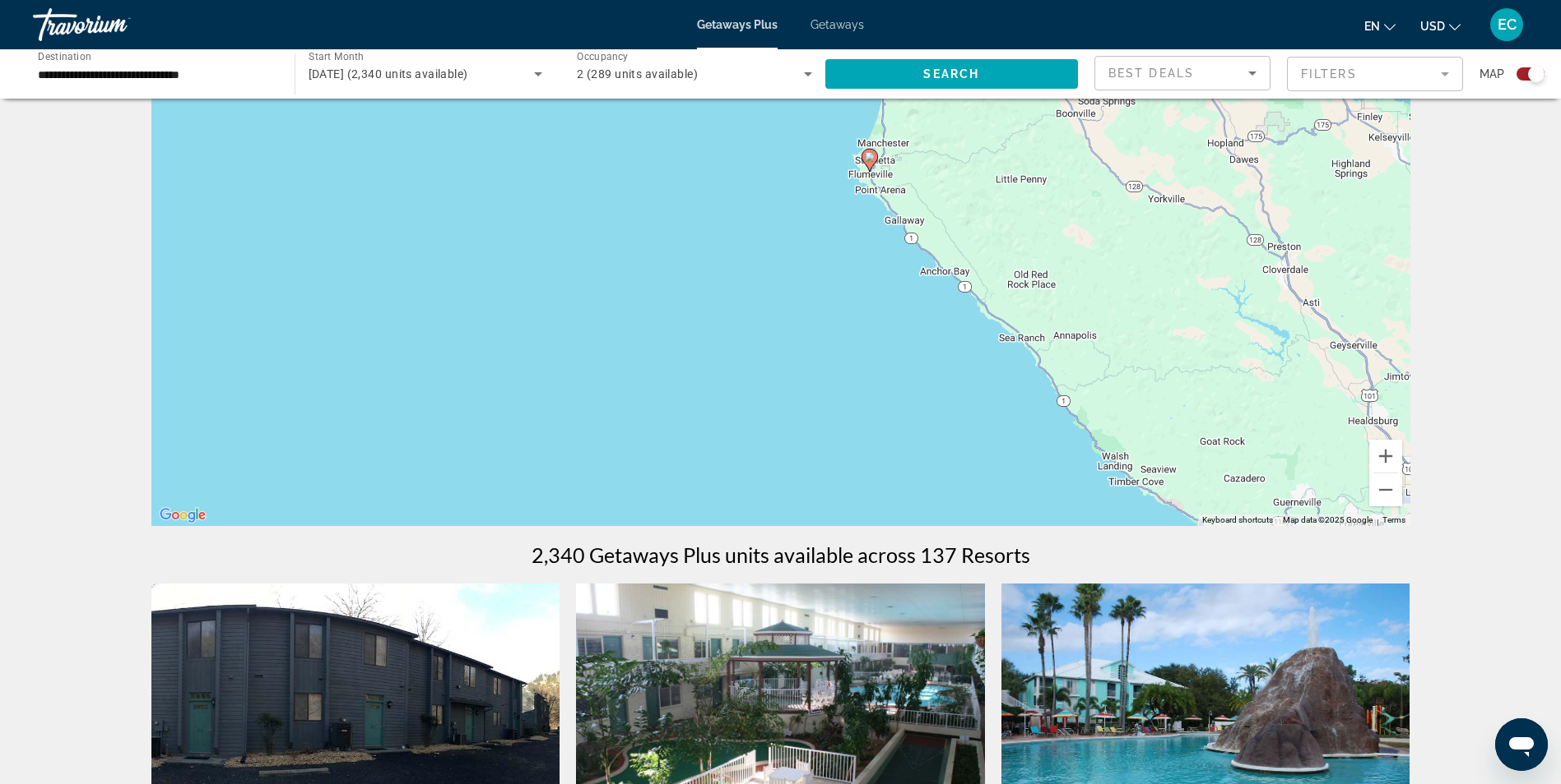
drag, startPoint x: 1045, startPoint y: 323, endPoint x: 952, endPoint y: 546, distance: 241.6
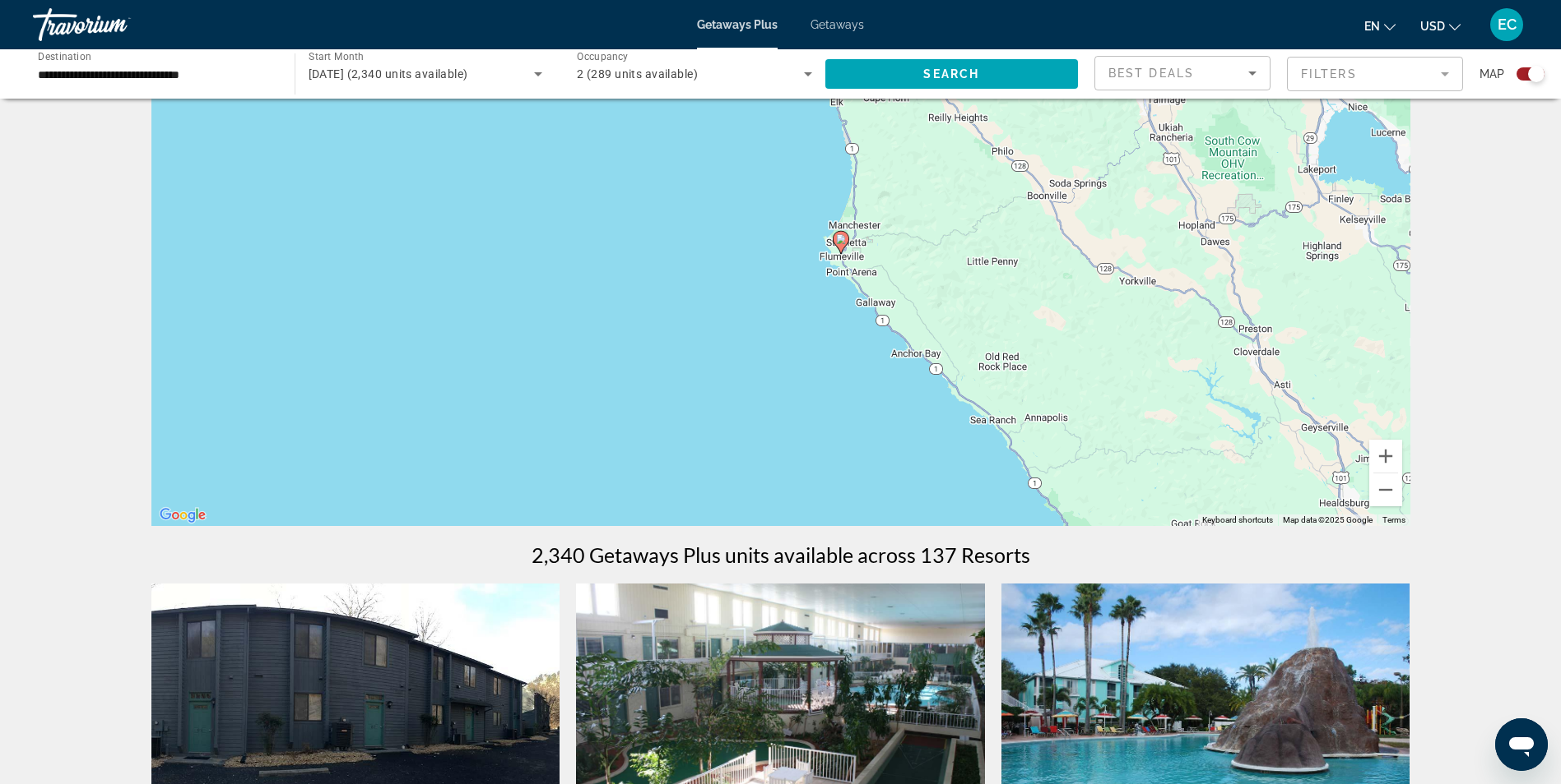
drag, startPoint x: 902, startPoint y: 335, endPoint x: 872, endPoint y: 421, distance: 91.1
click at [872, 421] on div "To activate drag with keyboard, press Alt + Enter. Once in keyboard drag state,…" at bounding box center [780, 279] width 1258 height 493
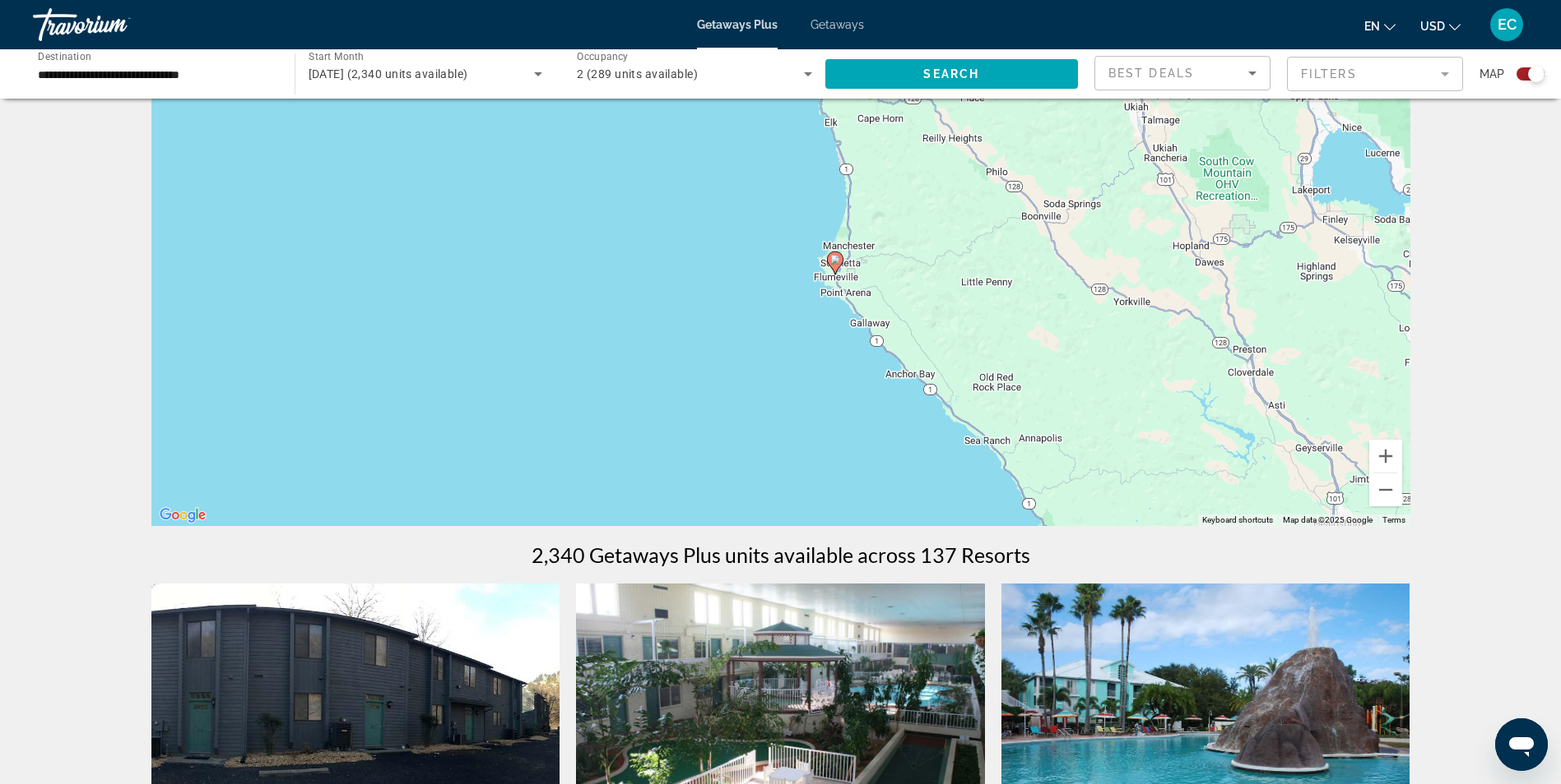
click at [807, 392] on div "To activate drag with keyboard, press Alt + Enter. Once in keyboard drag state,…" at bounding box center [780, 279] width 1258 height 493
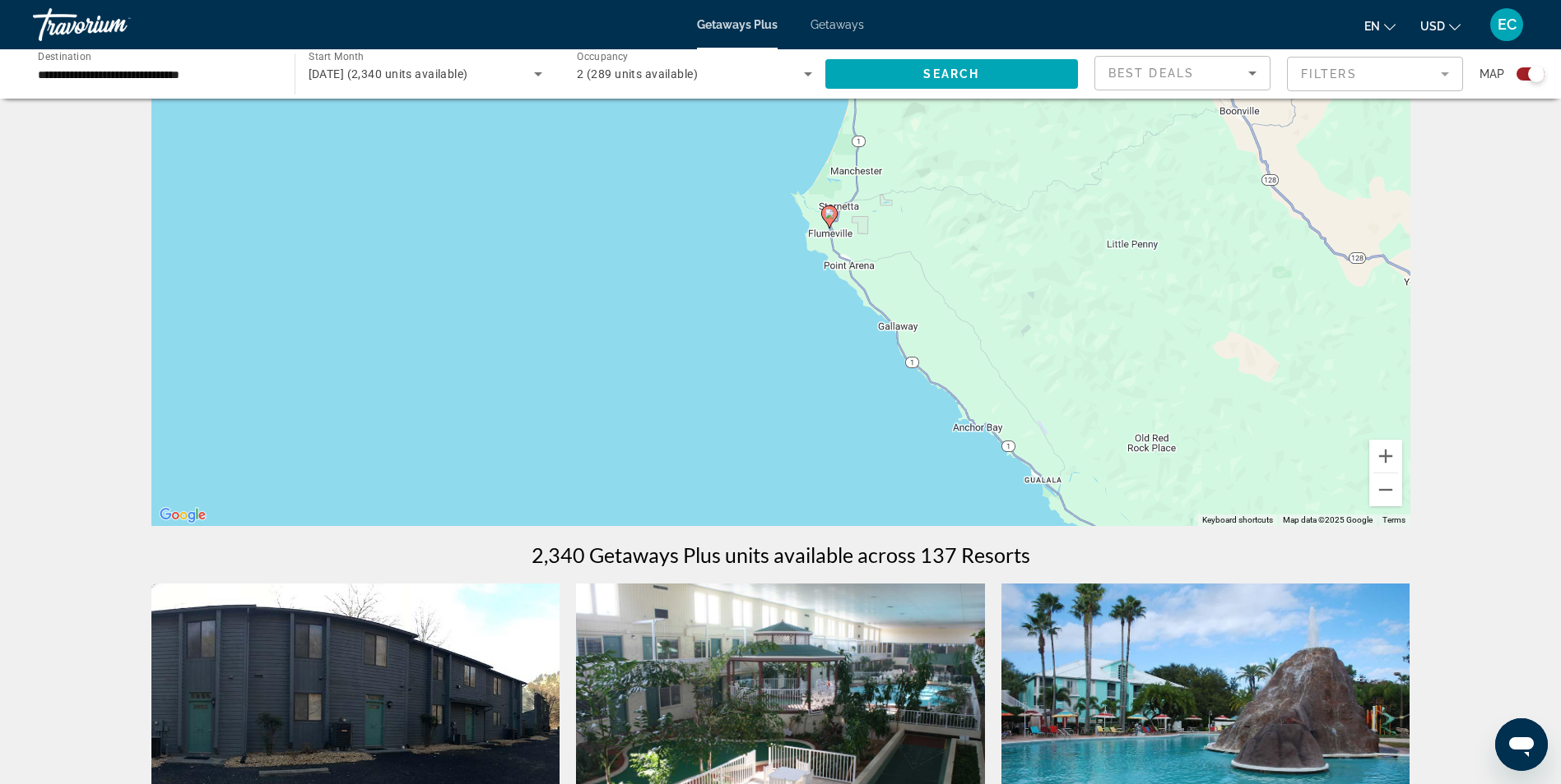
drag, startPoint x: 807, startPoint y: 392, endPoint x: 740, endPoint y: 347, distance: 80.7
click at [740, 347] on div "To activate drag with keyboard, press Alt + Enter. Once in keyboard drag state,…" at bounding box center [780, 279] width 1258 height 493
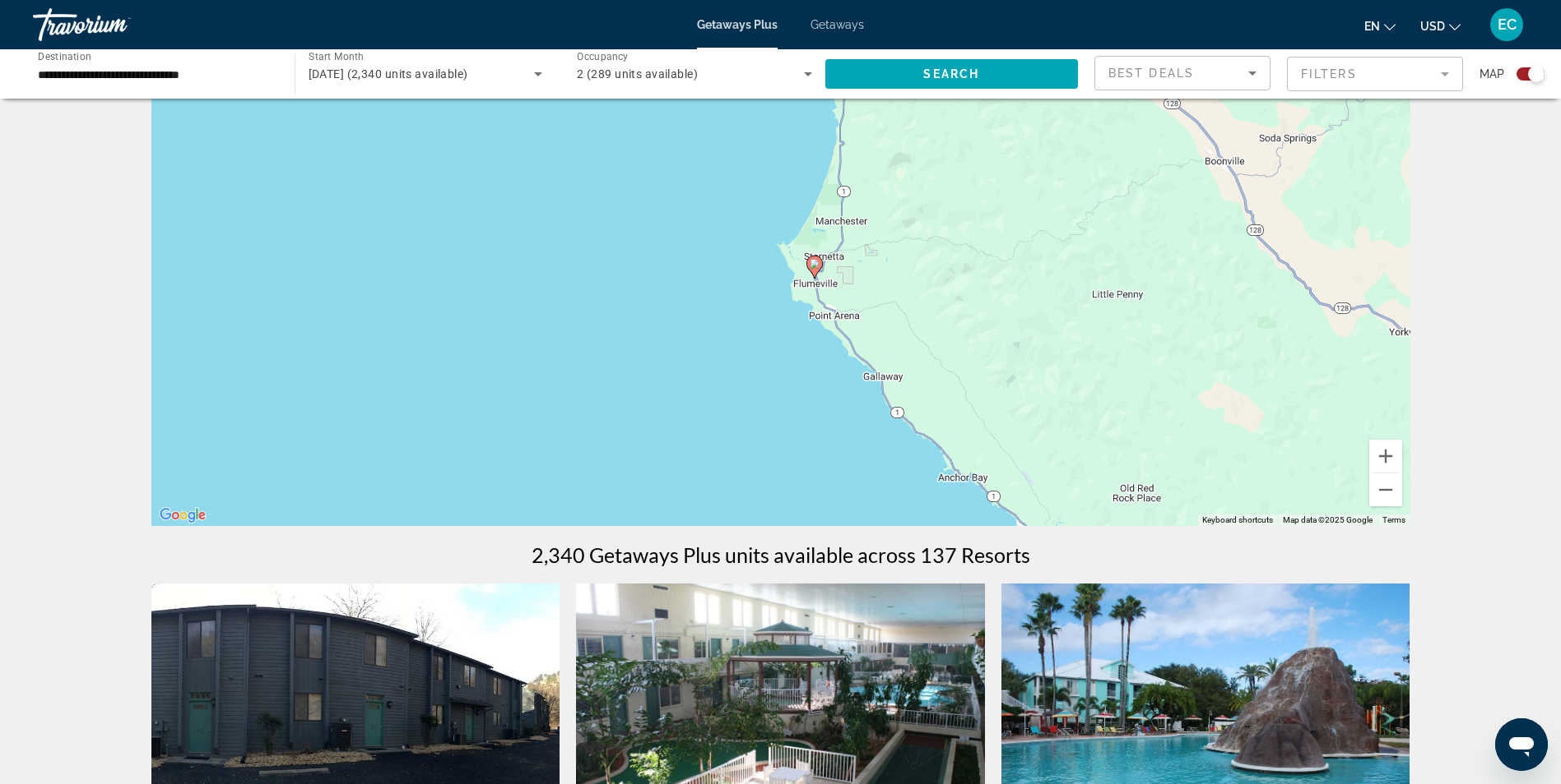
click at [740, 347] on div "To activate drag with keyboard, press Alt + Enter. Once in keyboard drag state,…" at bounding box center [780, 279] width 1258 height 493
click at [740, 346] on div "To activate drag with keyboard, press Alt + Enter. Once in keyboard drag state,…" at bounding box center [780, 279] width 1258 height 493
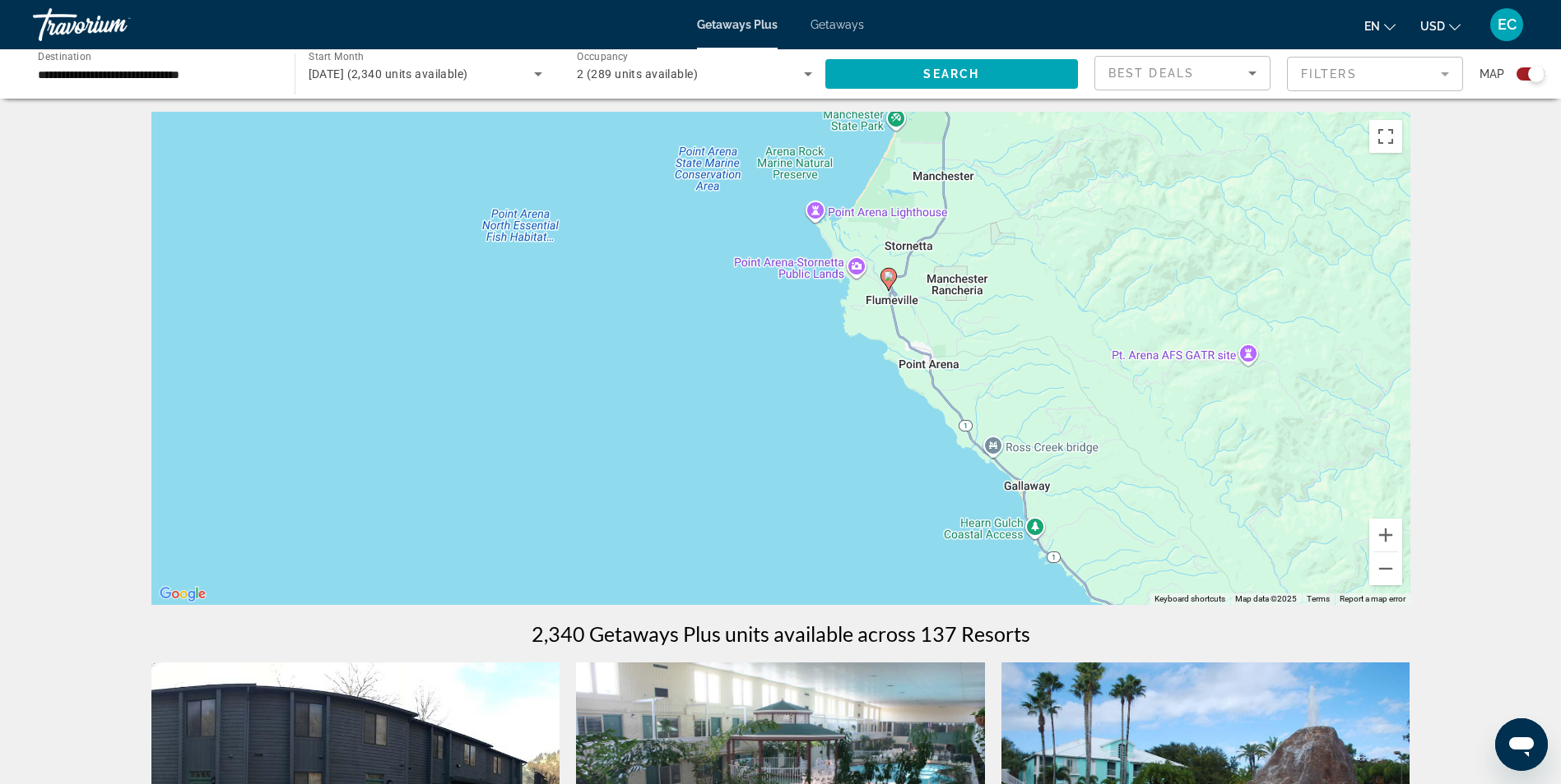
scroll to position [0, 0]
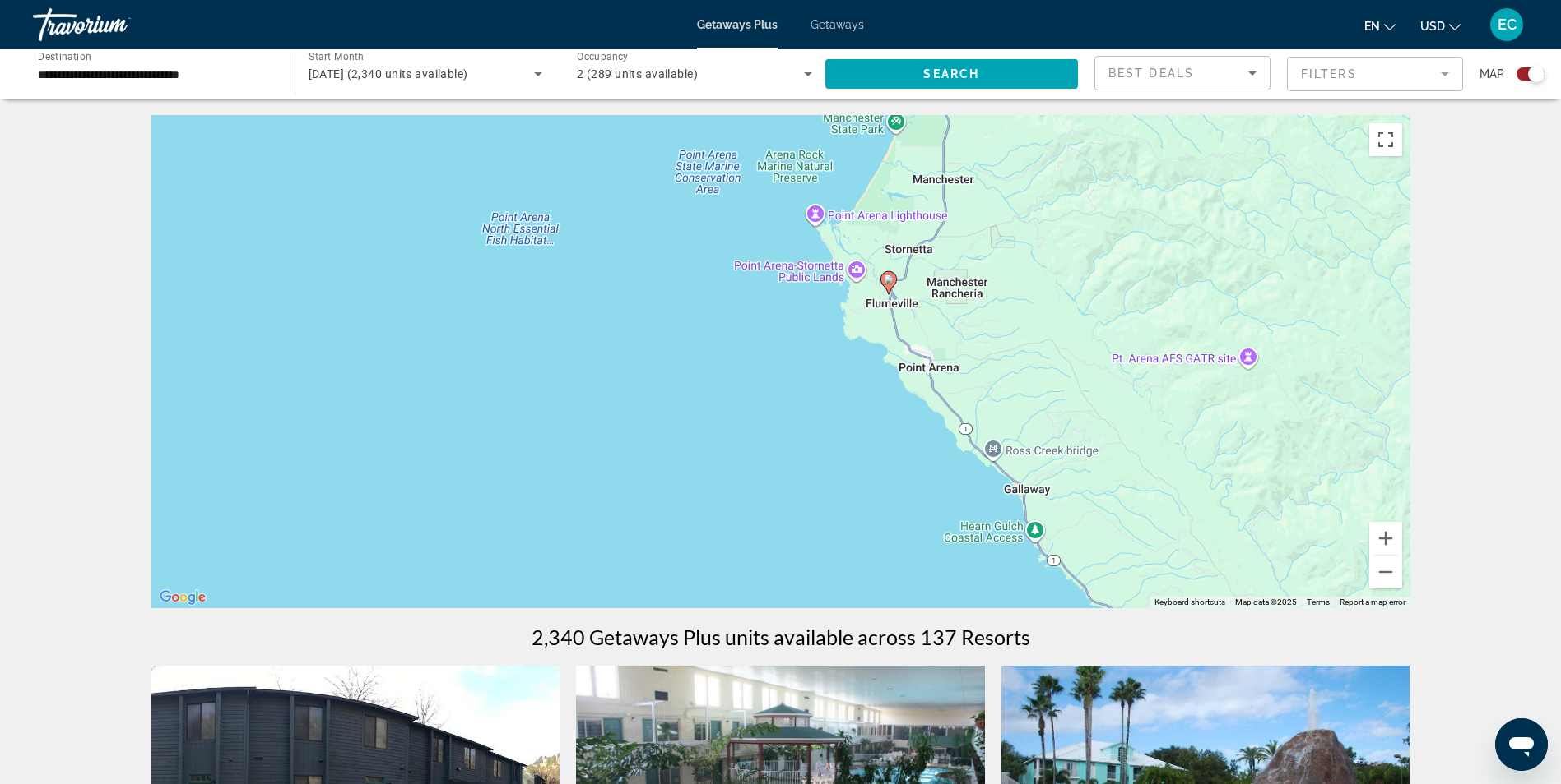
click at [886, 295] on div "To activate drag with keyboard, press Alt + Enter. Once in keyboard drag state,…" at bounding box center [780, 361] width 1258 height 493
click at [888, 289] on icon "Main content" at bounding box center [887, 283] width 15 height 21
type input "**********"
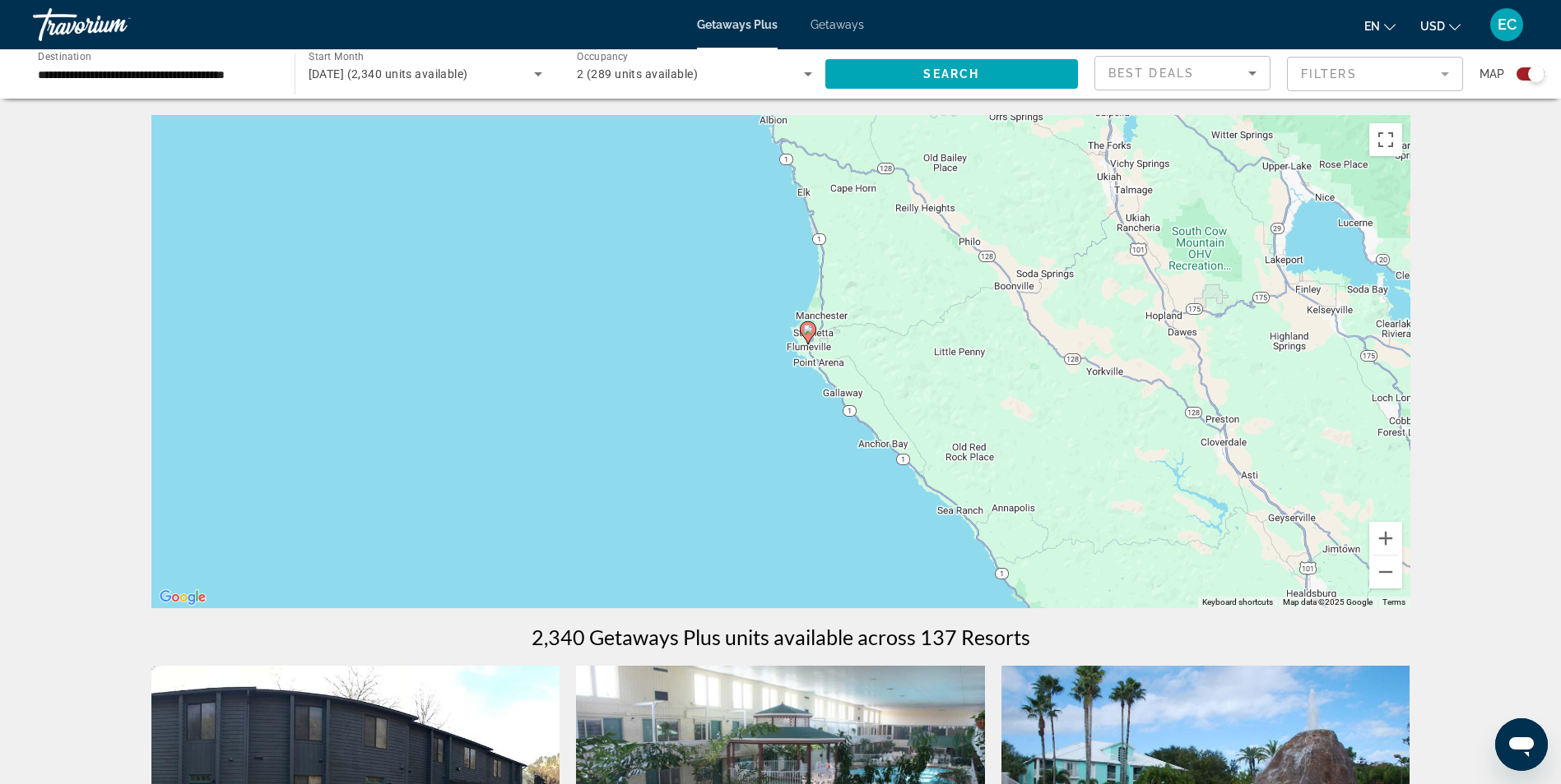
click at [777, 376] on div "To navigate, press the arrow keys. To activate drag with keyboard, press Alt + …" at bounding box center [780, 361] width 1258 height 493
click at [777, 376] on div "To activate drag with keyboard, press Alt + Enter. Once in keyboard drag state,…" at bounding box center [780, 361] width 1258 height 493
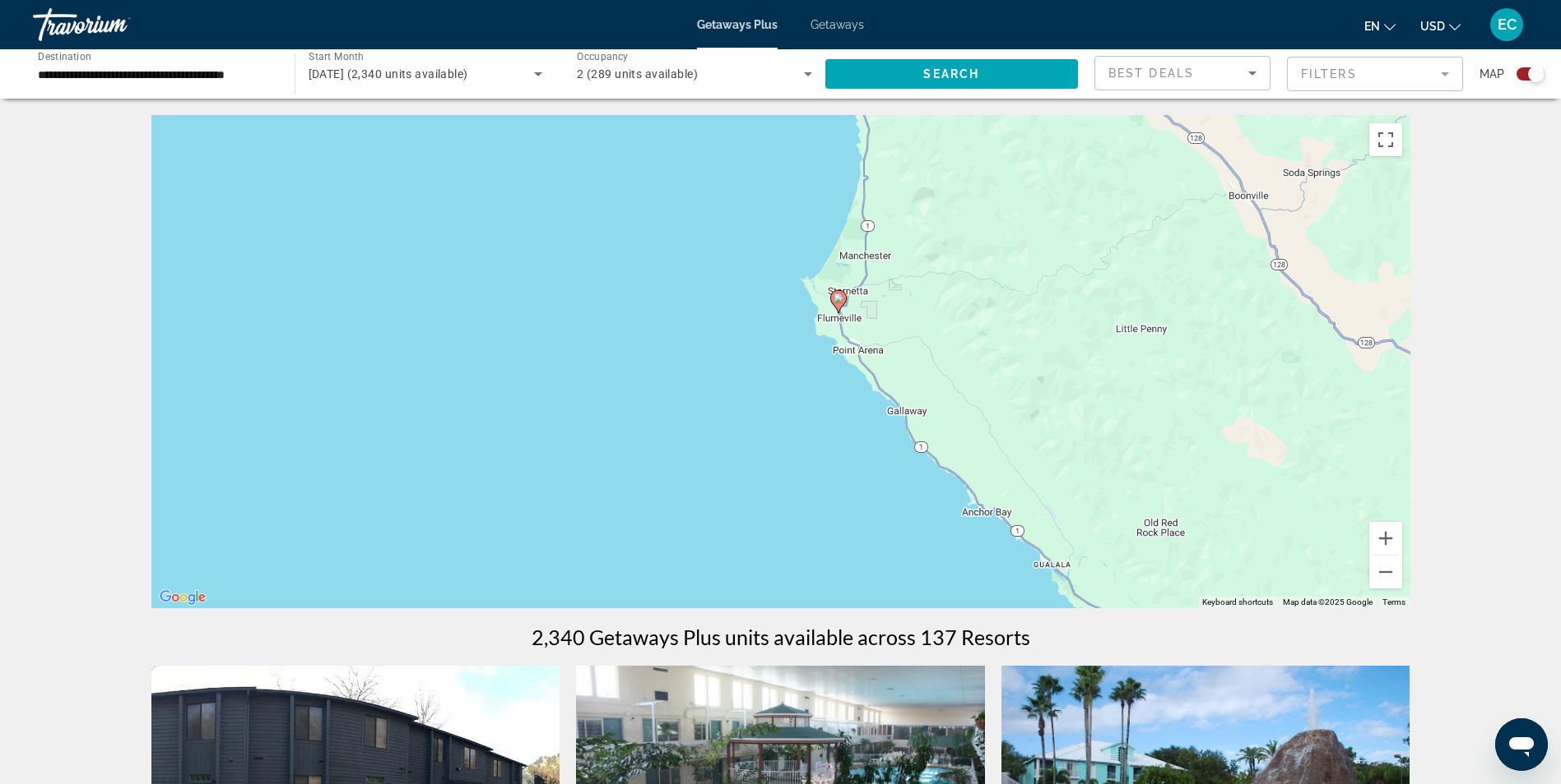
click at [777, 376] on div "To activate drag with keyboard, press Alt + Enter. Once in keyboard drag state,…" at bounding box center [780, 361] width 1258 height 493
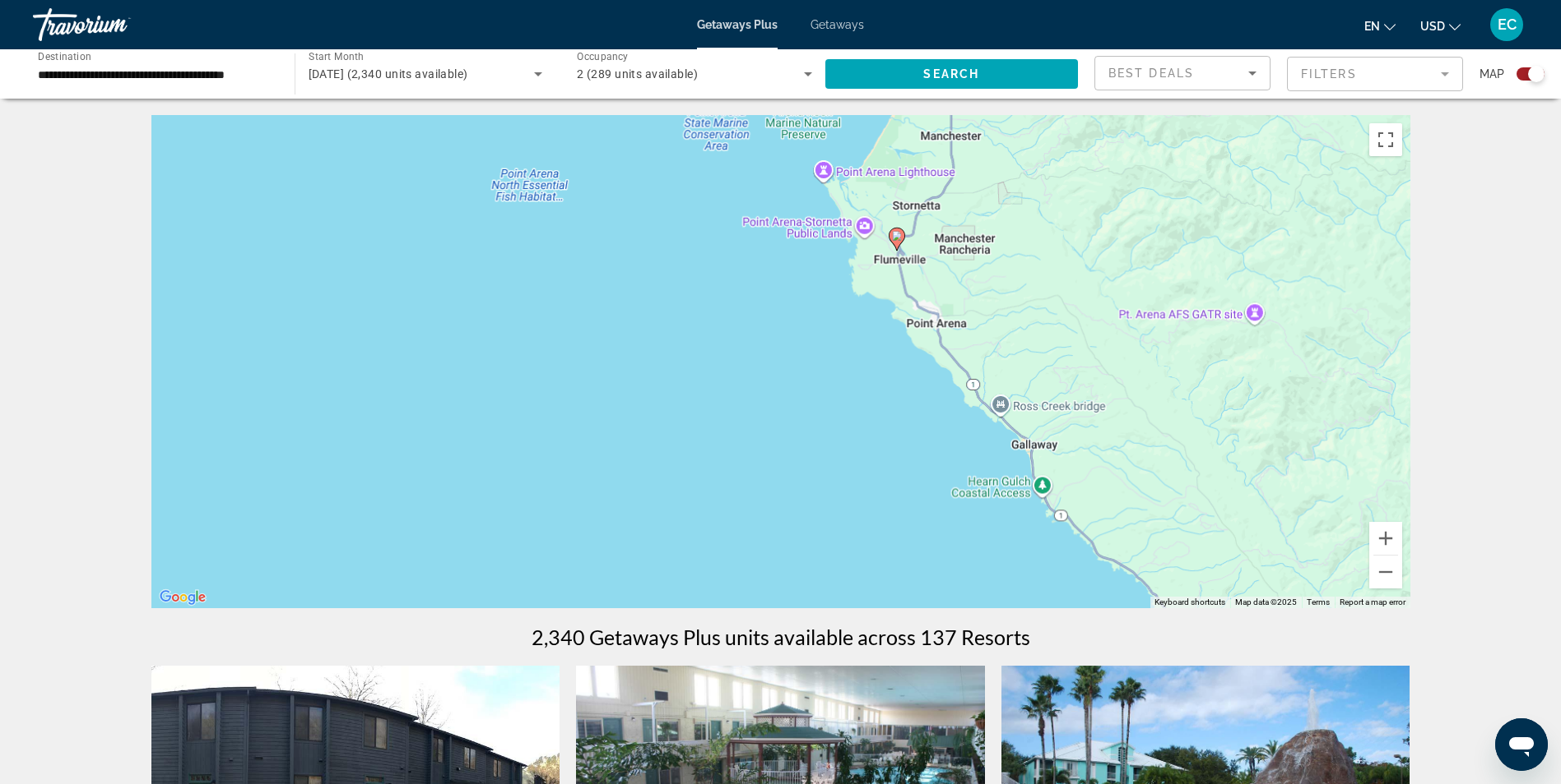
click at [777, 376] on div "To activate drag with keyboard, press Alt + Enter. Once in keyboard drag state,…" at bounding box center [780, 361] width 1258 height 493
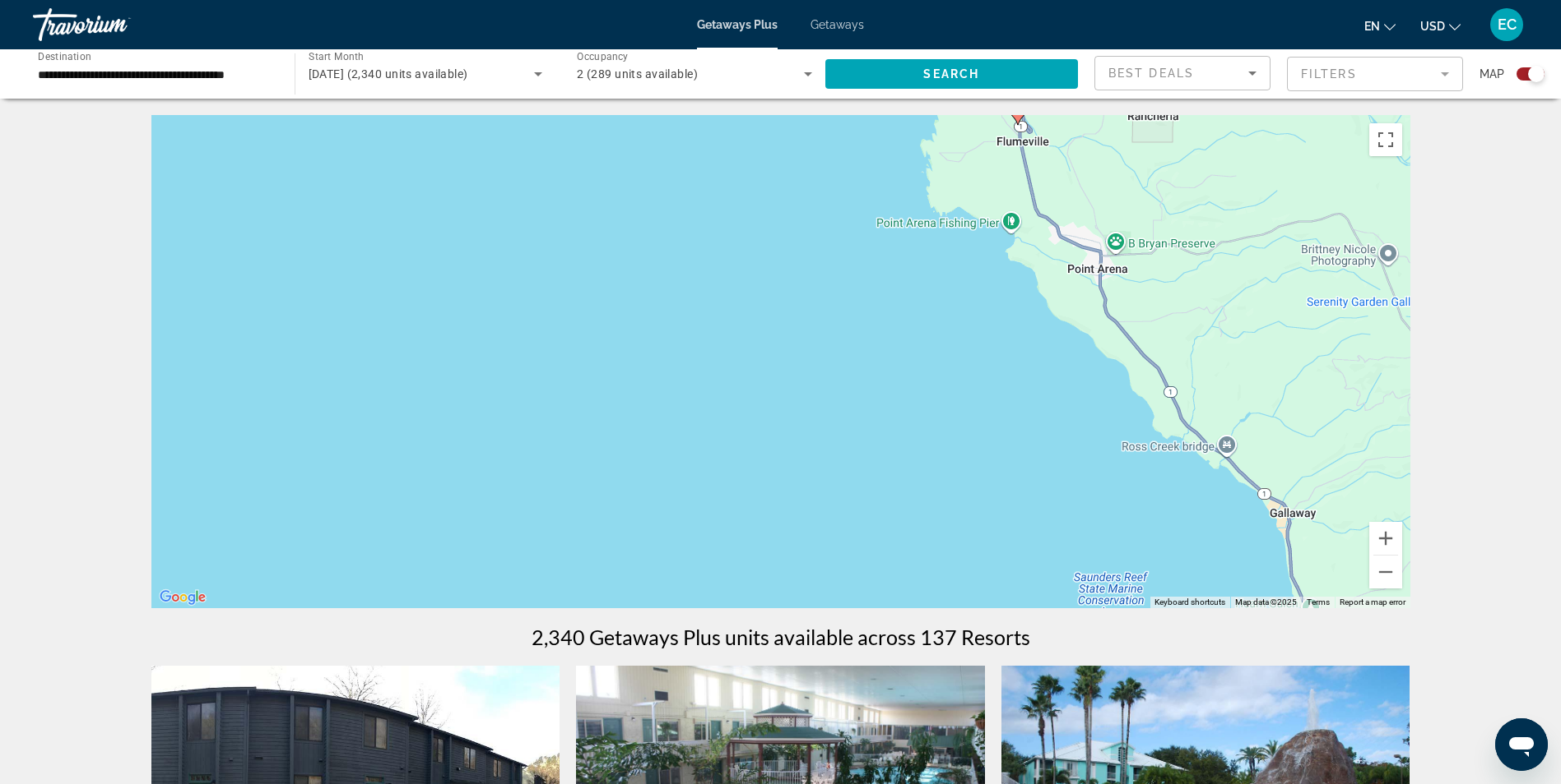
click at [777, 375] on div "To activate drag with keyboard, press Alt + Enter. Once in keyboard drag state,…" at bounding box center [780, 361] width 1258 height 493
click at [778, 374] on div "To activate drag with keyboard, press Alt + Enter. Once in keyboard drag state,…" at bounding box center [780, 361] width 1258 height 493
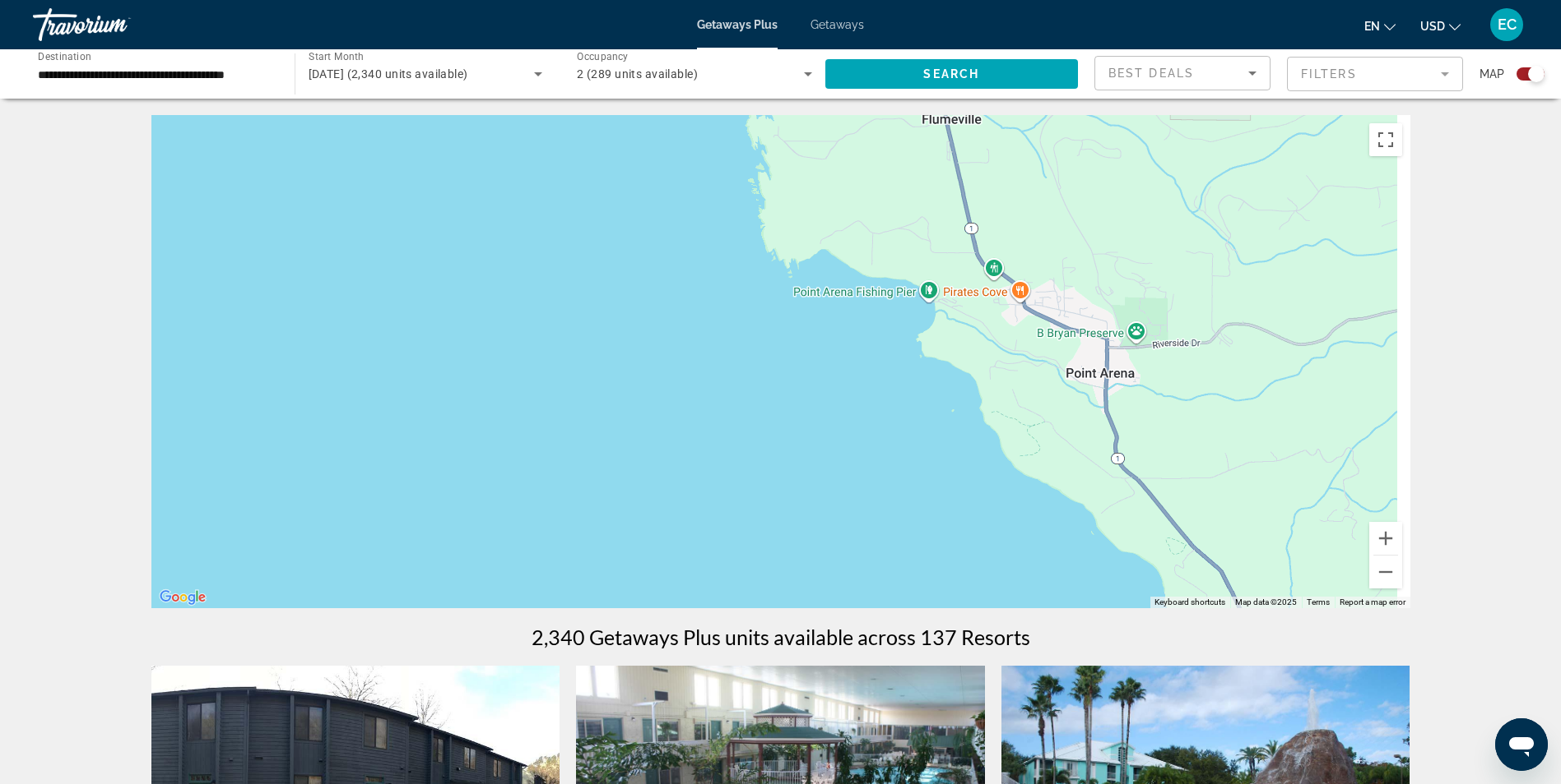
drag, startPoint x: 1076, startPoint y: 292, endPoint x: 733, endPoint y: 544, distance: 425.6
click at [733, 544] on div "Main content" at bounding box center [780, 361] width 1258 height 493
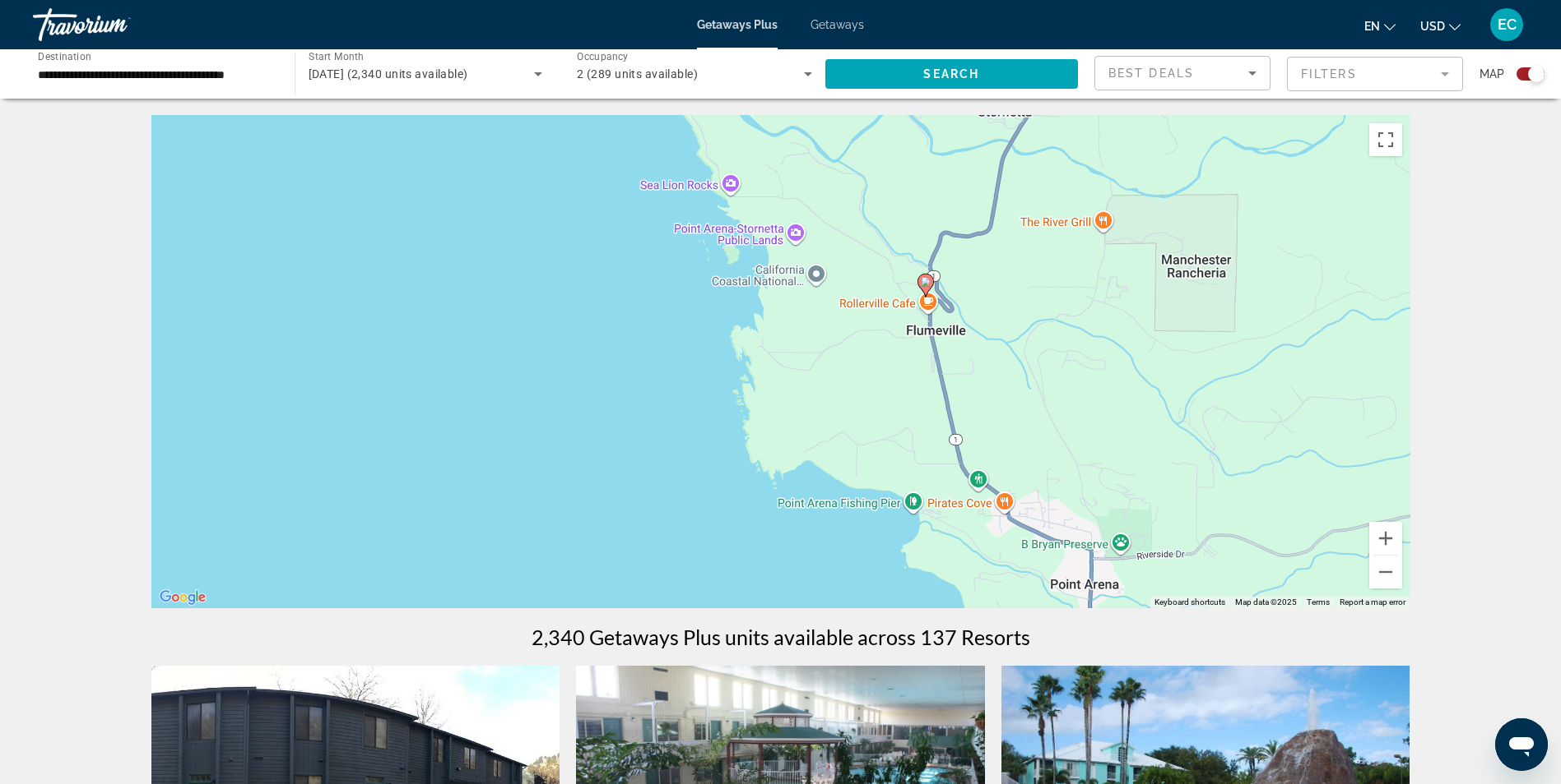
drag, startPoint x: 767, startPoint y: 427, endPoint x: 785, endPoint y: 567, distance: 141.2
click at [785, 567] on div "To activate drag with keyboard, press Alt + Enter. Once in keyboard drag state,…" at bounding box center [780, 361] width 1258 height 493
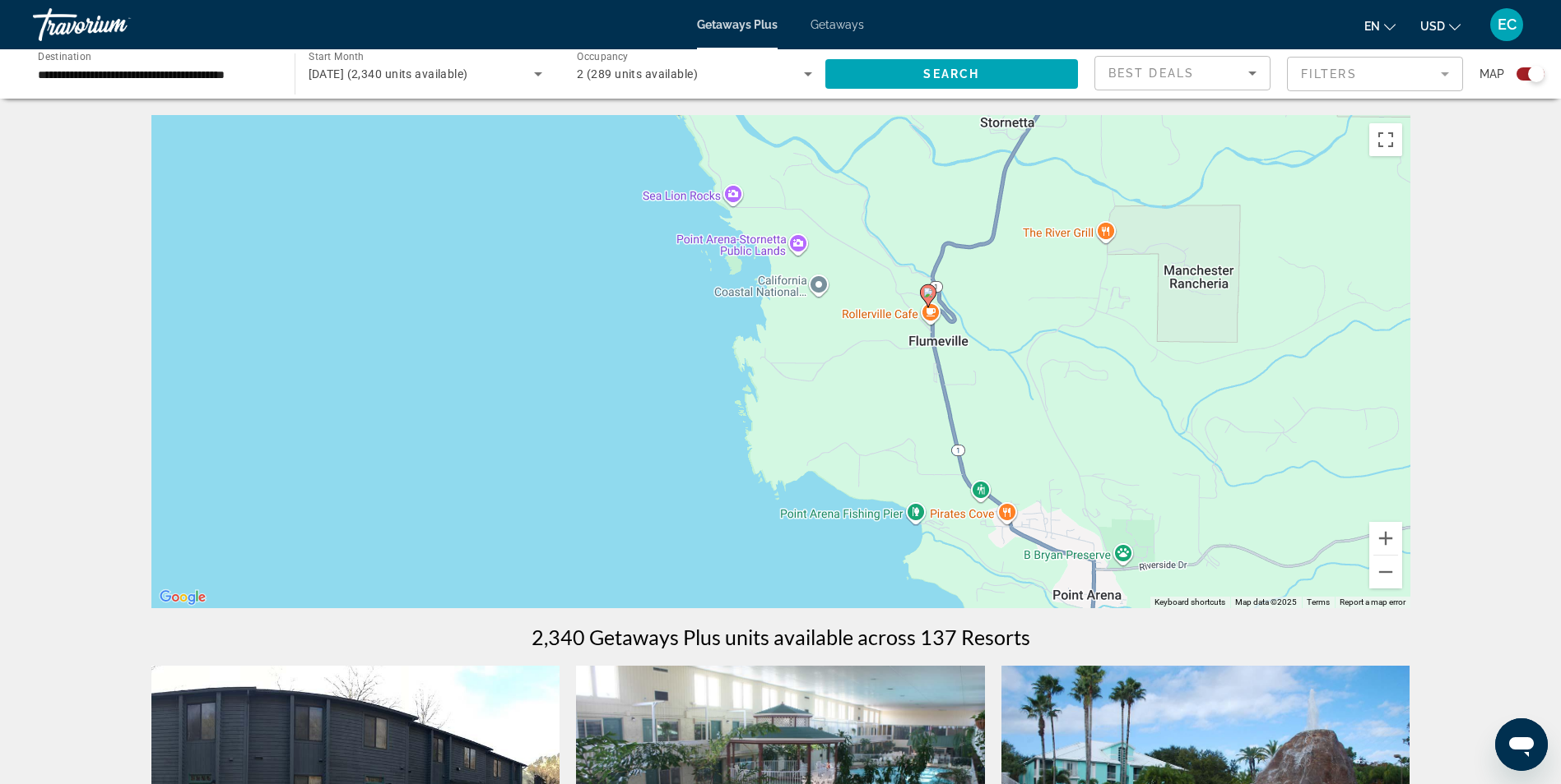
click at [675, 330] on div "To activate drag with keyboard, press Alt + Enter. Once in keyboard drag state,…" at bounding box center [780, 361] width 1258 height 493
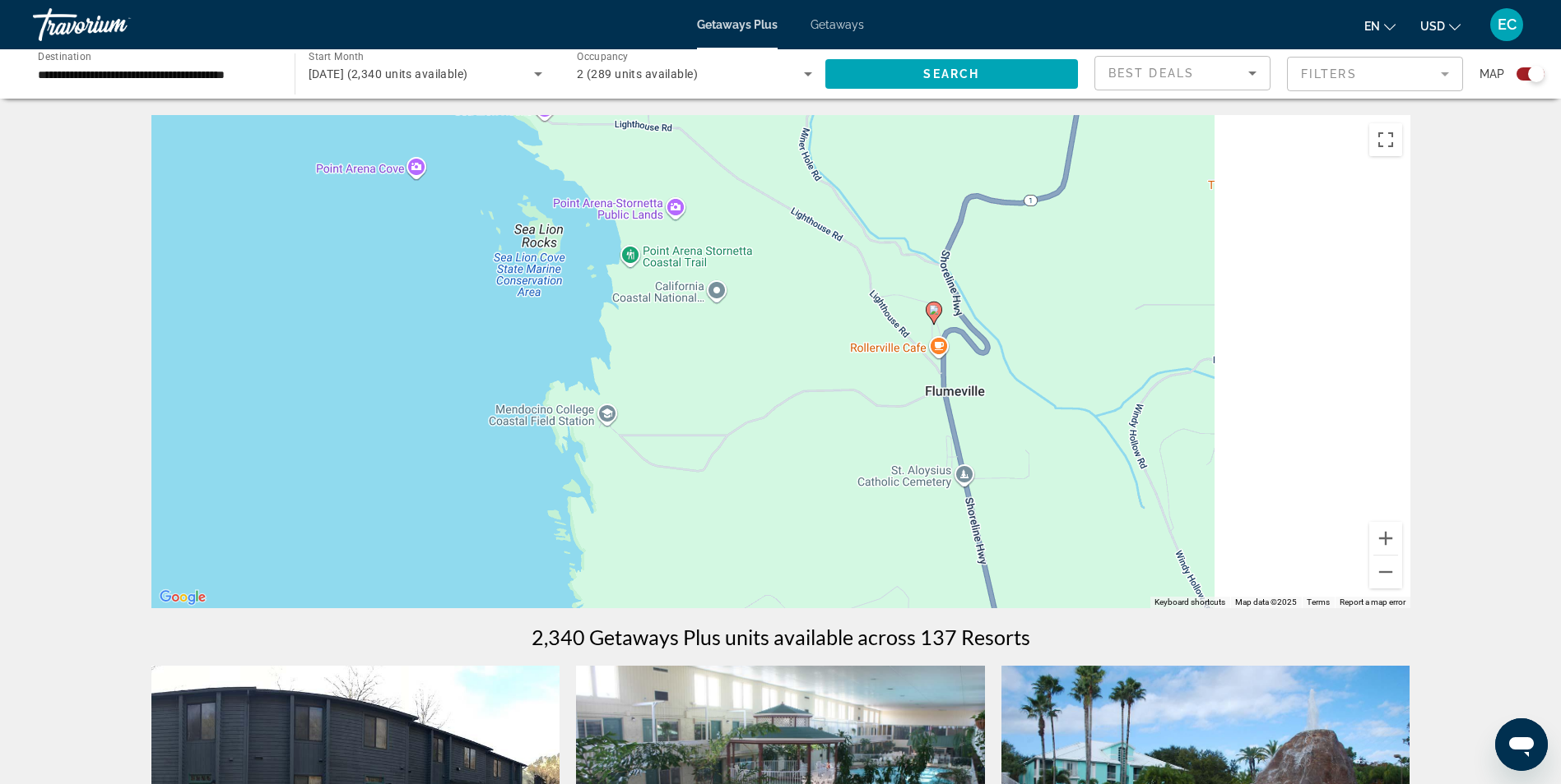
drag, startPoint x: 1072, startPoint y: 363, endPoint x: 821, endPoint y: 401, distance: 253.9
click at [821, 402] on div "To activate drag with keyboard, press Alt + Enter. Once in keyboard drag state,…" at bounding box center [780, 361] width 1258 height 493
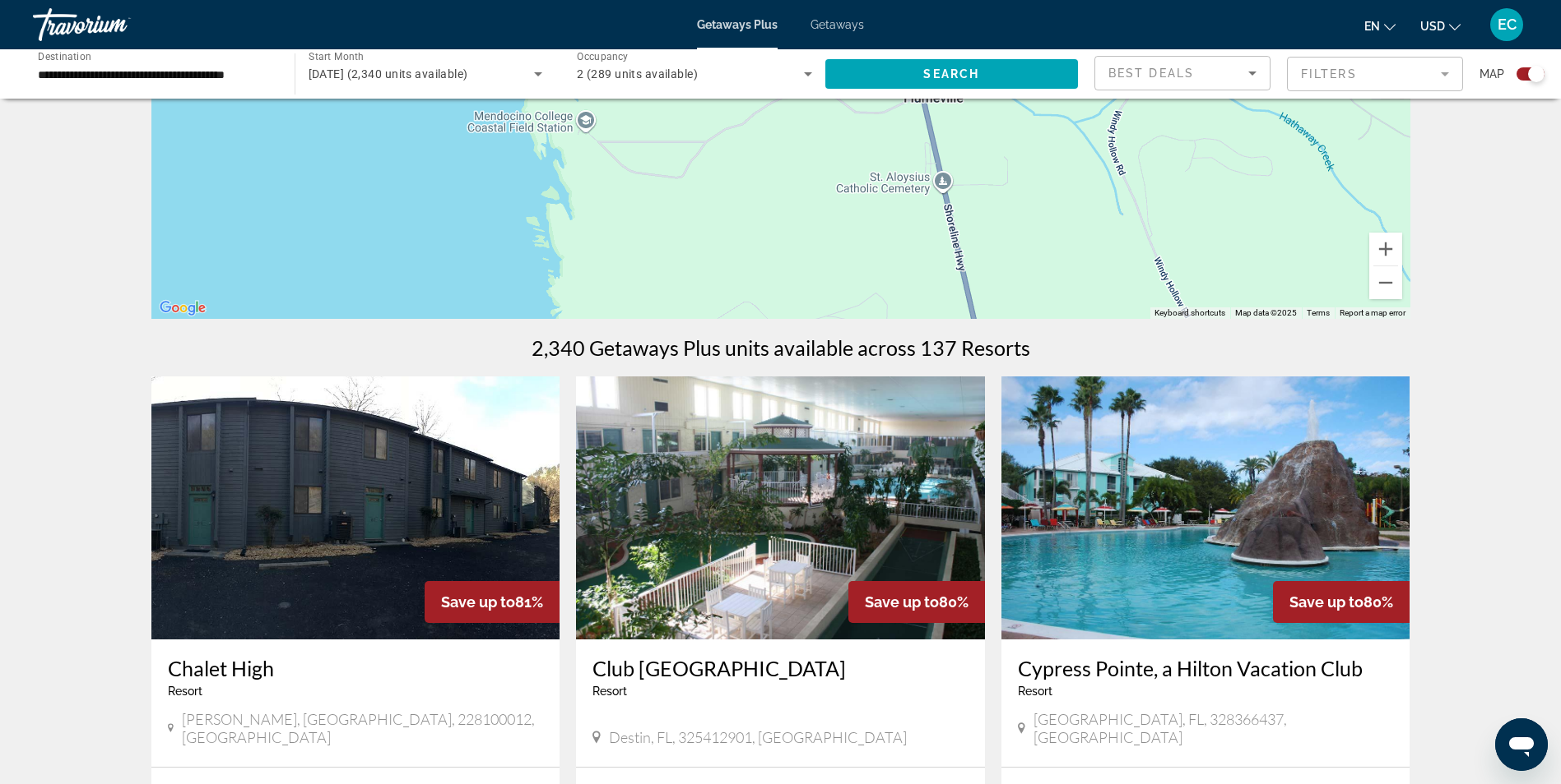
scroll to position [247, 0]
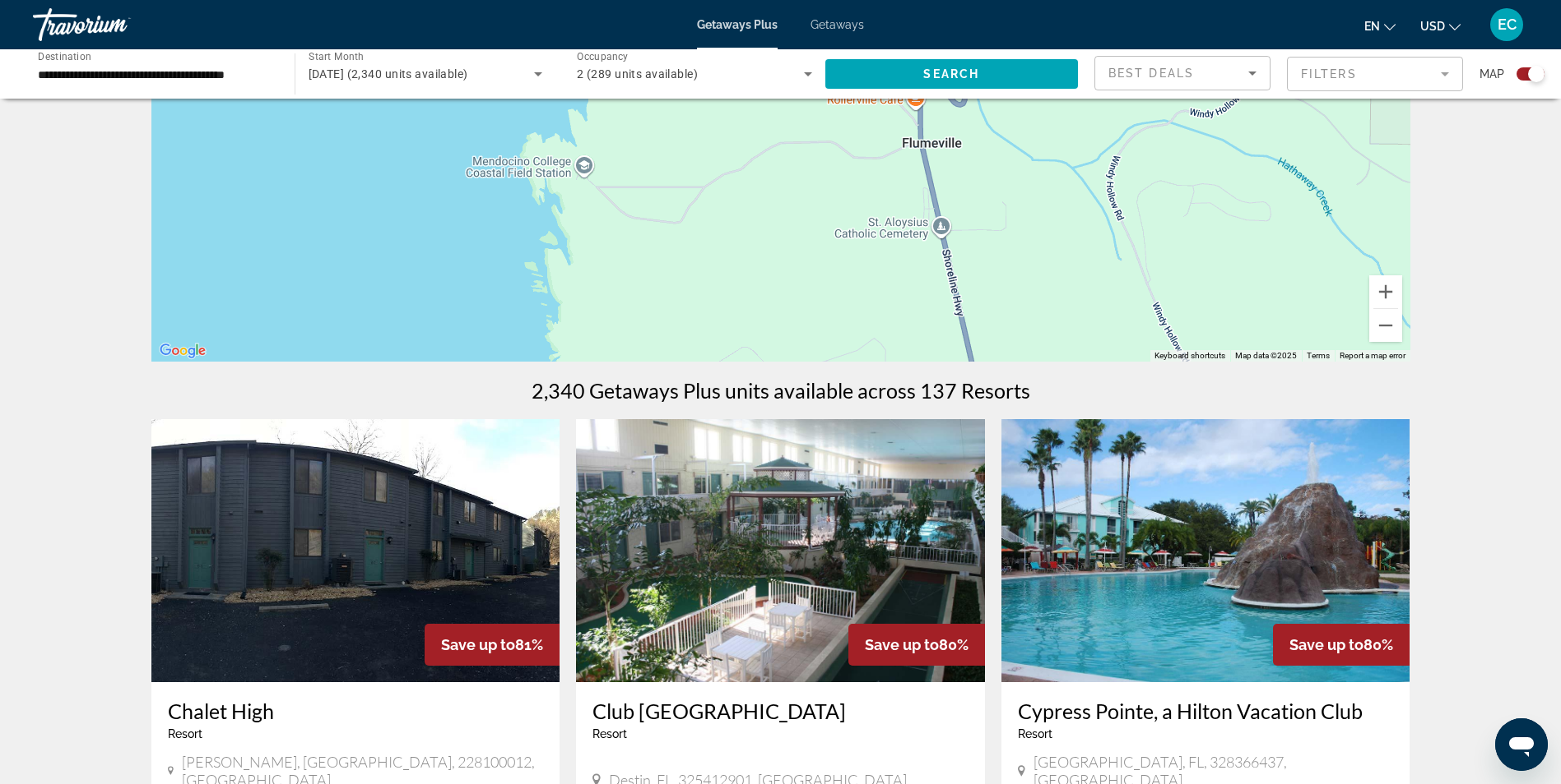
click at [857, 288] on div "To activate drag with keyboard, press Alt + Enter. Once in keyboard drag state,…" at bounding box center [780, 114] width 1258 height 493
click at [854, 289] on div "To activate drag with keyboard, press Alt + Enter. Once in keyboard drag state,…" at bounding box center [780, 114] width 1258 height 493
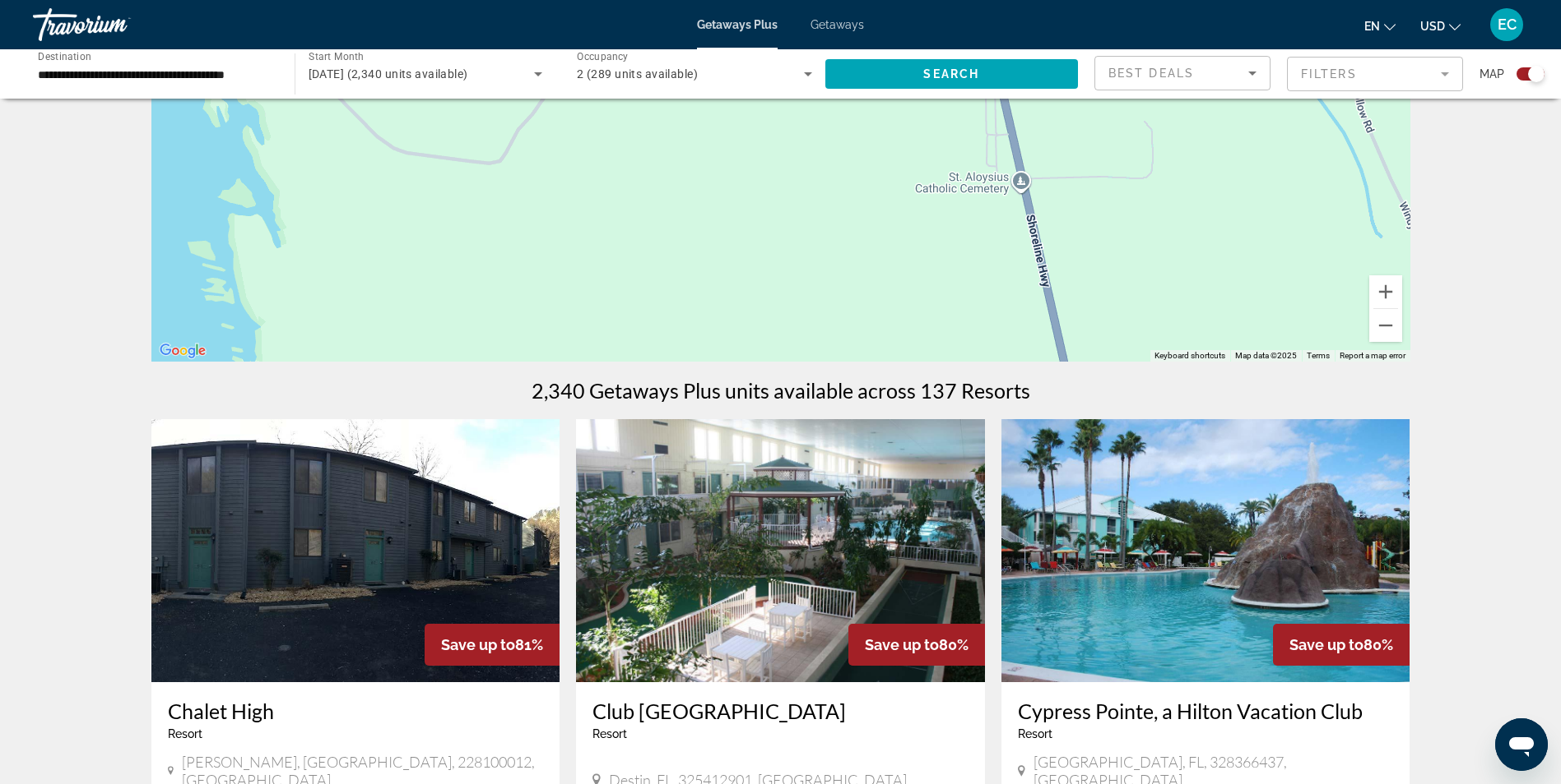
click at [854, 289] on div "To activate drag with keyboard, press Alt + Enter. Once in keyboard drag state,…" at bounding box center [780, 114] width 1258 height 493
click at [1387, 323] on button "Zoom out" at bounding box center [1385, 325] width 33 height 33
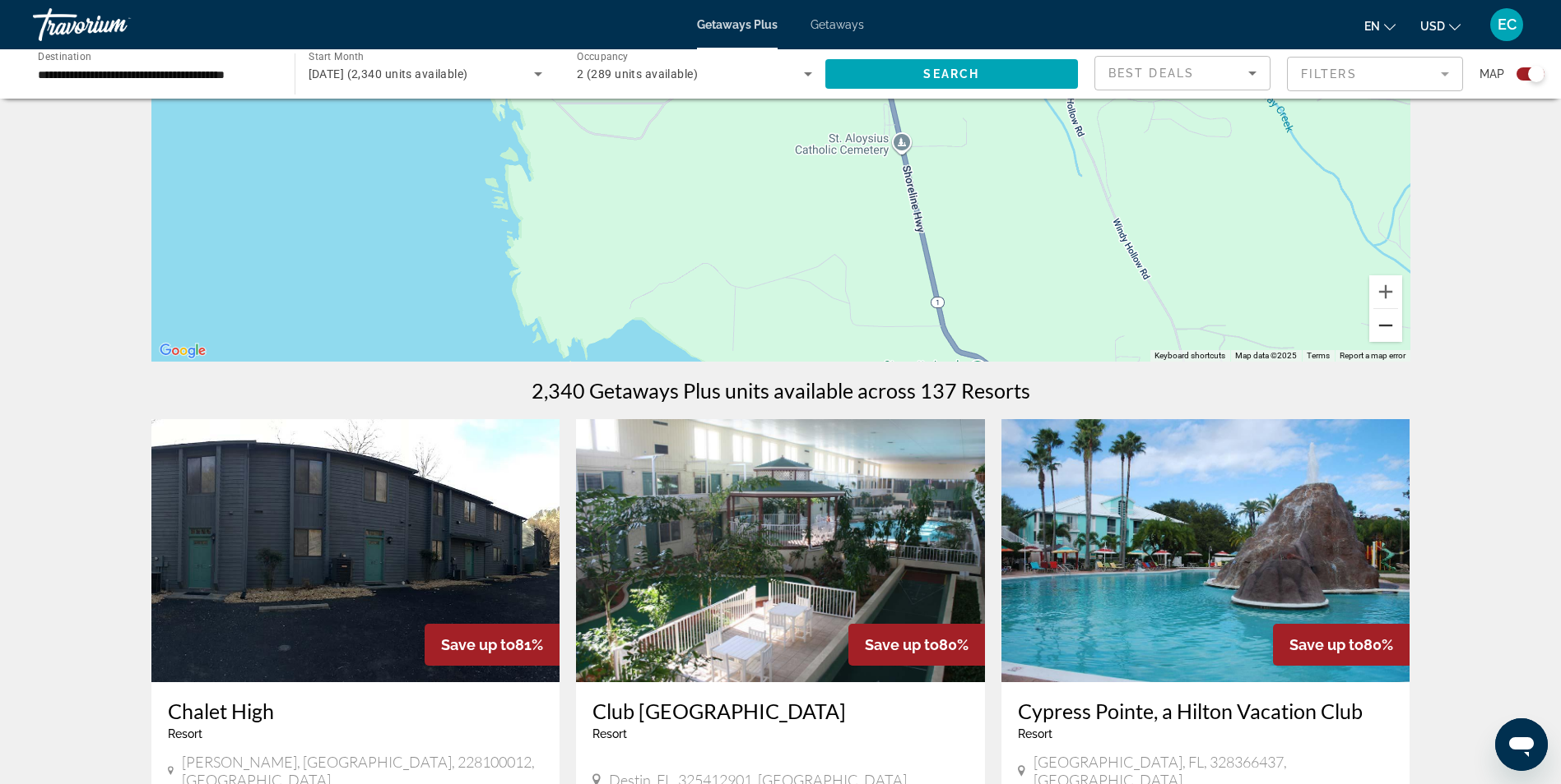
click at [1387, 323] on button "Zoom out" at bounding box center [1385, 325] width 33 height 33
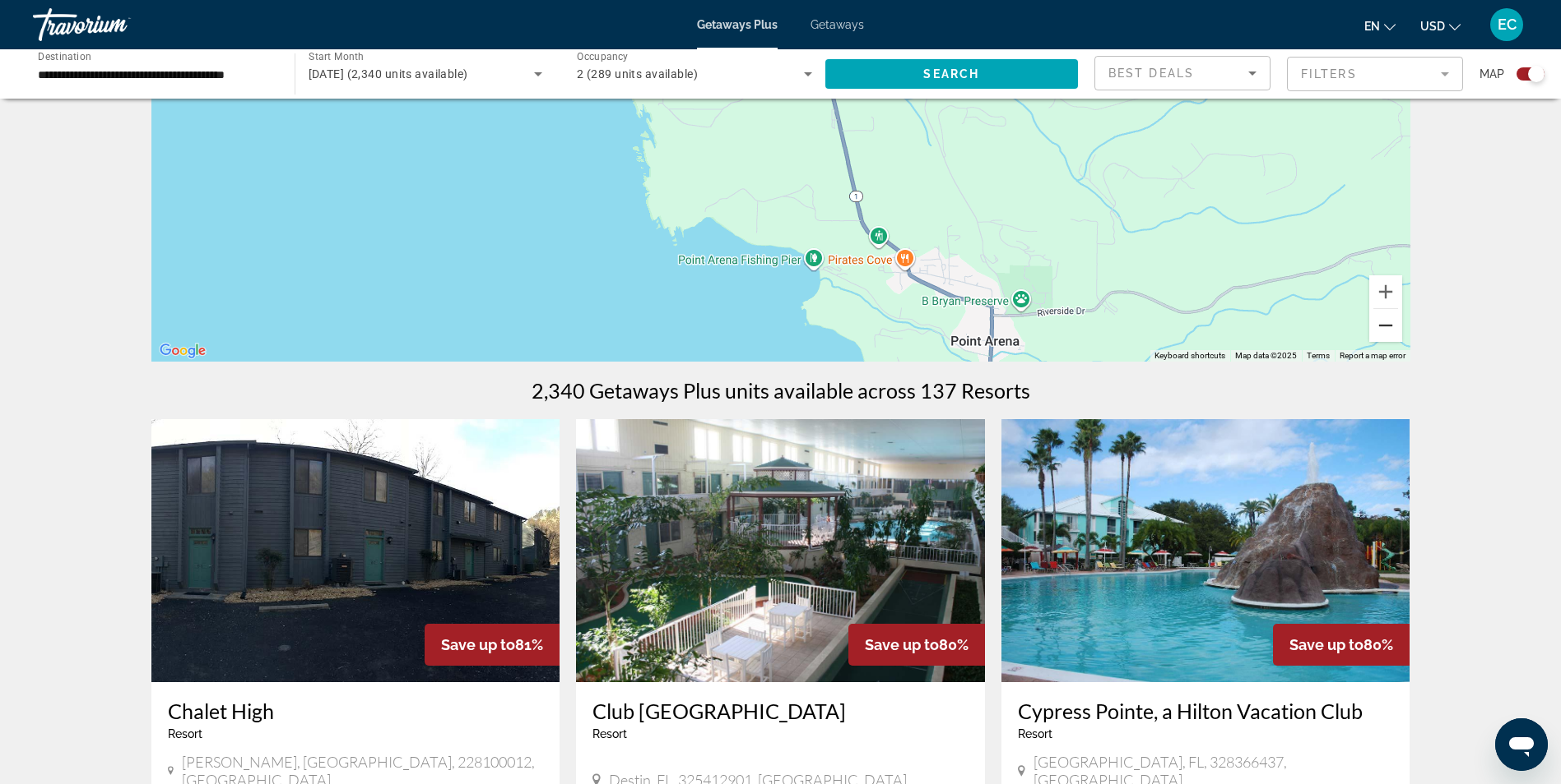
click at [1387, 323] on button "Zoom out" at bounding box center [1385, 325] width 33 height 33
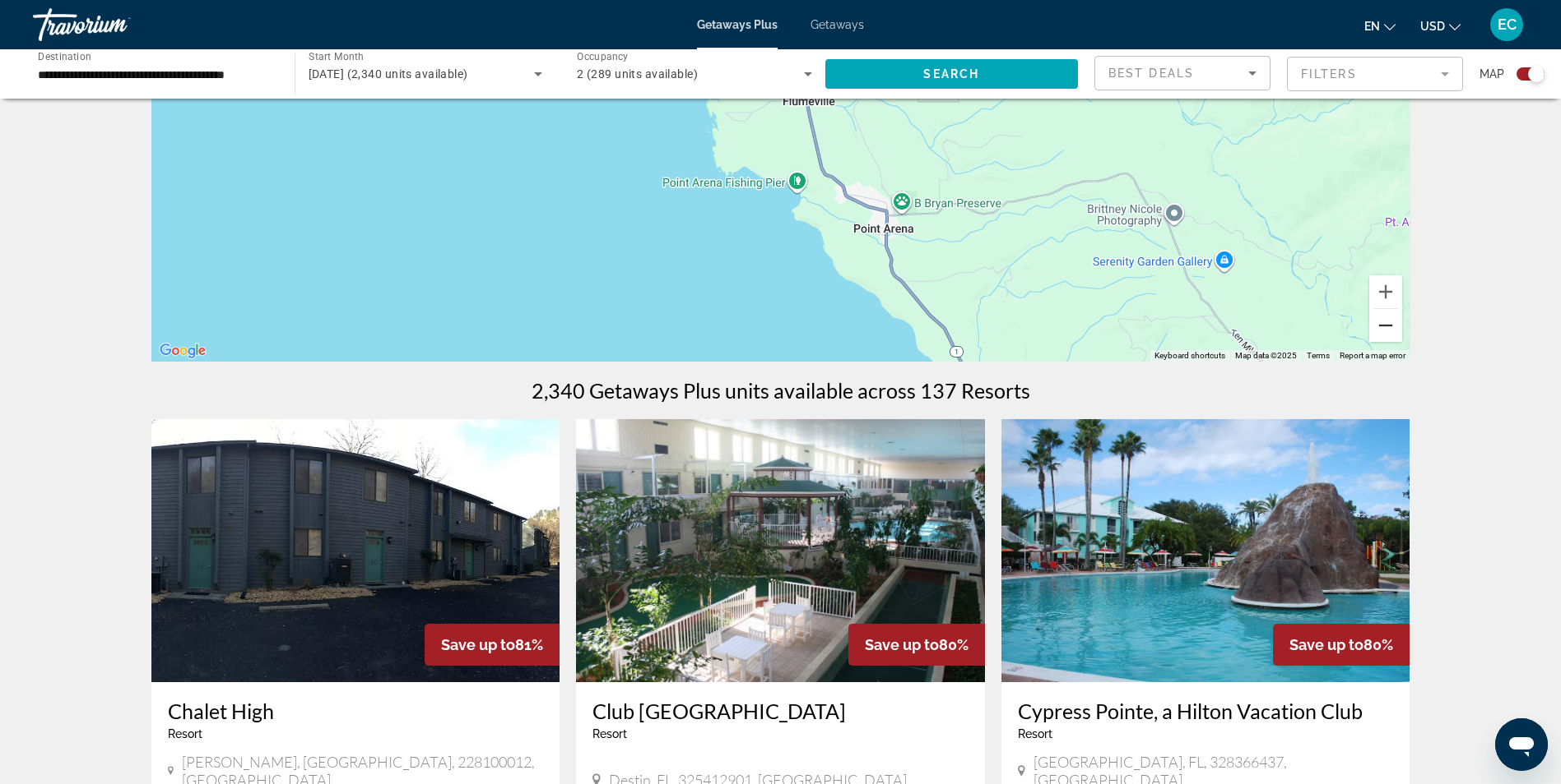
click at [1387, 323] on button "Zoom out" at bounding box center [1385, 325] width 33 height 33
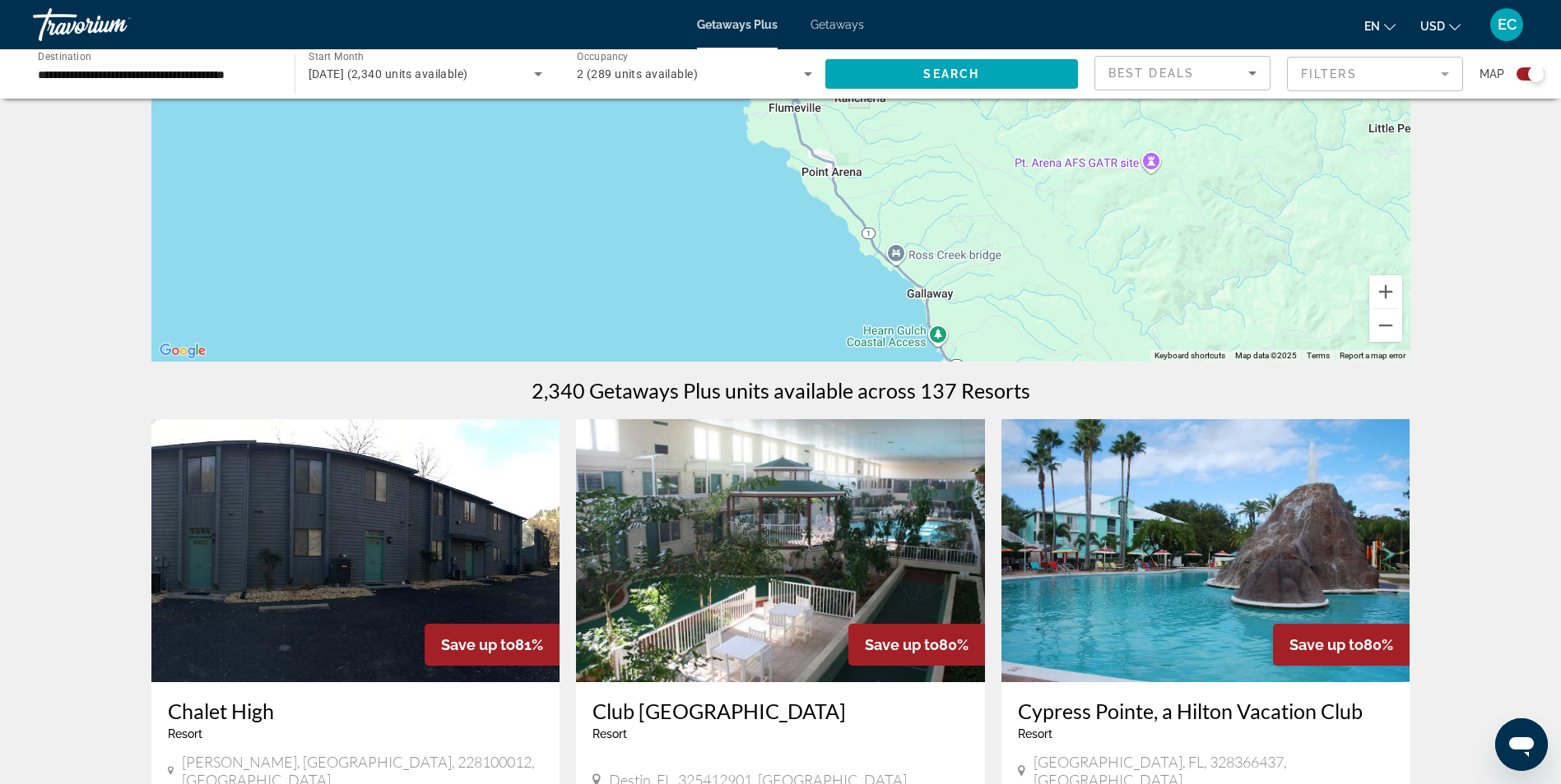
click at [993, 203] on div "To activate drag with keyboard, press Alt + Enter. Once in keyboard drag state,…" at bounding box center [780, 114] width 1258 height 493
drag, startPoint x: 970, startPoint y: 172, endPoint x: 846, endPoint y: 62, distance: 165.8
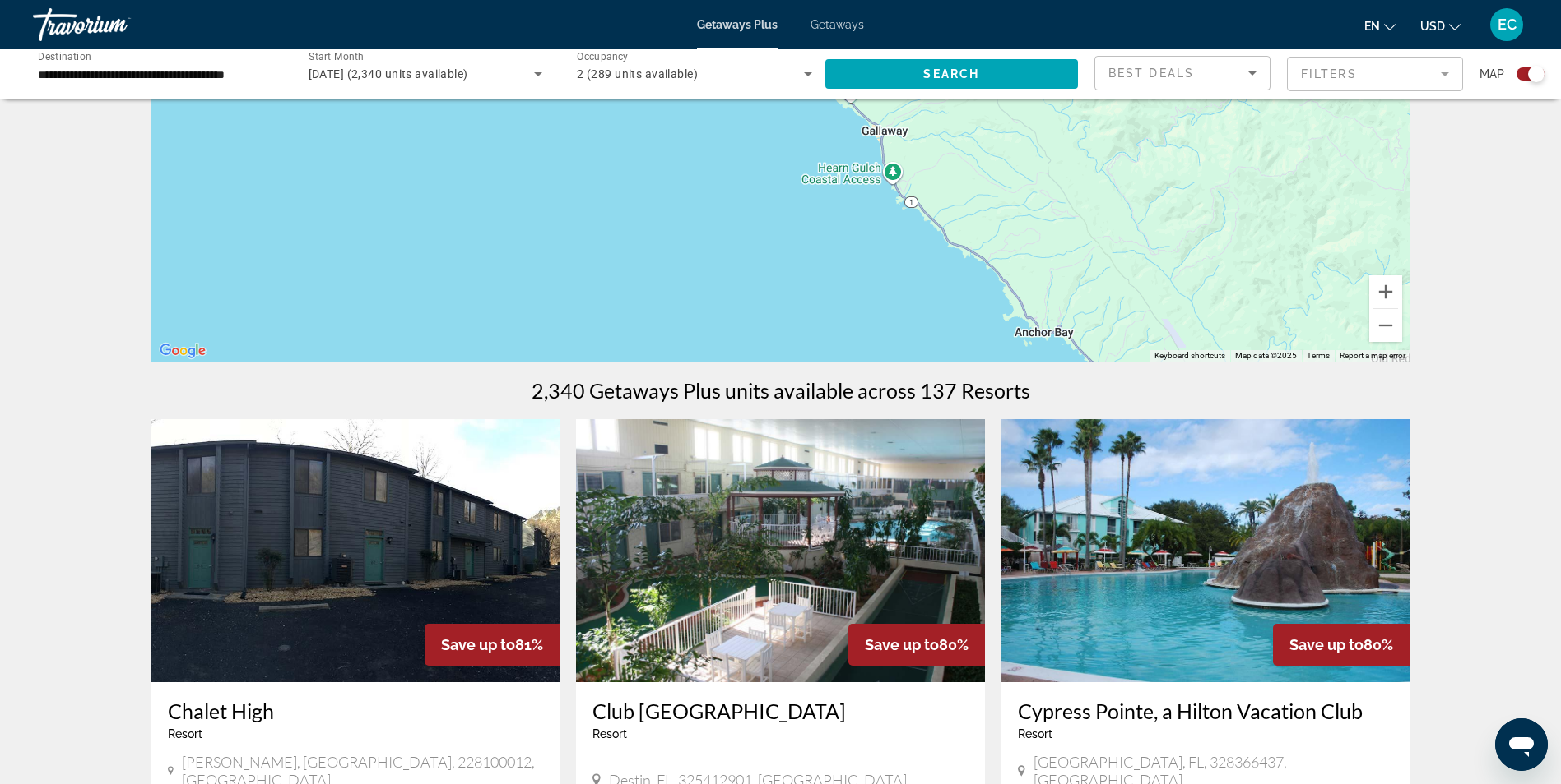
drag, startPoint x: 1102, startPoint y: 288, endPoint x: 1307, endPoint y: 385, distance: 226.8
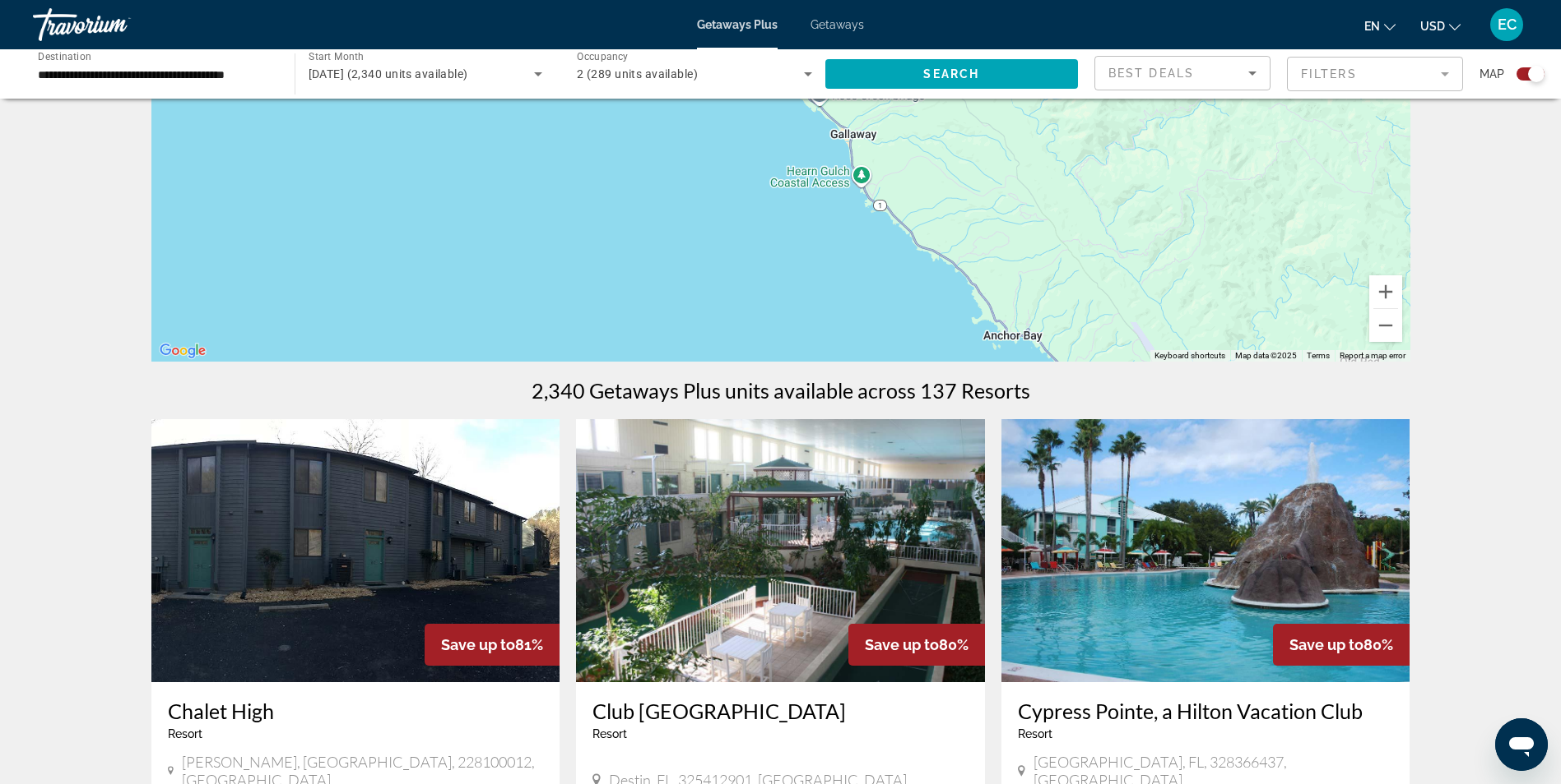
click at [814, 265] on div "To activate drag with keyboard, press Alt + Enter. Once in keyboard drag state,…" at bounding box center [780, 114] width 1258 height 493
click at [1389, 323] on button "Zoom out" at bounding box center [1385, 325] width 33 height 33
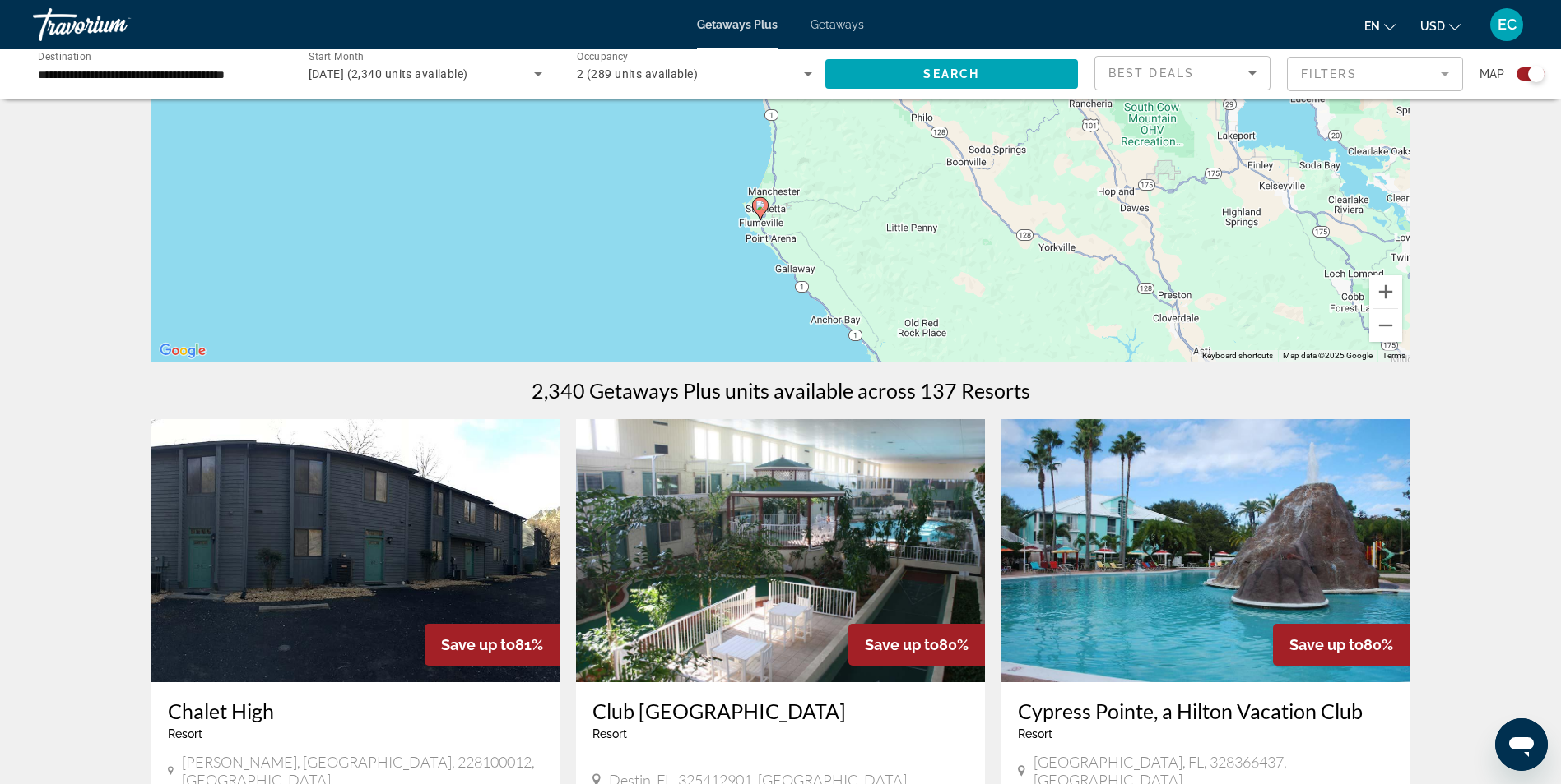
drag, startPoint x: 778, startPoint y: 361, endPoint x: 774, endPoint y: 513, distance: 152.1
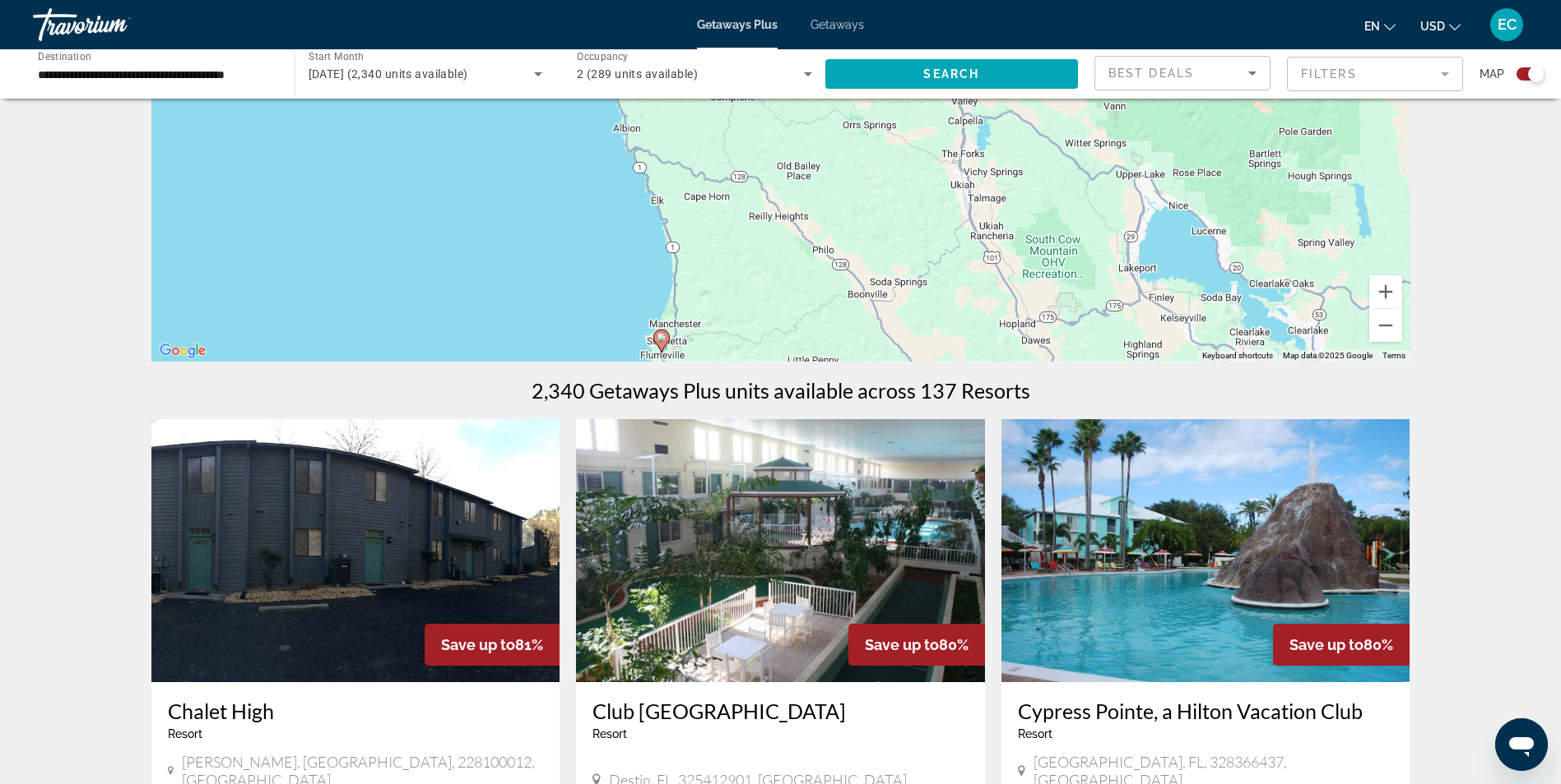
drag, startPoint x: 747, startPoint y: 272, endPoint x: 646, endPoint y: 401, distance: 163.8
click at [543, 303] on div "To activate drag with keyboard, press Alt + Enter. Once in keyboard drag state,…" at bounding box center [780, 114] width 1258 height 493
click at [543, 302] on div "To activate drag with keyboard, press Alt + Enter. Once in keyboard drag state,…" at bounding box center [780, 114] width 1258 height 493
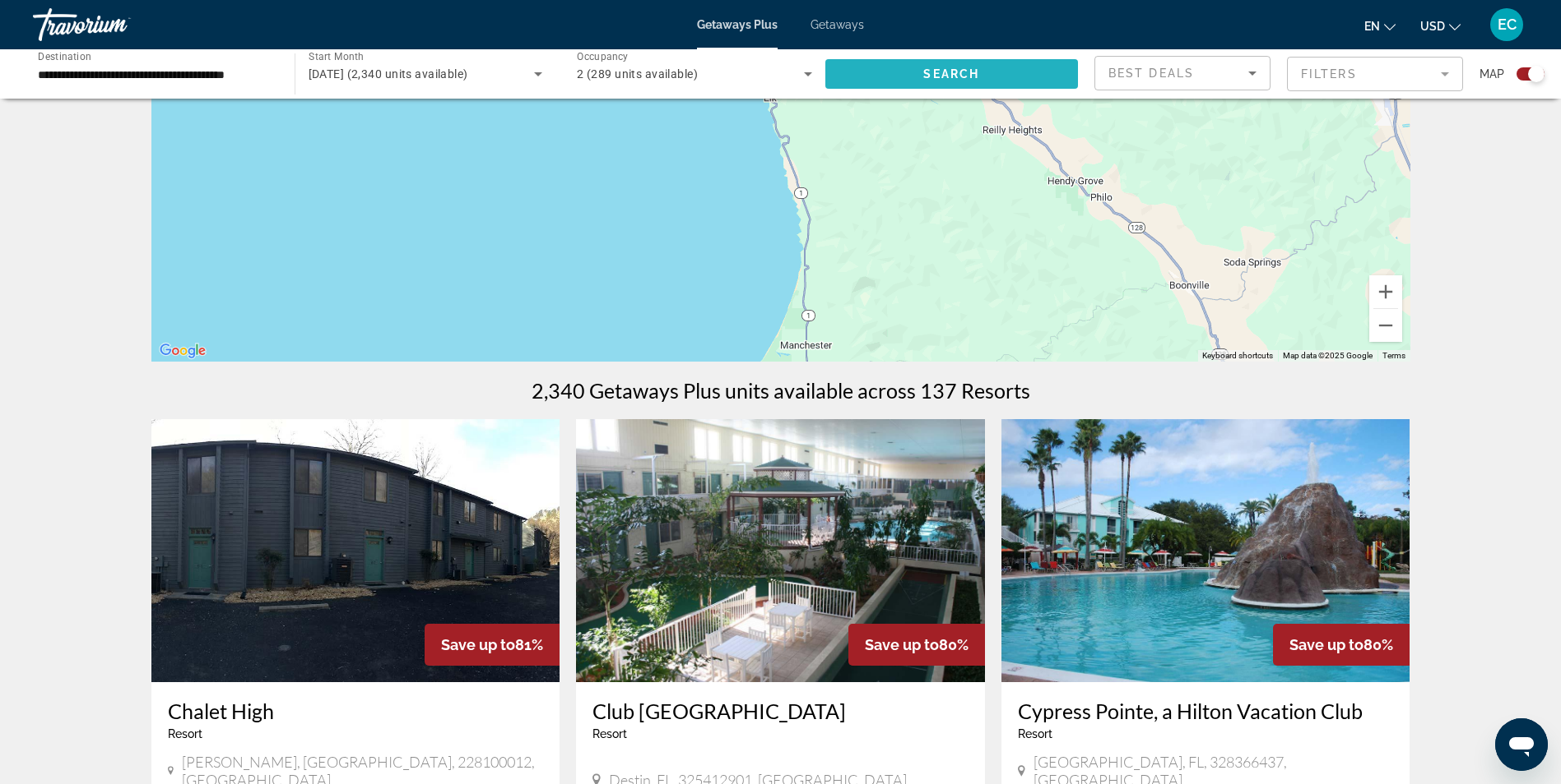
click at [976, 71] on span "Search" at bounding box center [952, 74] width 56 height 13
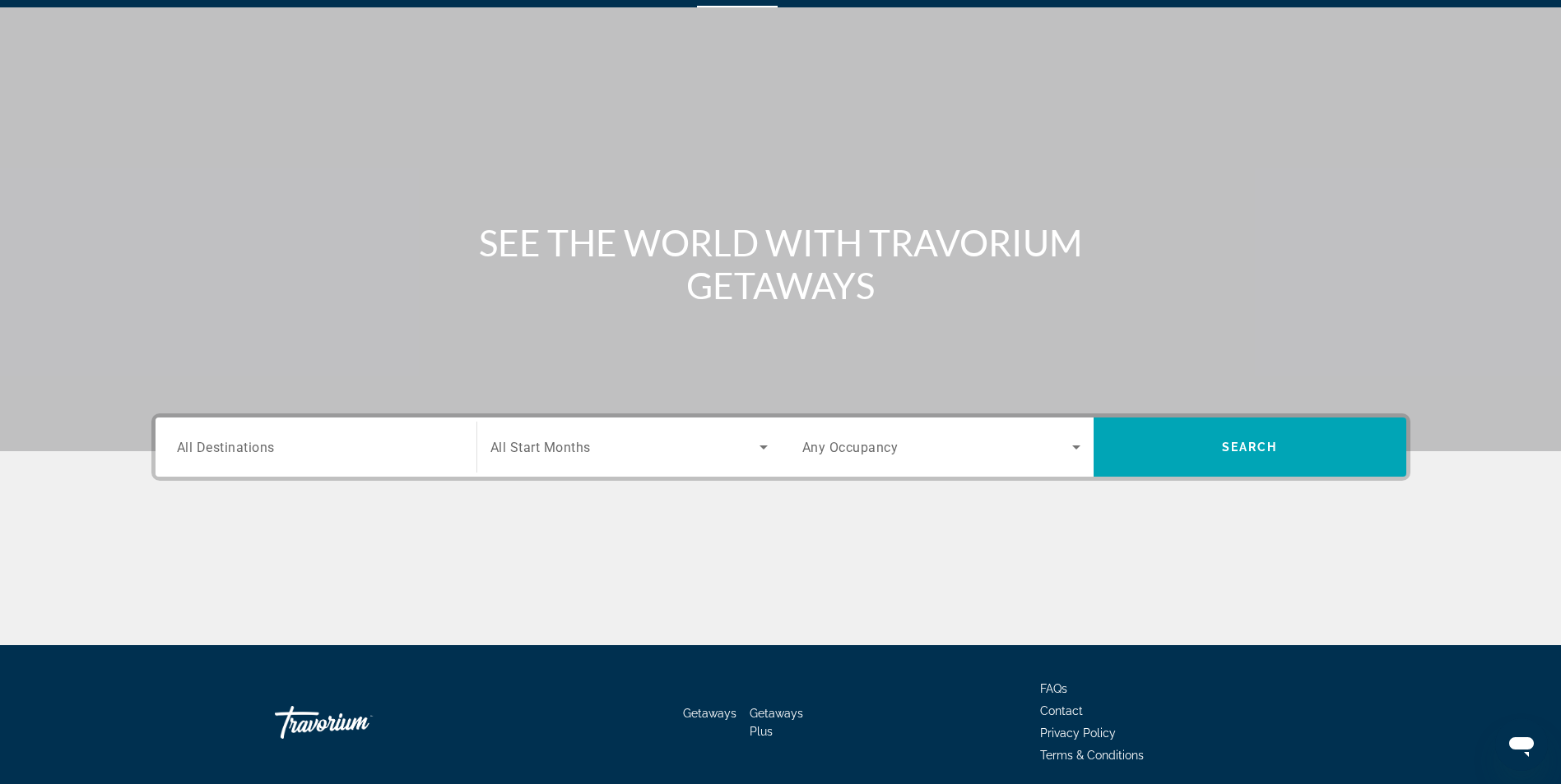
scroll to position [83, 0]
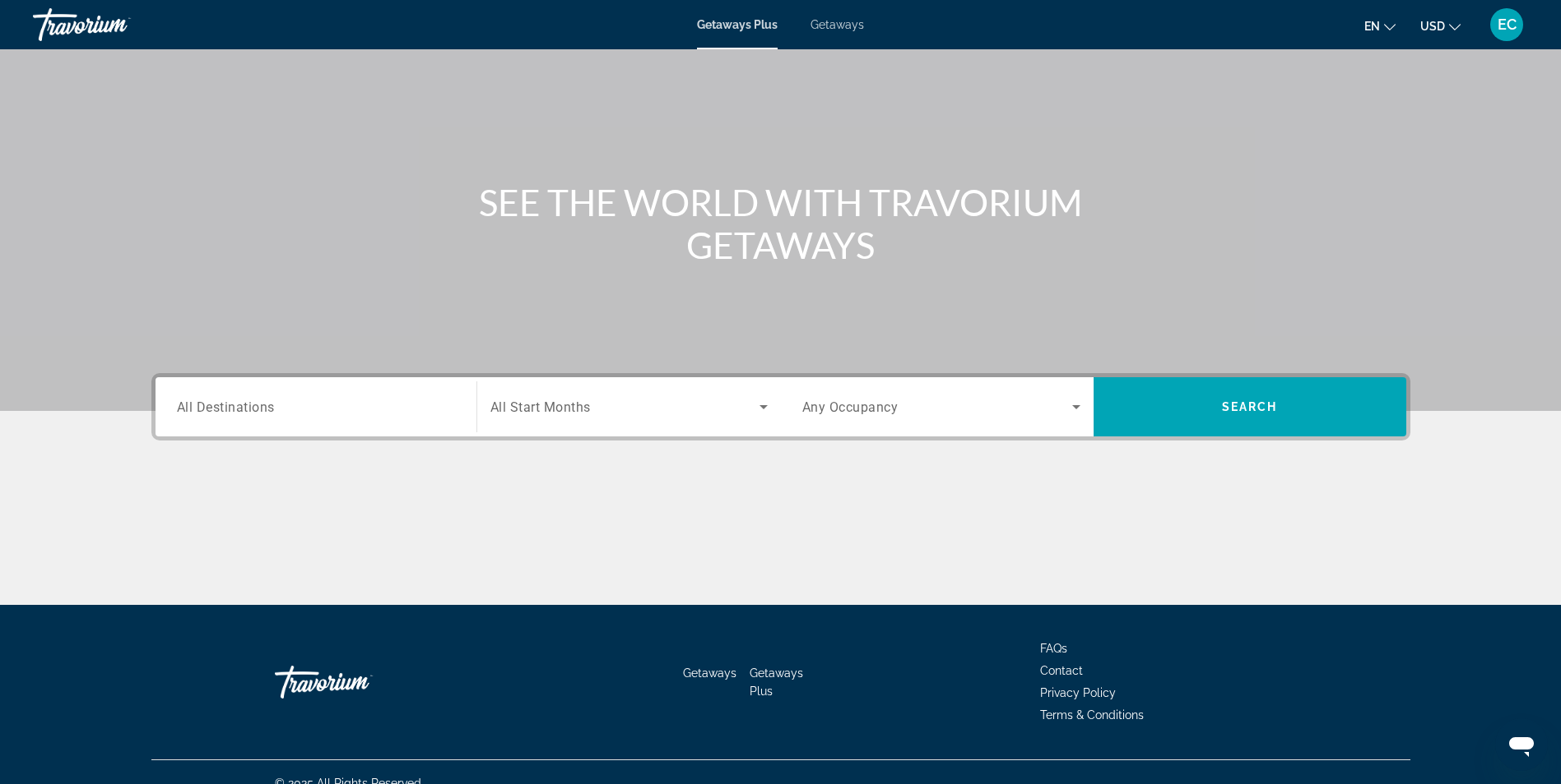
click at [261, 407] on span "All Destinations" at bounding box center [225, 407] width 98 height 16
click at [261, 407] on input "Destination All Destinations" at bounding box center [316, 408] width 278 height 19
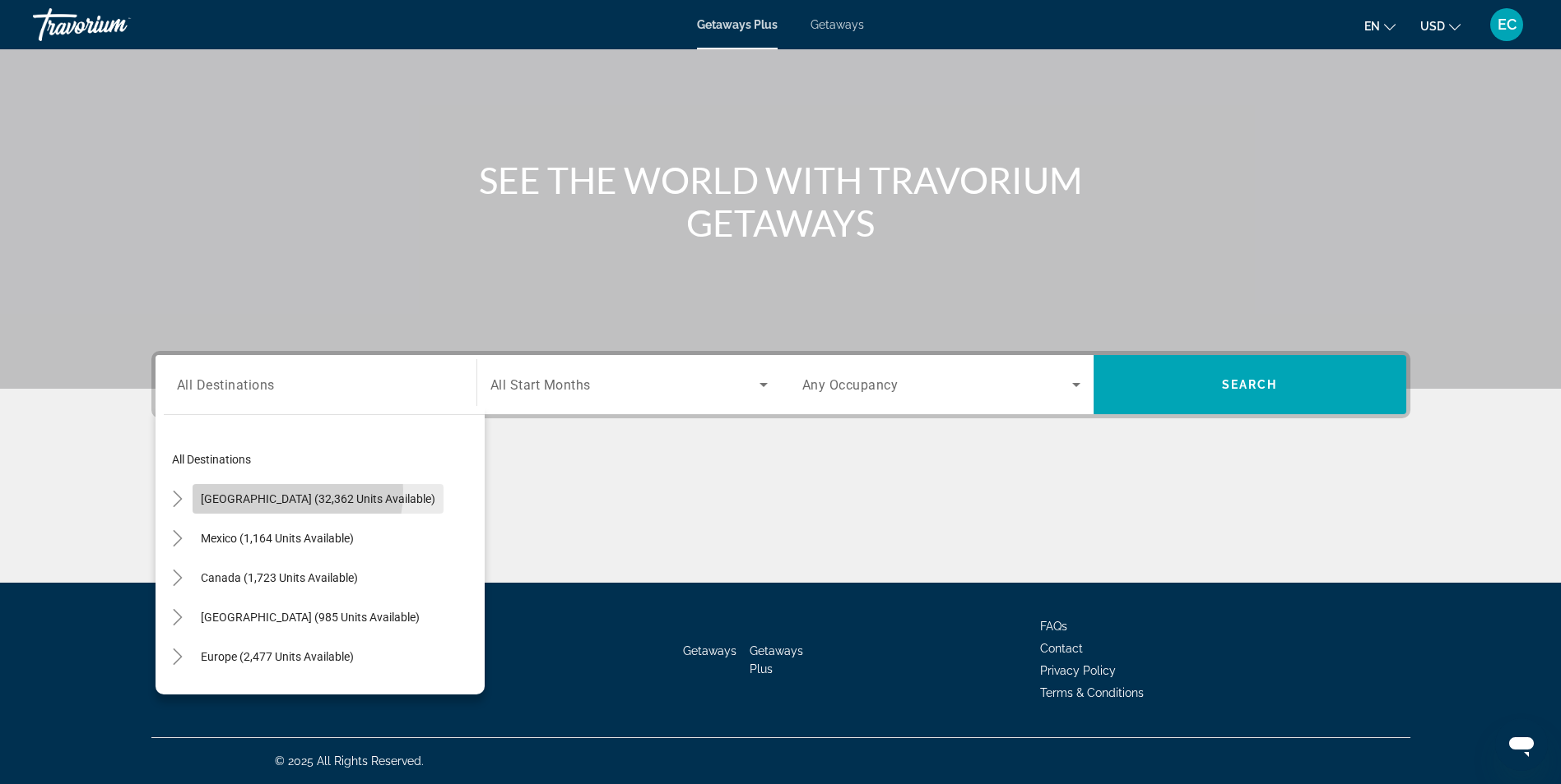
click at [264, 490] on span "Search widget" at bounding box center [317, 498] width 251 height 40
type input "**********"
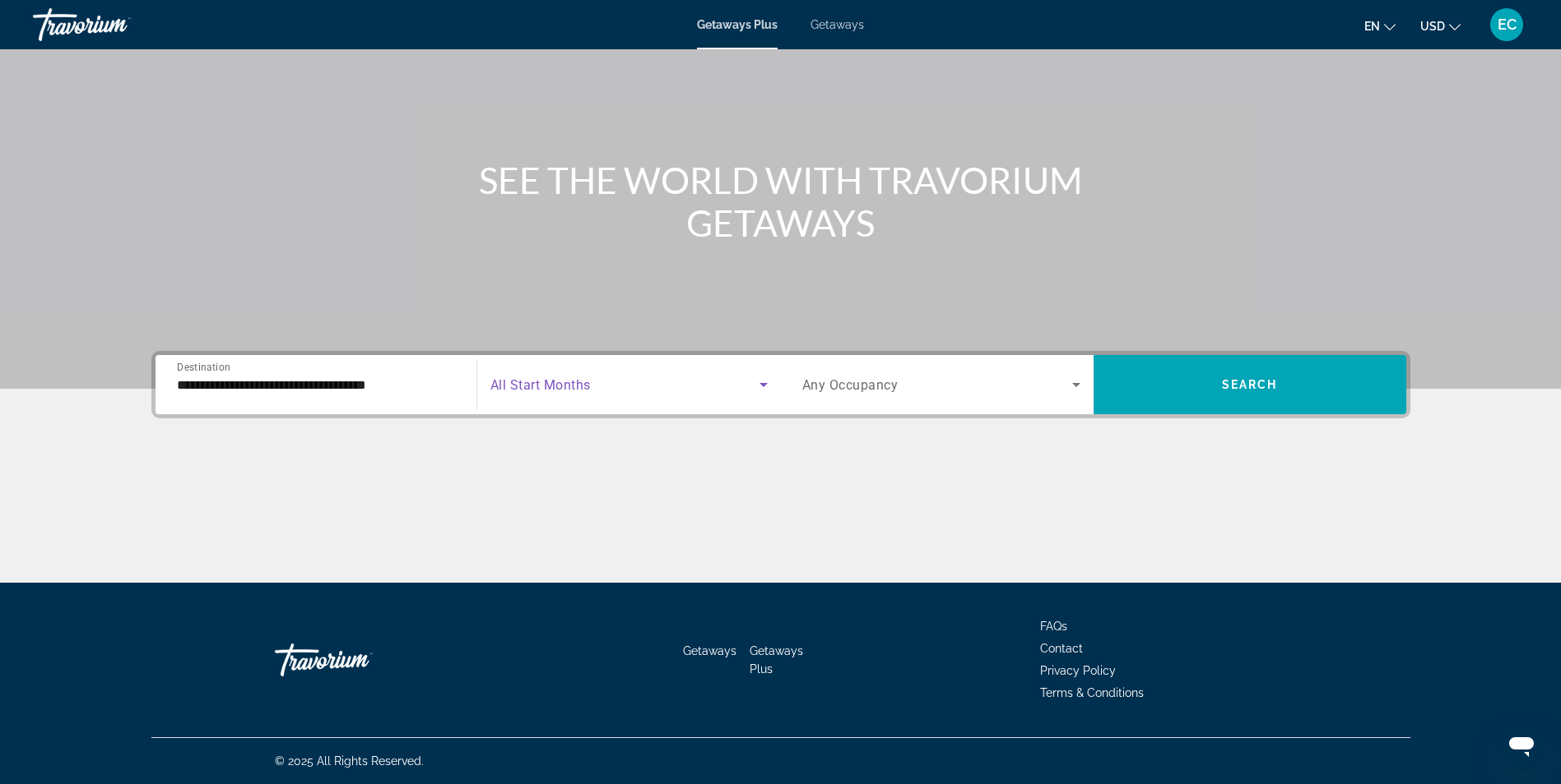
click at [754, 380] on icon "Search widget" at bounding box center [763, 385] width 19 height 19
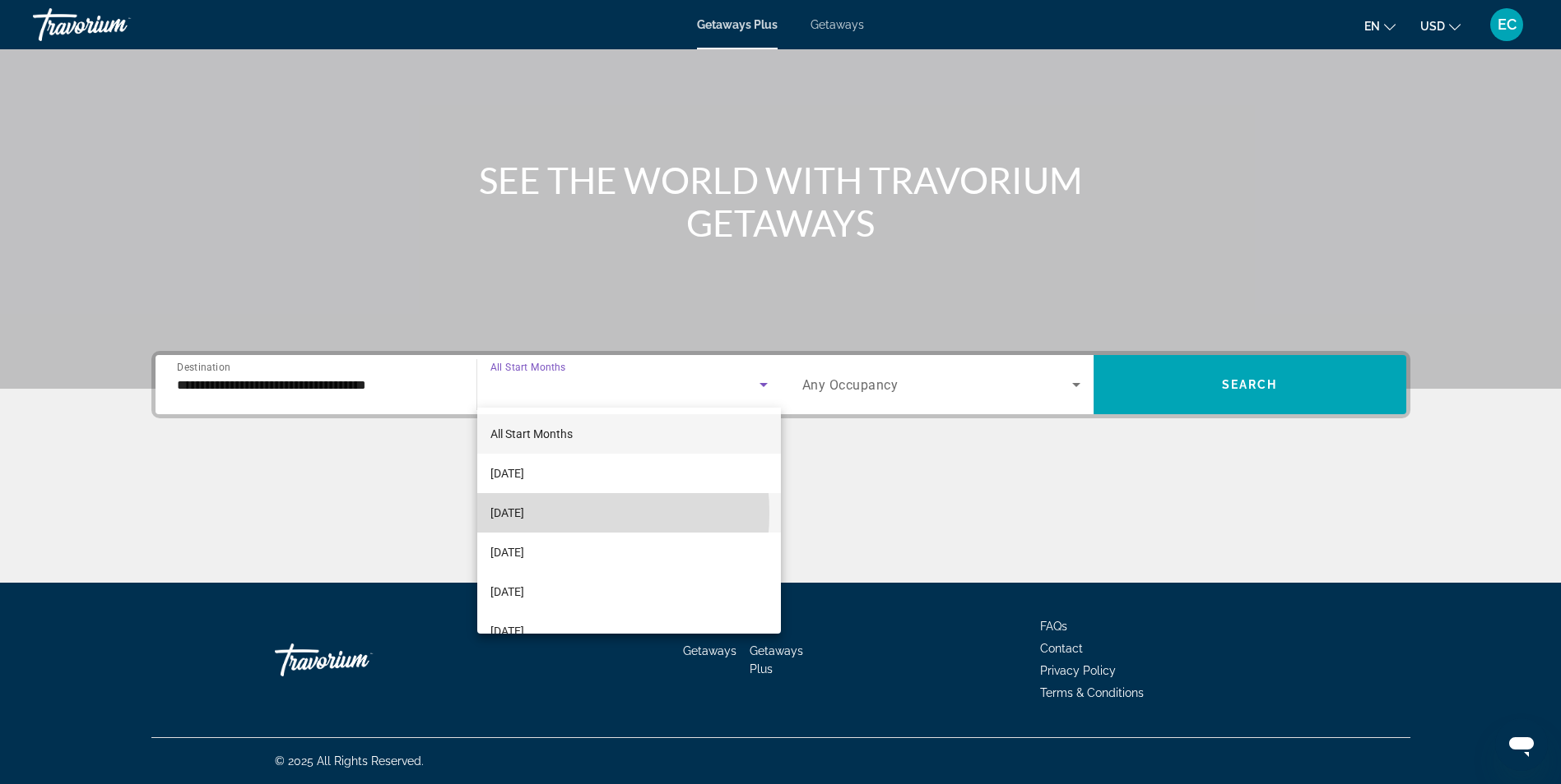
drag, startPoint x: 522, startPoint y: 513, endPoint x: 531, endPoint y: 508, distance: 10.3
click at [522, 513] on span "[DATE]" at bounding box center [507, 512] width 33 height 19
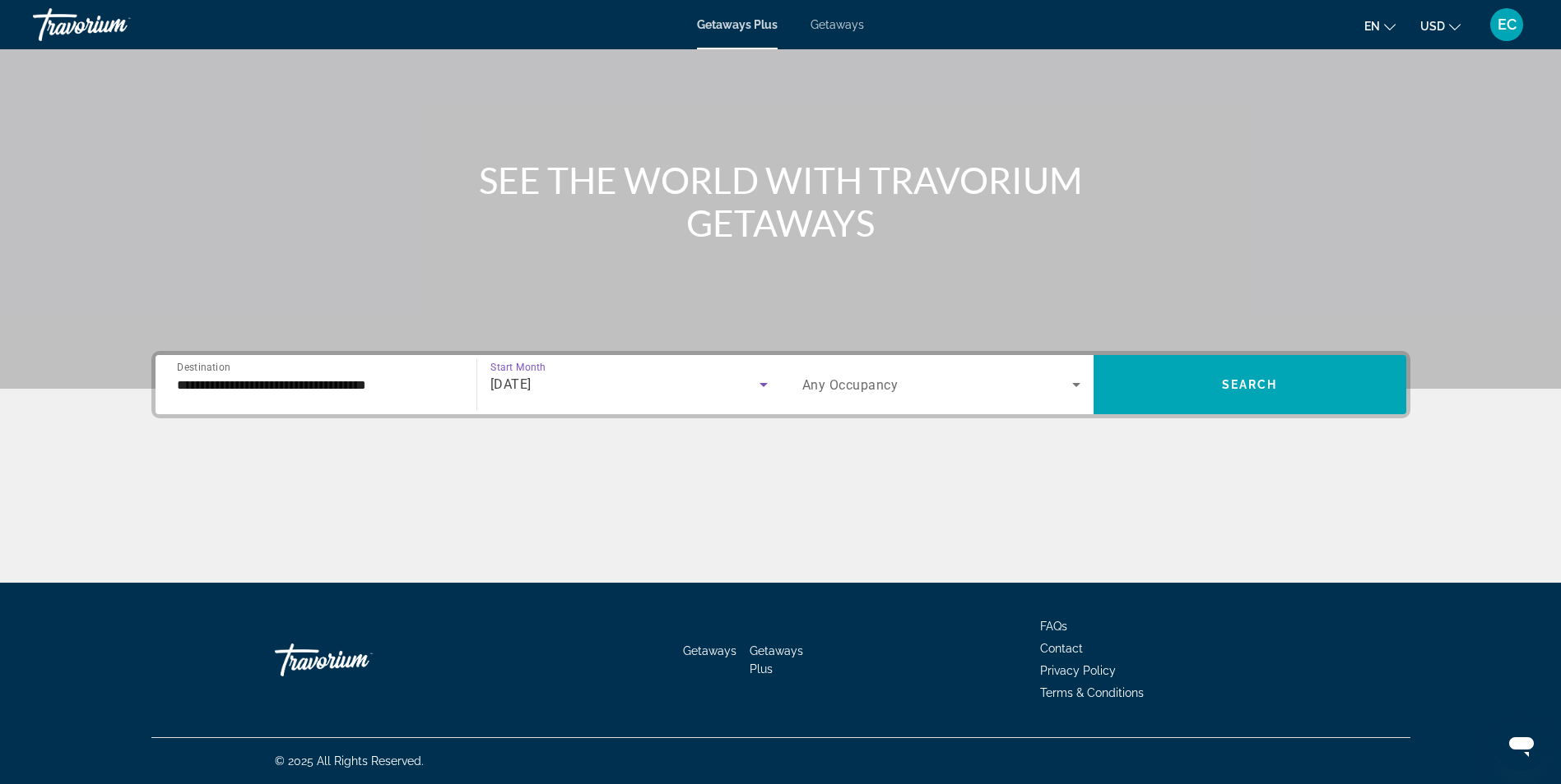
click at [1078, 383] on icon "Search widget" at bounding box center [1076, 385] width 8 height 4
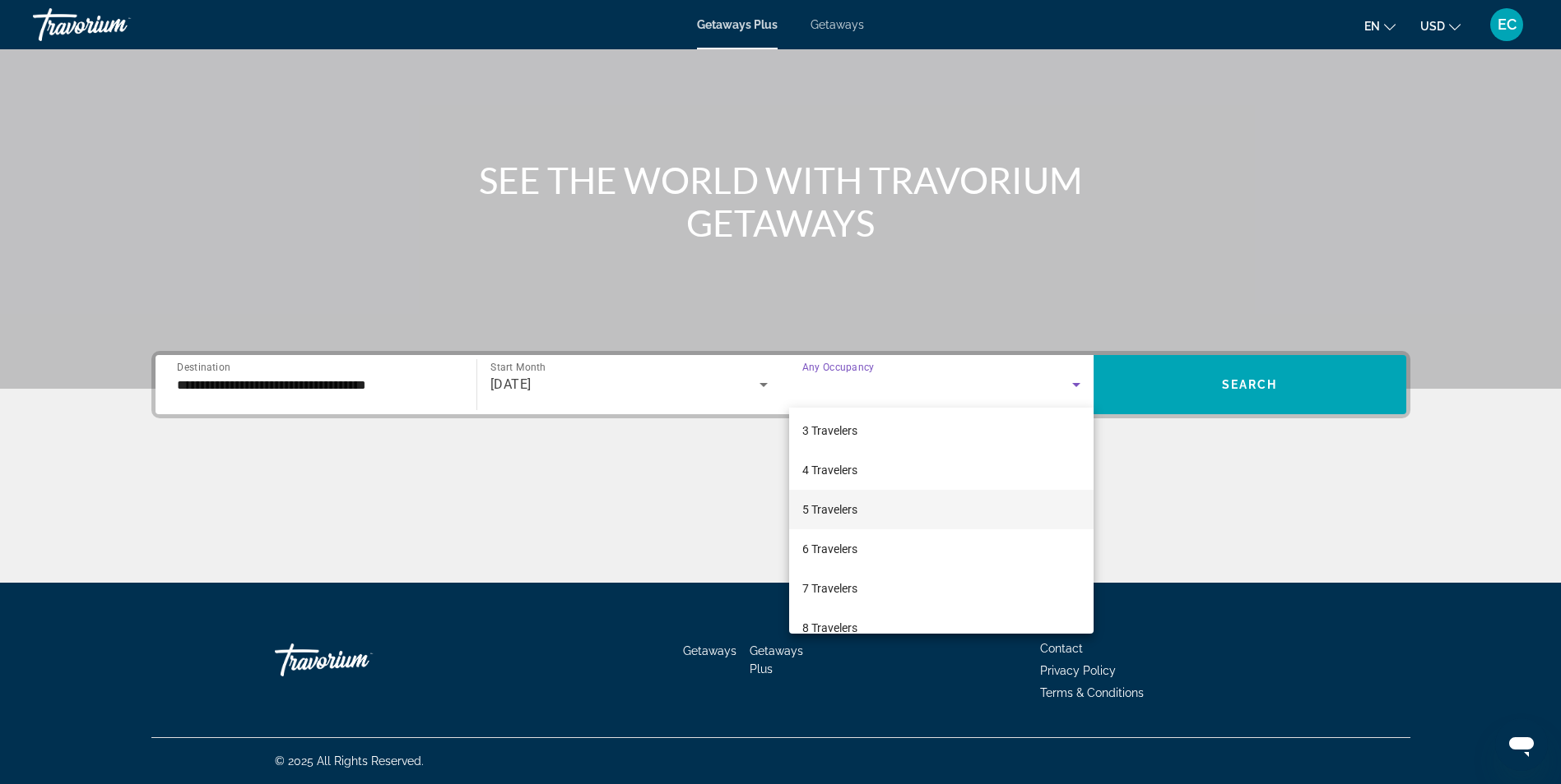
scroll to position [0, 0]
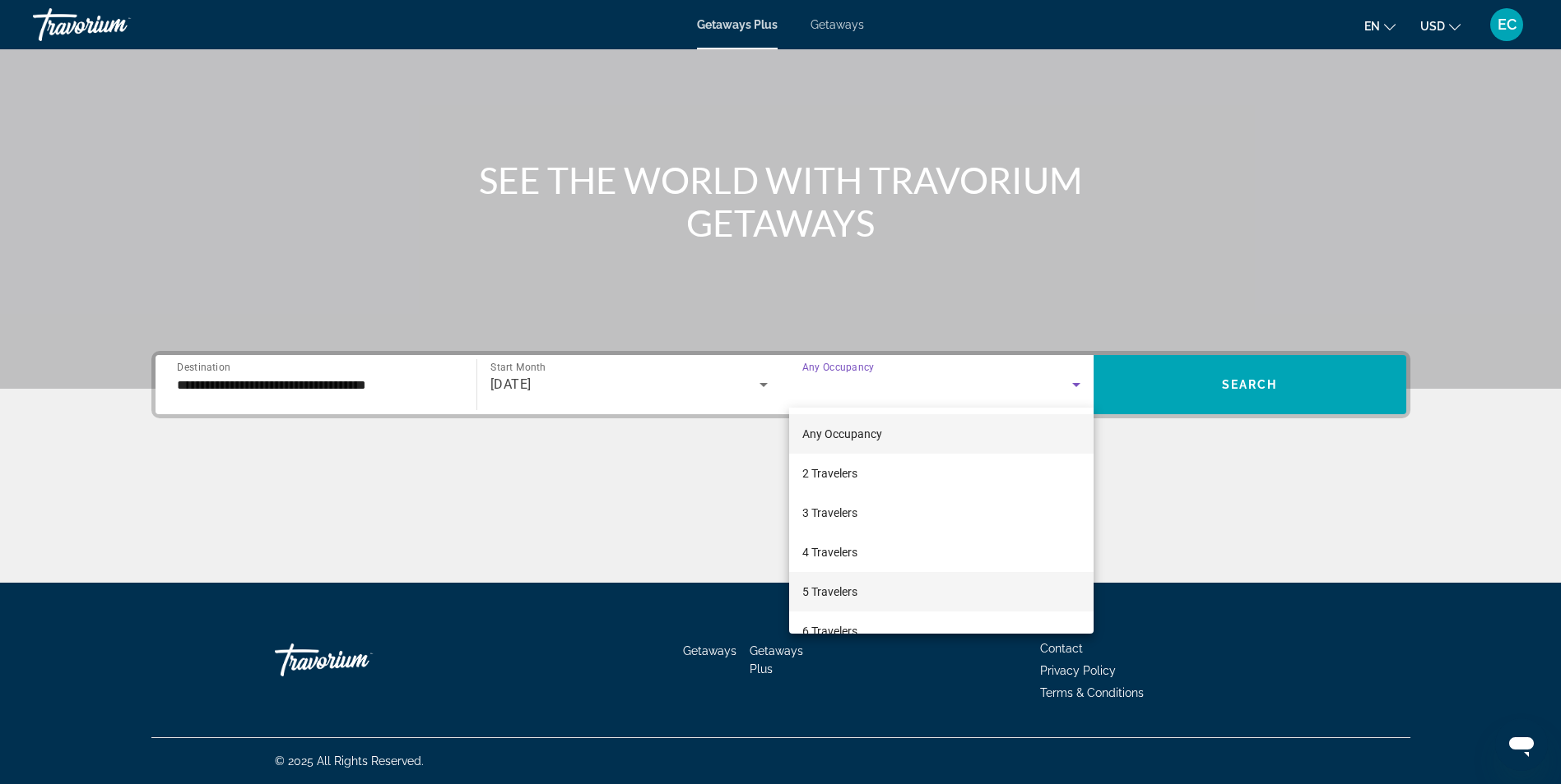
click at [835, 592] on span "5 Travelers" at bounding box center [829, 592] width 55 height 19
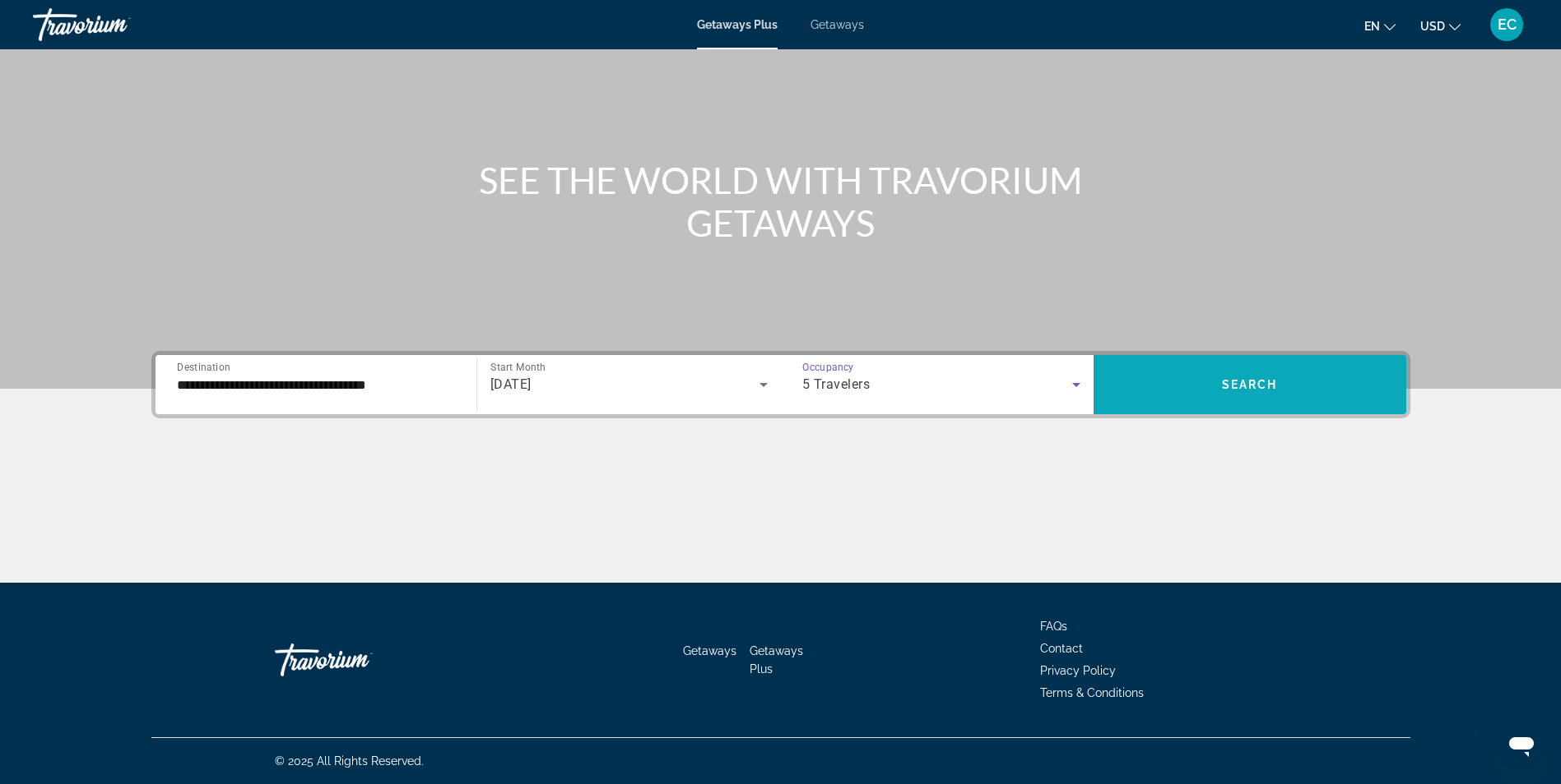
click at [1230, 388] on span "Search" at bounding box center [1250, 384] width 56 height 13
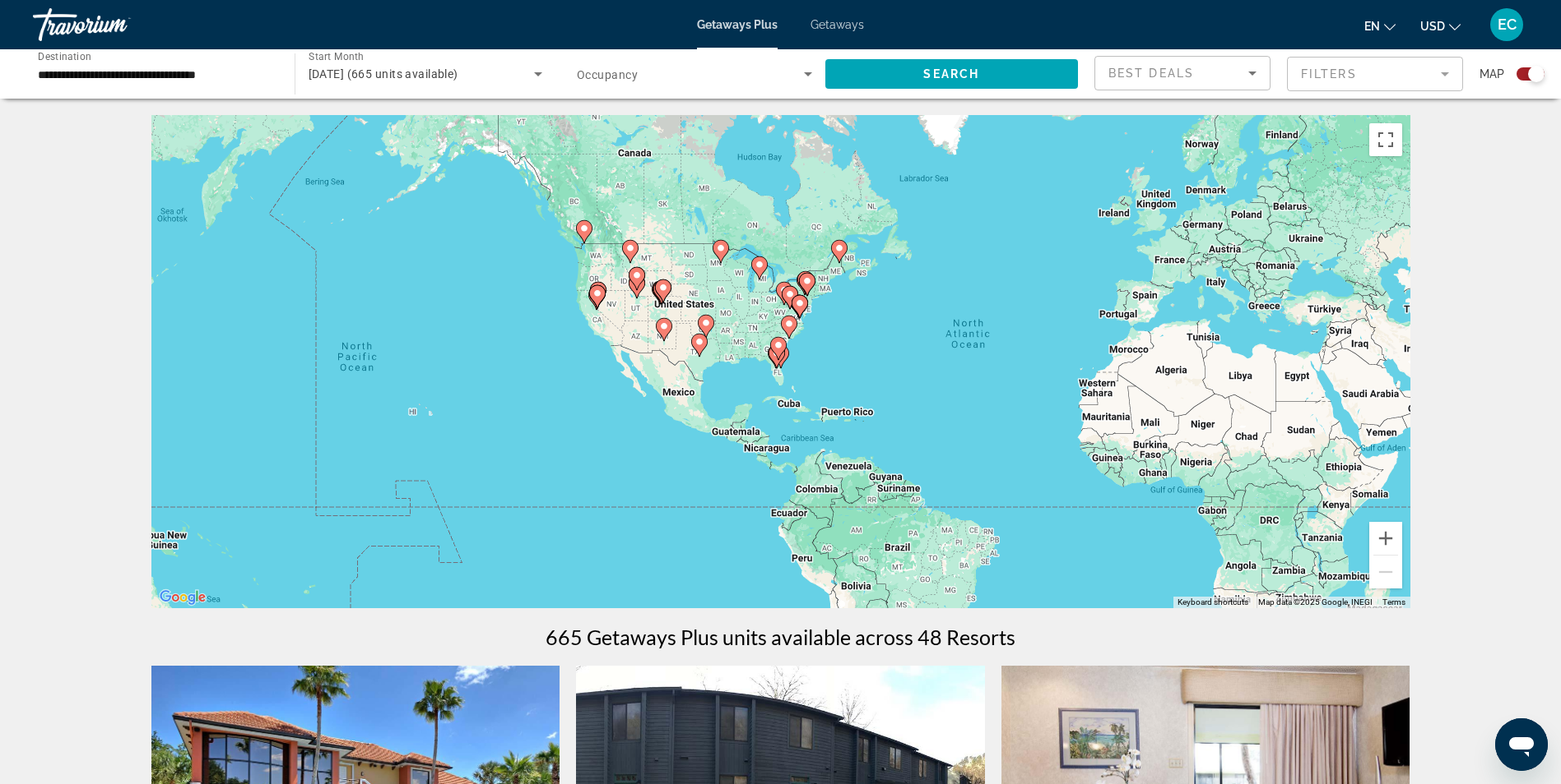
drag, startPoint x: 631, startPoint y: 392, endPoint x: 836, endPoint y: 394, distance: 205.0
click at [836, 394] on div "To activate drag with keyboard, press Alt + Enter. Once in keyboard drag state,…" at bounding box center [780, 361] width 1258 height 493
click at [562, 252] on div "To activate drag with keyboard, press Alt + Enter. Once in keyboard drag state,…" at bounding box center [780, 361] width 1258 height 493
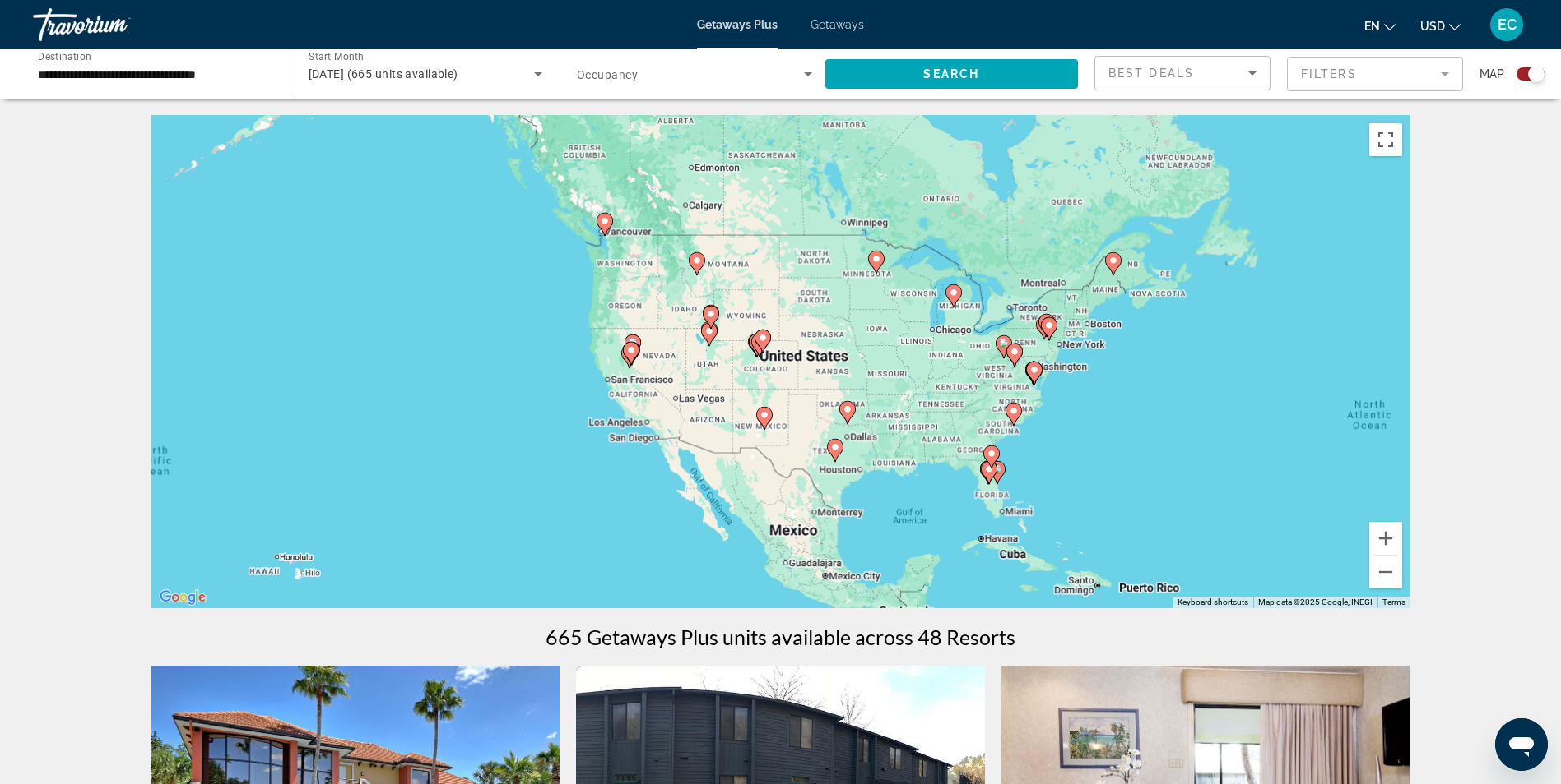
click at [549, 257] on div "To activate drag with keyboard, press Alt + Enter. Once in keyboard drag state,…" at bounding box center [780, 361] width 1258 height 493
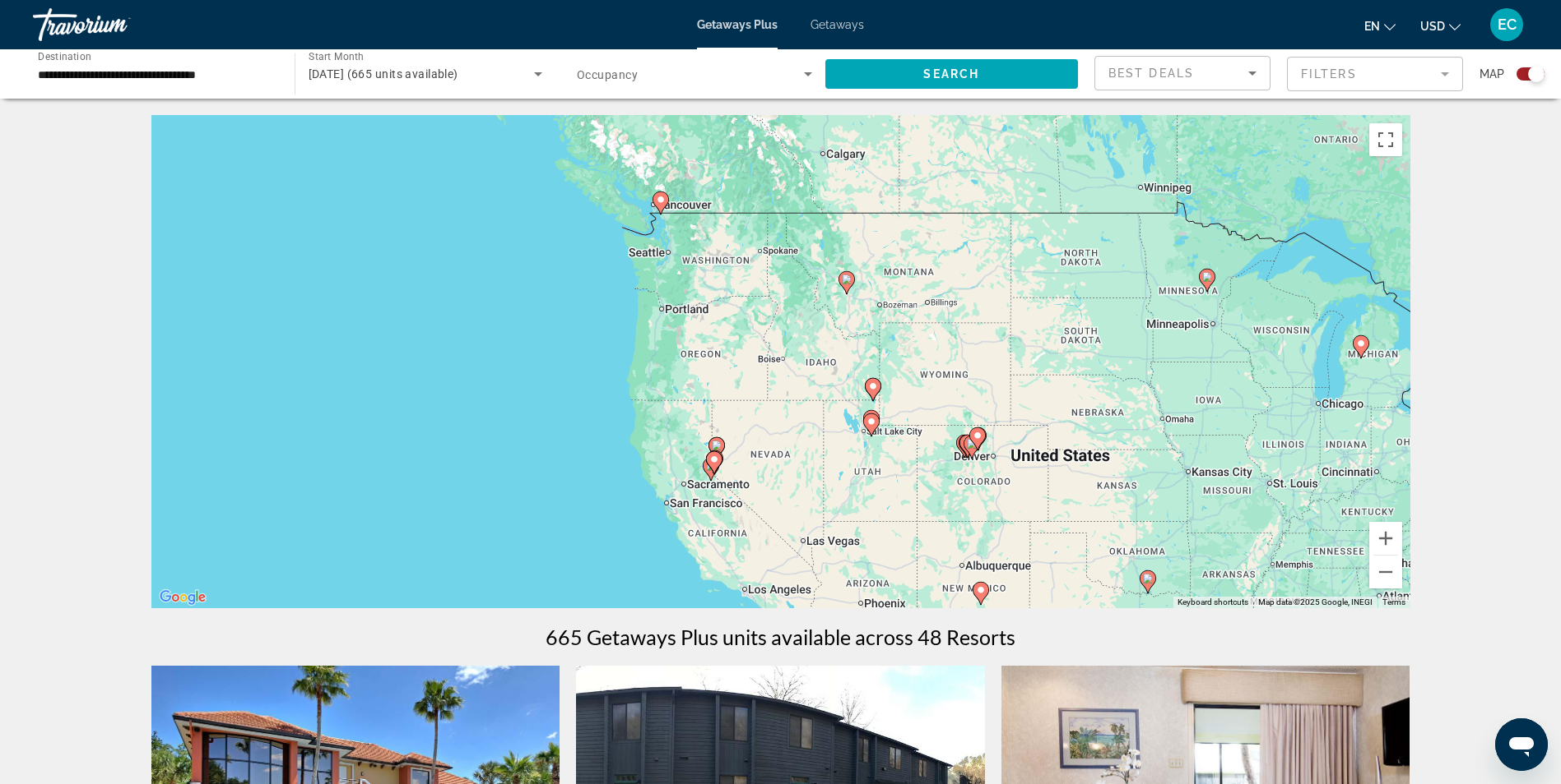
click at [549, 257] on div "To activate drag with keyboard, press Alt + Enter. Once in keyboard drag state,…" at bounding box center [780, 361] width 1258 height 493
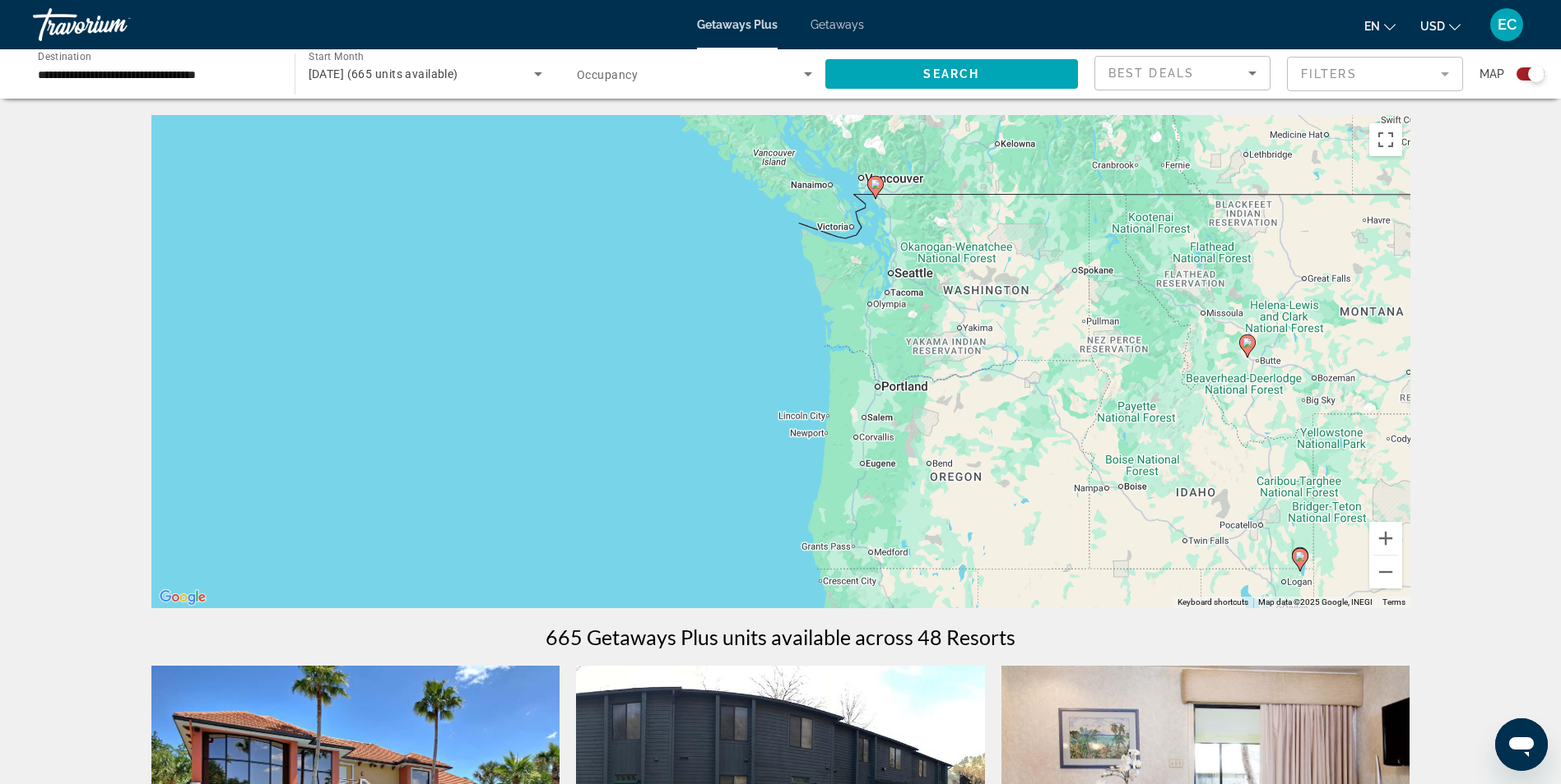
drag, startPoint x: 549, startPoint y: 257, endPoint x: 653, endPoint y: 285, distance: 107.7
click at [653, 285] on div "To activate drag with keyboard, press Alt + Enter. Once in keyboard drag state,…" at bounding box center [780, 361] width 1258 height 493
click at [810, 71] on icon "Search widget" at bounding box center [807, 74] width 19 height 19
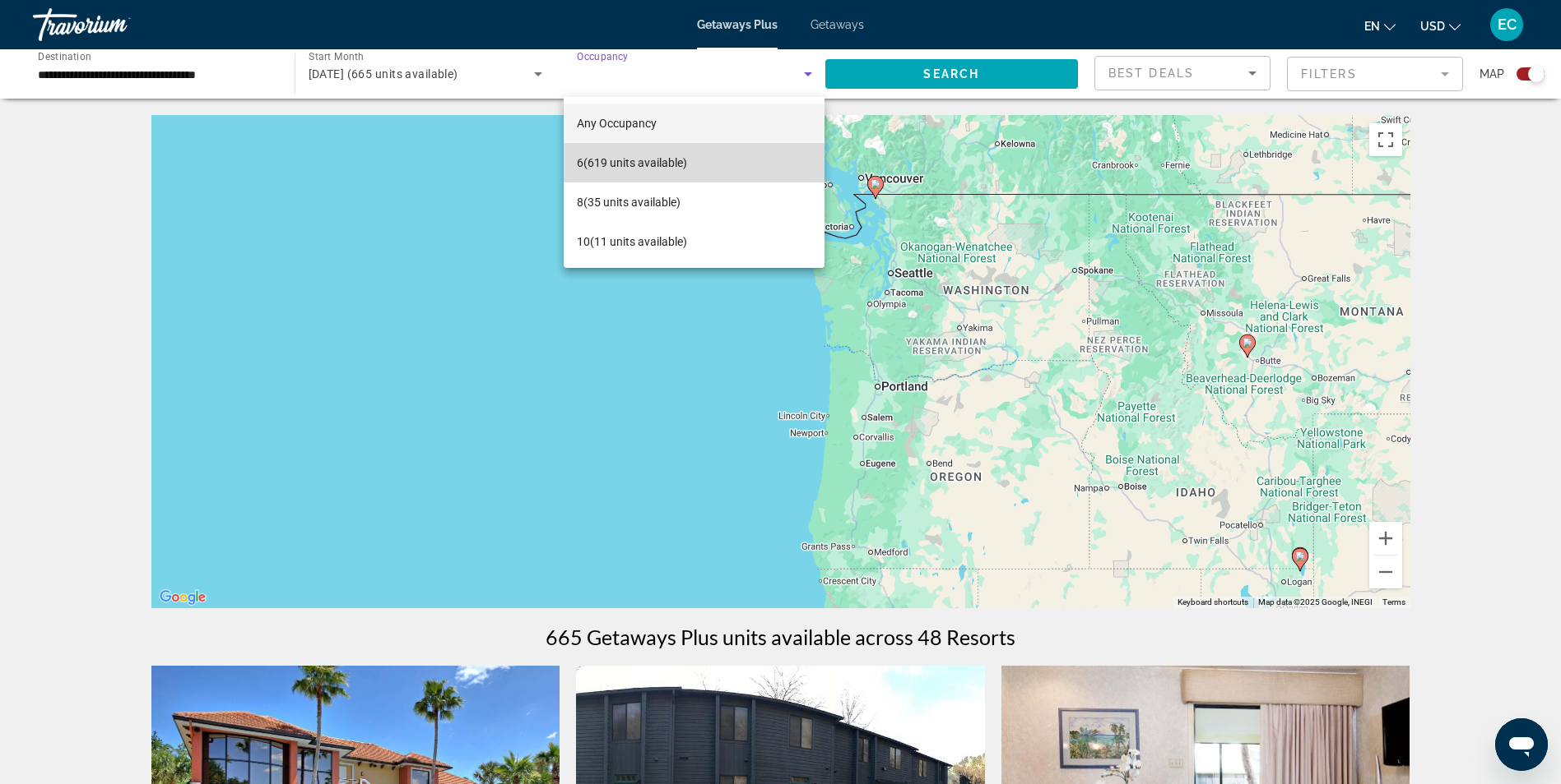
click at [667, 159] on span "6 (619 units available)" at bounding box center [631, 163] width 110 height 19
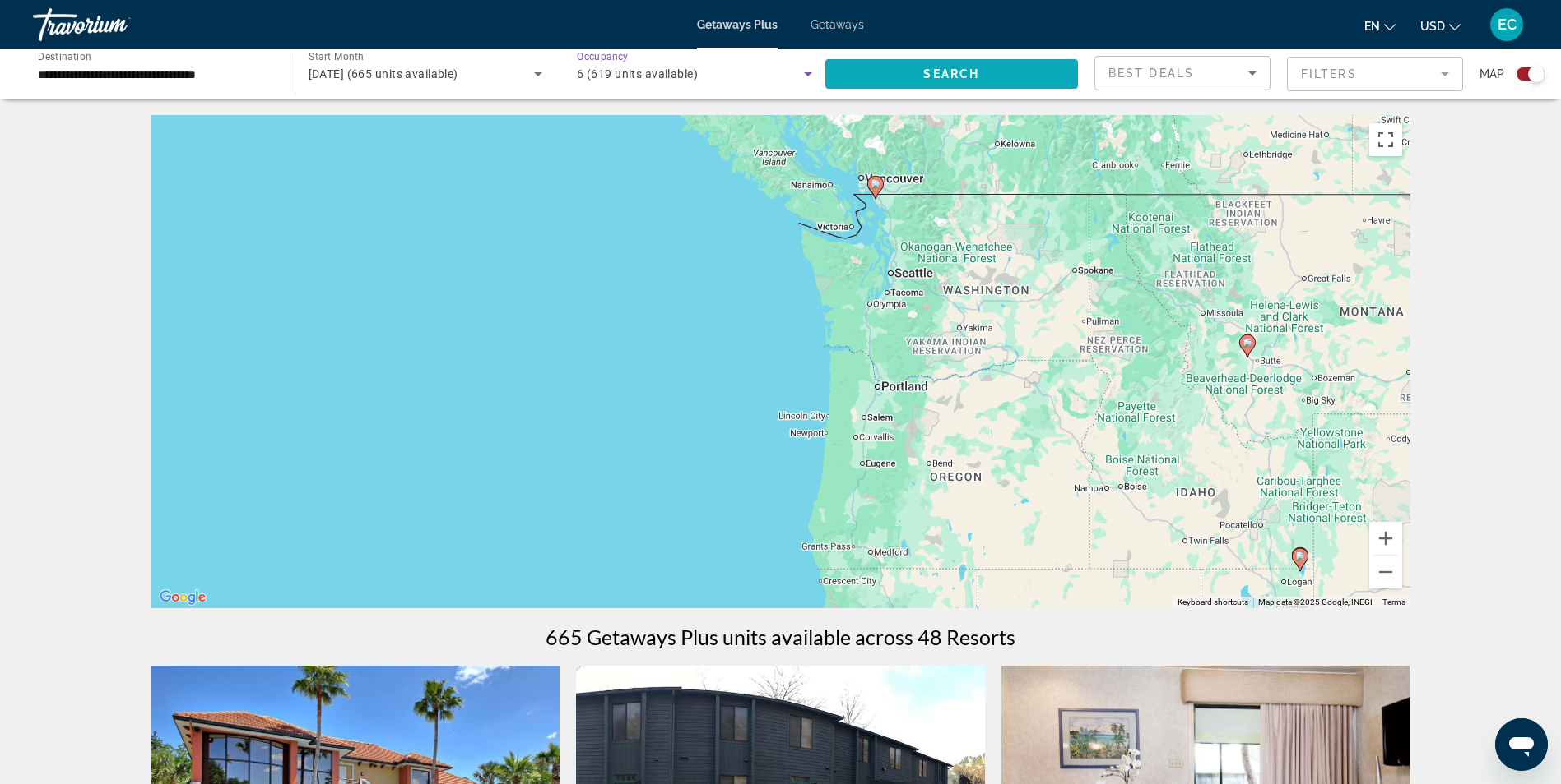
click at [897, 71] on span "Search widget" at bounding box center [952, 74] width 253 height 40
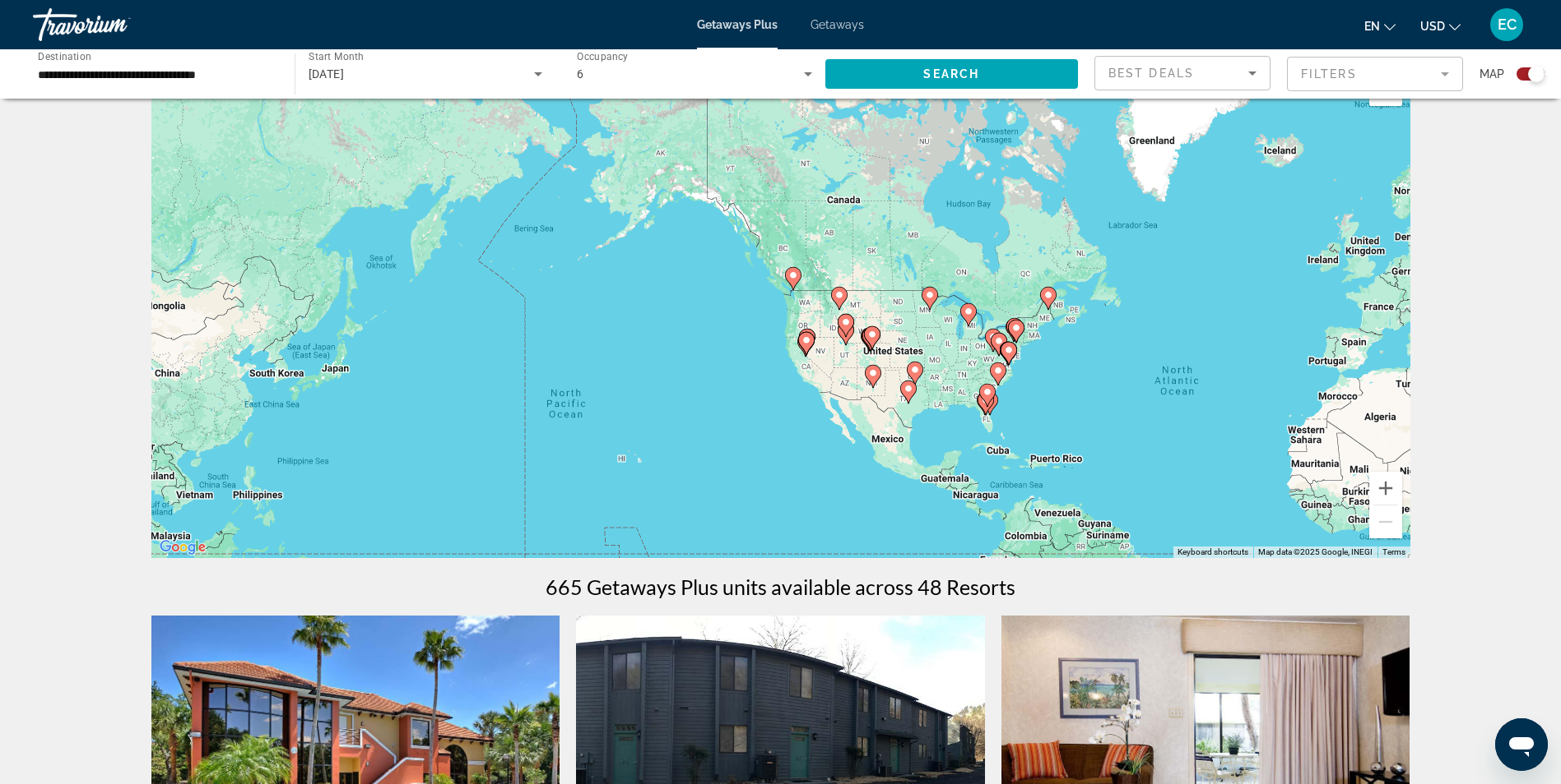
scroll to position [83, 0]
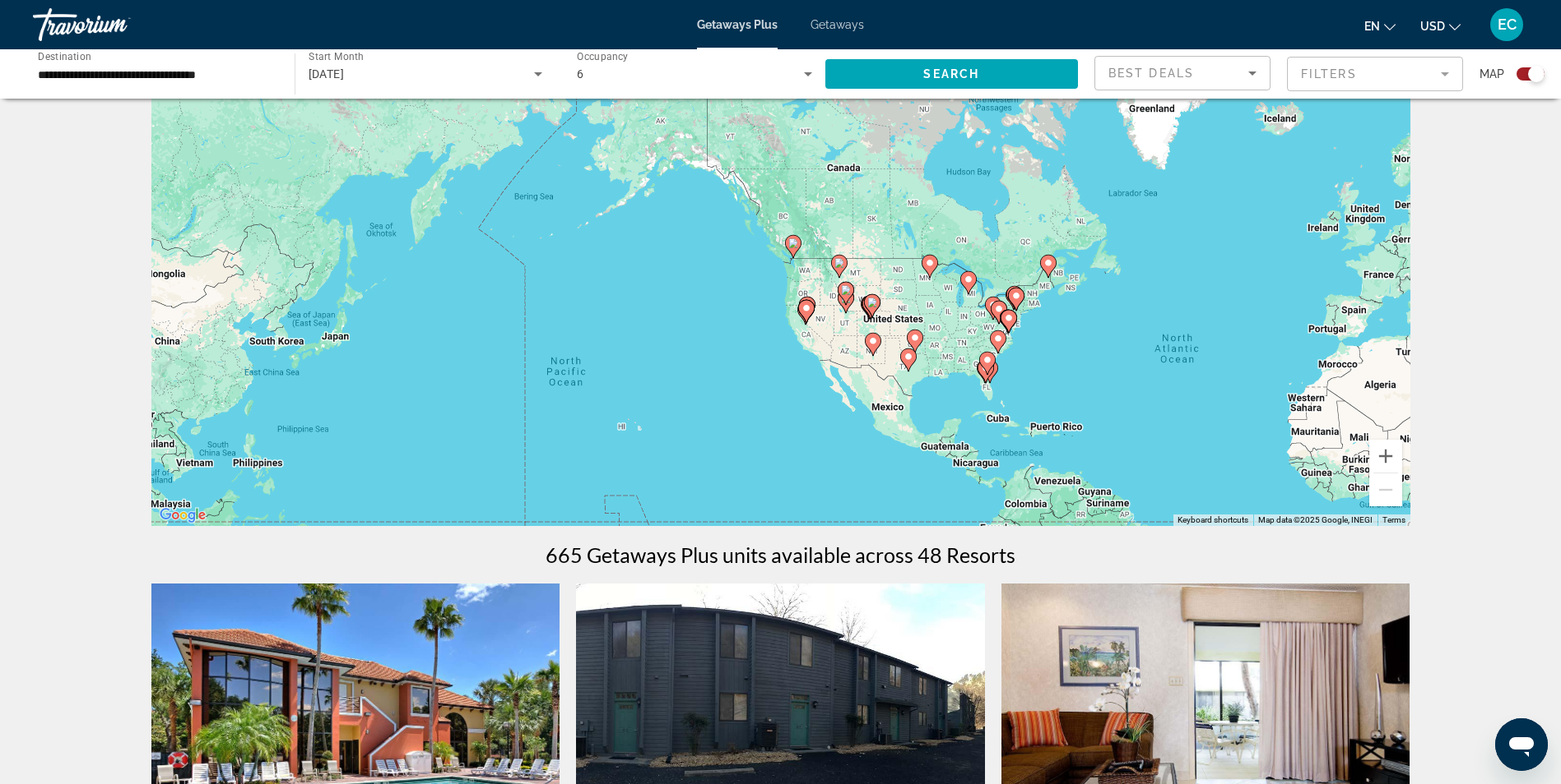
click at [739, 354] on div "To activate drag with keyboard, press Alt + Enter. Once in keyboard drag state,…" at bounding box center [780, 279] width 1258 height 493
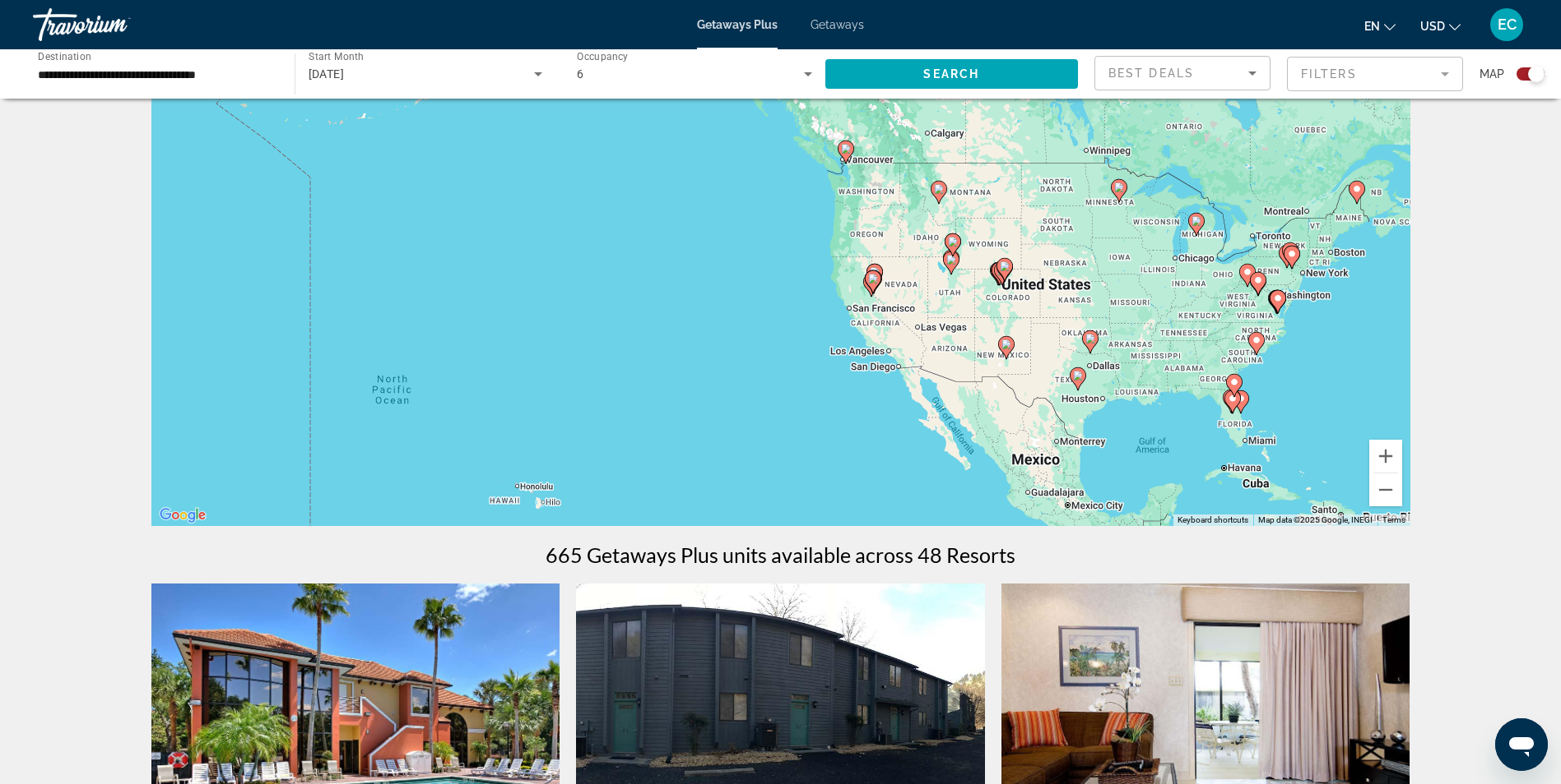
click at [739, 354] on div "To activate drag with keyboard, press Alt + Enter. Once in keyboard drag state,…" at bounding box center [780, 279] width 1258 height 493
click at [1252, 76] on icon "Sort by" at bounding box center [1251, 73] width 19 height 19
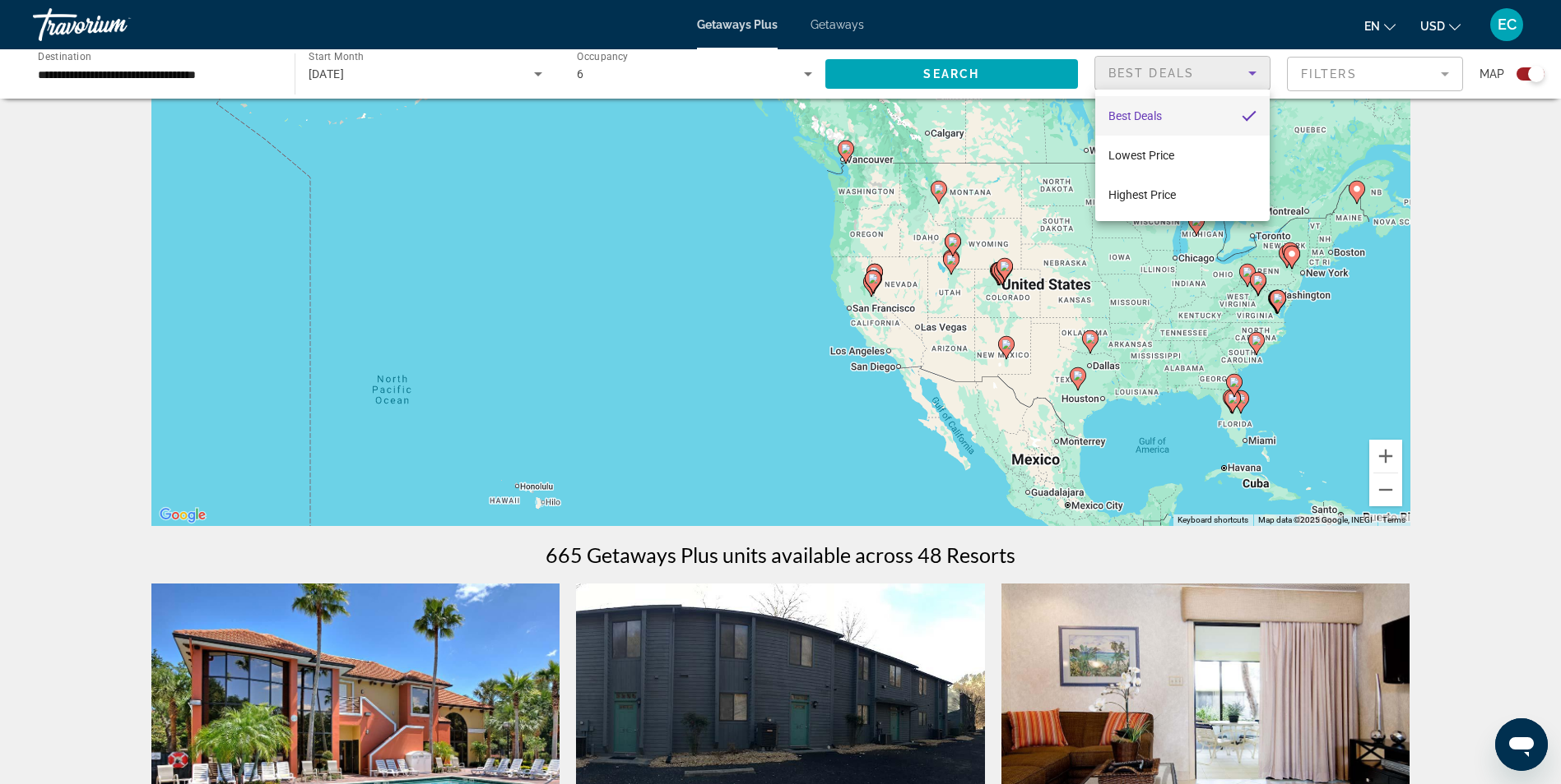
click at [510, 290] on div at bounding box center [780, 392] width 1561 height 784
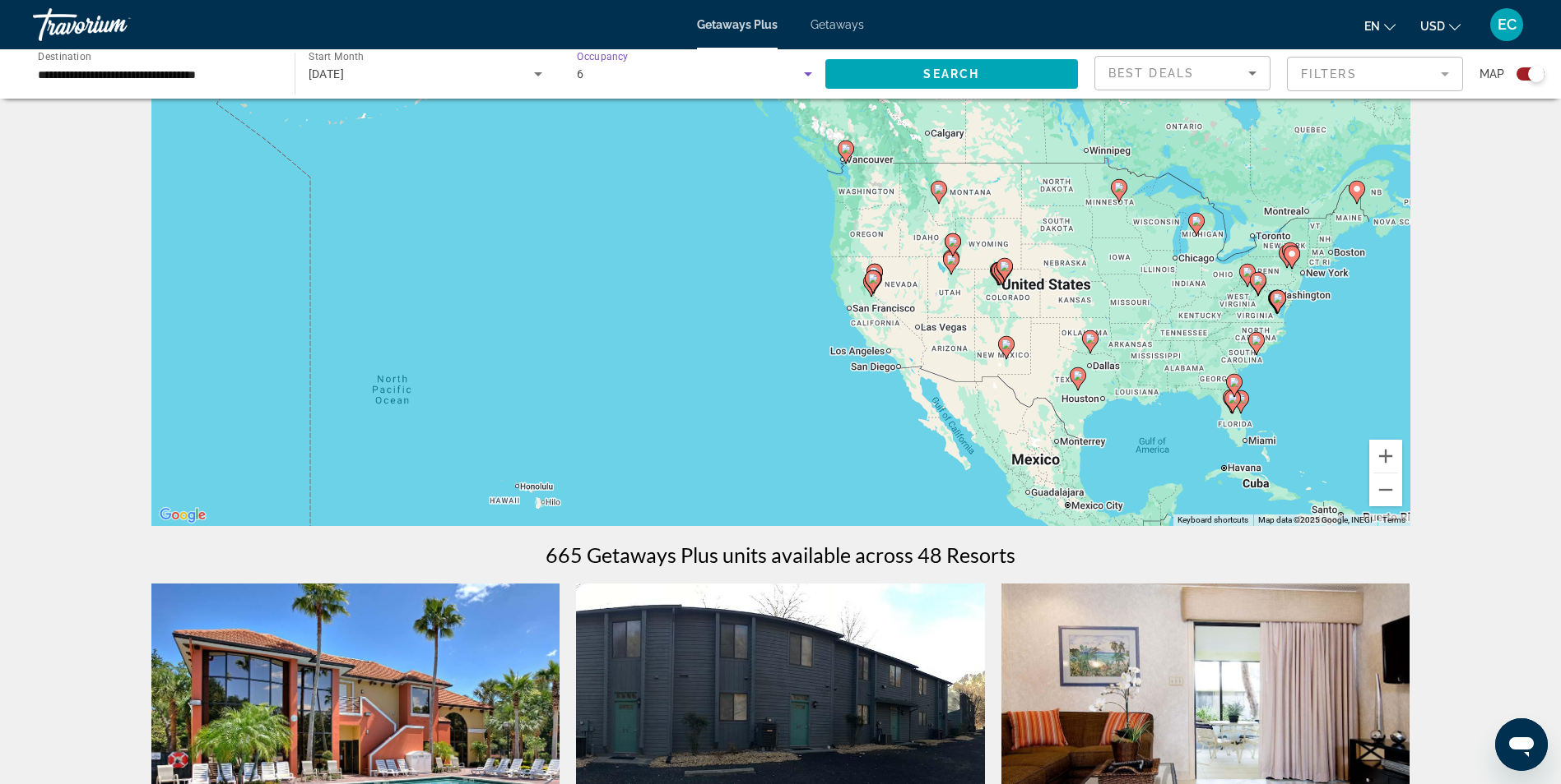
click at [808, 69] on icon "Search widget" at bounding box center [807, 74] width 19 height 19
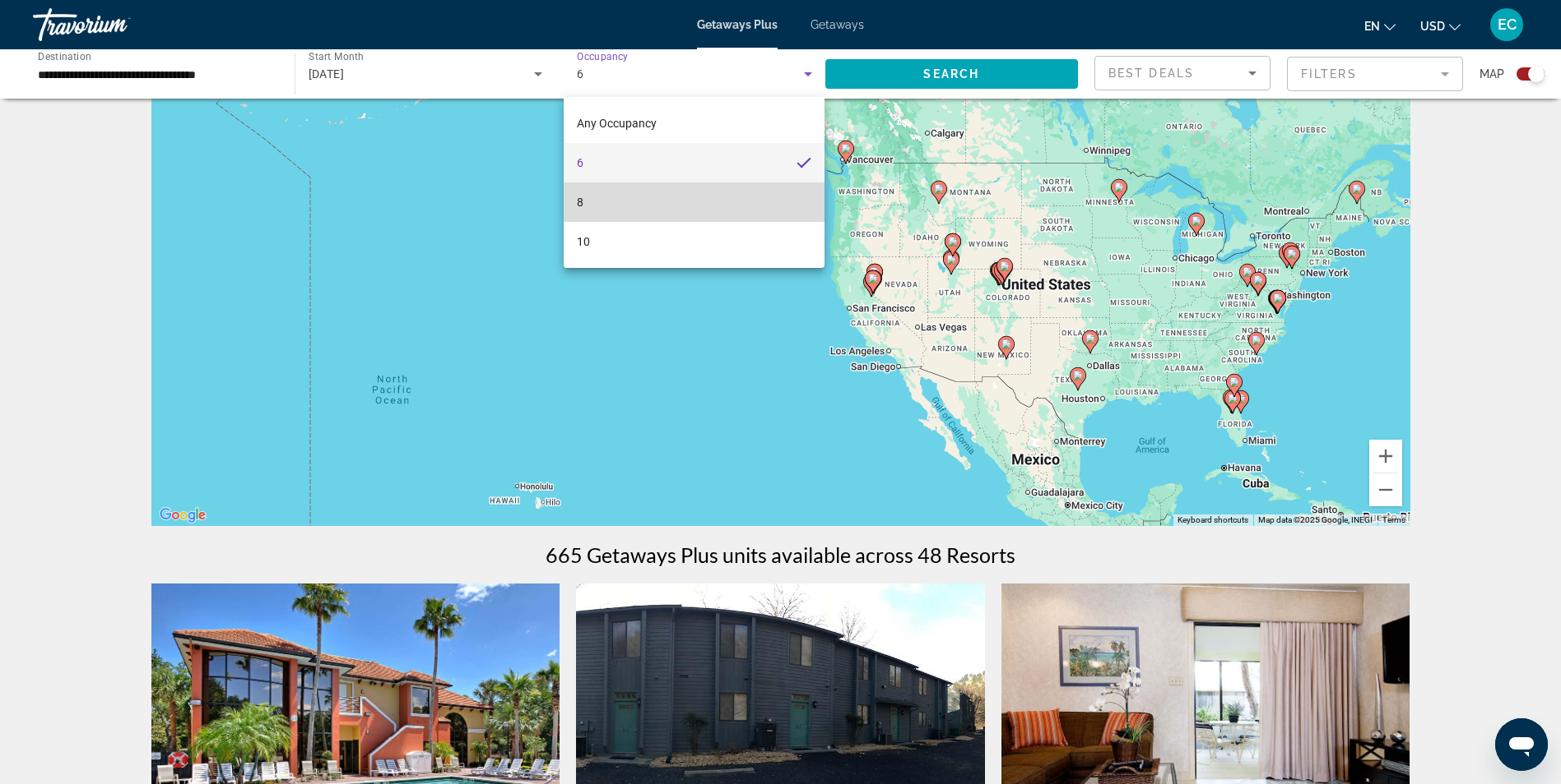
click at [580, 200] on span "8" at bounding box center [580, 202] width 6 height 19
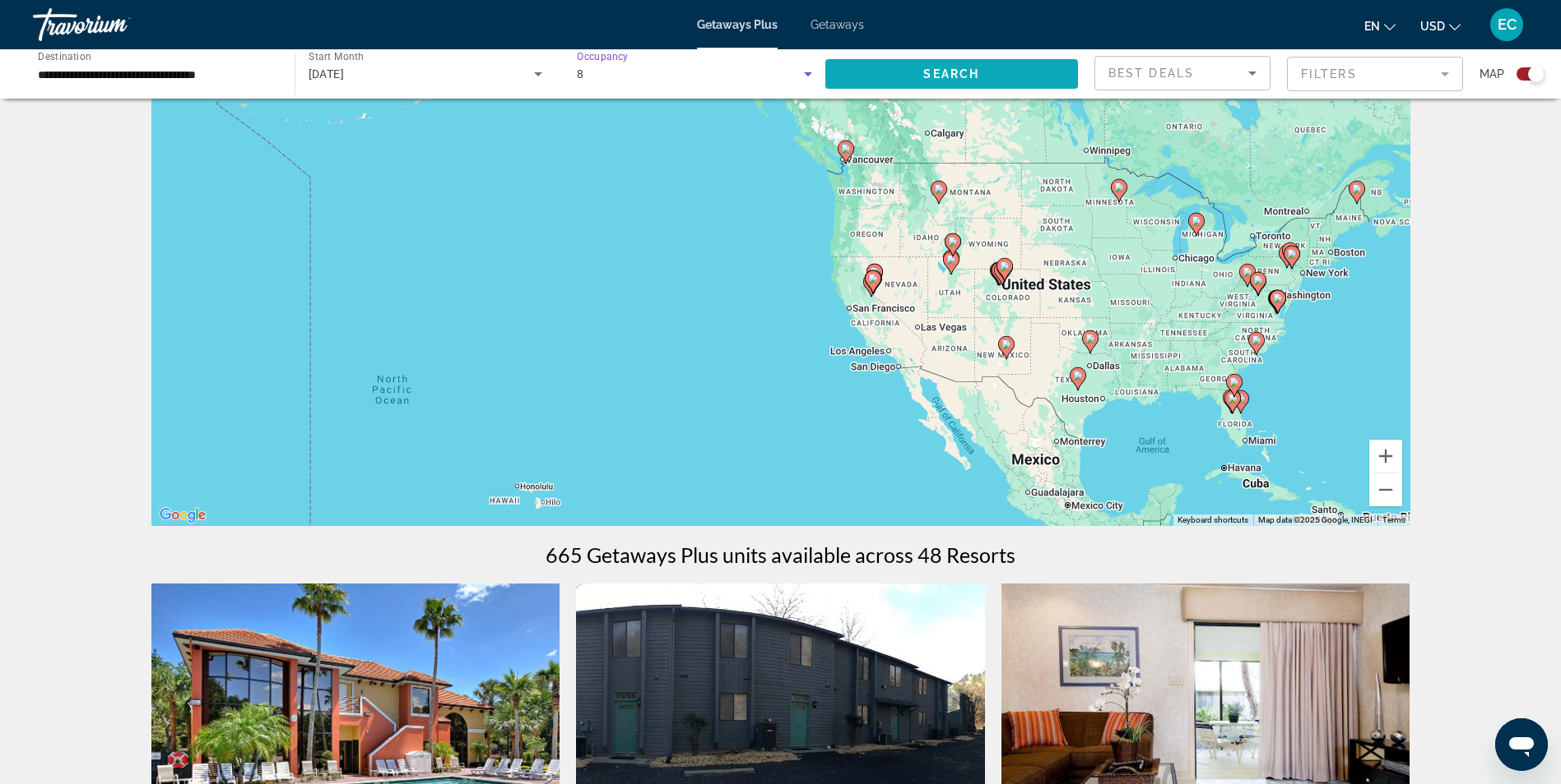
click at [898, 61] on span "Search widget" at bounding box center [952, 74] width 253 height 40
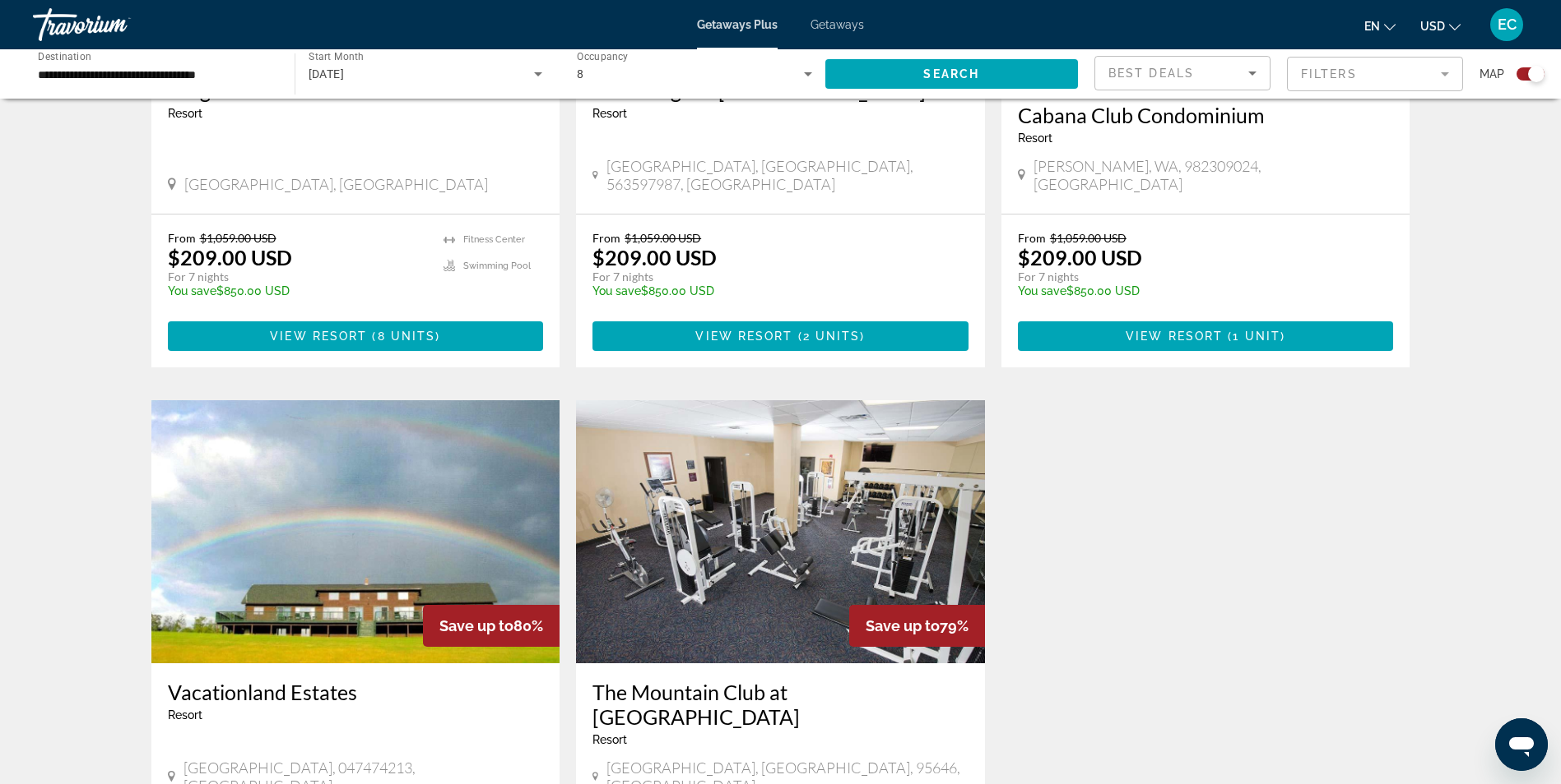
scroll to position [2023, 0]
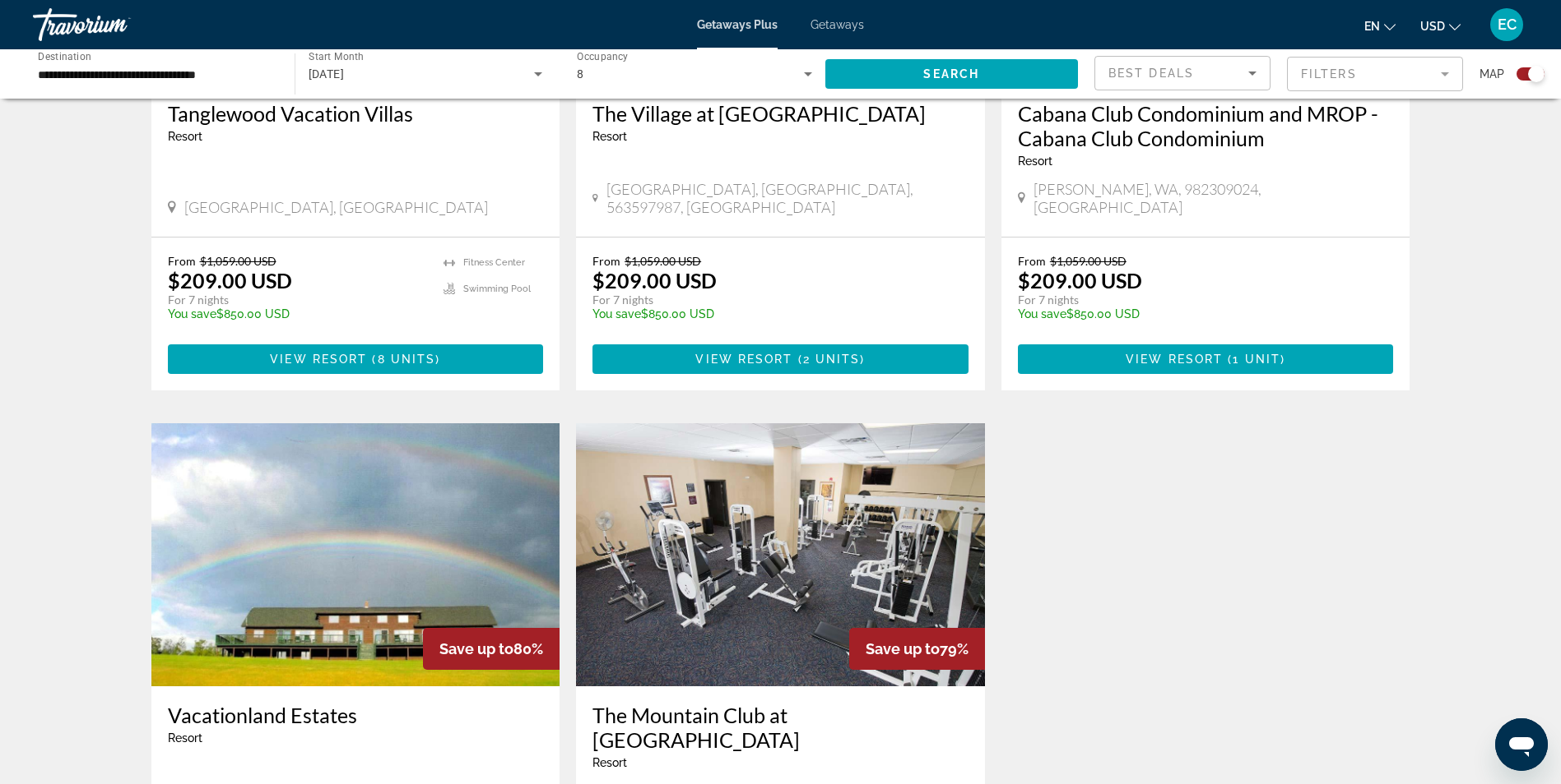
click at [809, 61] on div "8" at bounding box center [695, 74] width 236 height 46
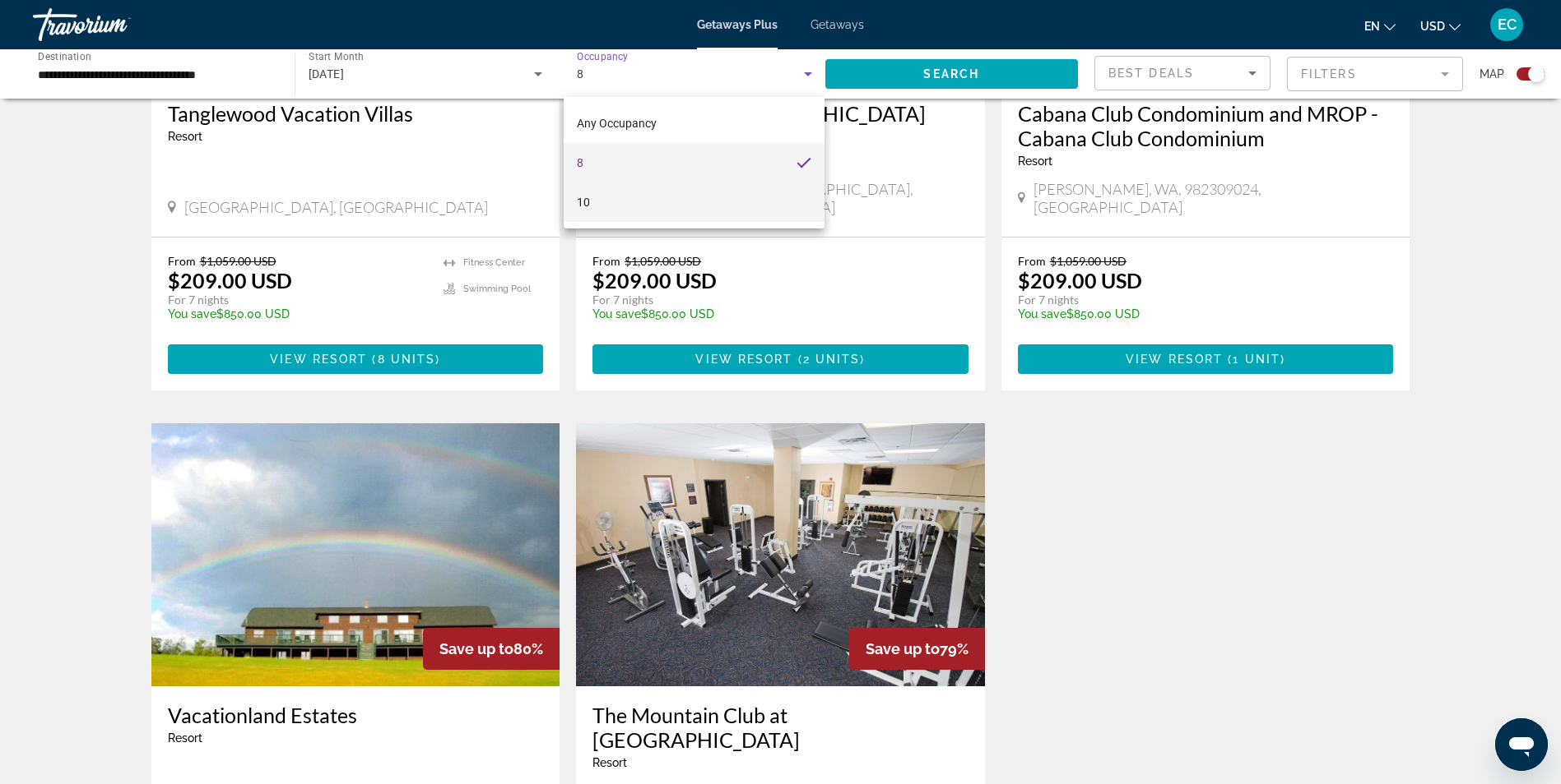
click at [585, 202] on span "10" at bounding box center [583, 202] width 13 height 19
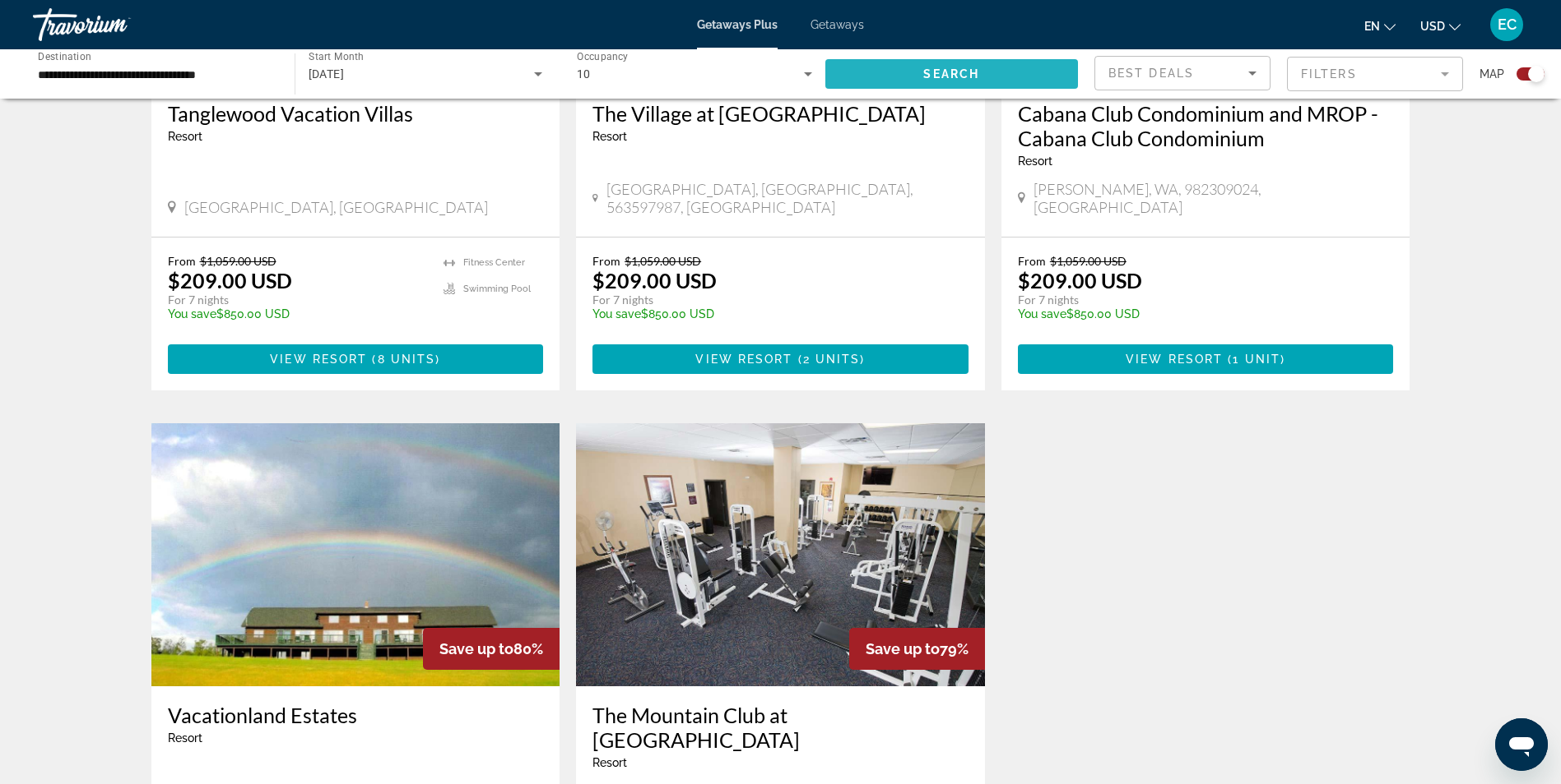
click at [925, 74] on span "Search" at bounding box center [952, 74] width 56 height 13
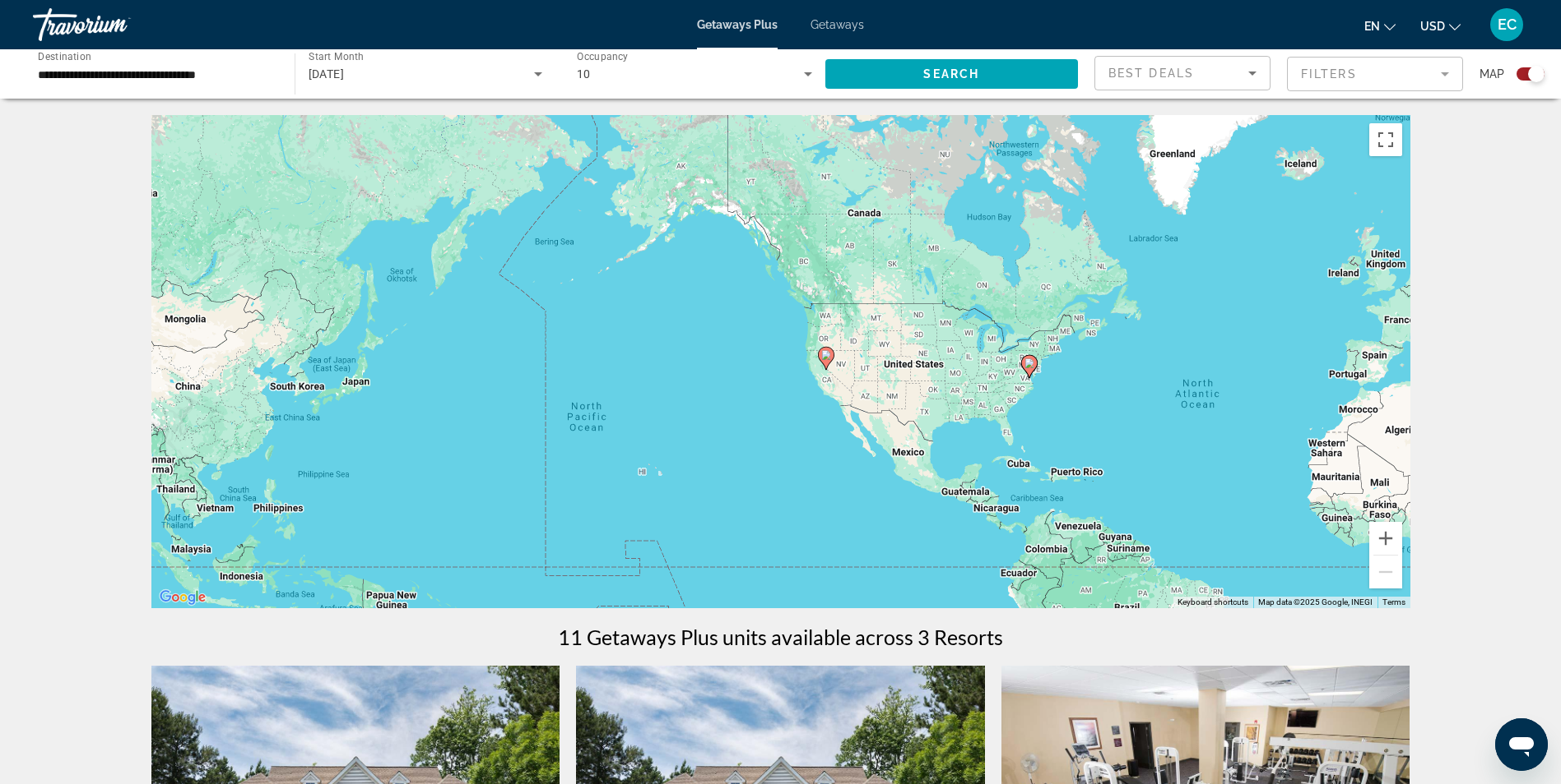
click at [802, 70] on icon "Search widget" at bounding box center [807, 74] width 19 height 19
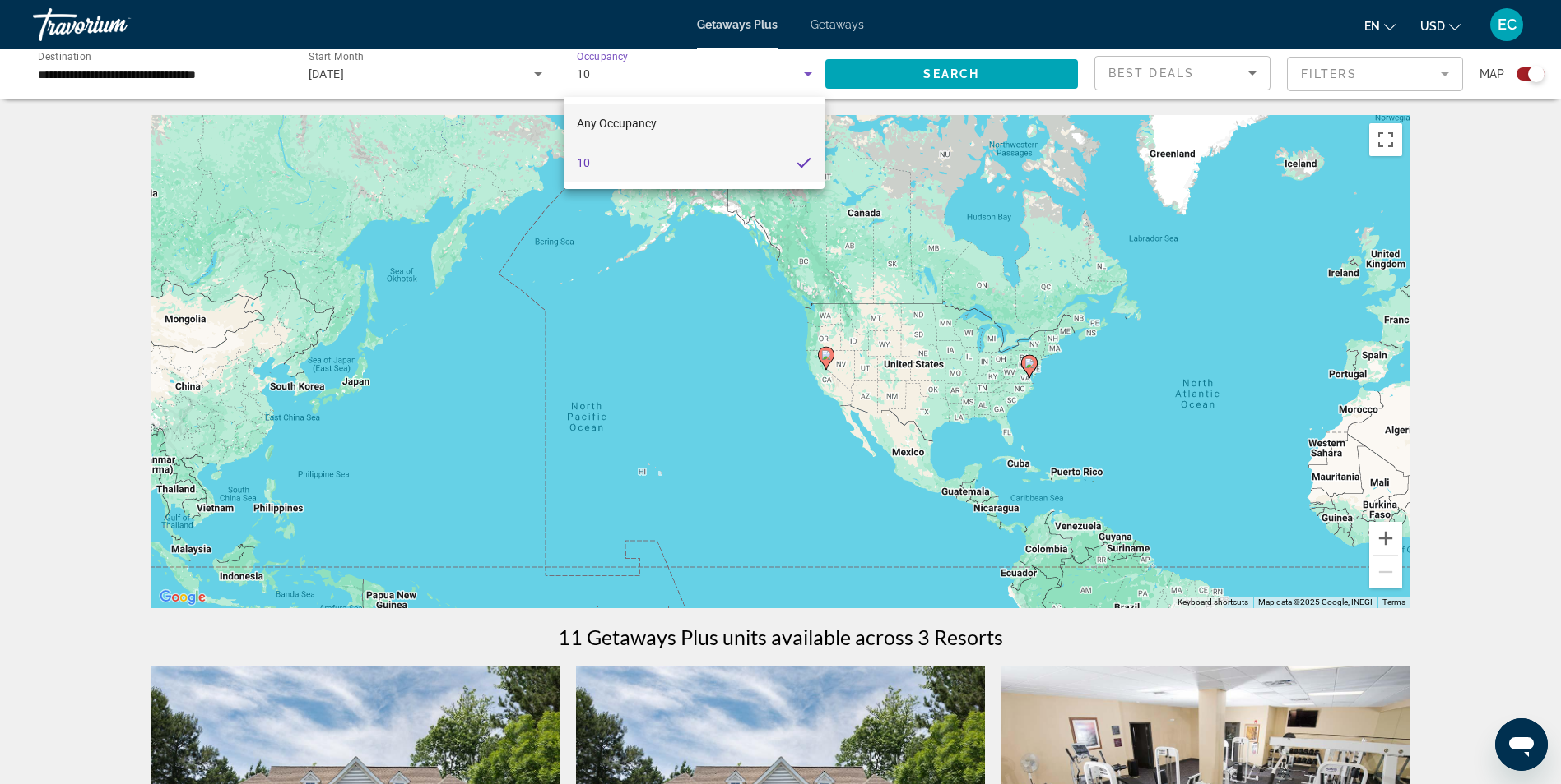
click at [635, 119] on span "Any Occupancy" at bounding box center [616, 123] width 80 height 13
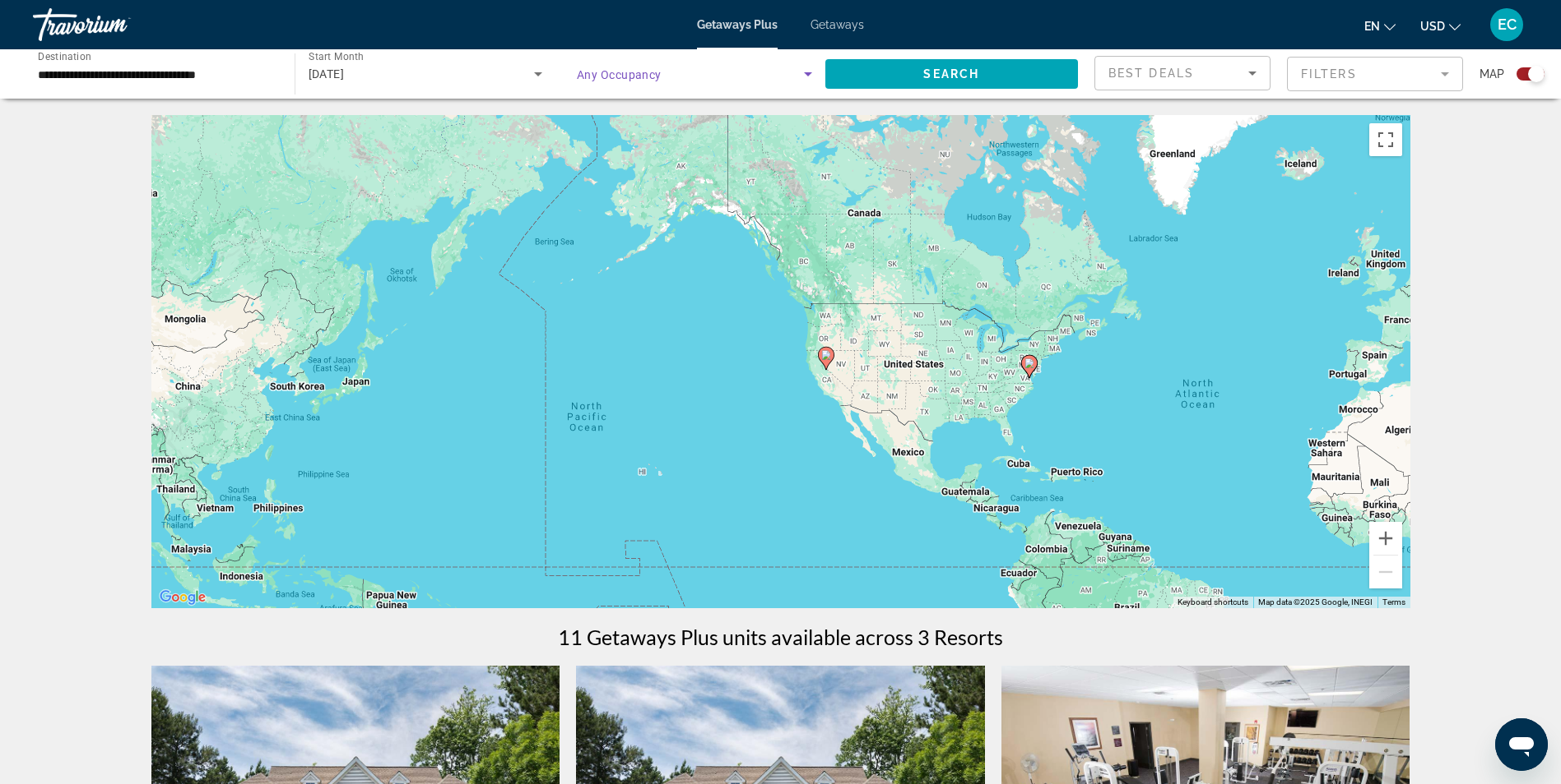
click at [806, 69] on icon "Search widget" at bounding box center [807, 74] width 19 height 19
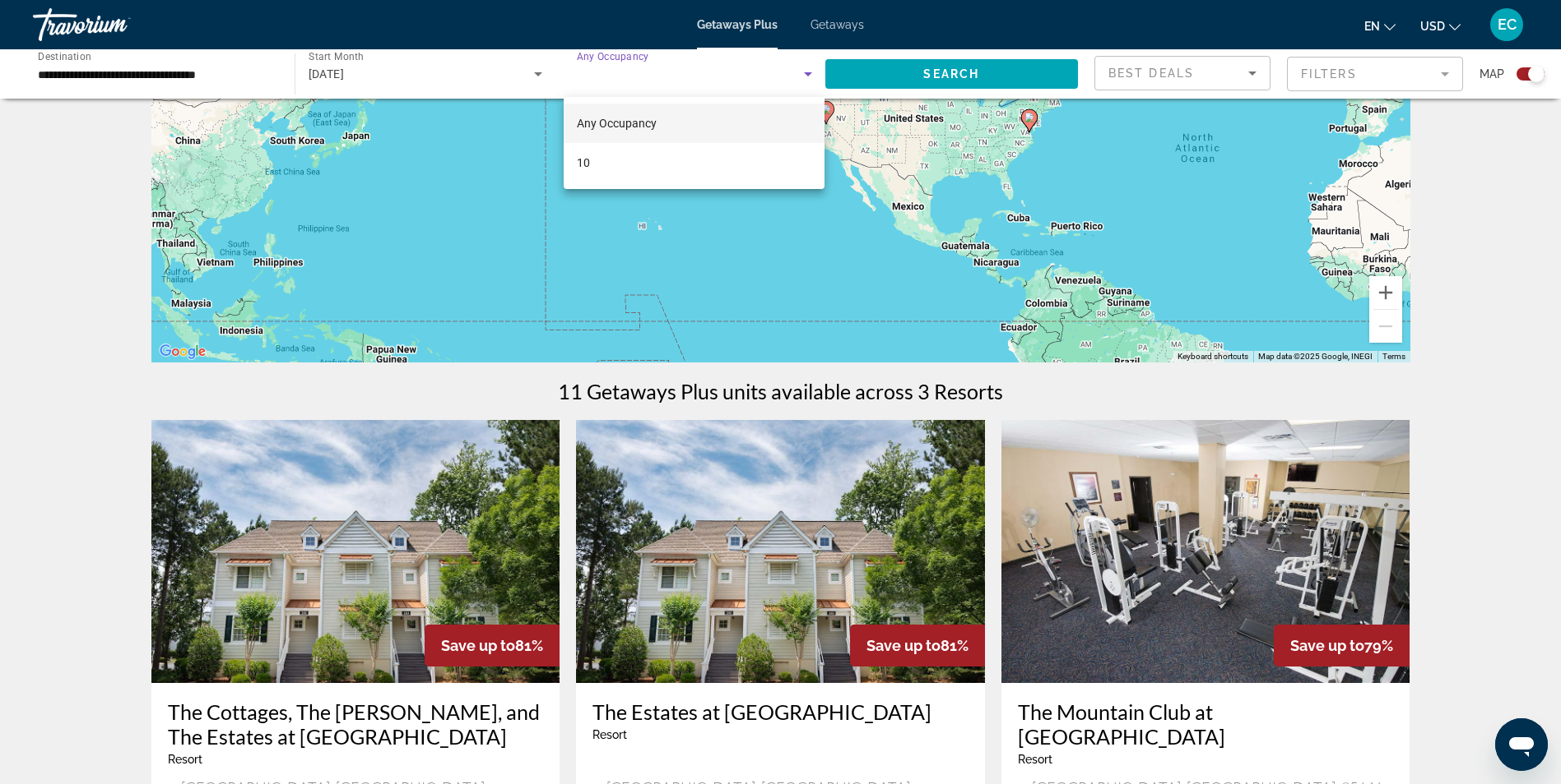
scroll to position [247, 0]
click at [806, 70] on div at bounding box center [780, 392] width 1561 height 784
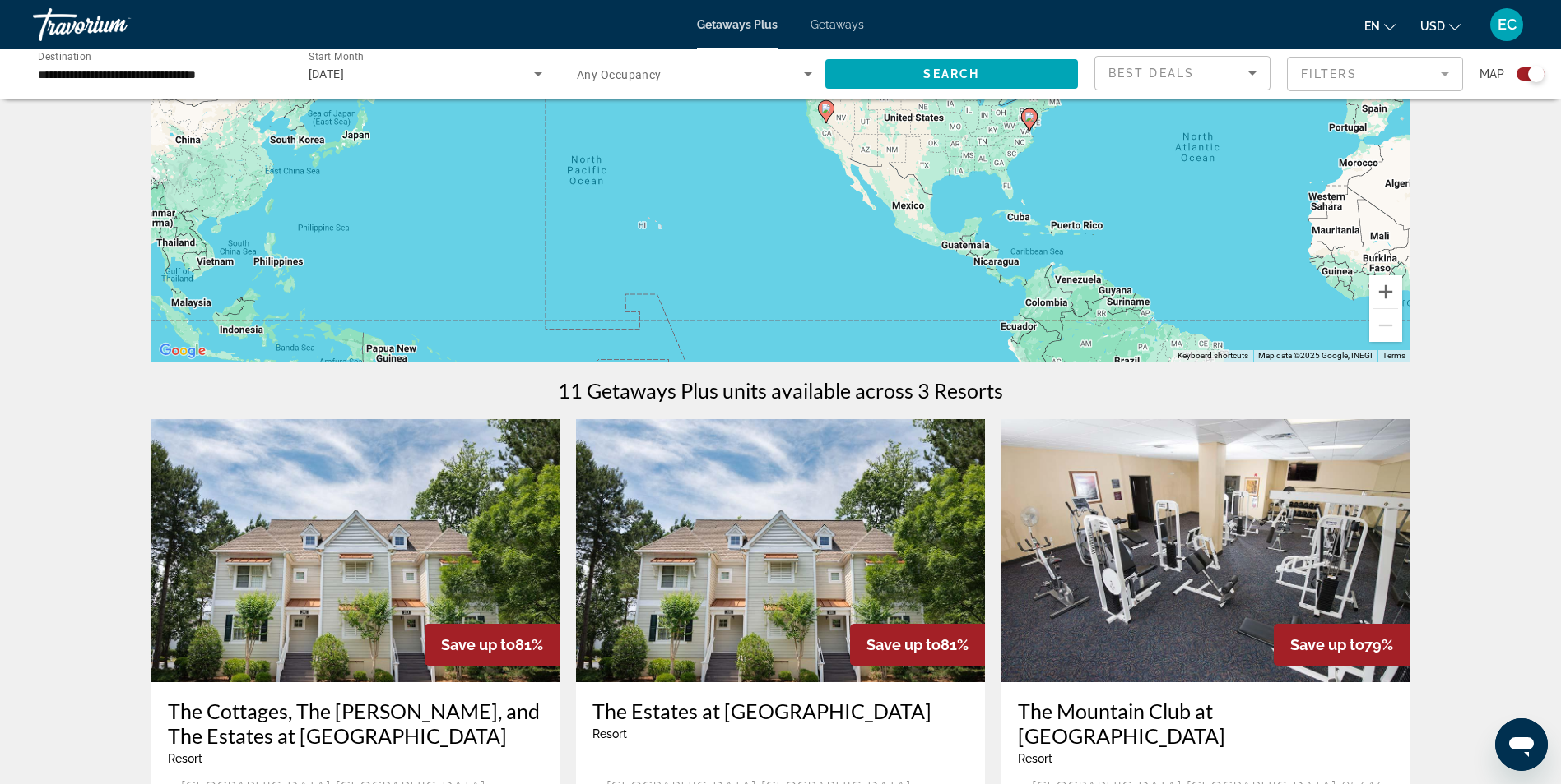
click at [806, 70] on icon "Search widget" at bounding box center [807, 74] width 19 height 19
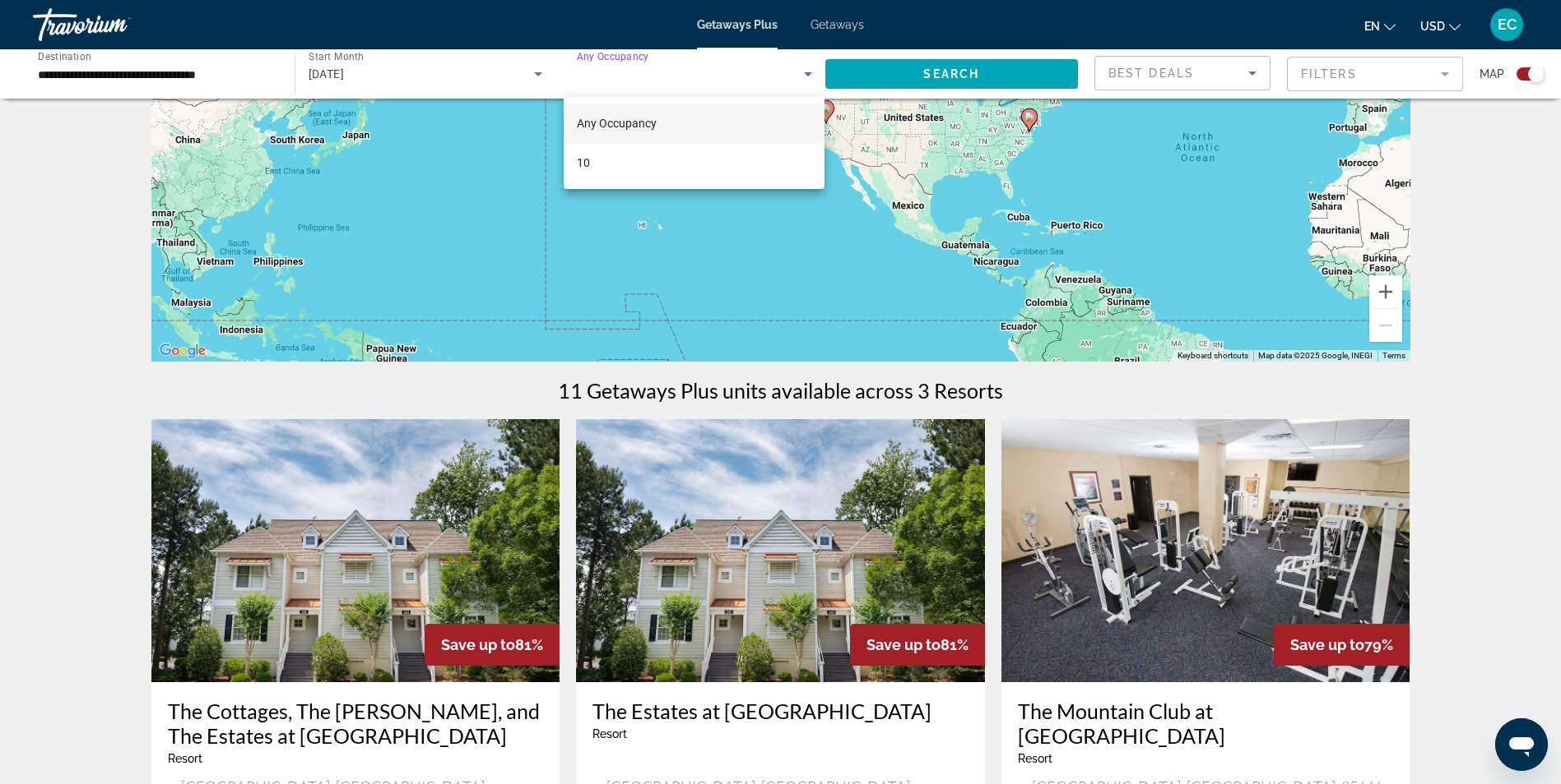
click at [646, 78] on div at bounding box center [780, 392] width 1561 height 784
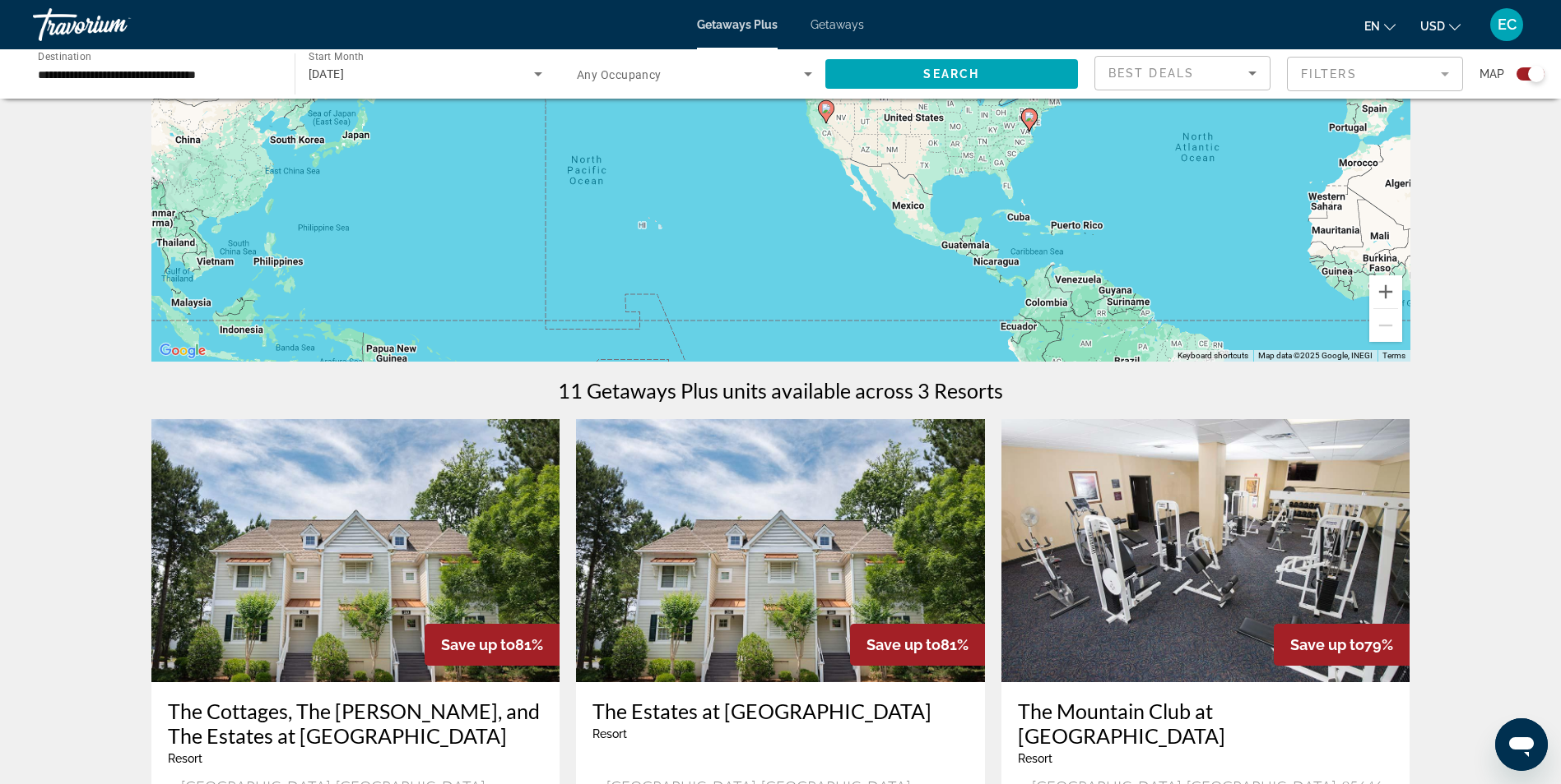
click at [595, 70] on span "Any Occupancy" at bounding box center [619, 75] width 84 height 13
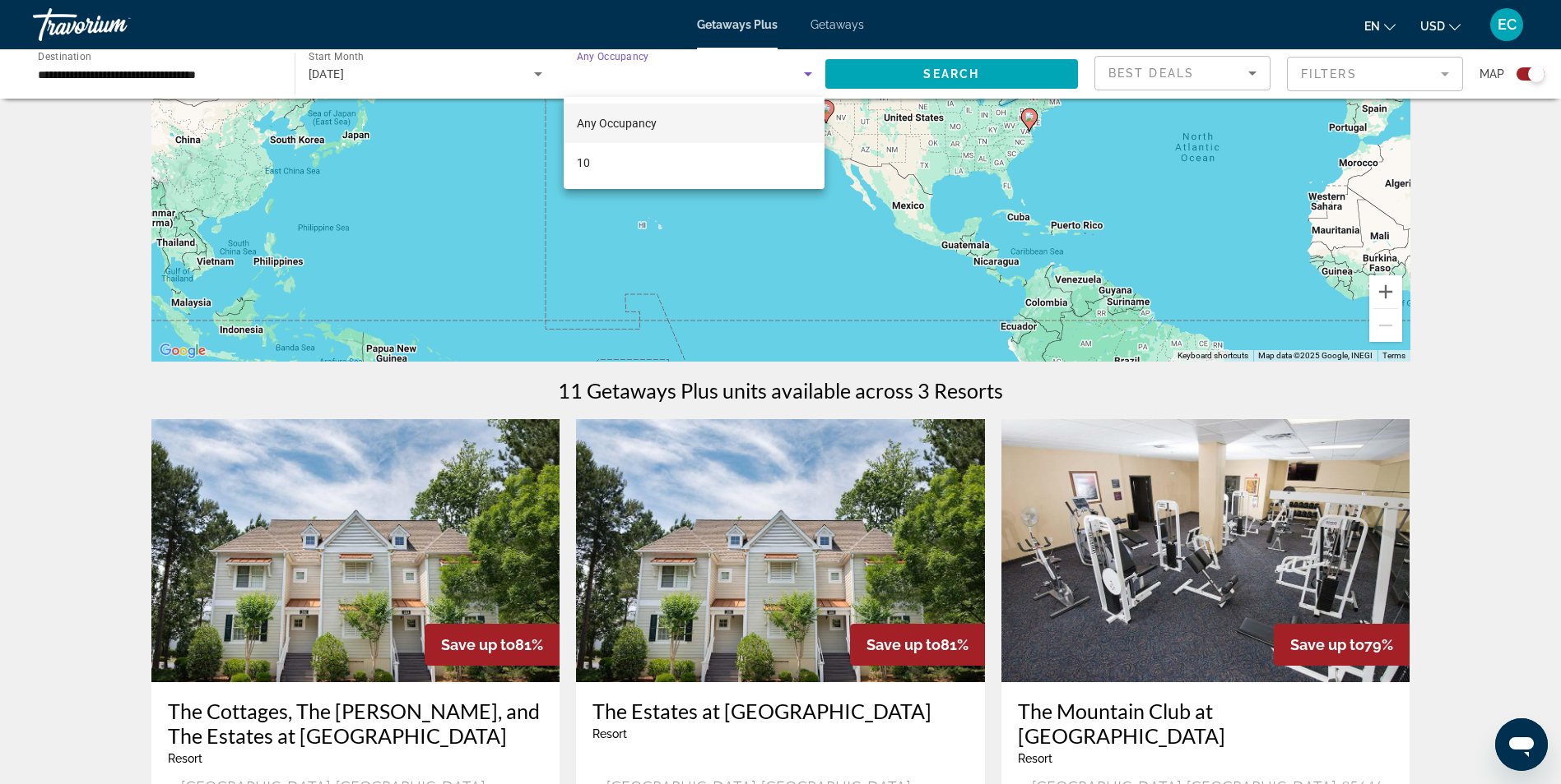
click at [579, 98] on div "Any Occupancy 10" at bounding box center [694, 142] width 261 height 92
click at [424, 156] on div at bounding box center [780, 392] width 1561 height 784
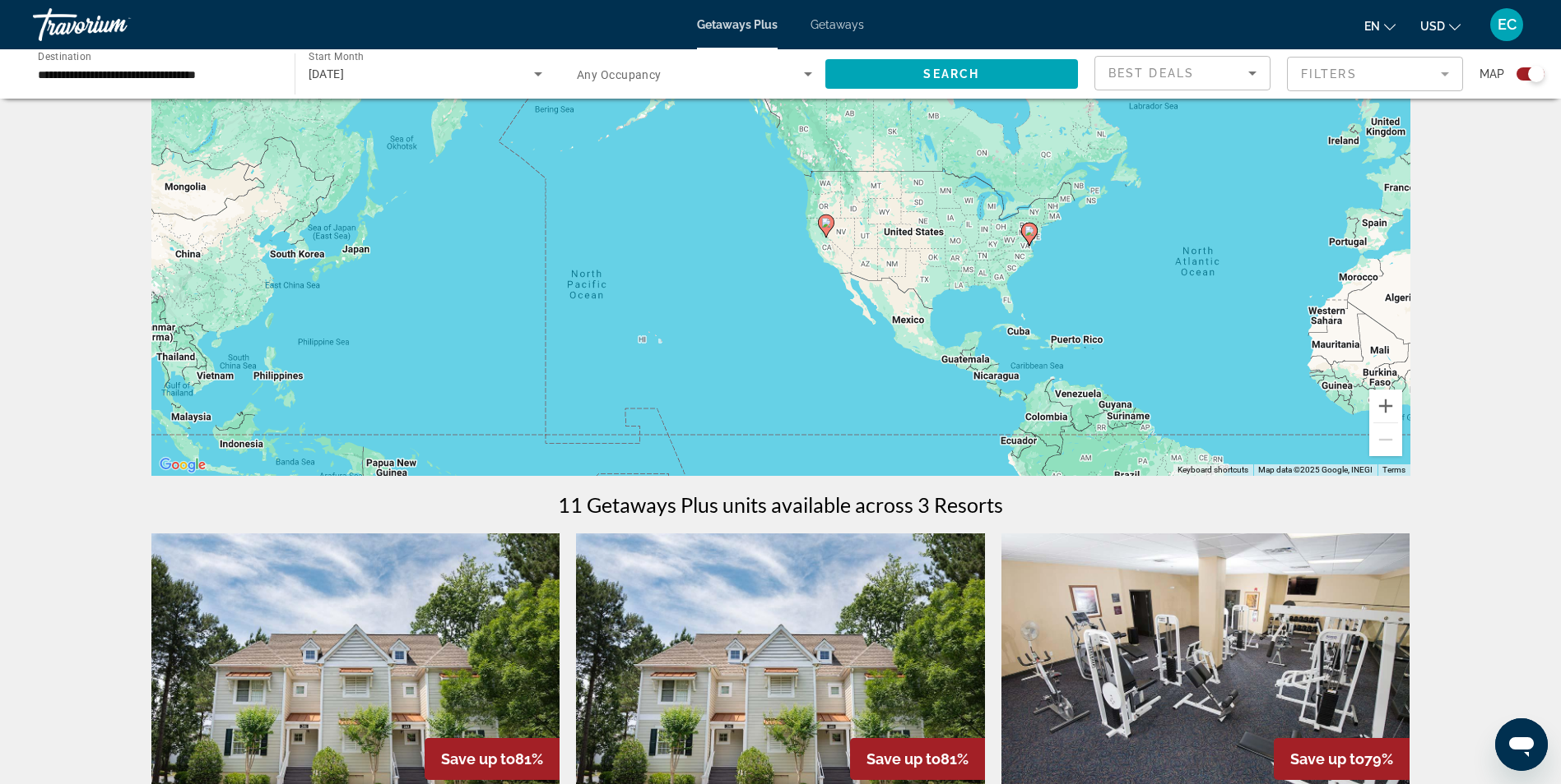
scroll to position [0, 0]
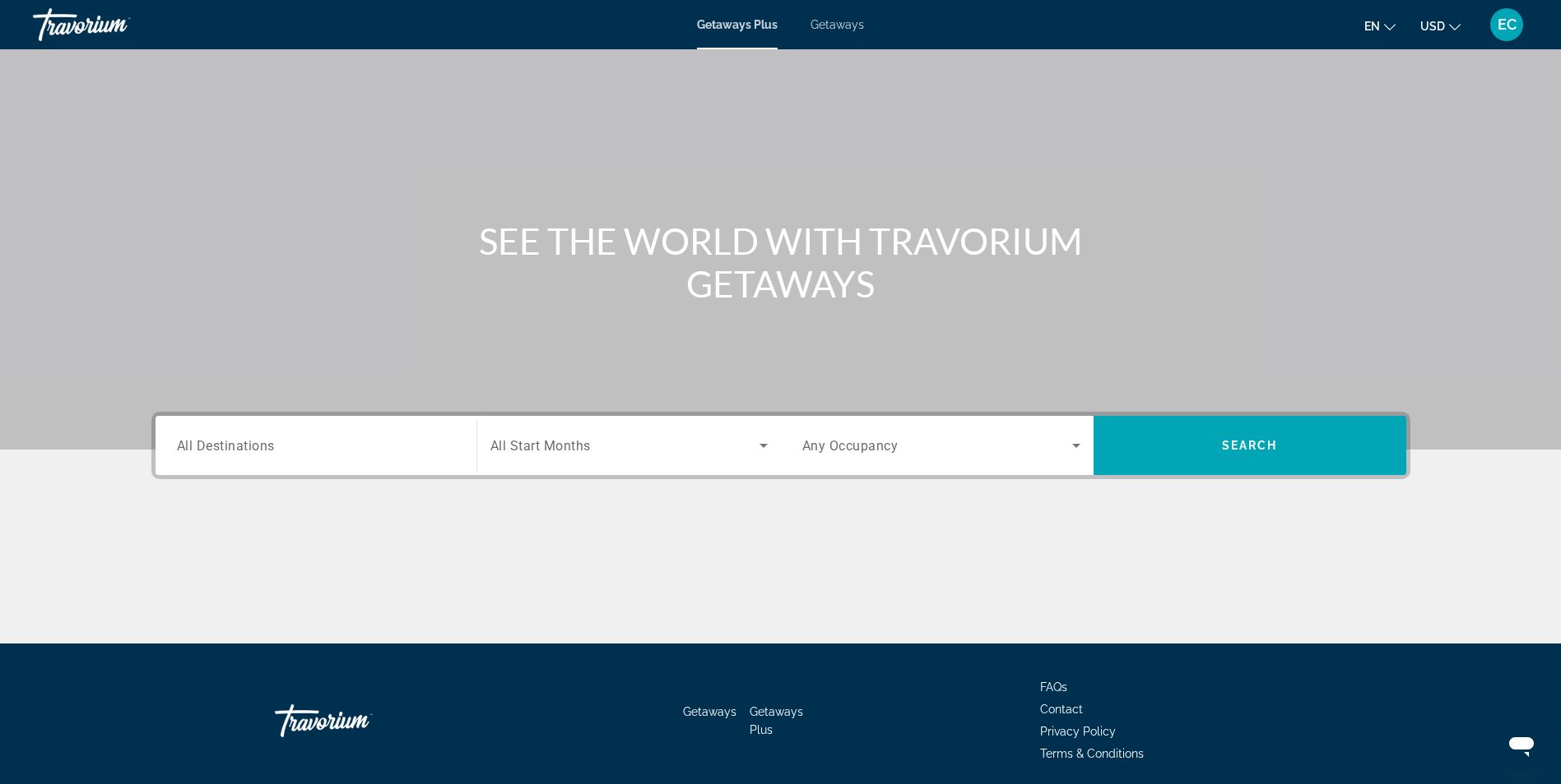
scroll to position [105, 0]
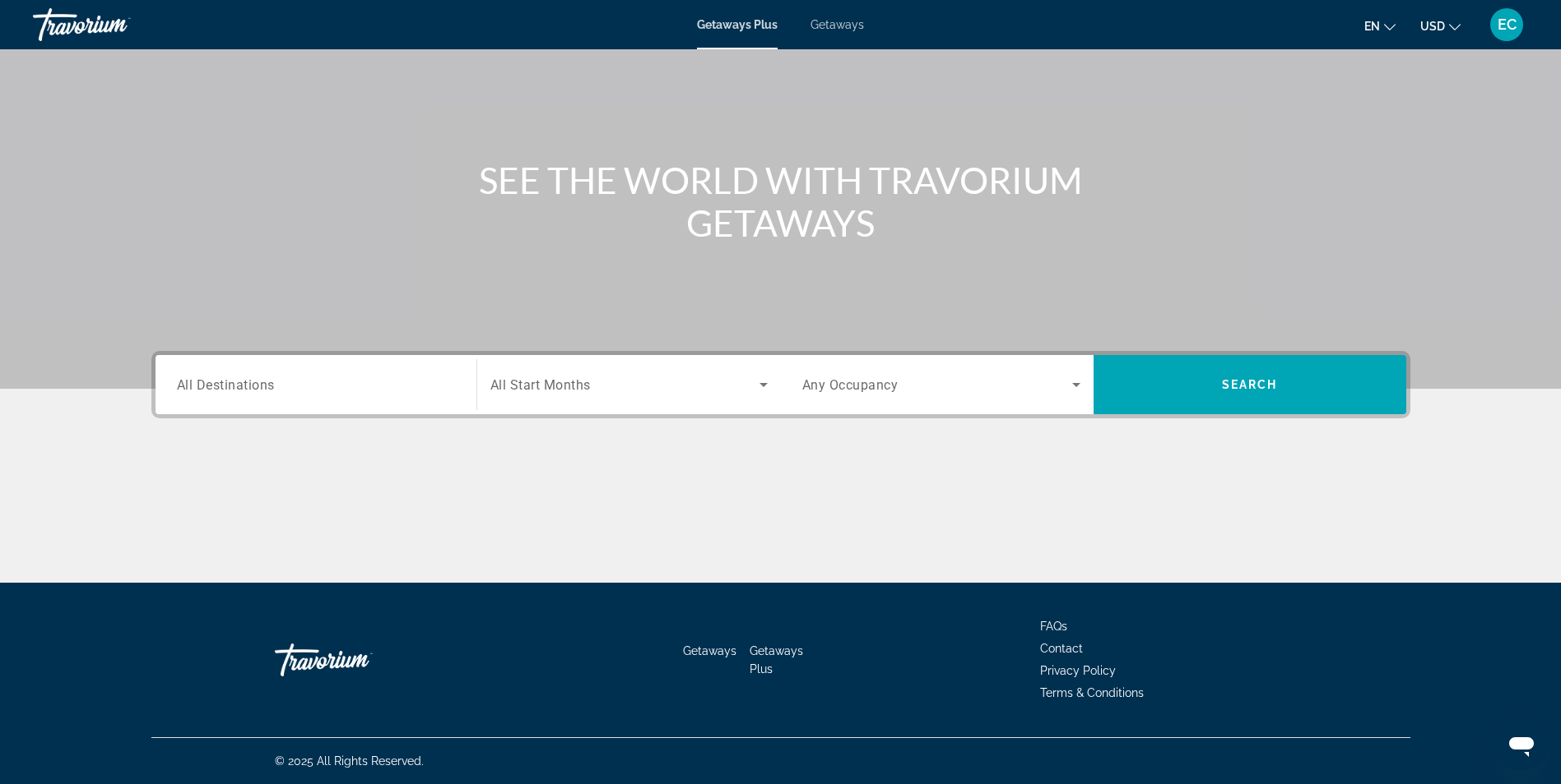
click at [274, 398] on div "Destination All Destinations" at bounding box center [316, 385] width 278 height 47
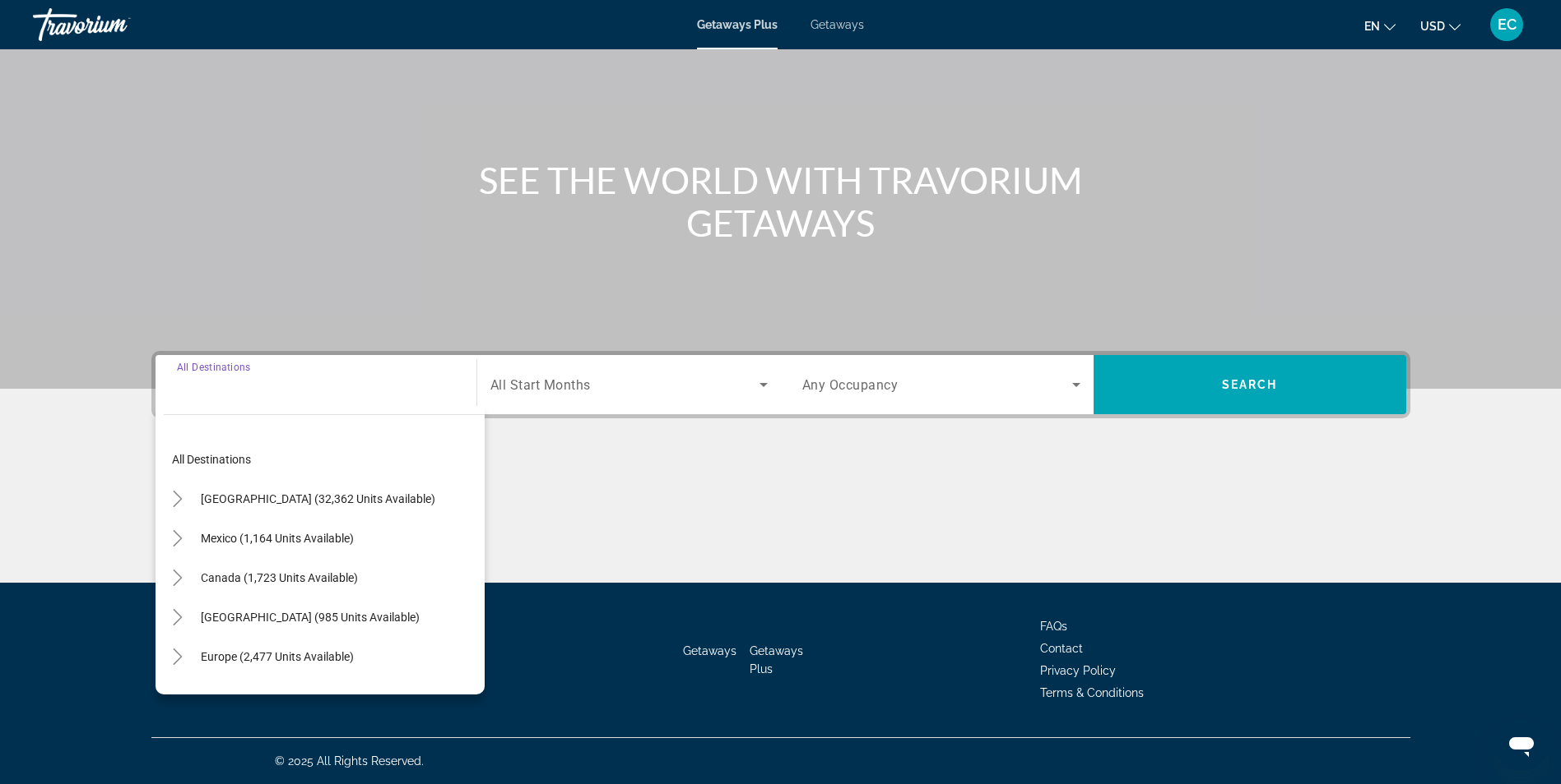
drag, startPoint x: 249, startPoint y: 502, endPoint x: 266, endPoint y: 493, distance: 19.2
click at [248, 502] on span "[GEOGRAPHIC_DATA] (32,362 units available)" at bounding box center [317, 498] width 235 height 13
type input "**********"
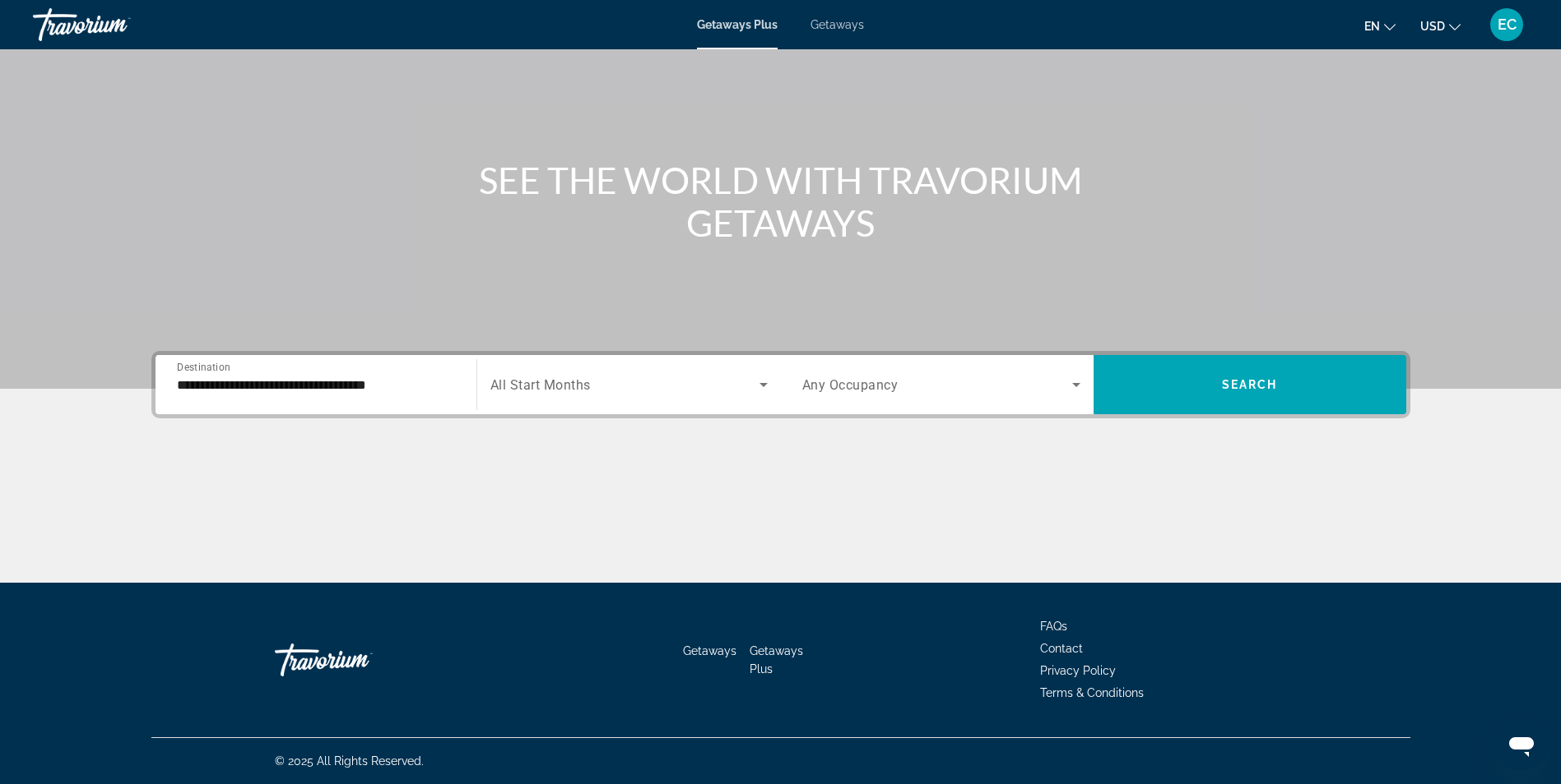
click at [615, 370] on div "Search widget" at bounding box center [629, 385] width 277 height 46
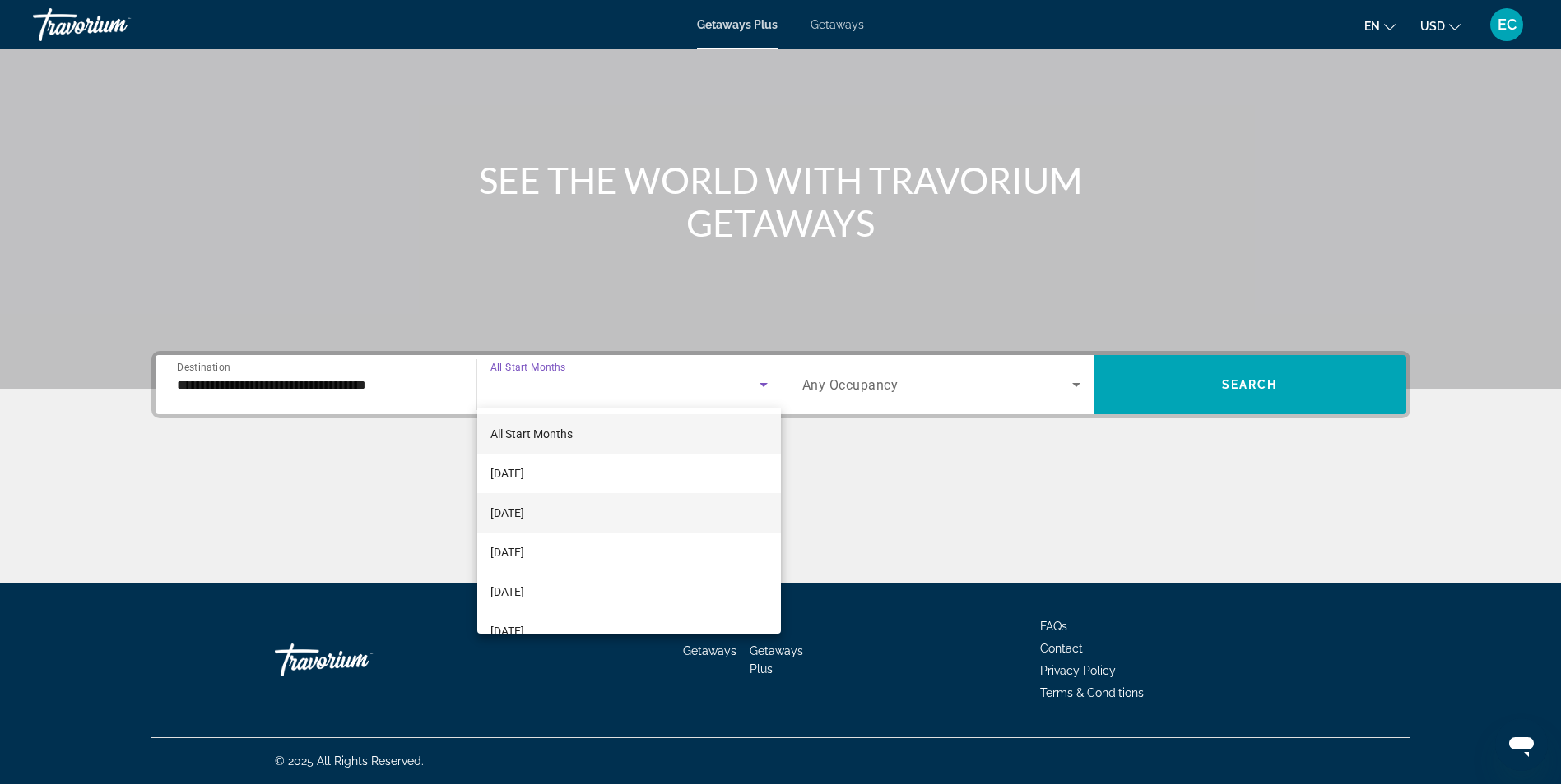
click at [524, 512] on span "[DATE]" at bounding box center [507, 512] width 33 height 19
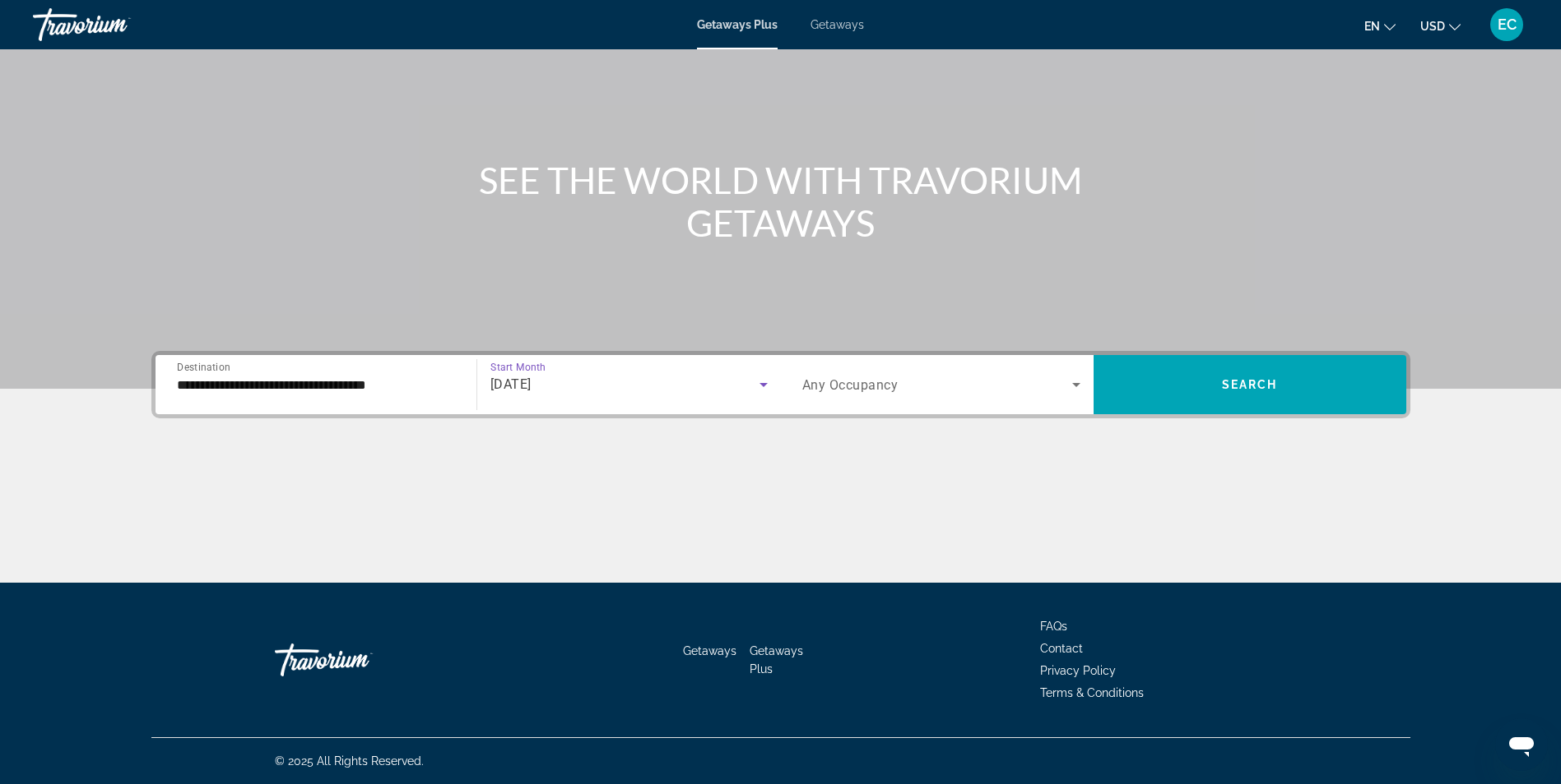
click at [904, 379] on span "Search widget" at bounding box center [937, 385] width 270 height 19
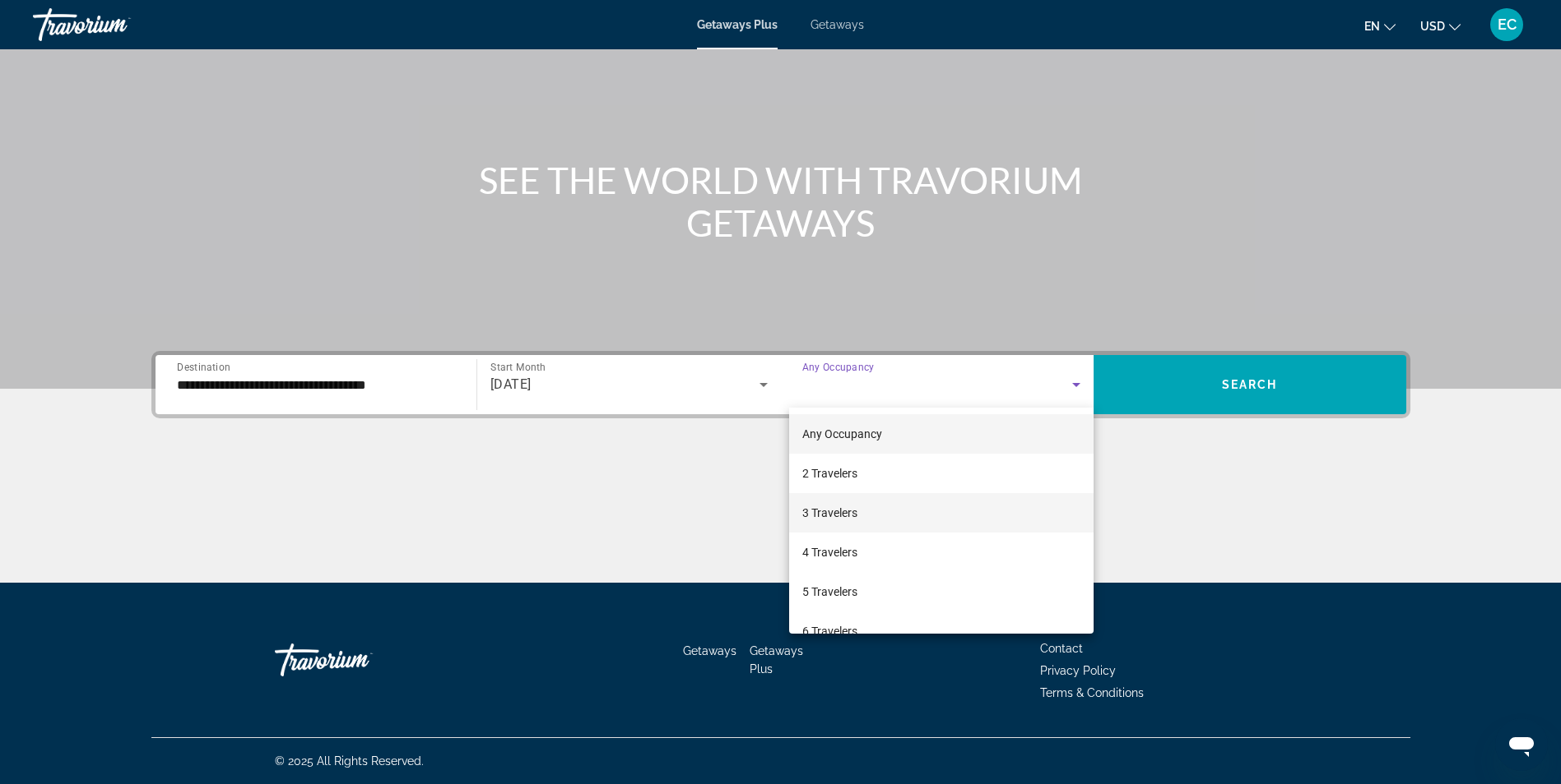
click at [837, 507] on span "3 Travelers" at bounding box center [829, 512] width 55 height 19
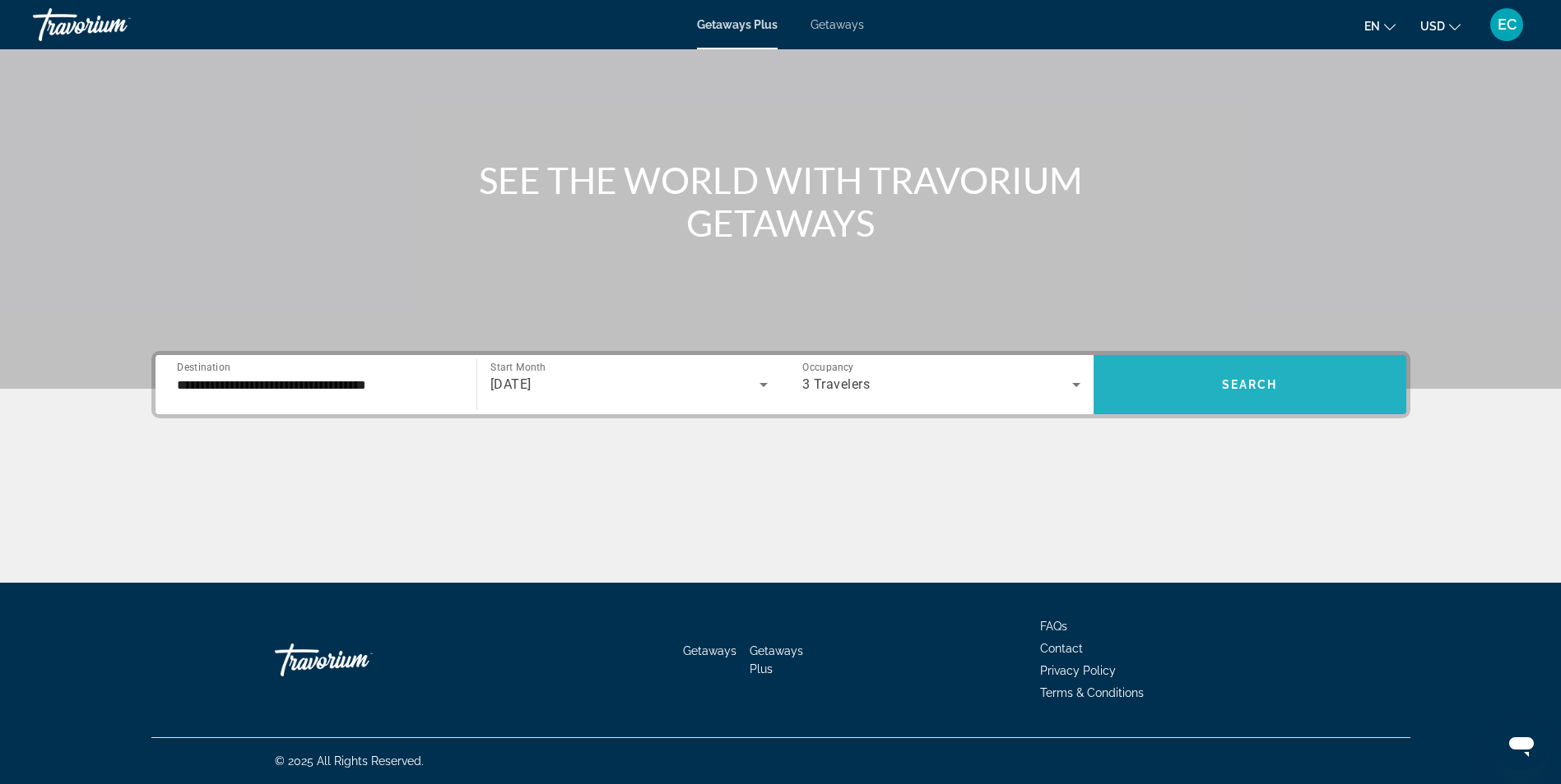
click at [1234, 388] on span "Search" at bounding box center [1250, 384] width 56 height 13
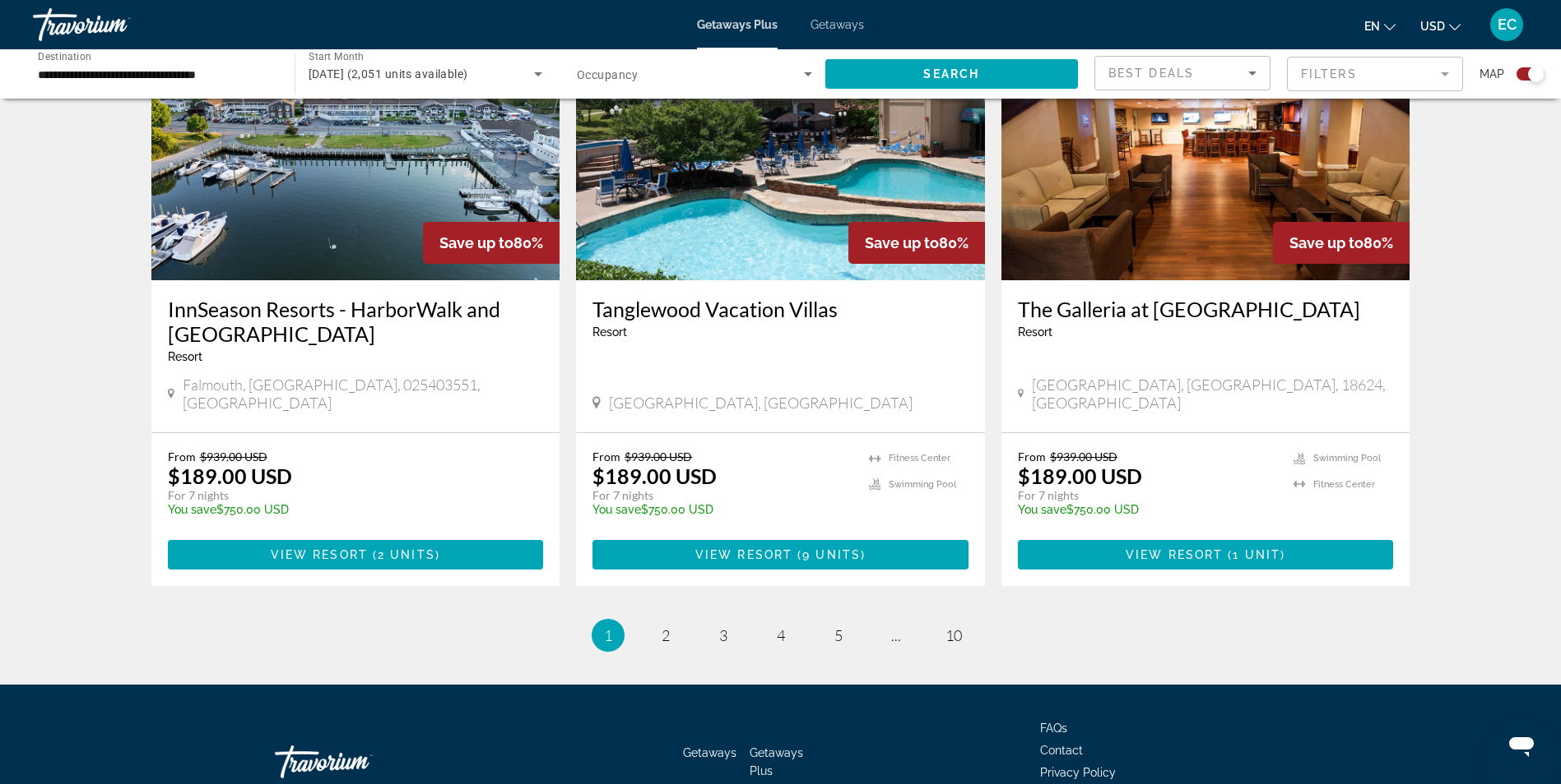
scroll to position [2410, 0]
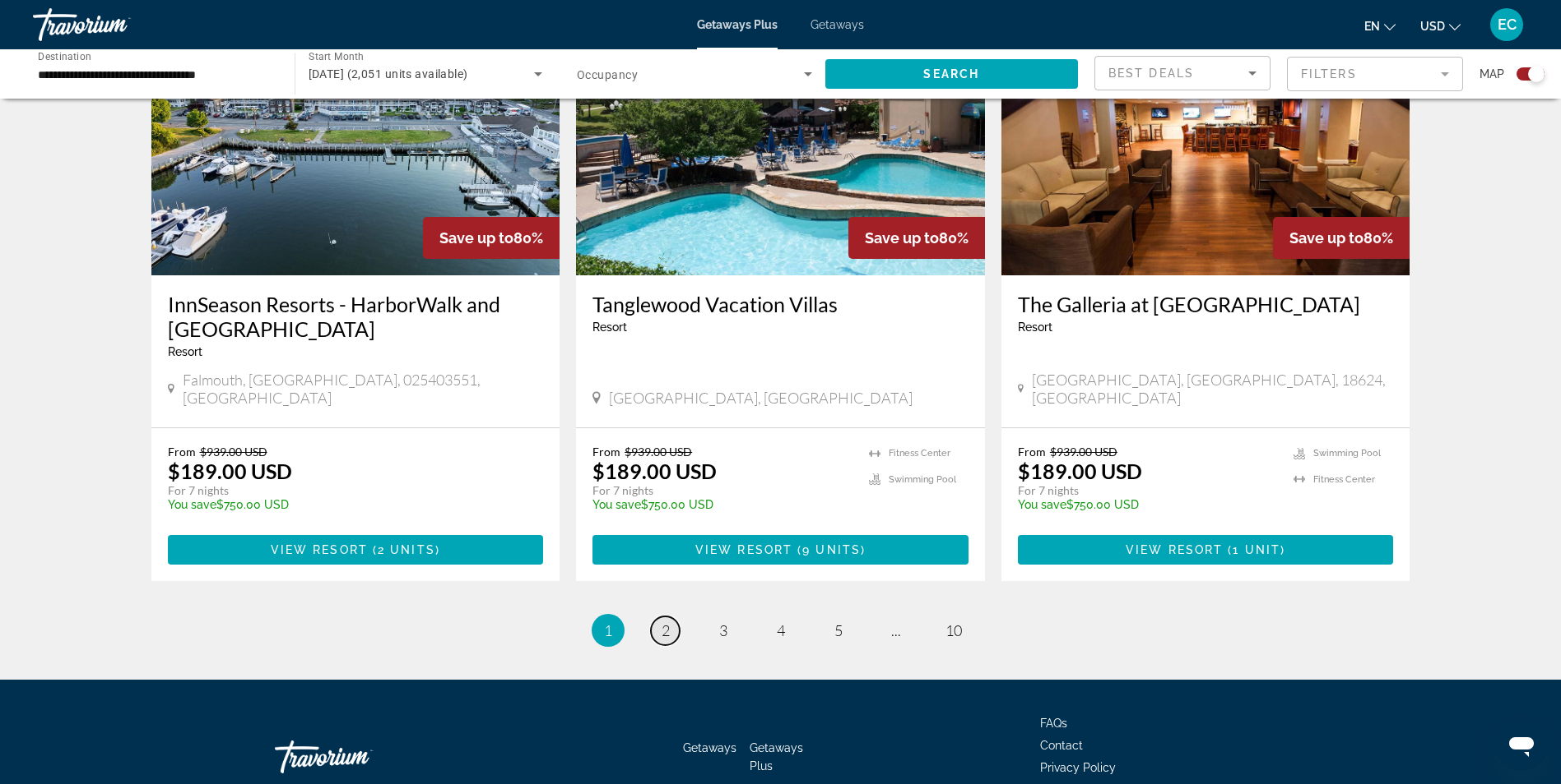
click at [668, 621] on span "2" at bounding box center [665, 630] width 8 height 18
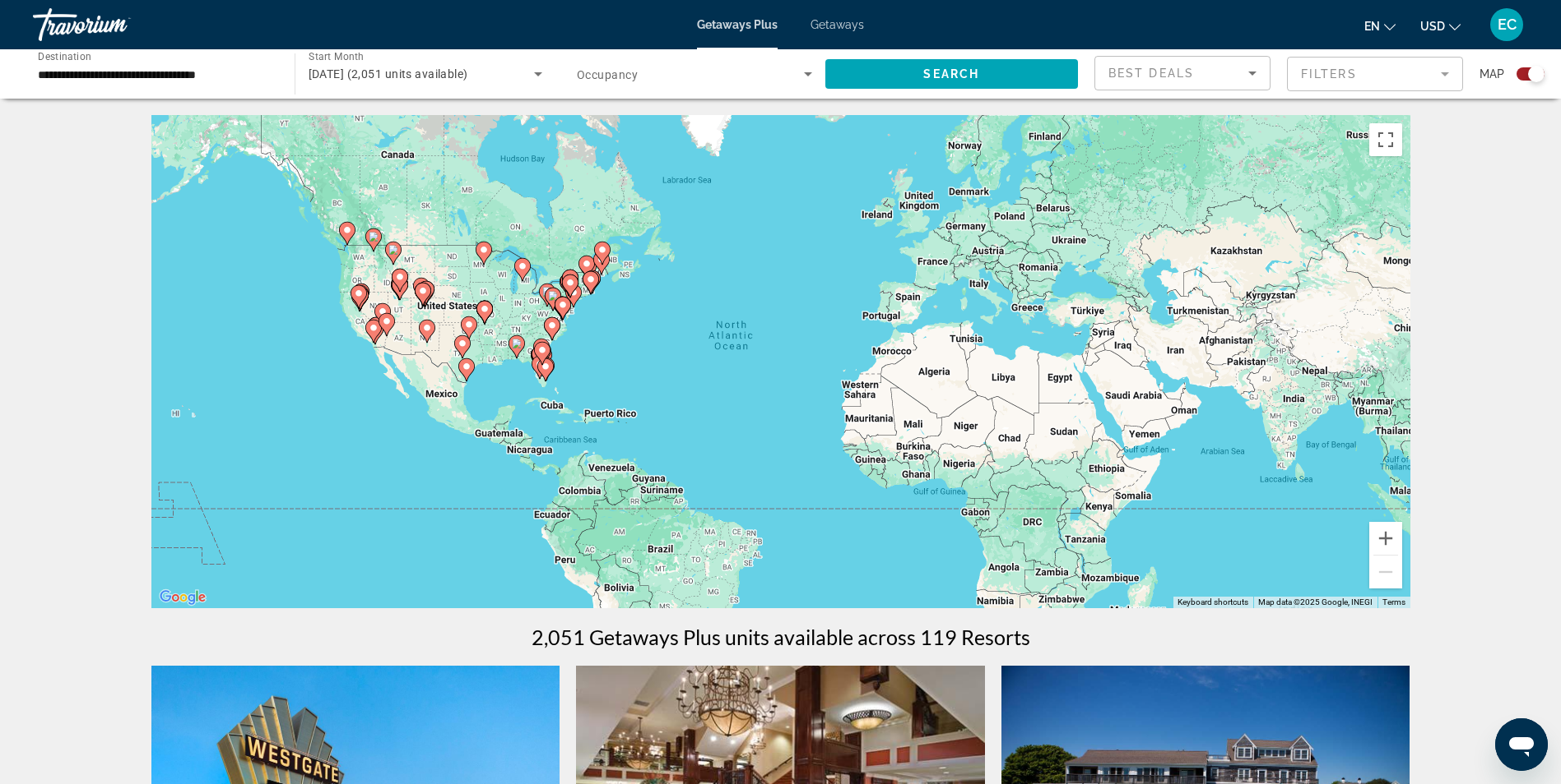
click at [334, 401] on div "To activate drag with keyboard, press Alt + Enter. Once in keyboard drag state,…" at bounding box center [780, 361] width 1258 height 493
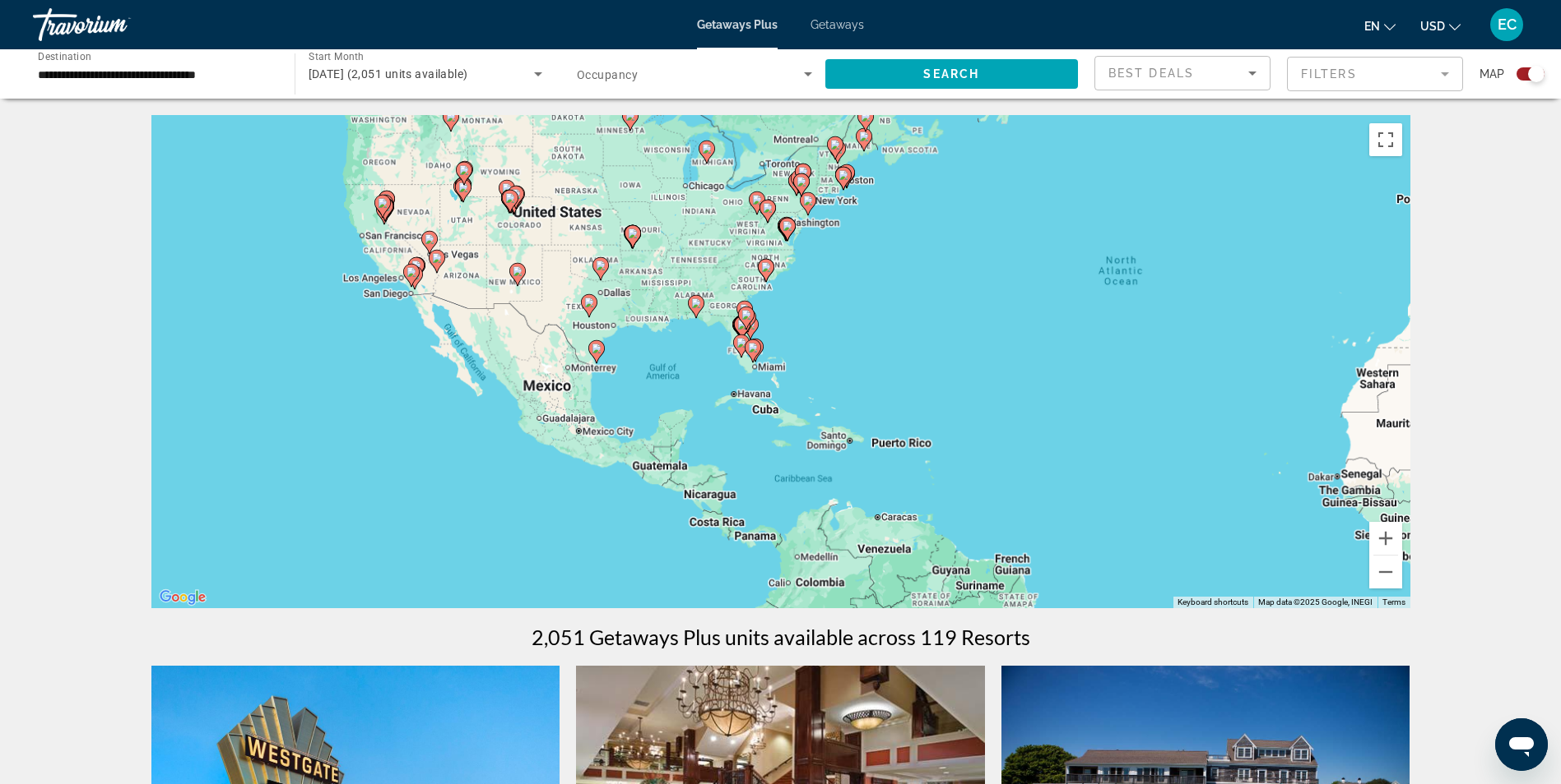
click at [333, 401] on div "To activate drag with keyboard, press Alt + Enter. Once in keyboard drag state,…" at bounding box center [780, 361] width 1258 height 493
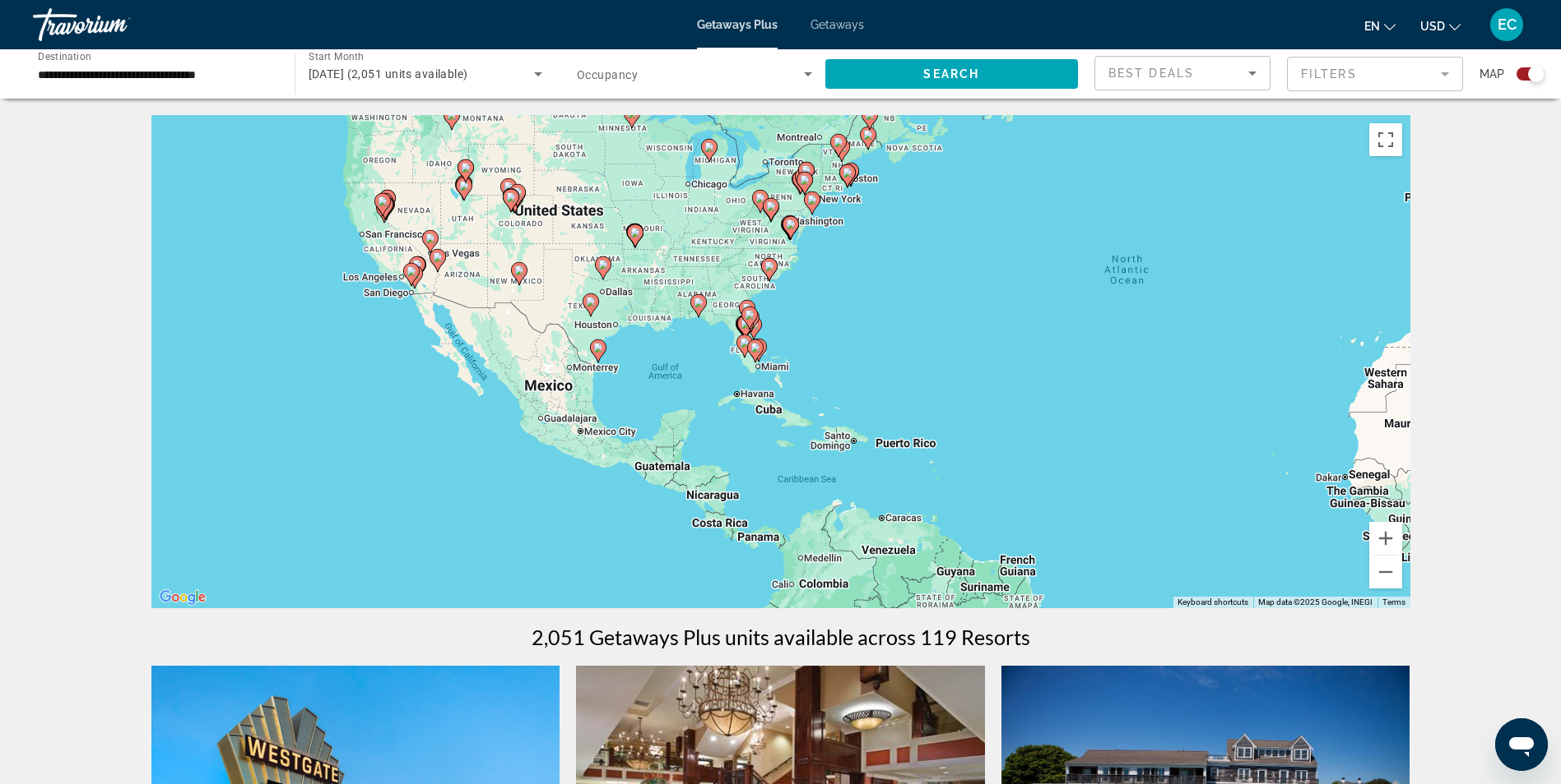
click at [333, 401] on div "To activate drag with keyboard, press Alt + Enter. Once in keyboard drag state,…" at bounding box center [780, 361] width 1258 height 493
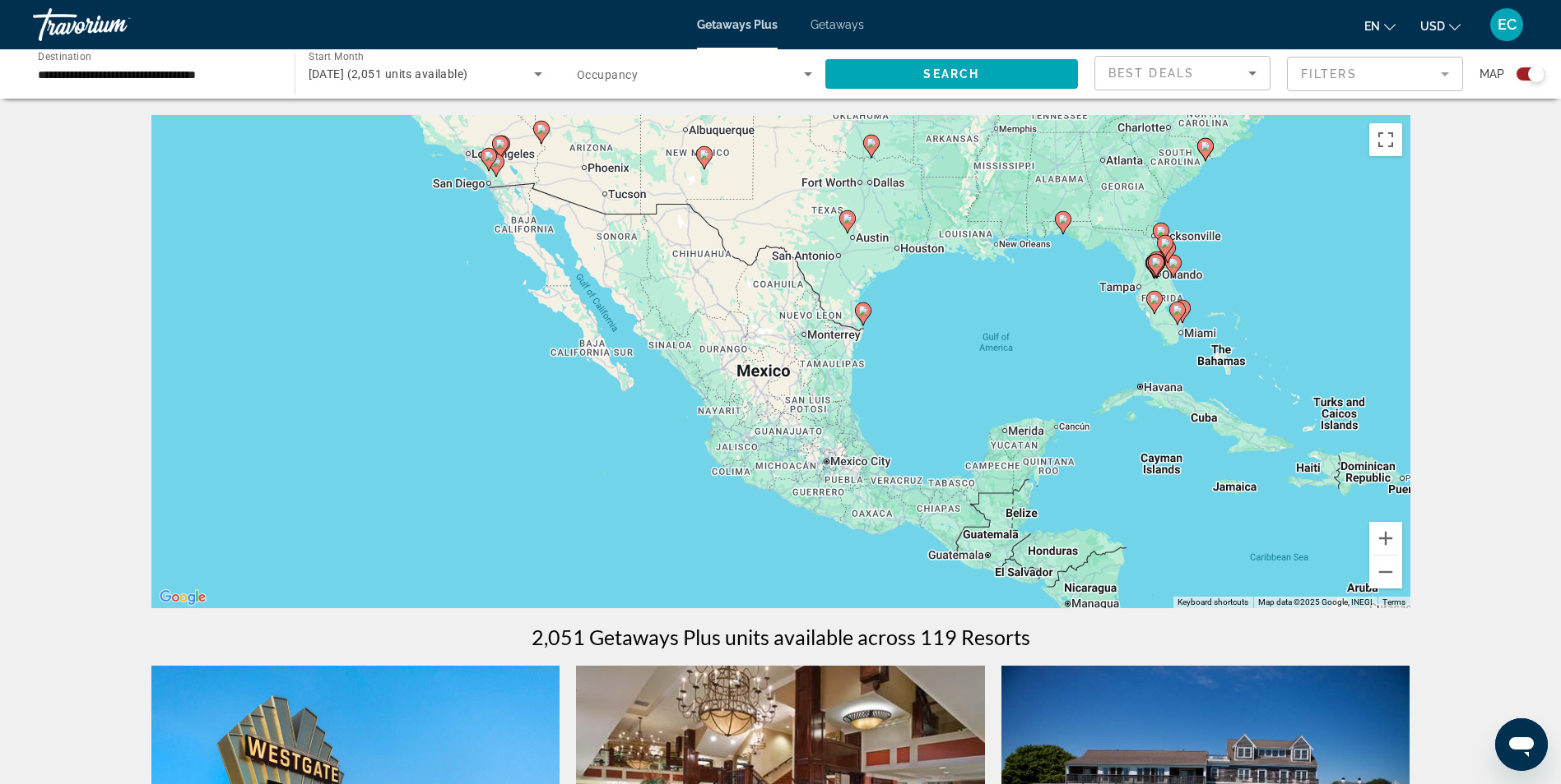
click at [397, 413] on div "To activate drag with keyboard, press Alt + Enter. Once in keyboard drag state,…" at bounding box center [780, 361] width 1258 height 493
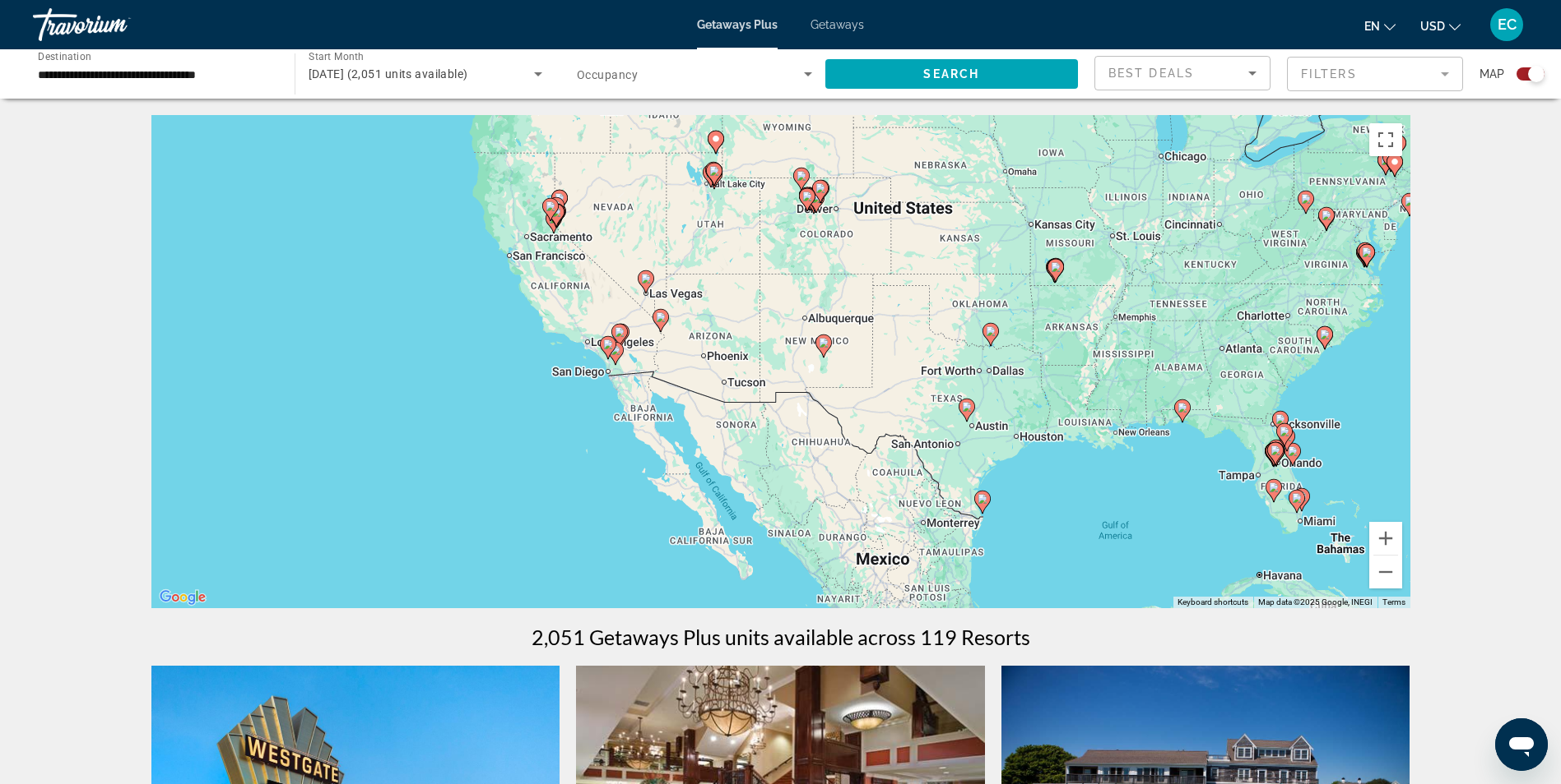
drag, startPoint x: 419, startPoint y: 430, endPoint x: 526, endPoint y: 599, distance: 200.0
click at [526, 599] on div "To activate drag with keyboard, press Alt + Enter. Once in keyboard drag state,…" at bounding box center [780, 361] width 1258 height 493
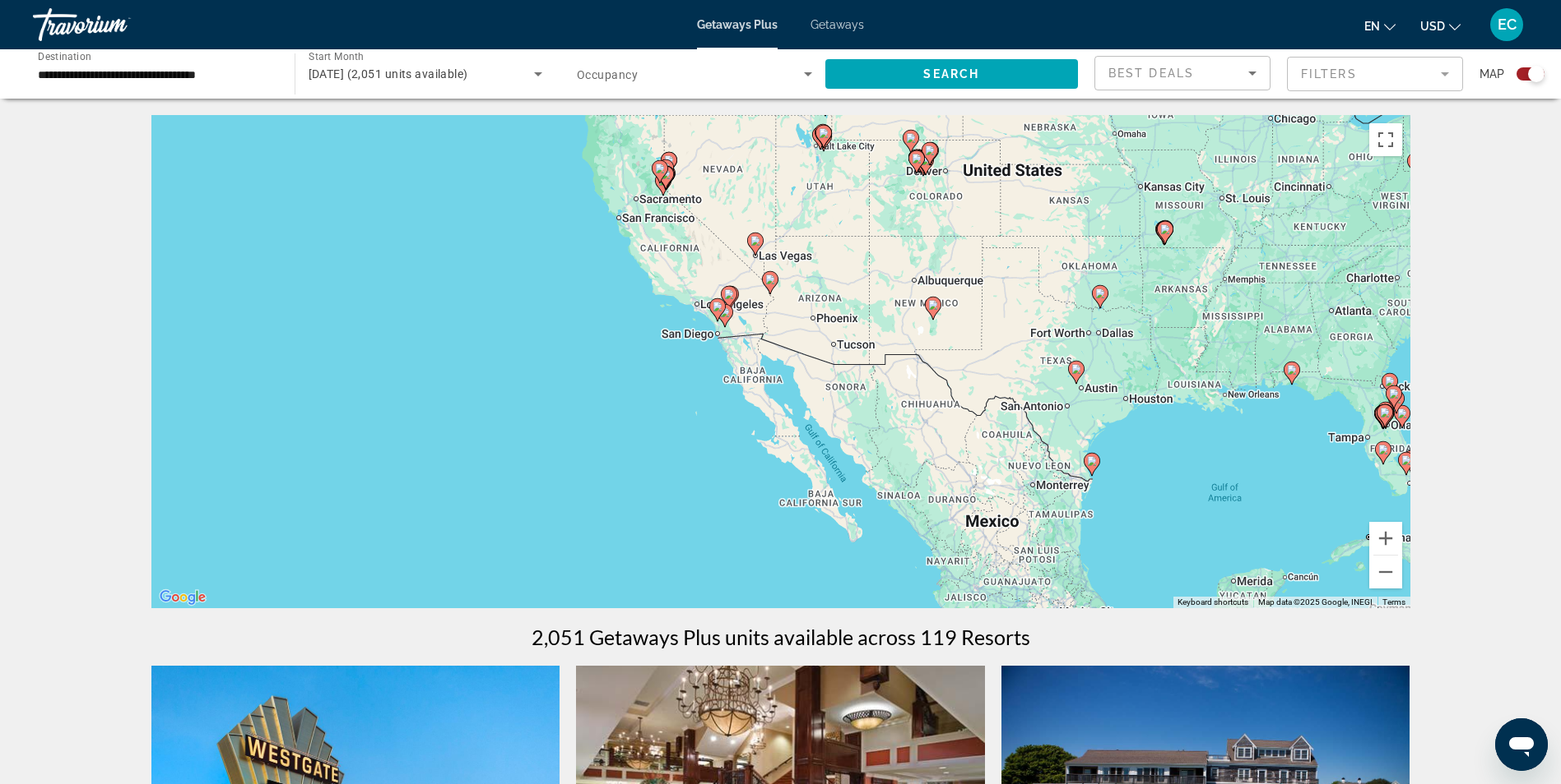
drag, startPoint x: 551, startPoint y: 536, endPoint x: 624, endPoint y: 437, distance: 123.0
click at [624, 437] on div "To activate drag with keyboard, press Alt + Enter. Once in keyboard drag state,…" at bounding box center [780, 361] width 1258 height 493
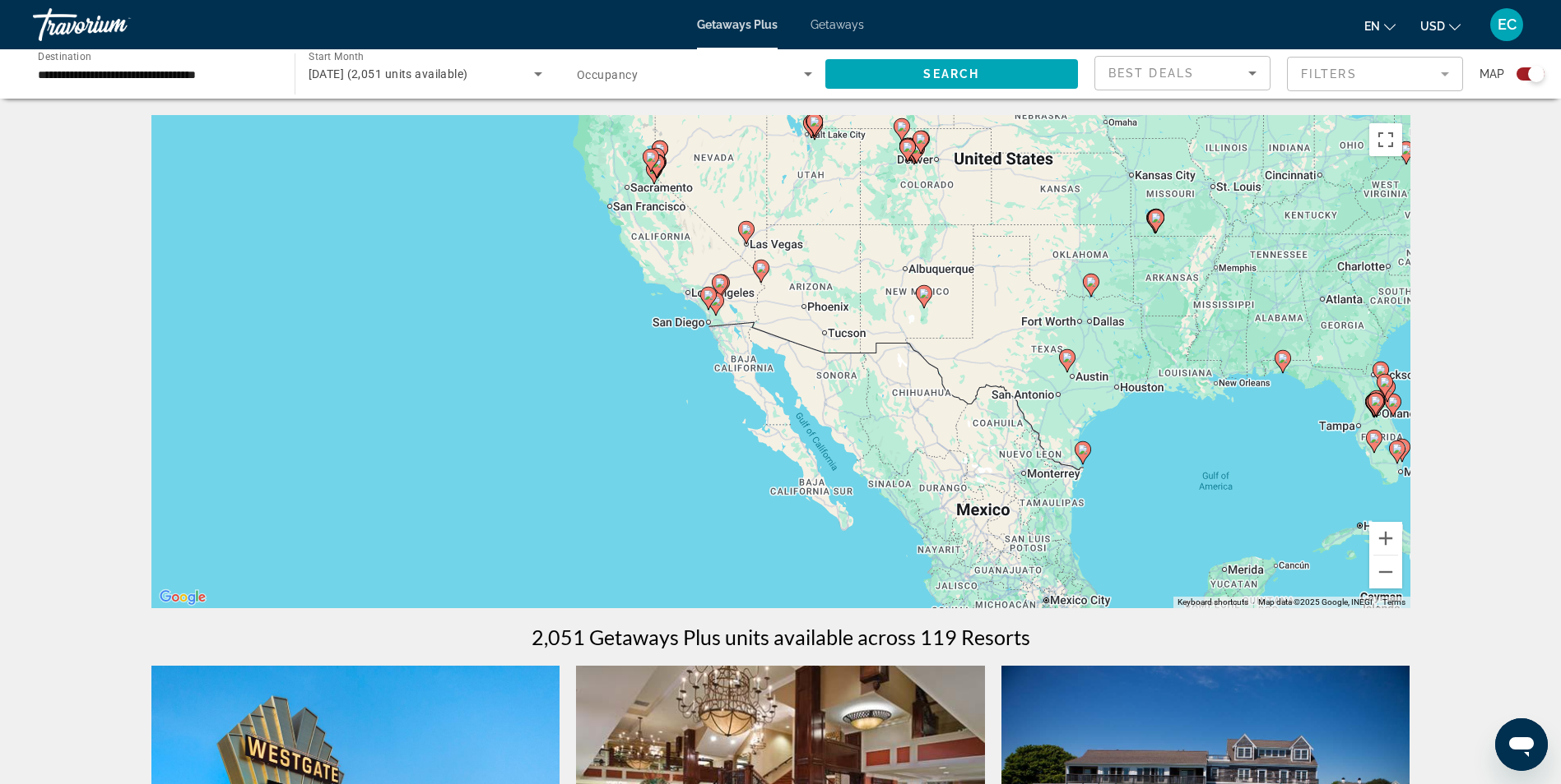
click at [644, 352] on div "To activate drag with keyboard, press Alt + Enter. Once in keyboard drag state,…" at bounding box center [780, 361] width 1258 height 493
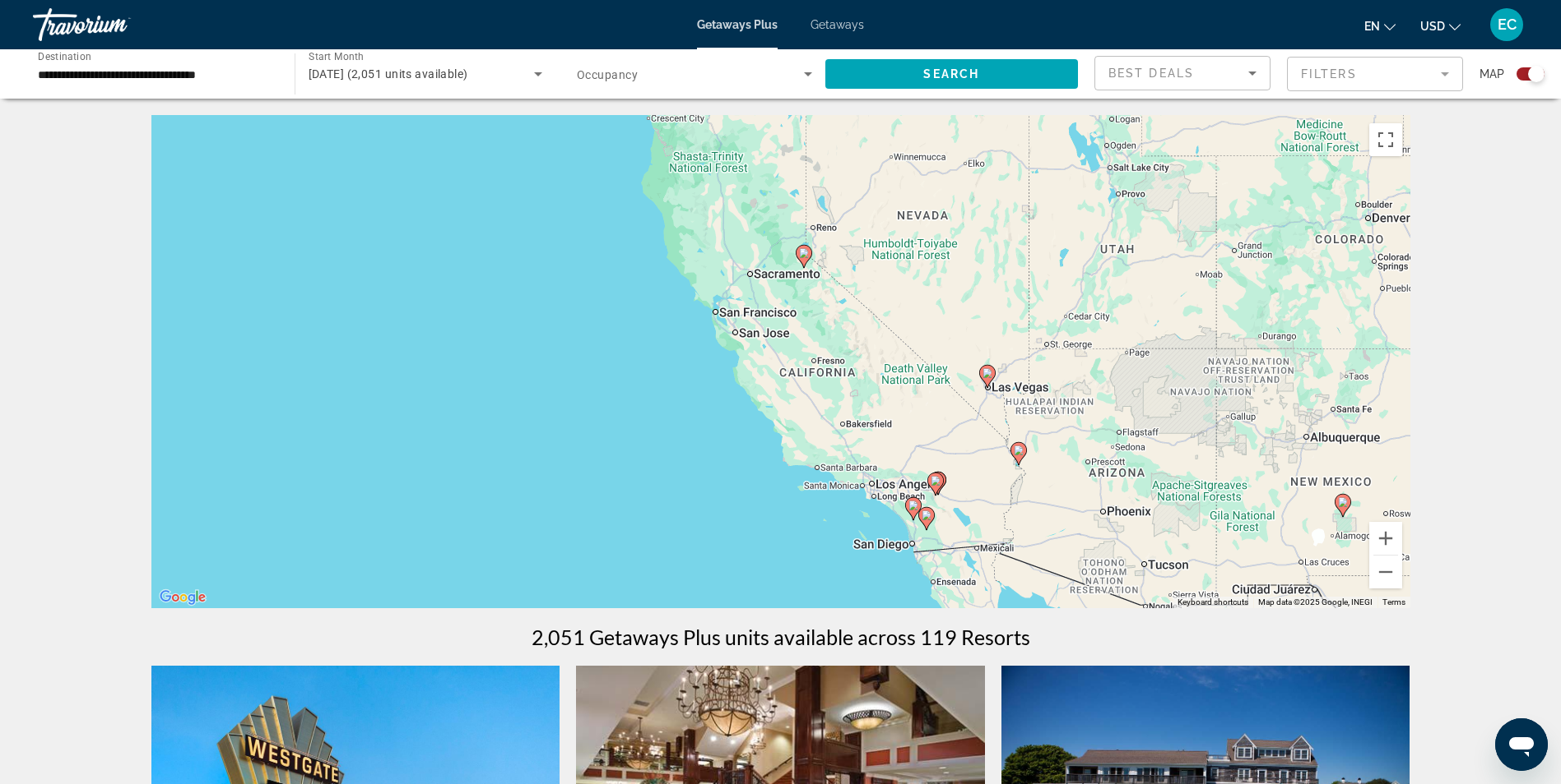
drag, startPoint x: 648, startPoint y: 458, endPoint x: 780, endPoint y: 693, distance: 269.5
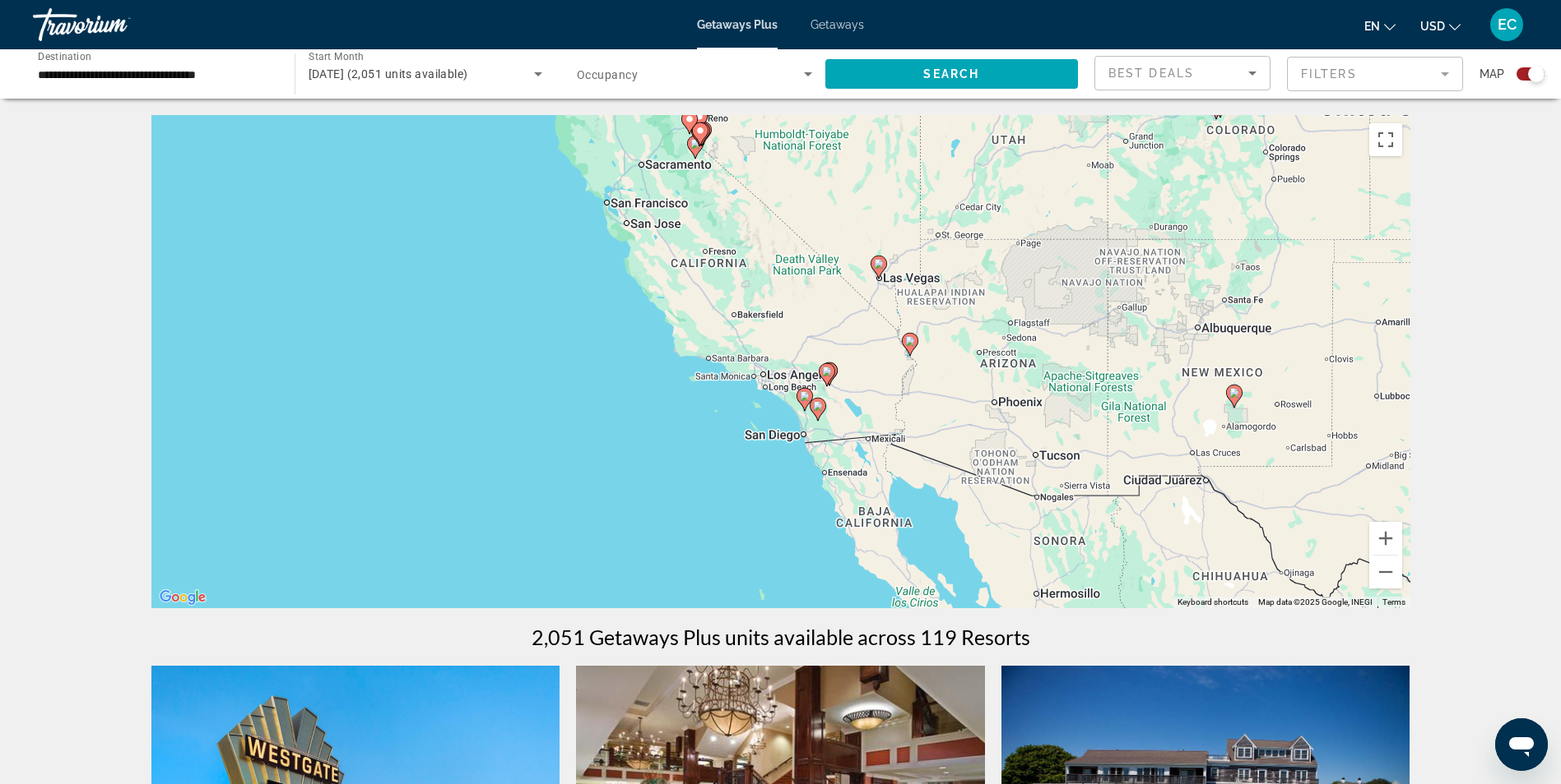
drag, startPoint x: 653, startPoint y: 560, endPoint x: 536, endPoint y: 381, distance: 213.8
click at [536, 381] on div "To activate drag with keyboard, press Alt + Enter. Once in keyboard drag state,…" at bounding box center [780, 361] width 1258 height 493
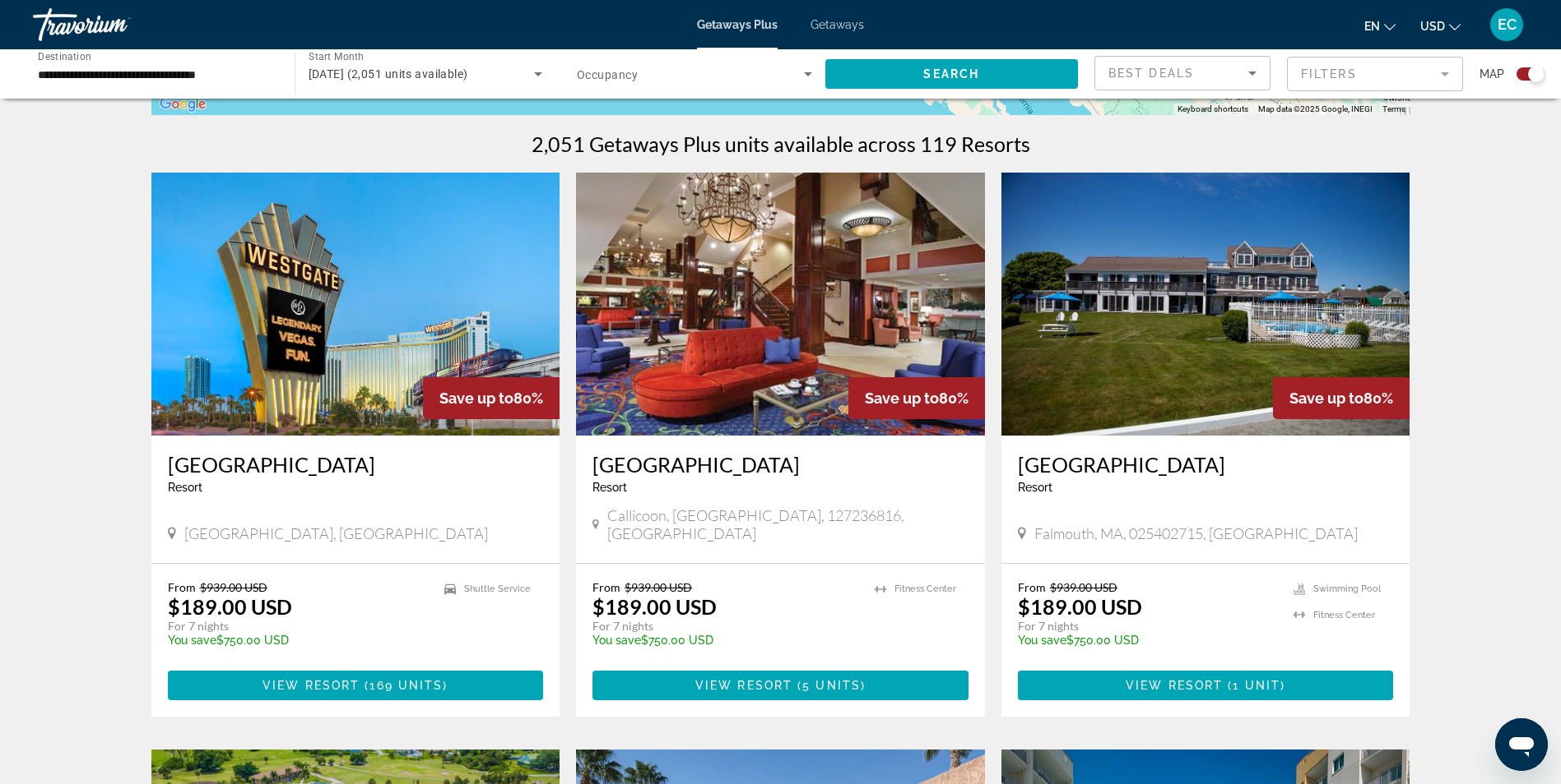
scroll to position [576, 0]
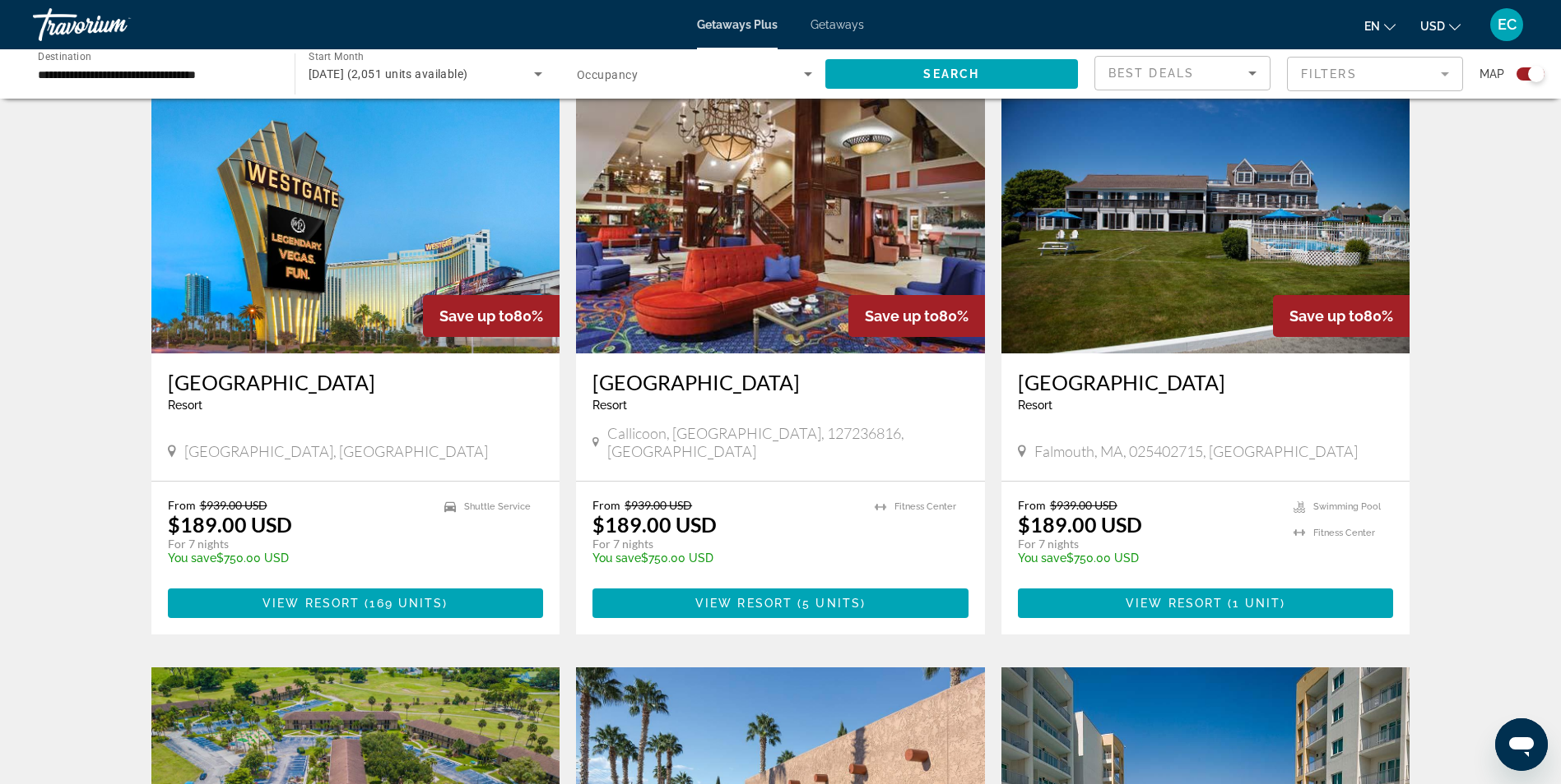
click at [717, 283] on img "Main content" at bounding box center [780, 221] width 409 height 263
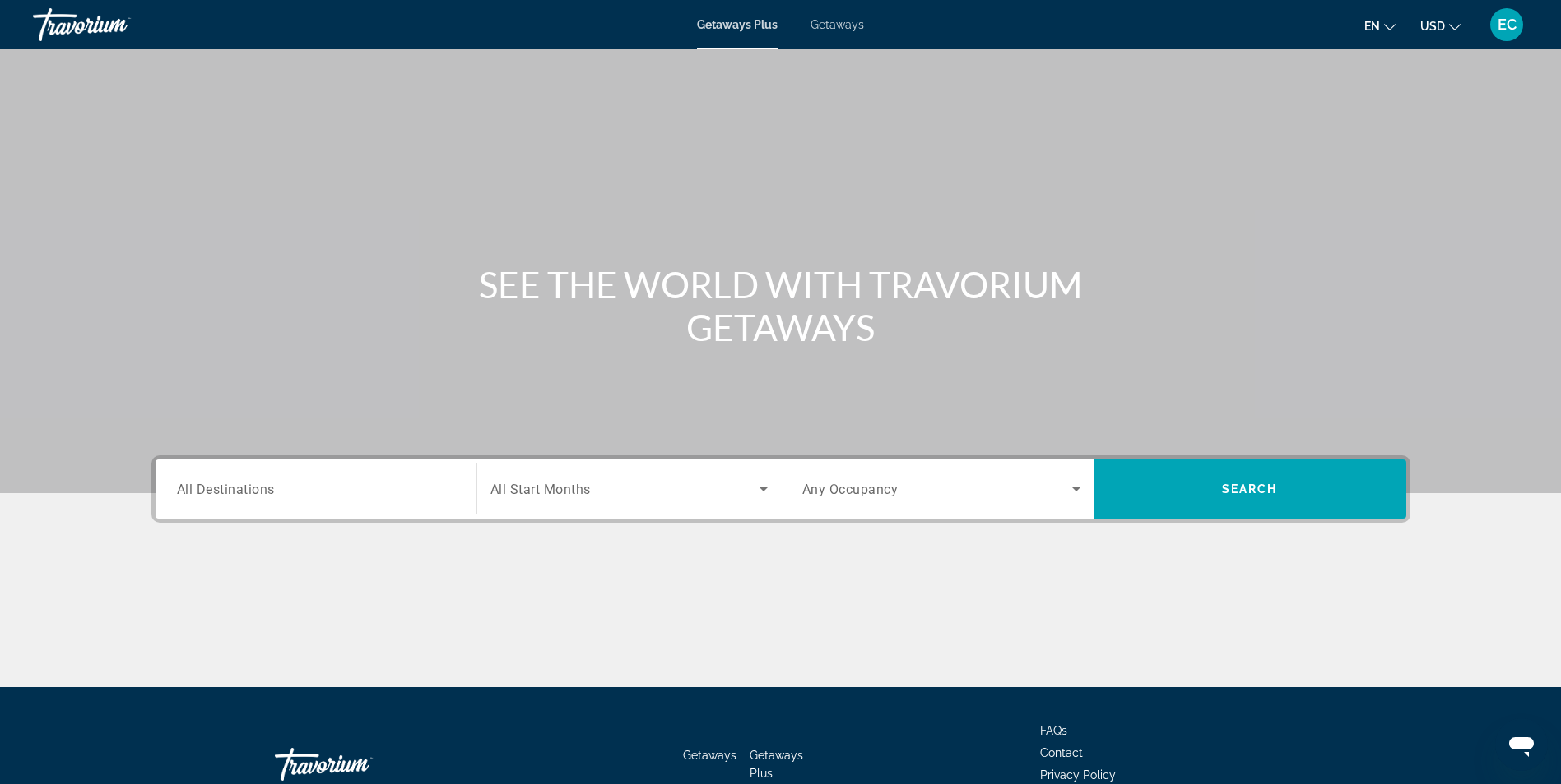
click at [644, 441] on div "Main content" at bounding box center [780, 246] width 1561 height 493
click at [628, 465] on div "Start Month All Start Months" at bounding box center [629, 489] width 304 height 59
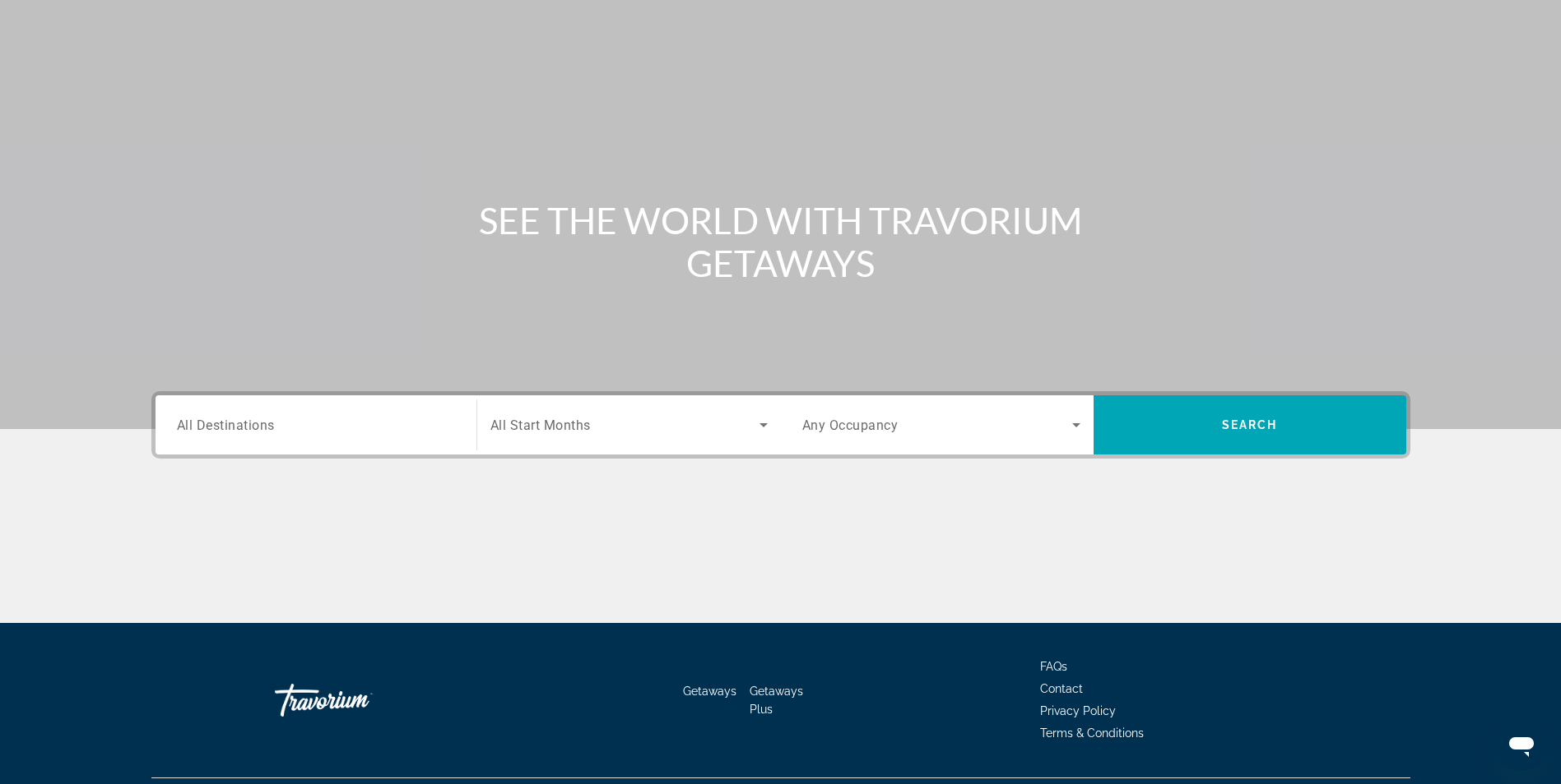
scroll to position [105, 0]
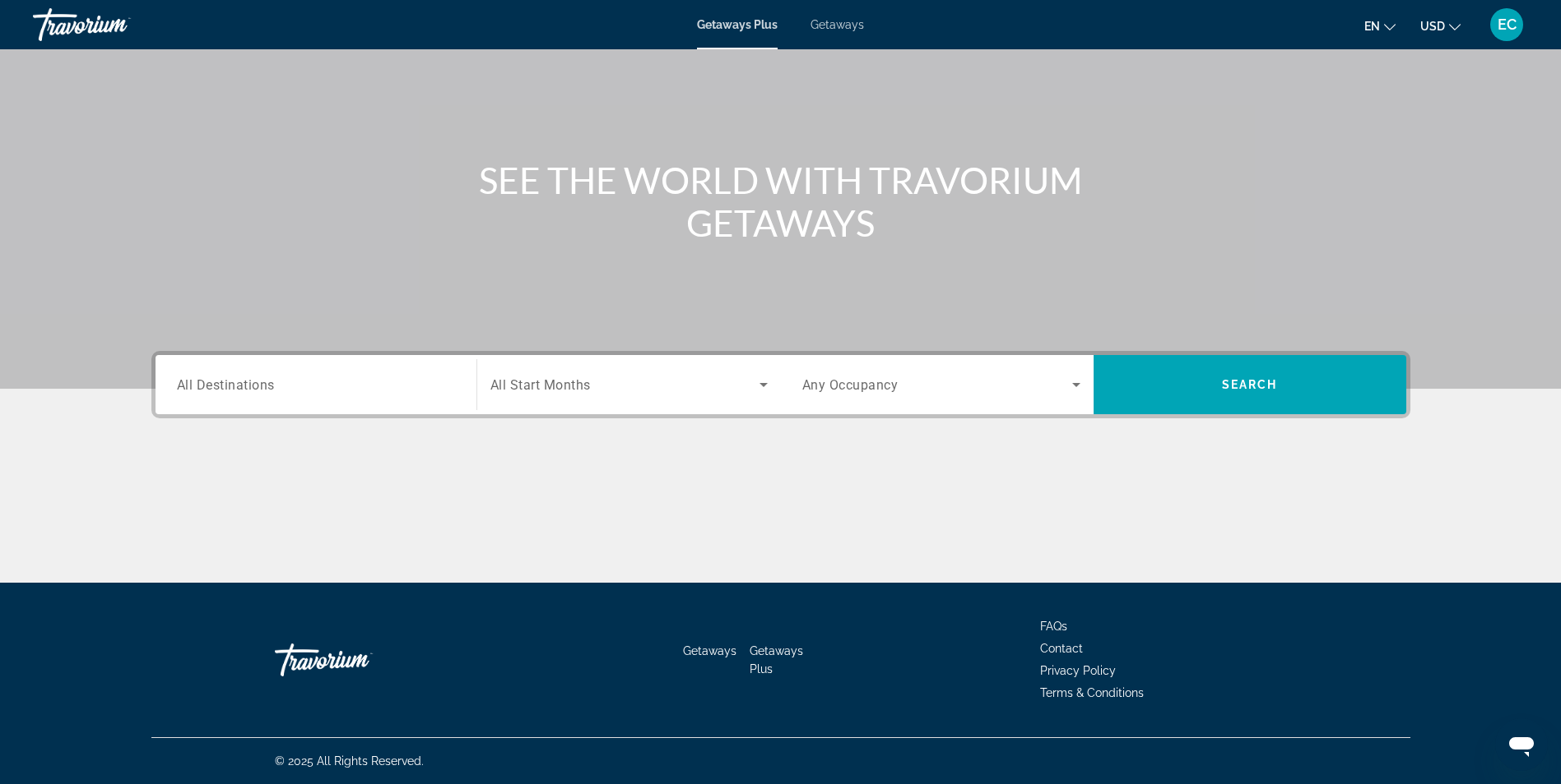
click at [630, 455] on div "Destination All Destinations Start Month All Start Months Occupancy Any Occupan…" at bounding box center [781, 467] width 1324 height 232
click at [1217, 131] on div "Main content" at bounding box center [780, 142] width 1561 height 493
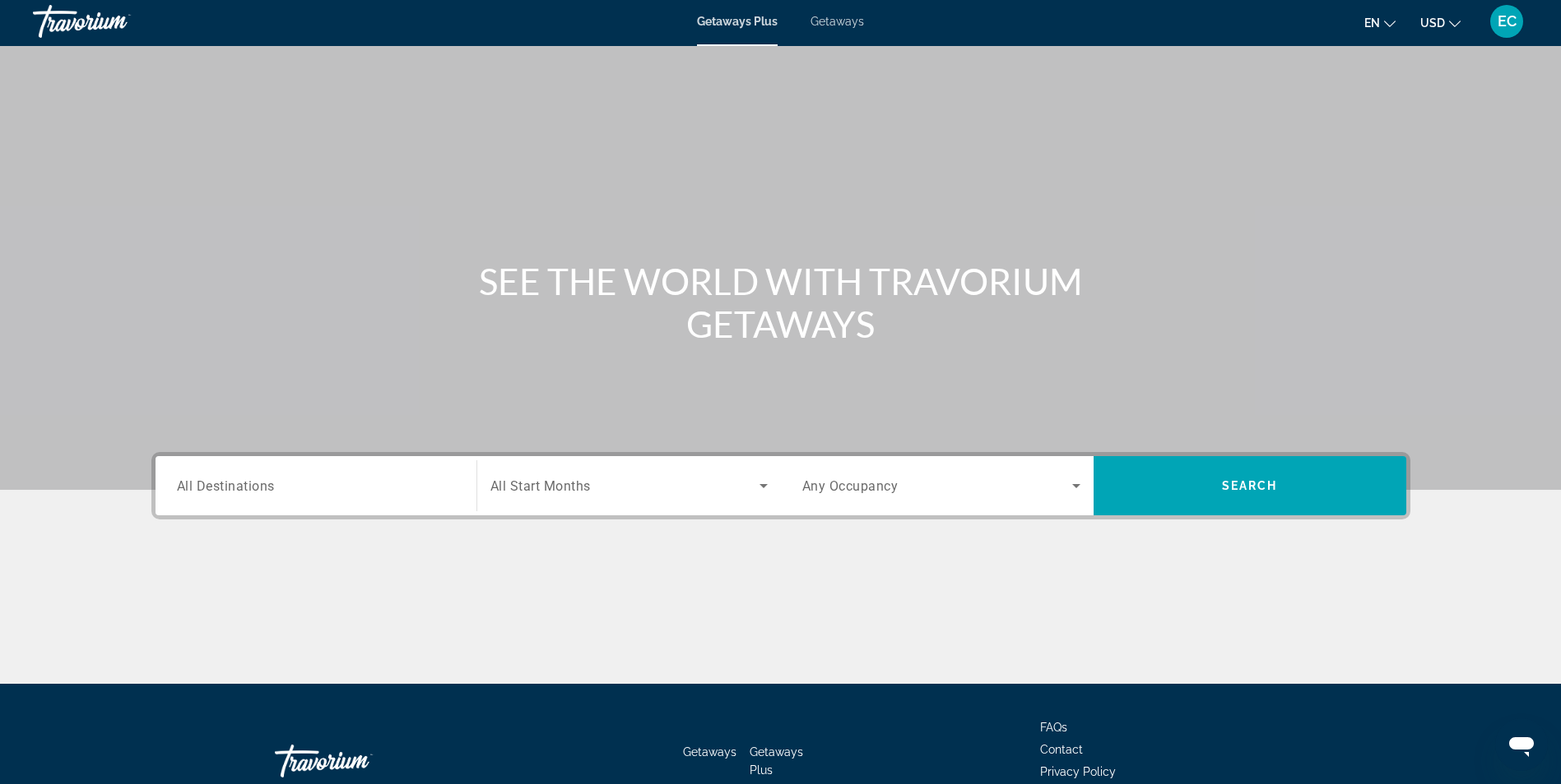
scroll to position [0, 0]
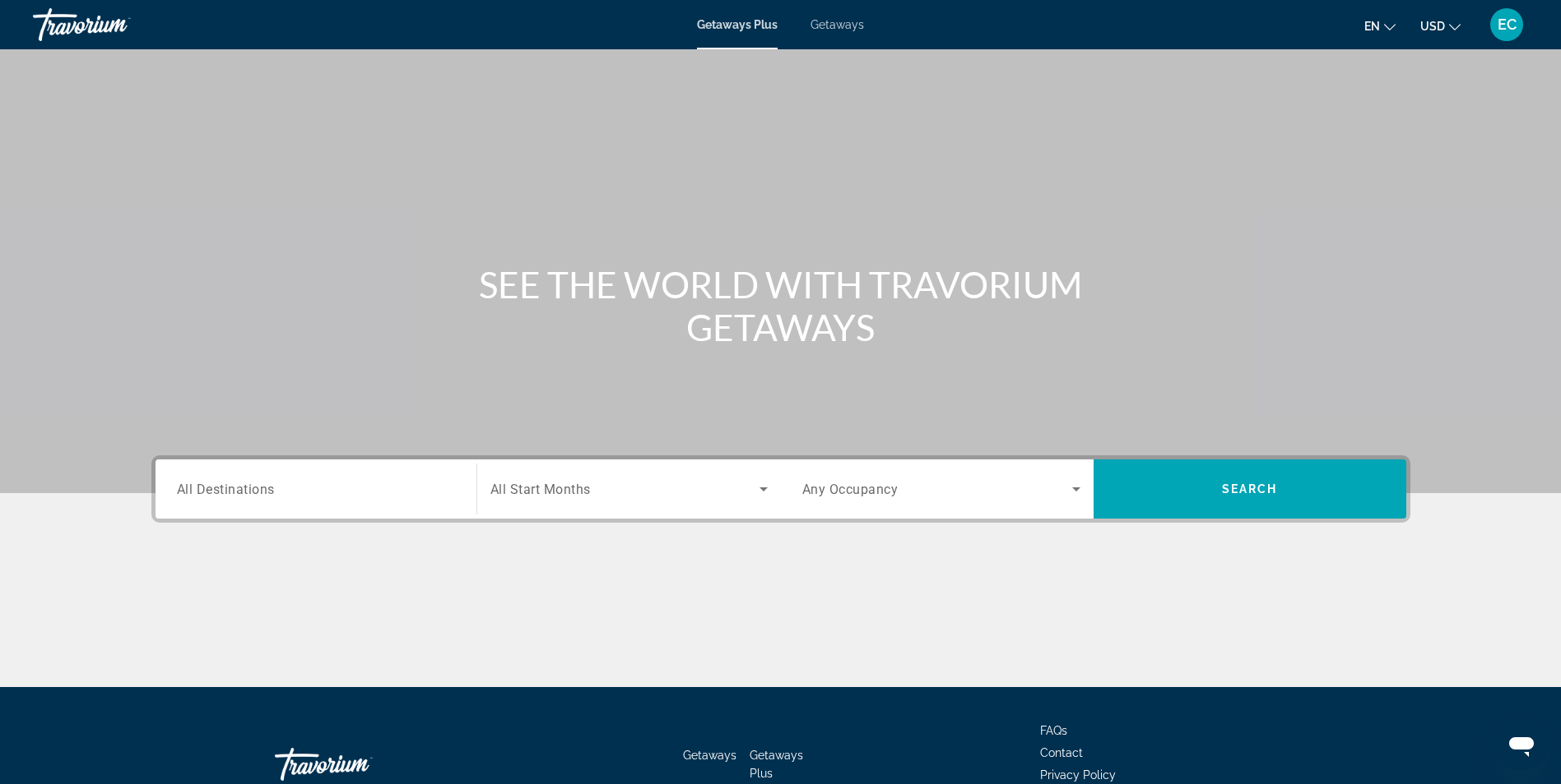
drag, startPoint x: 971, startPoint y: 353, endPoint x: 964, endPoint y: 347, distance: 9.2
click at [969, 353] on div "Main content" at bounding box center [780, 246] width 1561 height 493
click at [244, 473] on div "Search widget" at bounding box center [316, 489] width 278 height 47
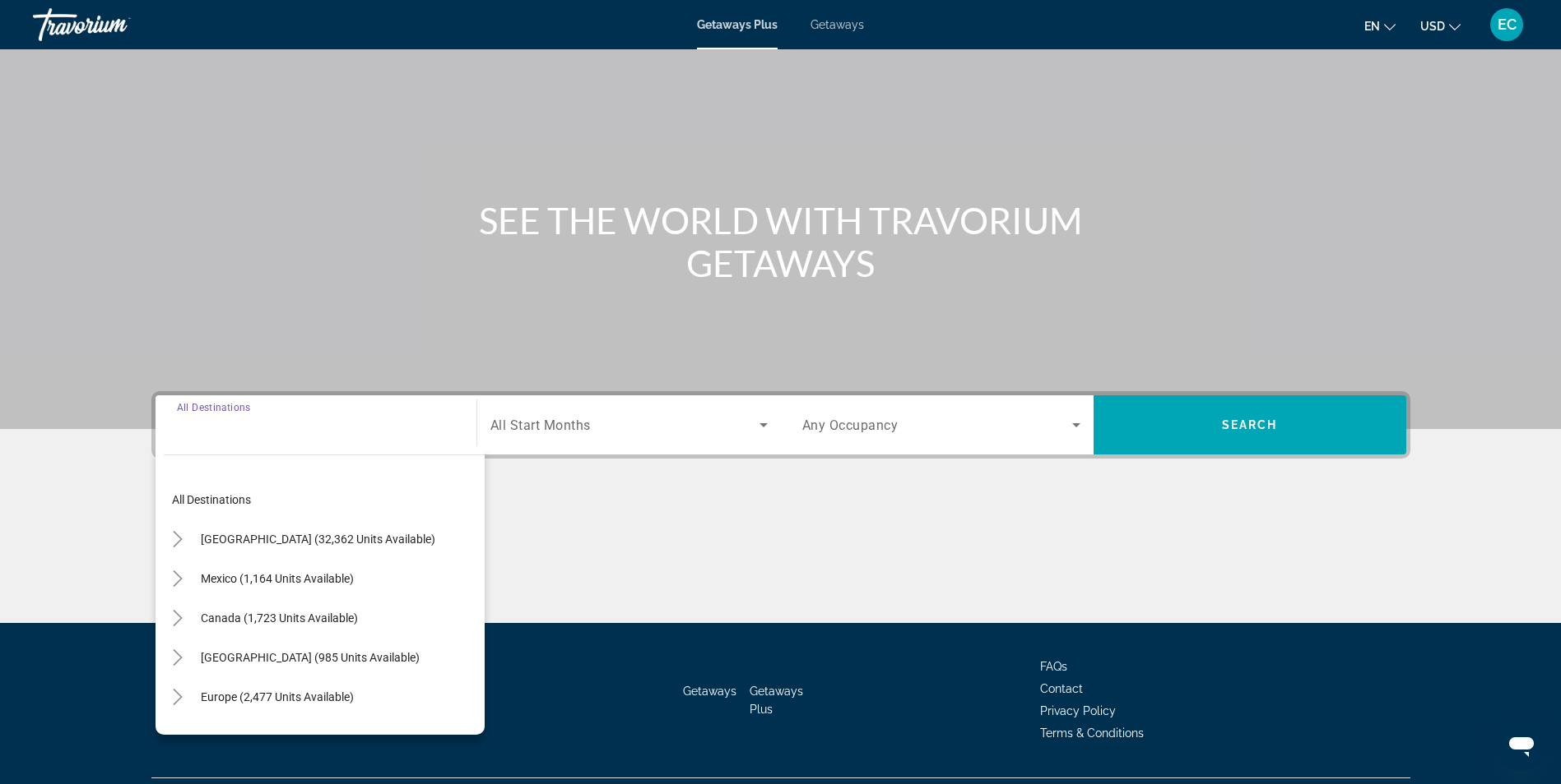
scroll to position [105, 0]
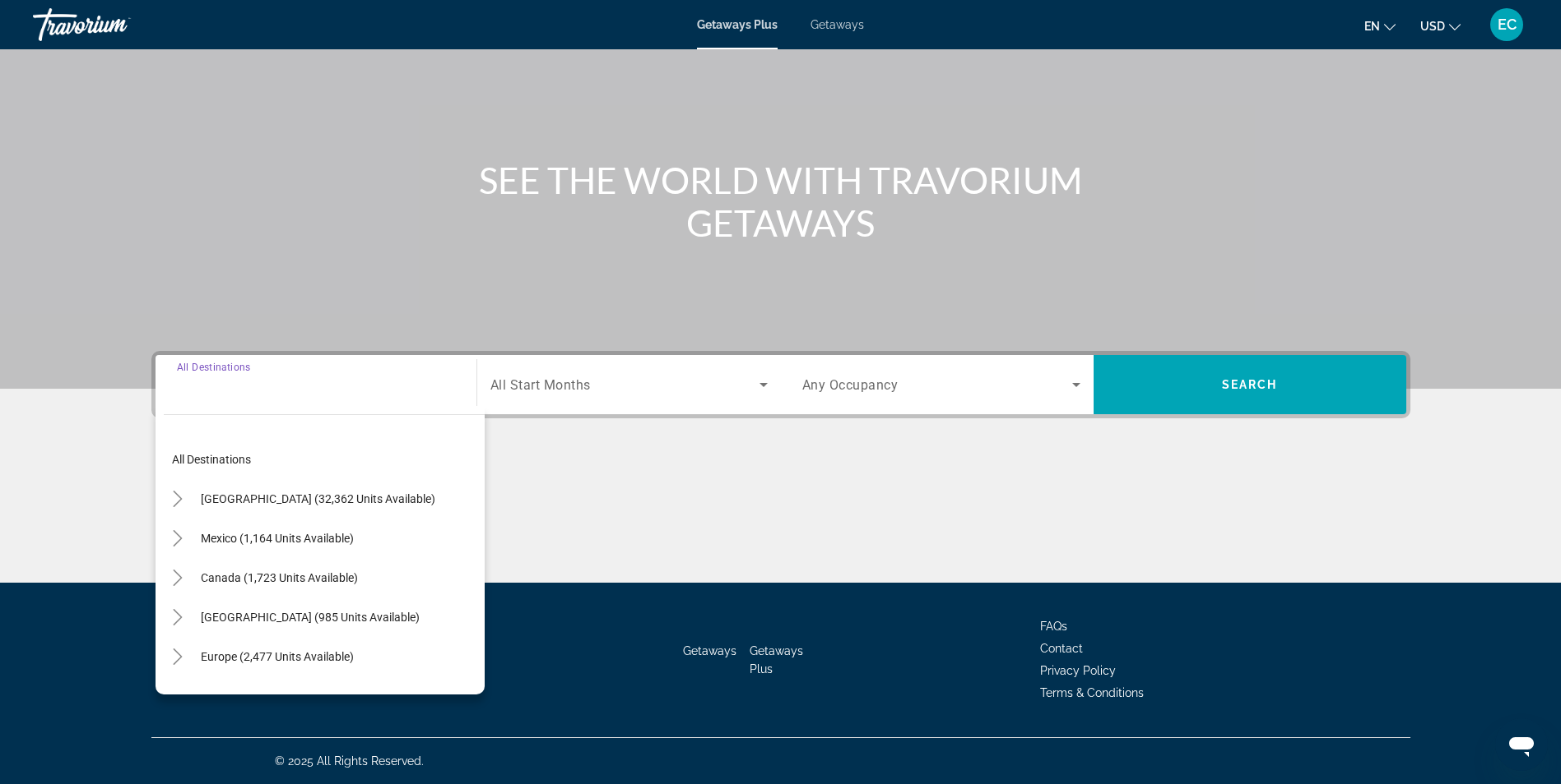
click at [198, 385] on input "Destination All Destinations" at bounding box center [316, 385] width 278 height 19
drag, startPoint x: 198, startPoint y: 385, endPoint x: 209, endPoint y: 383, distance: 11.2
click at [209, 383] on input "Destination All Destinations" at bounding box center [316, 385] width 278 height 19
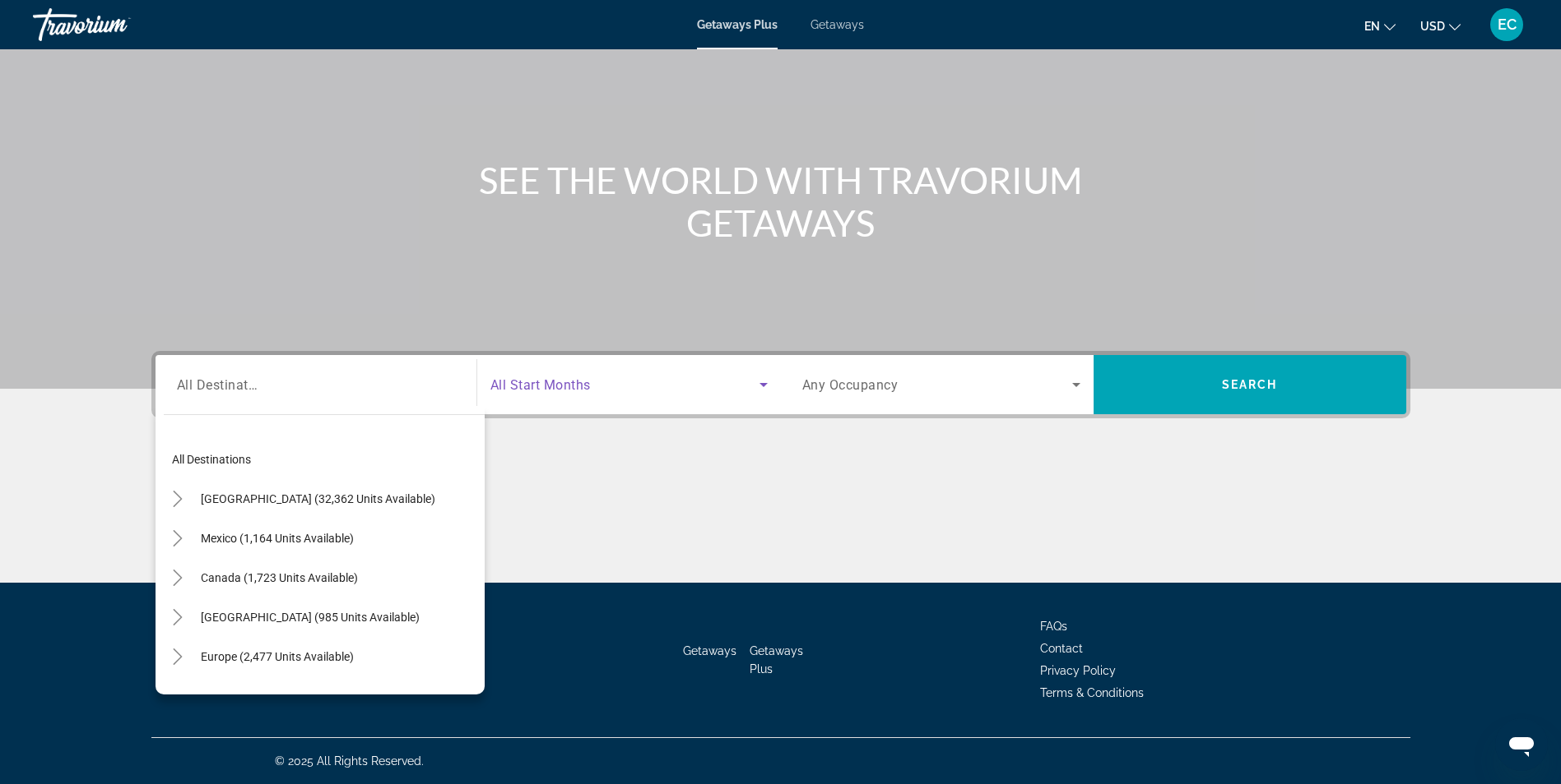
click at [760, 379] on icon "Search widget" at bounding box center [763, 385] width 19 height 19
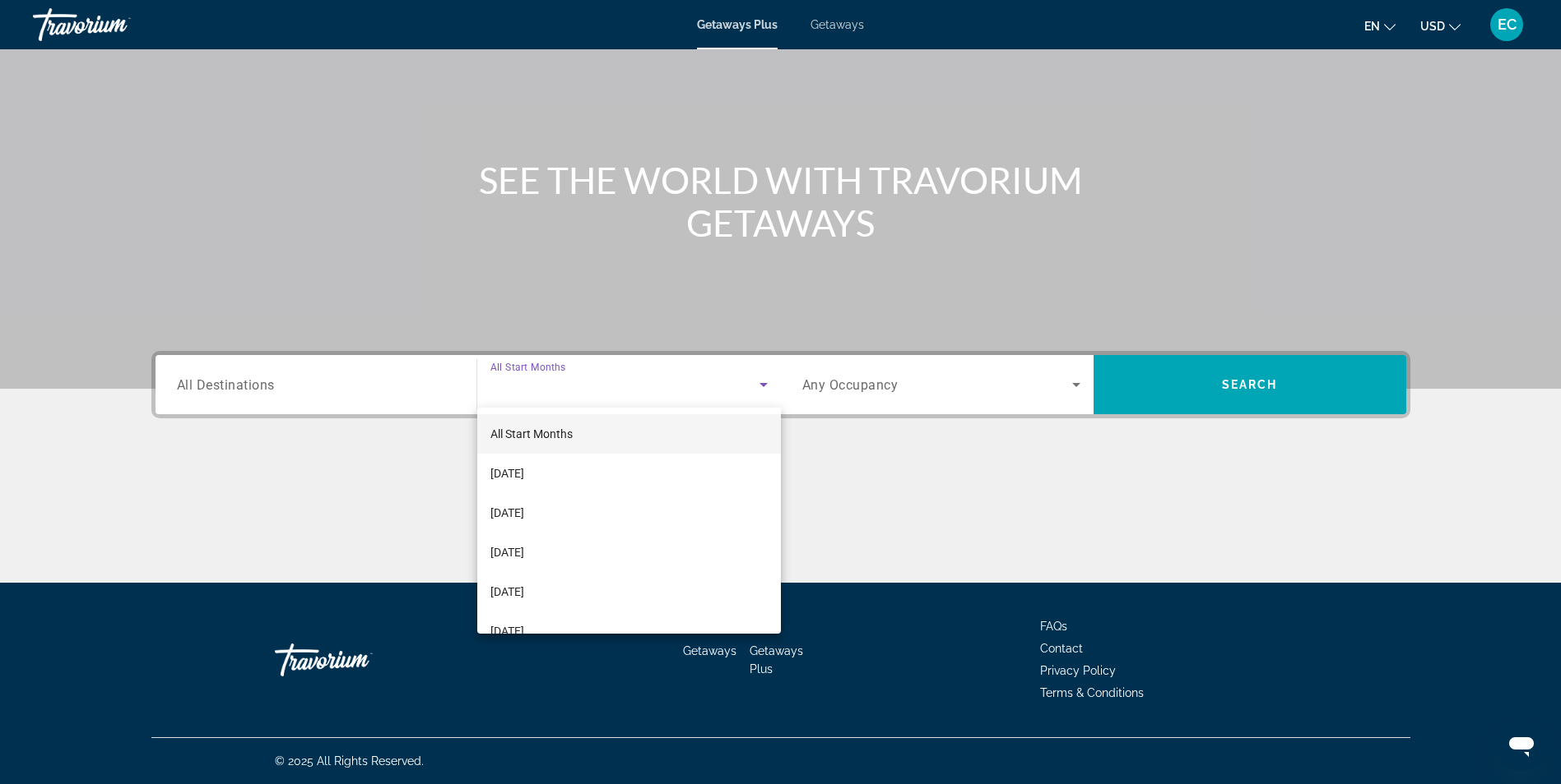
click at [1083, 375] on div at bounding box center [780, 392] width 1561 height 784
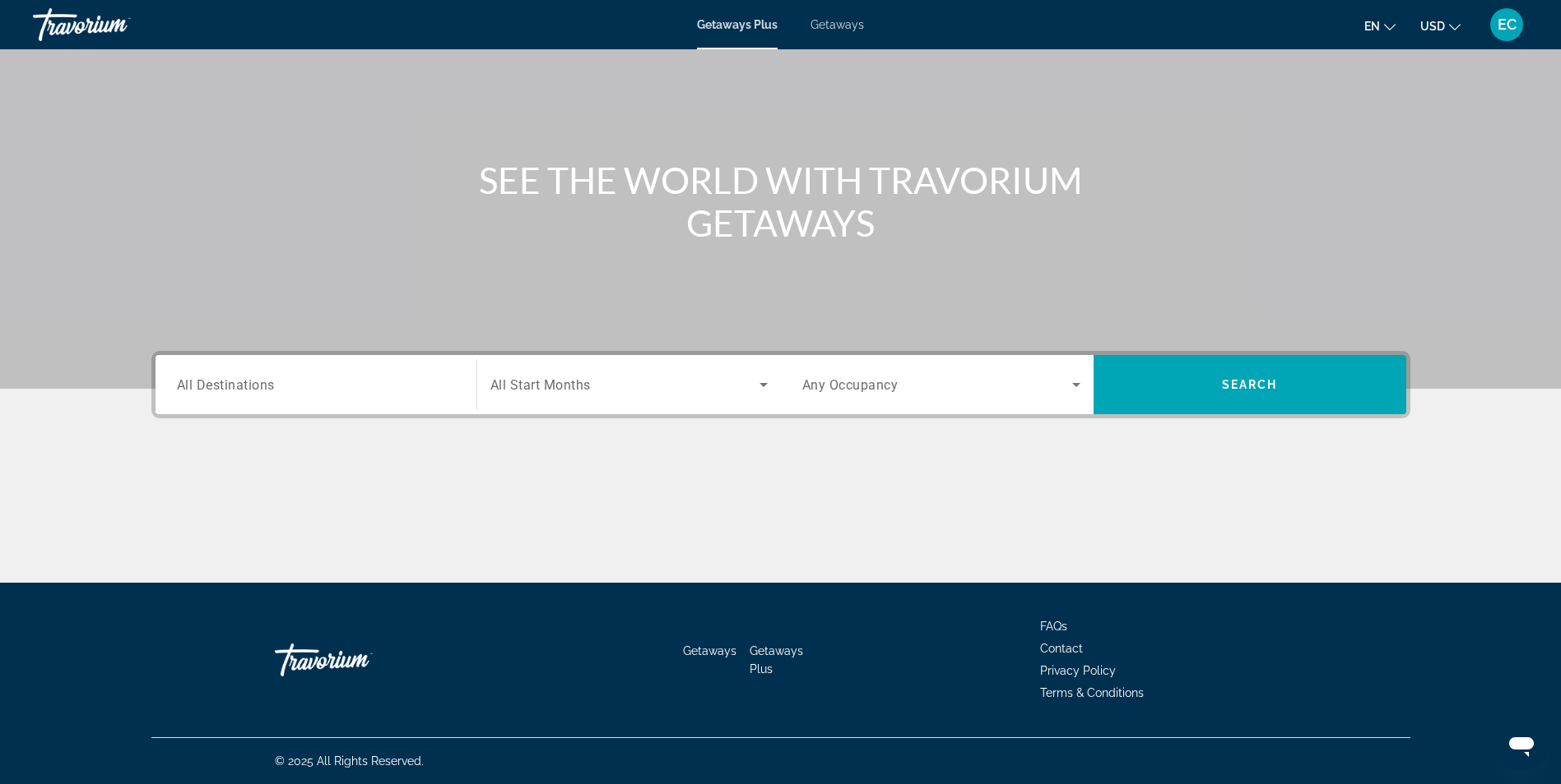
click at [1070, 387] on icon "Search widget" at bounding box center [1076, 385] width 19 height 19
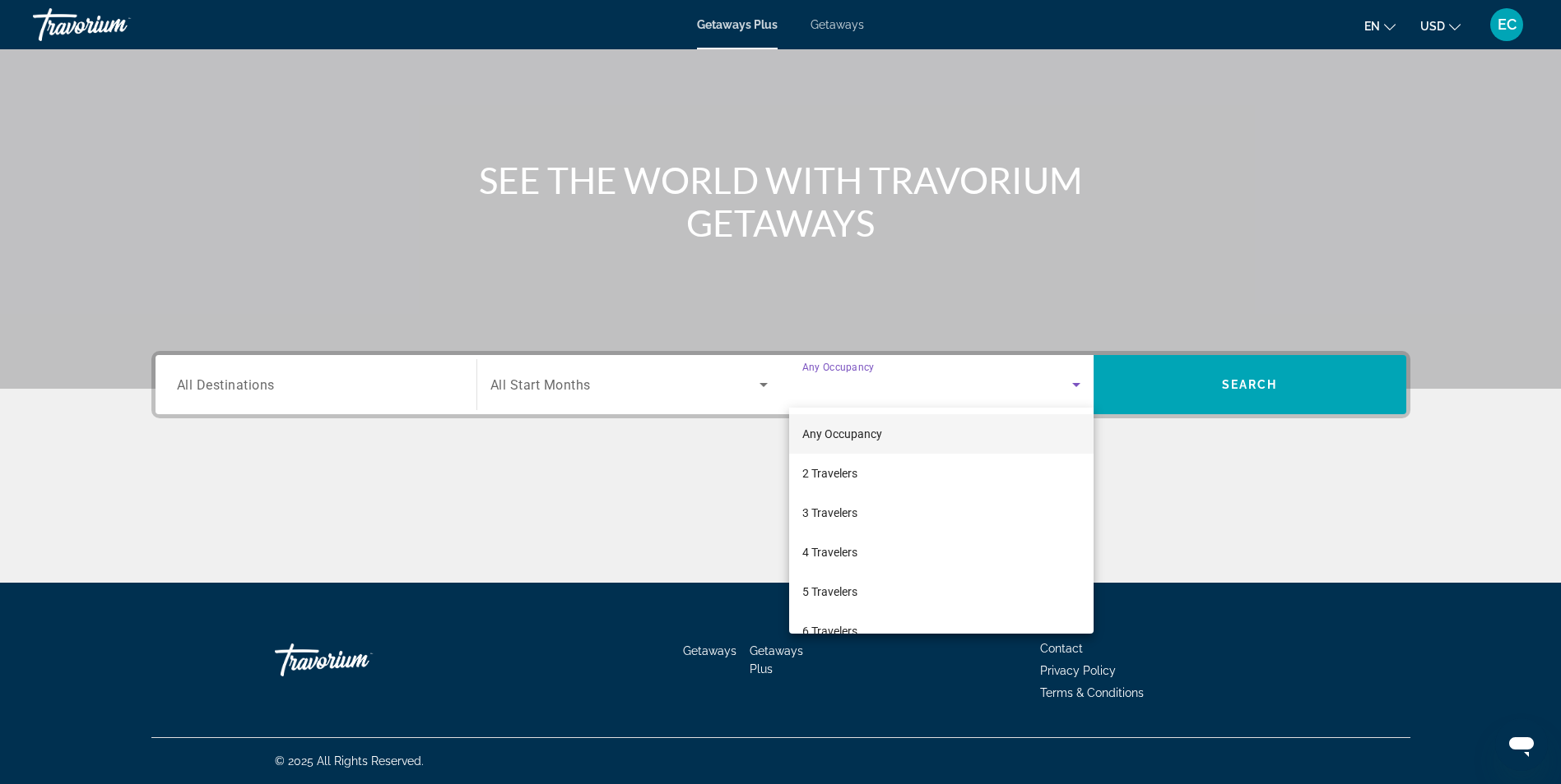
drag, startPoint x: 1153, startPoint y: 491, endPoint x: 1162, endPoint y: 505, distance: 16.6
click at [1162, 505] on div at bounding box center [780, 392] width 1561 height 784
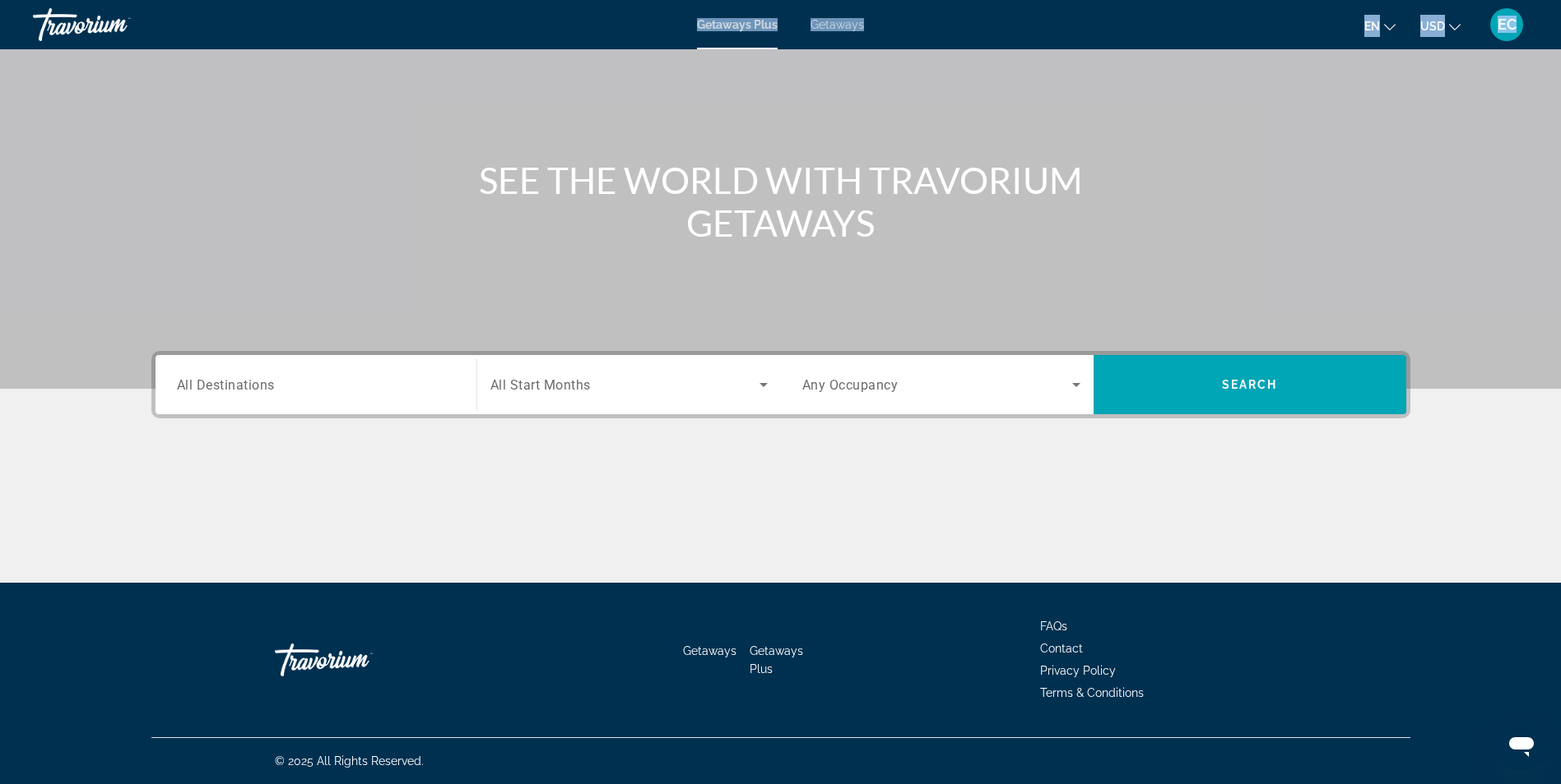
drag, startPoint x: 354, startPoint y: 63, endPoint x: 365, endPoint y: 79, distance: 19.4
click at [365, 79] on div "Skip to main content Getaways Plus Getaways en English Español Français Italian…" at bounding box center [780, 287] width 1561 height 784
click at [838, 19] on span "Getaways" at bounding box center [836, 25] width 54 height 13
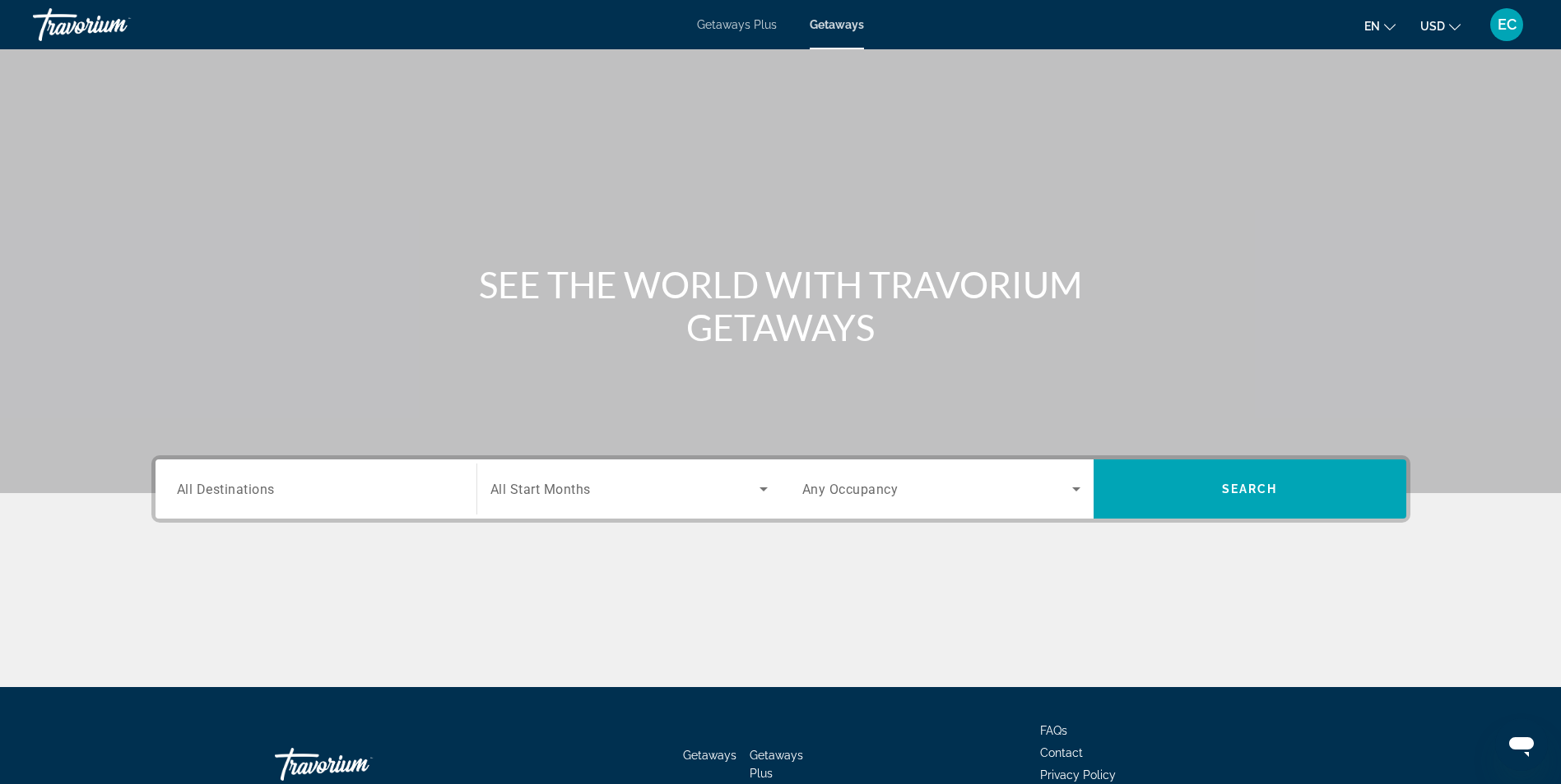
click at [225, 486] on span "All Destinations" at bounding box center [225, 489] width 98 height 16
click at [225, 486] on input "Destination All Destinations" at bounding box center [316, 490] width 278 height 19
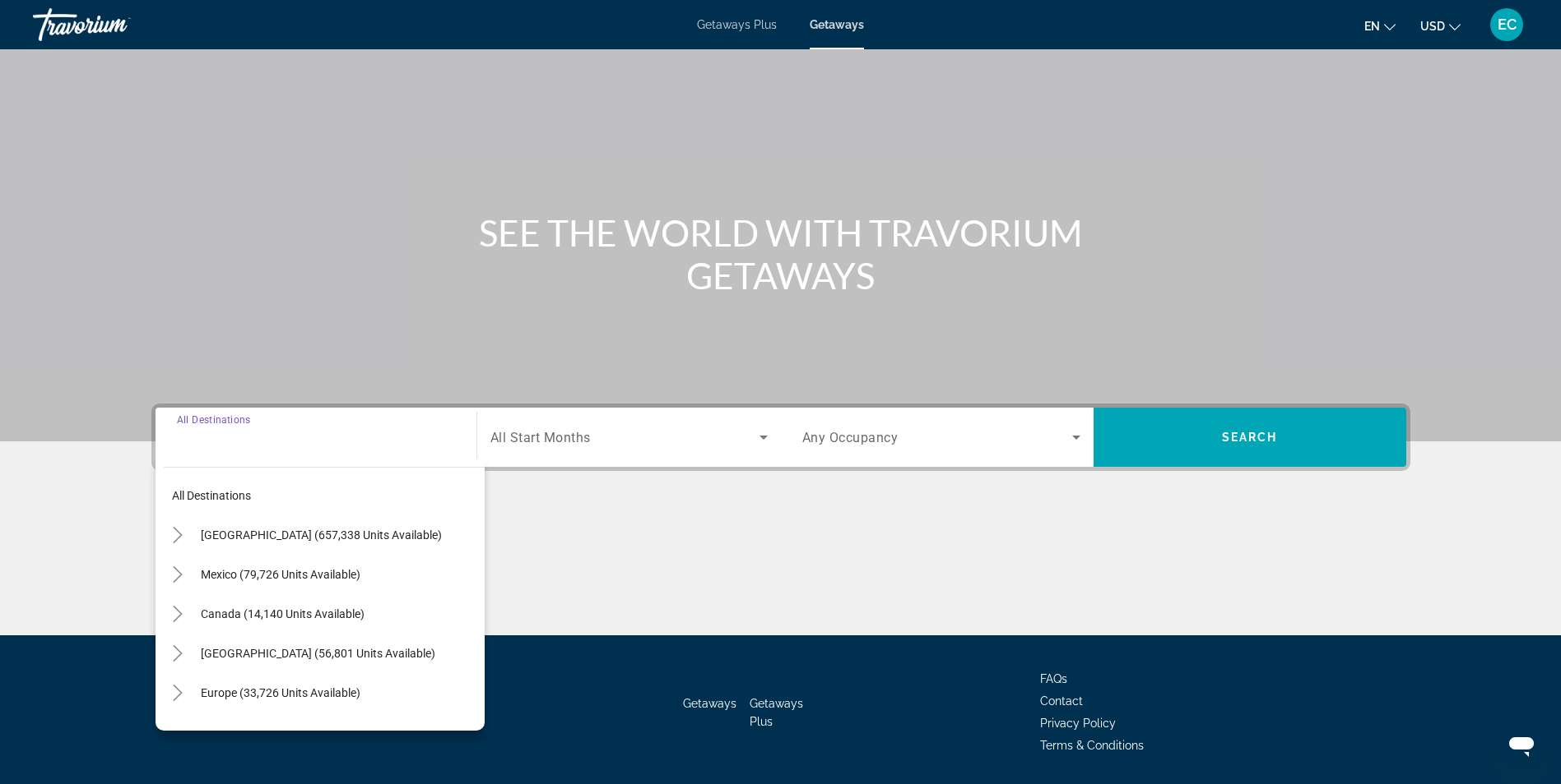
scroll to position [105, 0]
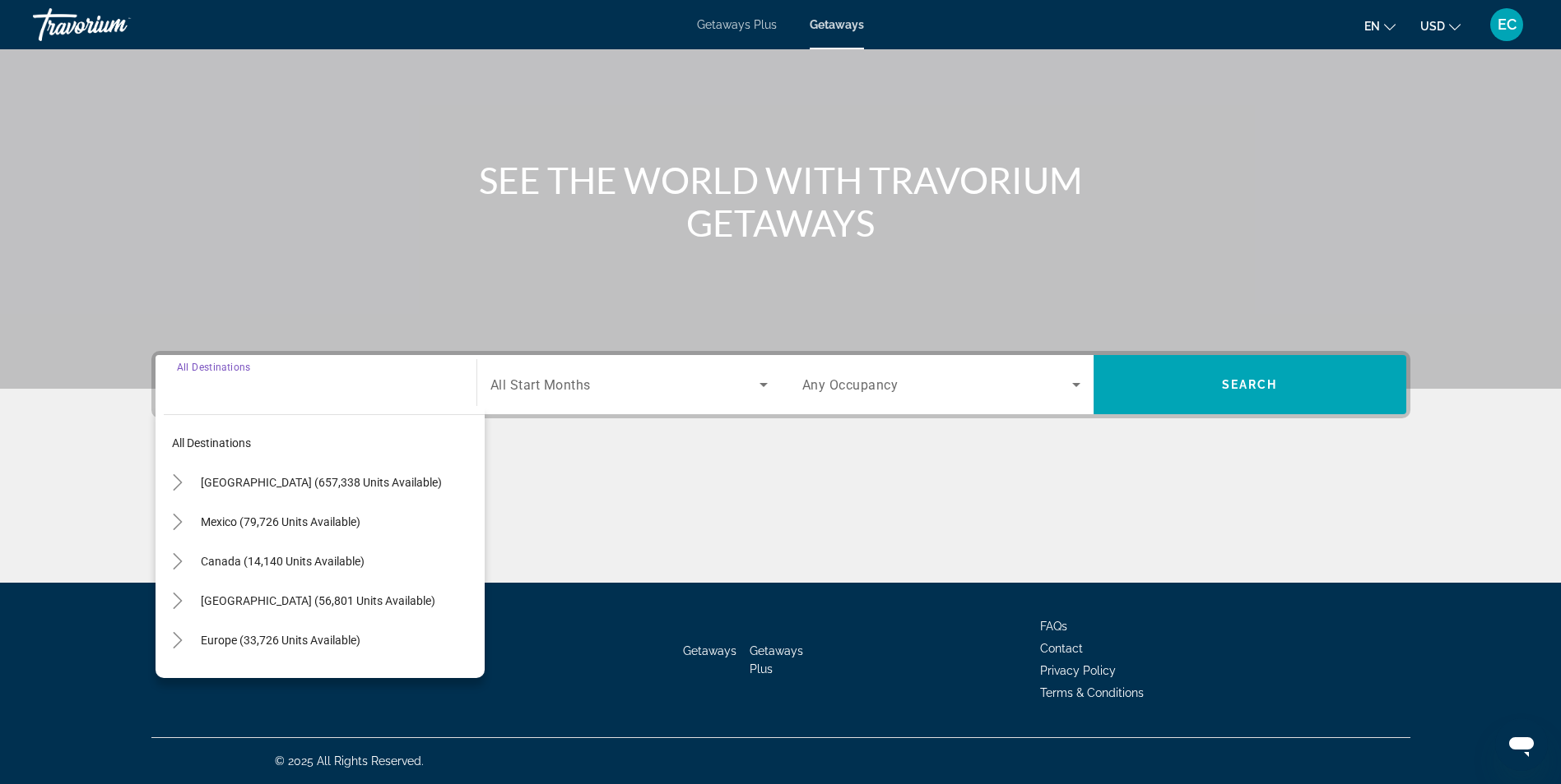
click at [630, 414] on div "Destination All Destinations All destinations [GEOGRAPHIC_DATA] (657,338 units …" at bounding box center [780, 384] width 1258 height 68
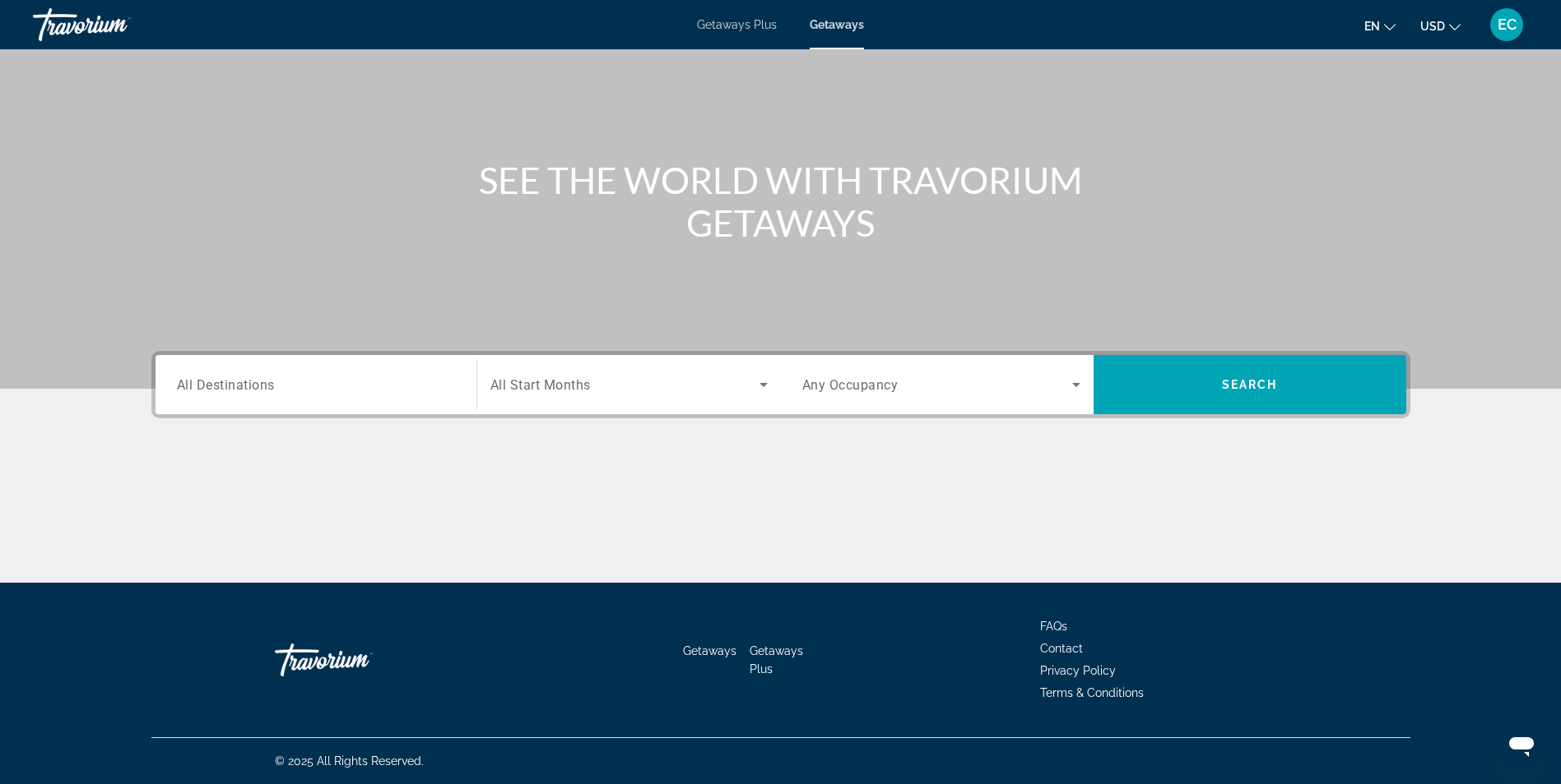
click at [621, 406] on div "Search widget" at bounding box center [629, 385] width 277 height 46
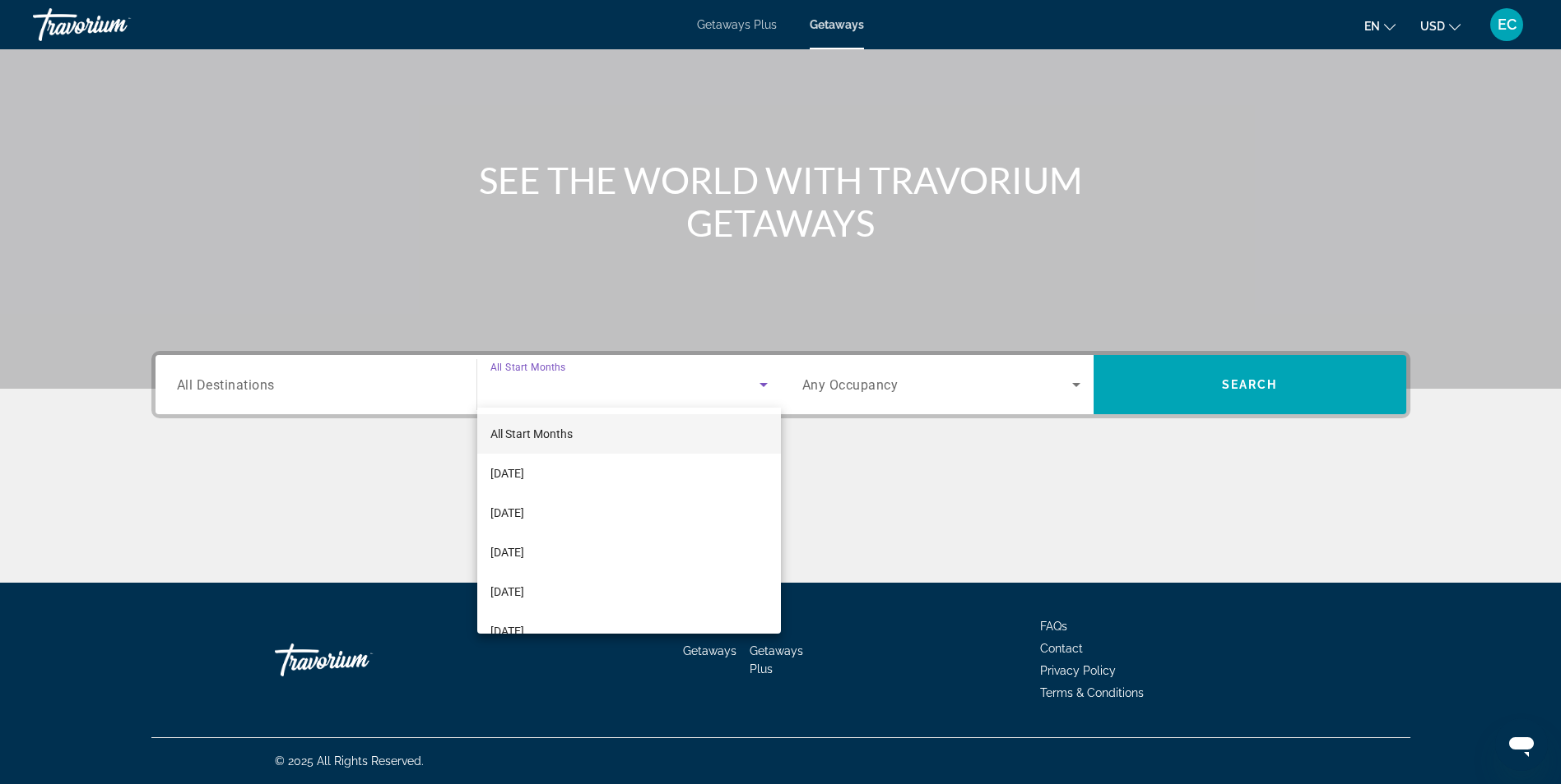
click at [952, 397] on div at bounding box center [780, 392] width 1561 height 784
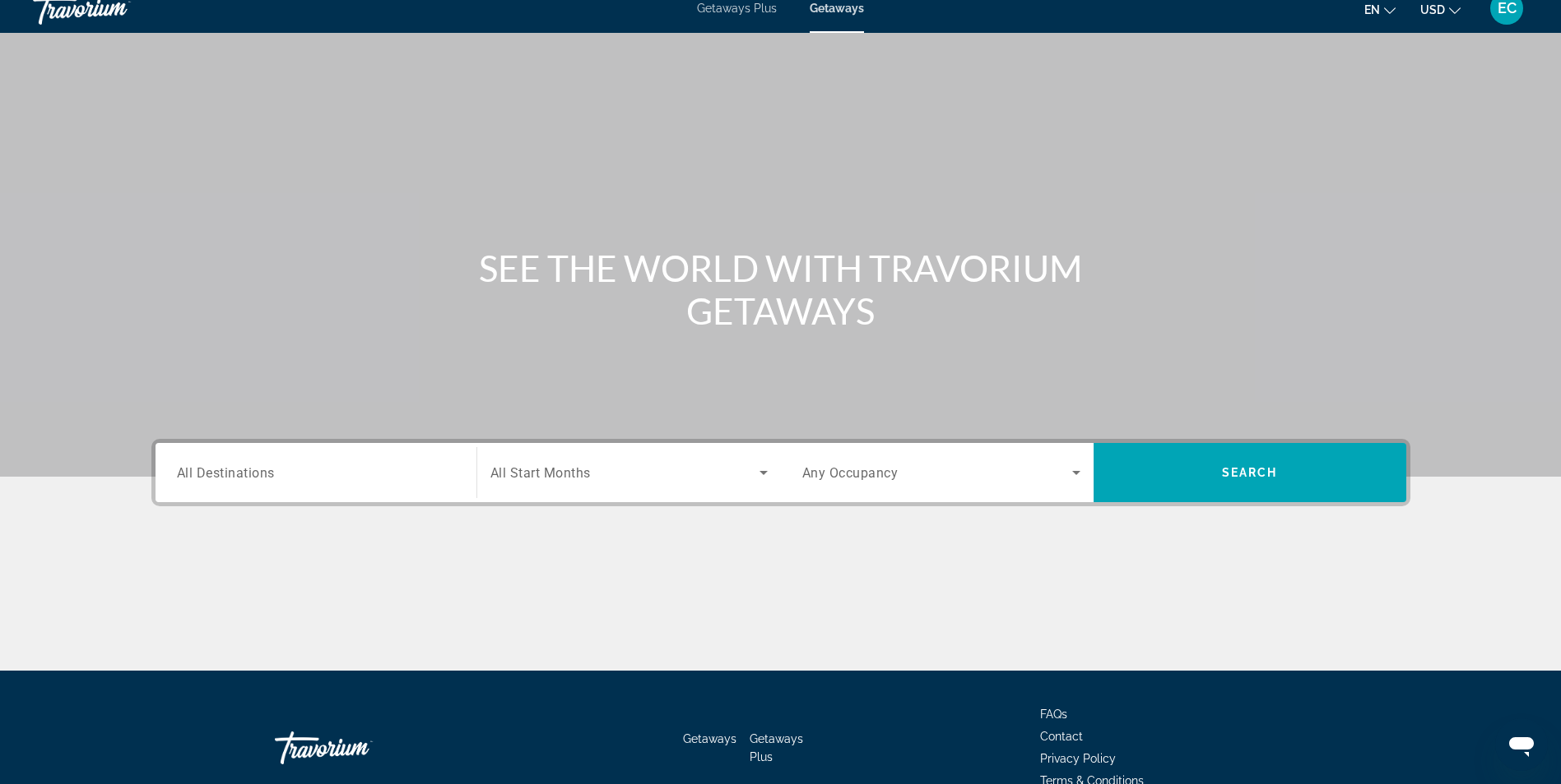
scroll to position [0, 0]
